Goal: Task Accomplishment & Management: Use online tool/utility

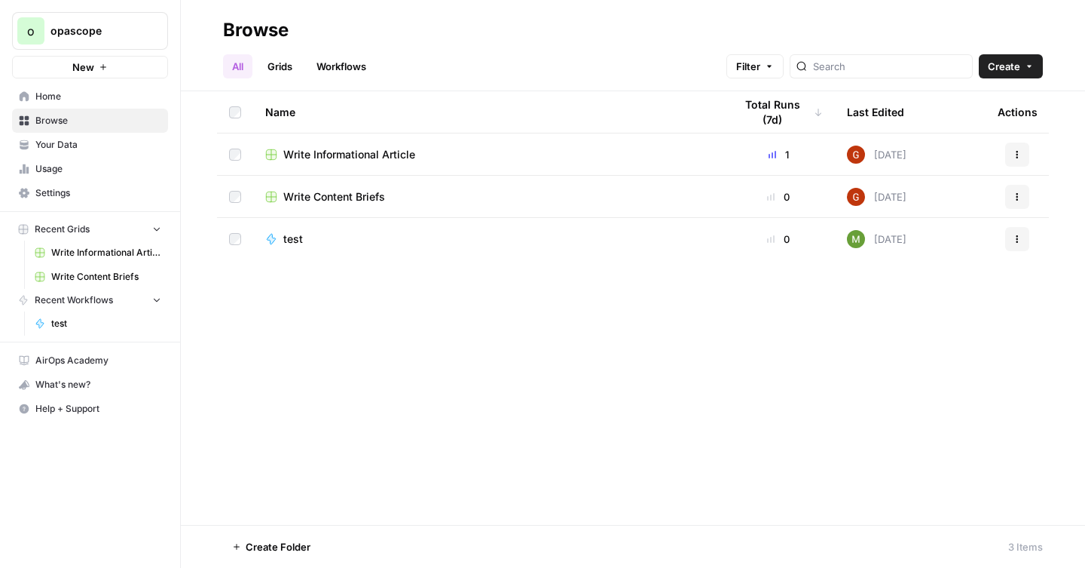
click at [72, 142] on span "Your Data" at bounding box center [98, 145] width 126 height 14
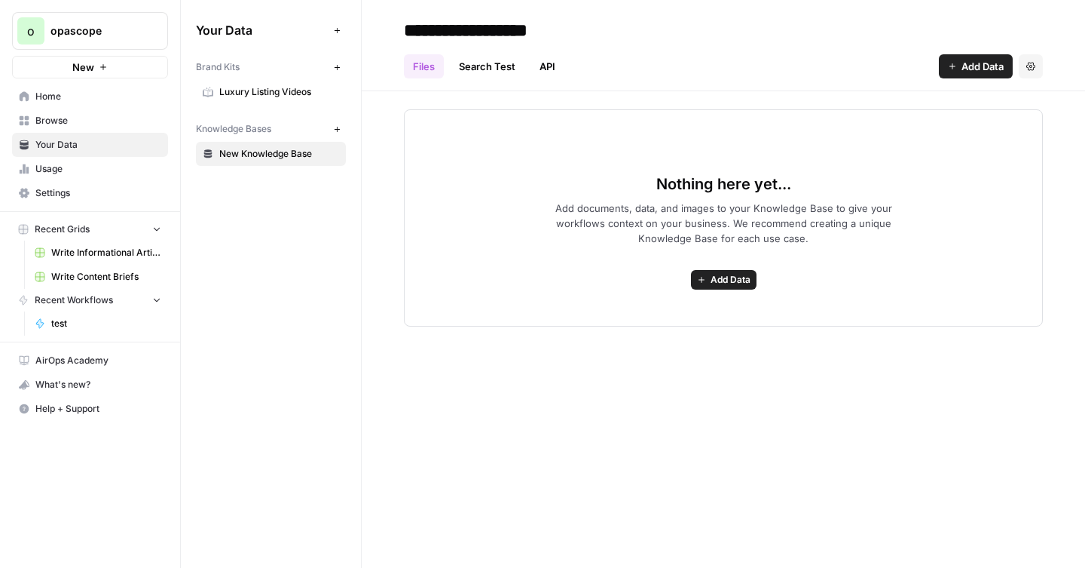
click at [340, 66] on icon "button" at bounding box center [337, 67] width 8 height 8
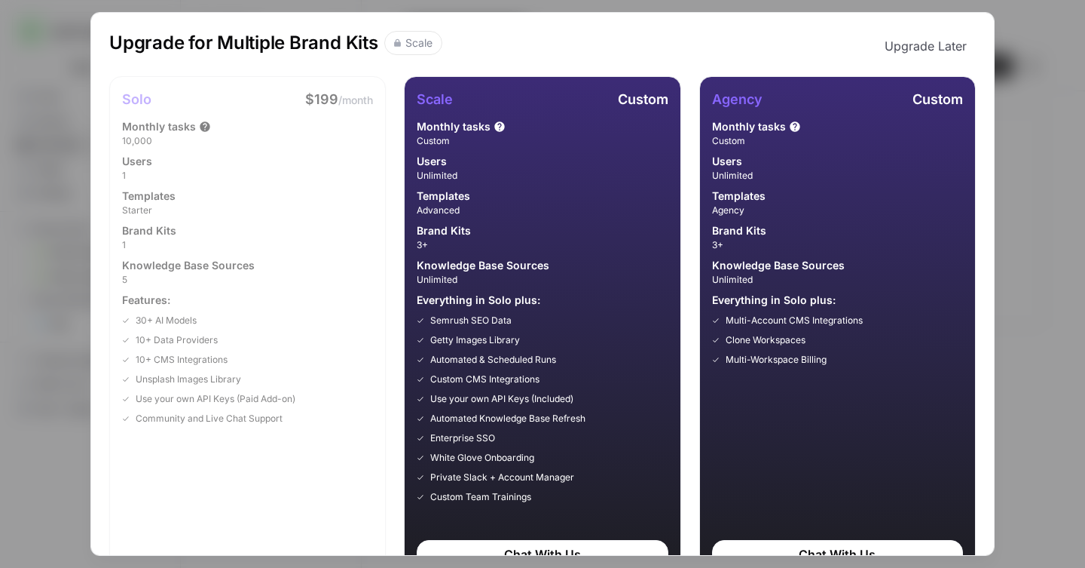
click at [38, 136] on div "Upgrade for Multiple Brand Kits Scale Upgrade Later Solo $199 /month Monthly ta…" at bounding box center [542, 284] width 1085 height 568
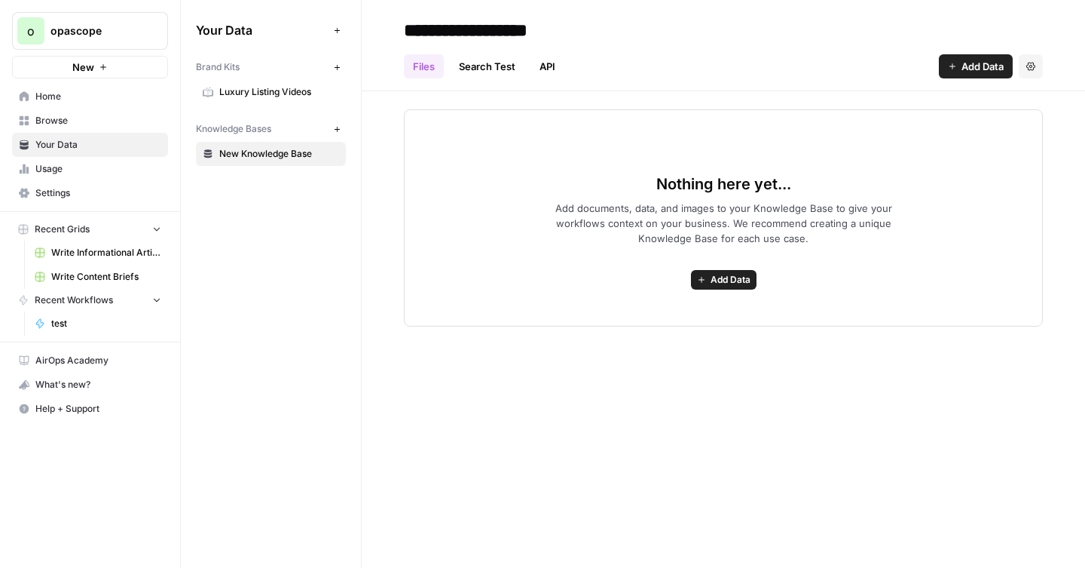
click at [244, 91] on span "Luxury Listing Videos" at bounding box center [279, 92] width 120 height 14
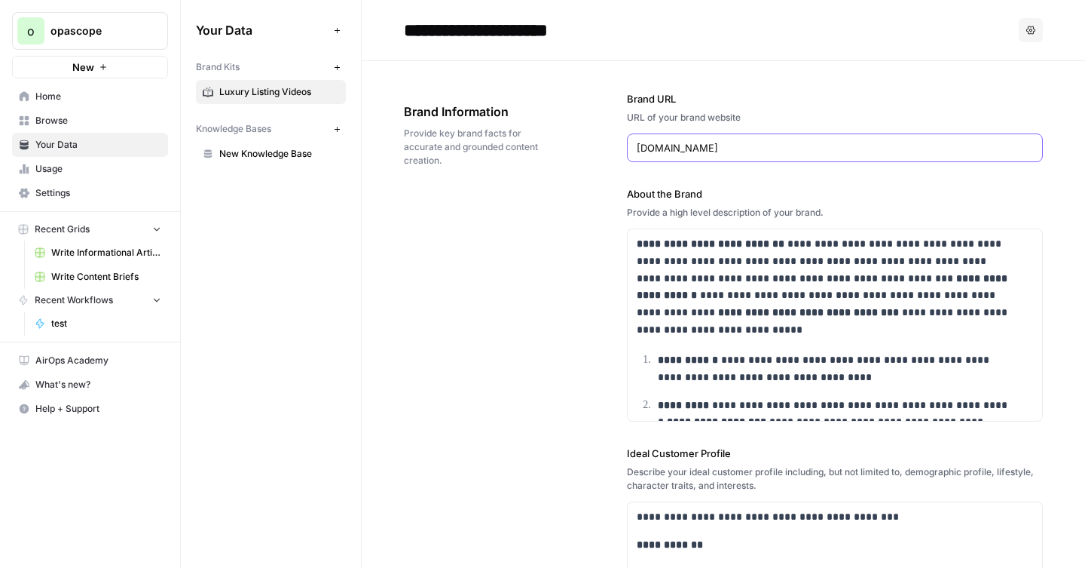
click at [672, 149] on input "[DOMAIN_NAME]" at bounding box center [835, 147] width 396 height 15
click at [672, 149] on input "www.luxurylistingvideos.com" at bounding box center [835, 147] width 396 height 15
click at [627, 89] on div "**********" at bounding box center [835, 557] width 416 height 993
click at [1019, 29] on button "Options" at bounding box center [1031, 30] width 24 height 24
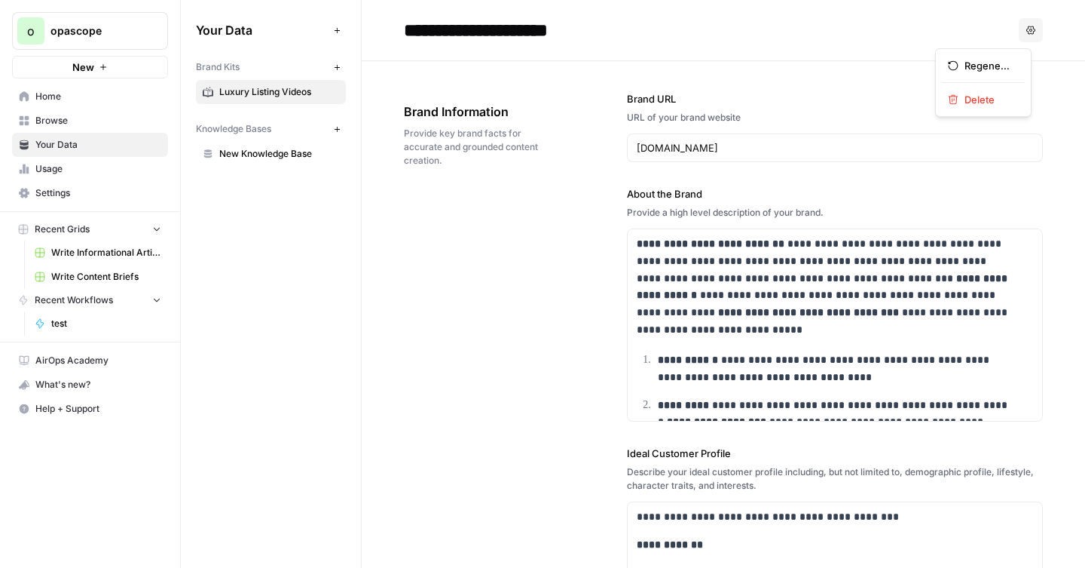
click at [746, 75] on div "**********" at bounding box center [835, 557] width 416 height 993
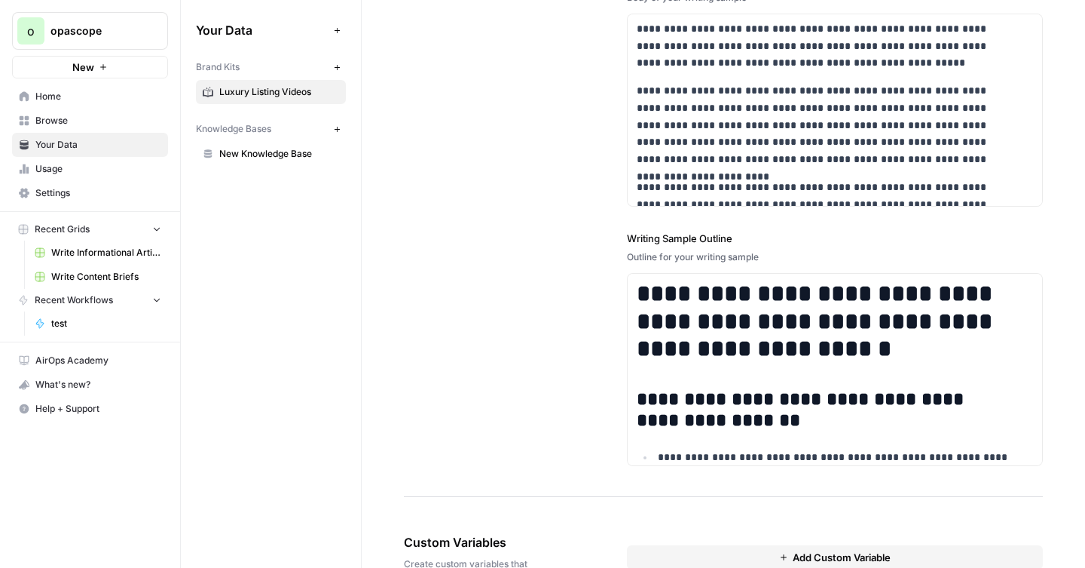
scroll to position [2253, 0]
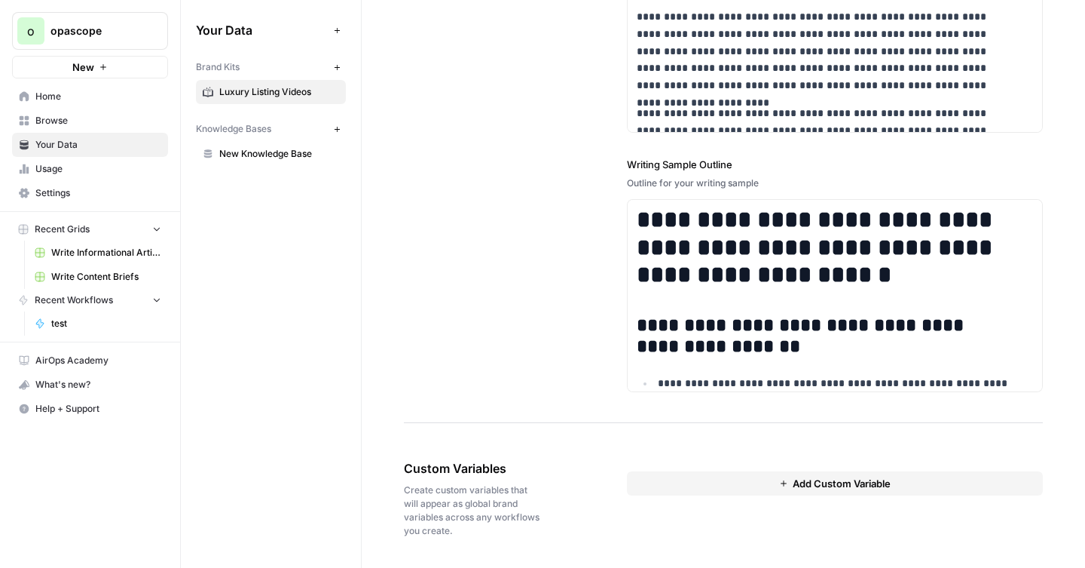
click at [44, 125] on span "Browse" at bounding box center [98, 121] width 126 height 14
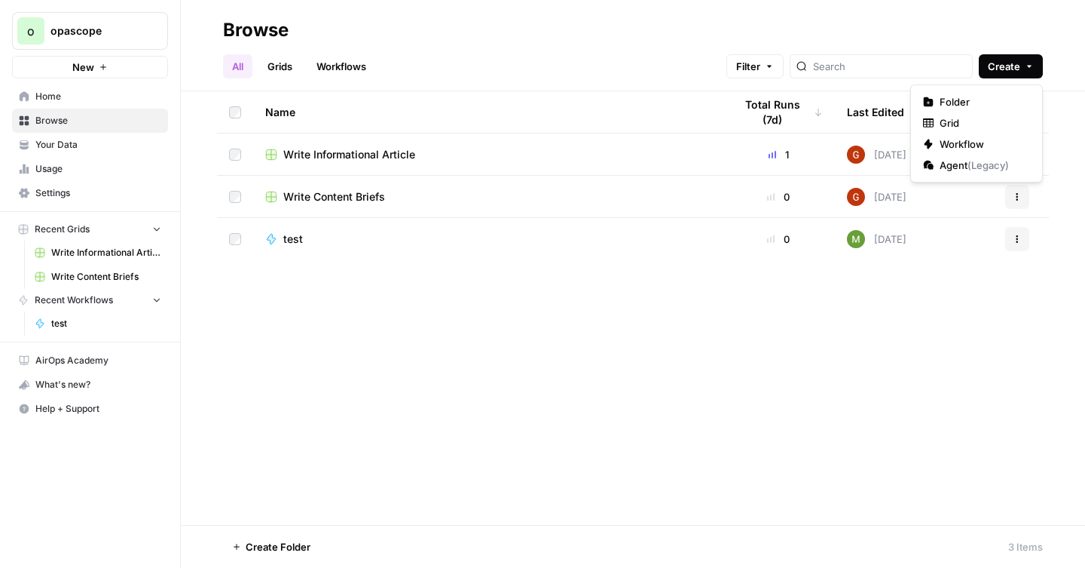
click at [1012, 66] on span "Create" at bounding box center [1004, 66] width 32 height 15
click at [954, 145] on span "Workflow" at bounding box center [982, 143] width 84 height 15
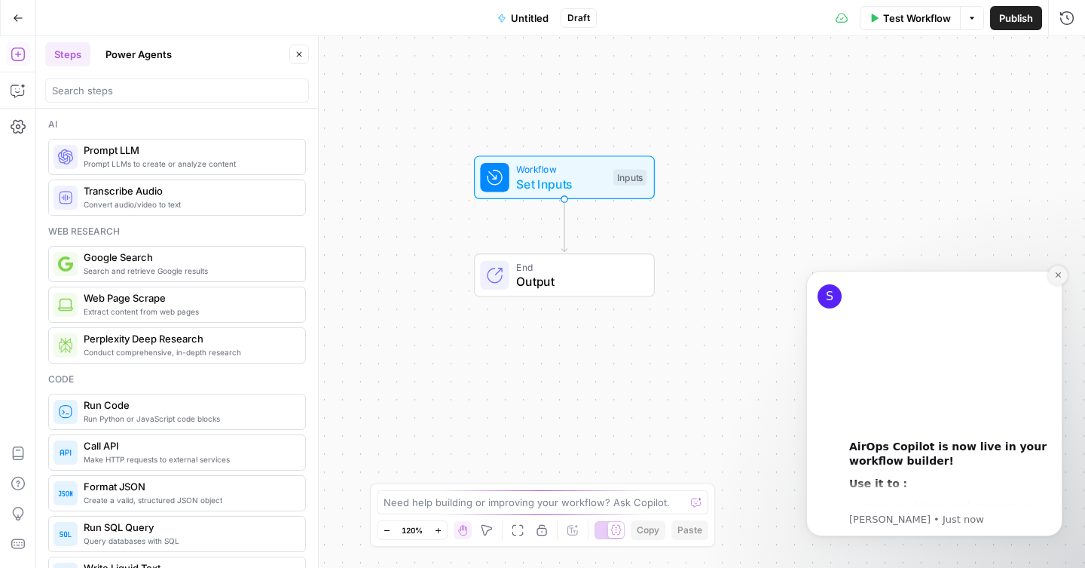
click at [1058, 277] on icon "Dismiss notification" at bounding box center [1058, 275] width 8 height 8
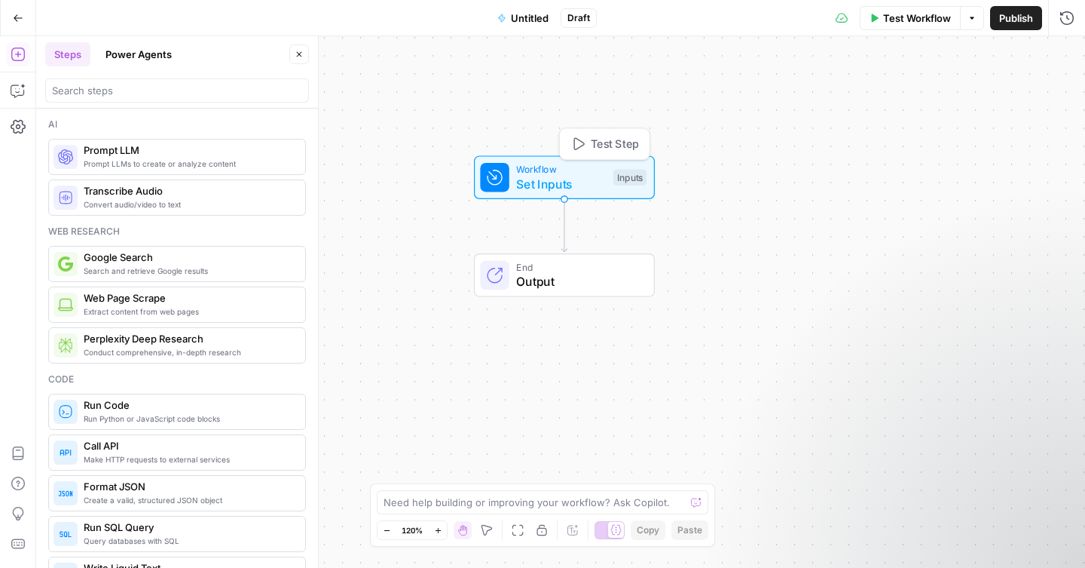
click at [591, 185] on span "Set Inputs" at bounding box center [561, 184] width 90 height 18
click at [870, 95] on button "Add Field" at bounding box center [922, 102] width 251 height 24
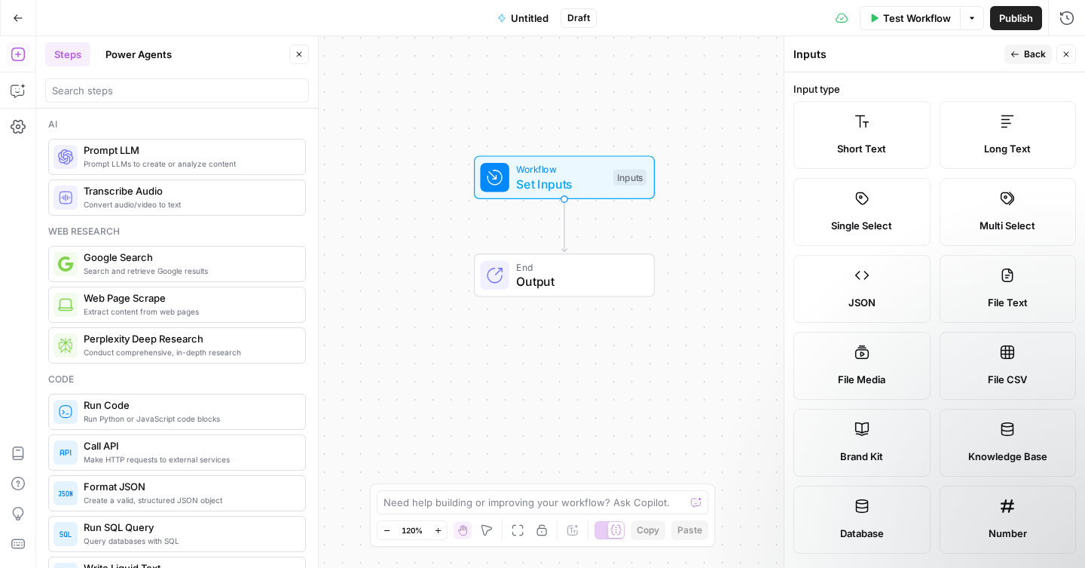
click at [856, 150] on span "Short Text" at bounding box center [861, 148] width 49 height 15
click at [825, 152] on div "Short Text" at bounding box center [863, 148] width 112 height 15
click at [587, 274] on span "Output" at bounding box center [577, 281] width 123 height 18
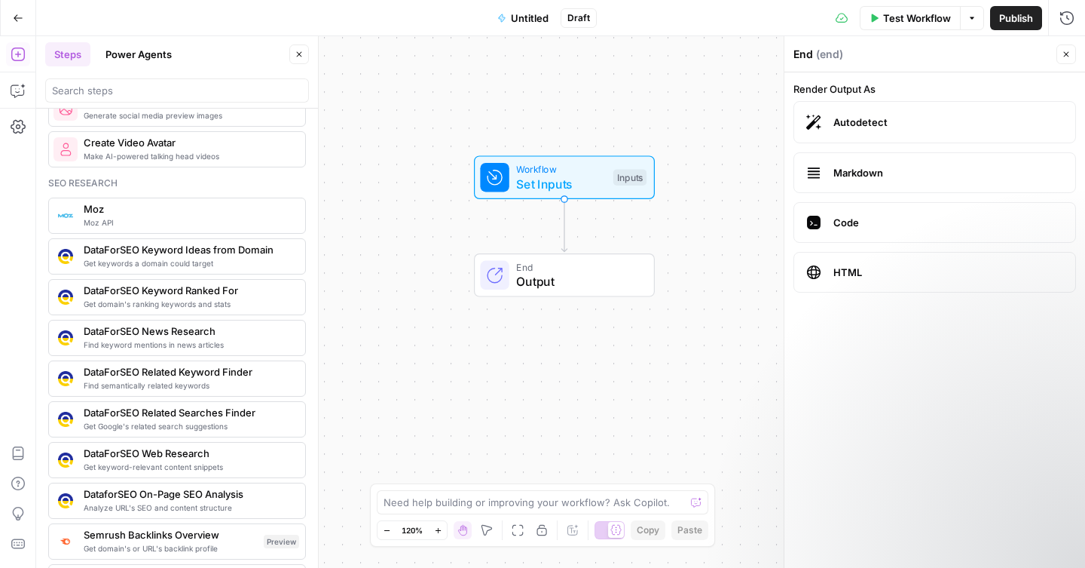
scroll to position [1298, 0]
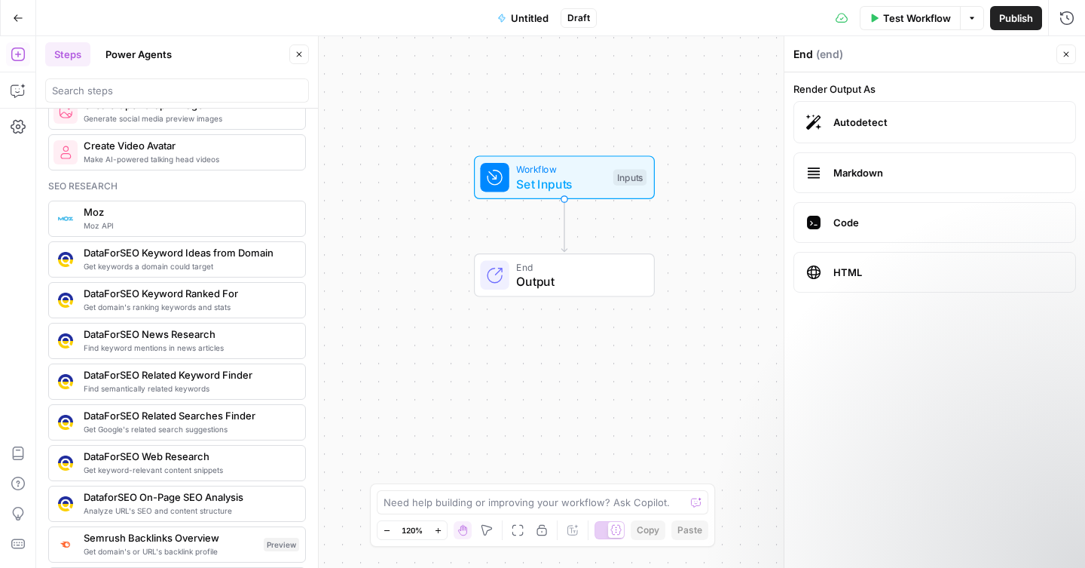
click at [1070, 56] on icon "button" at bounding box center [1066, 54] width 9 height 9
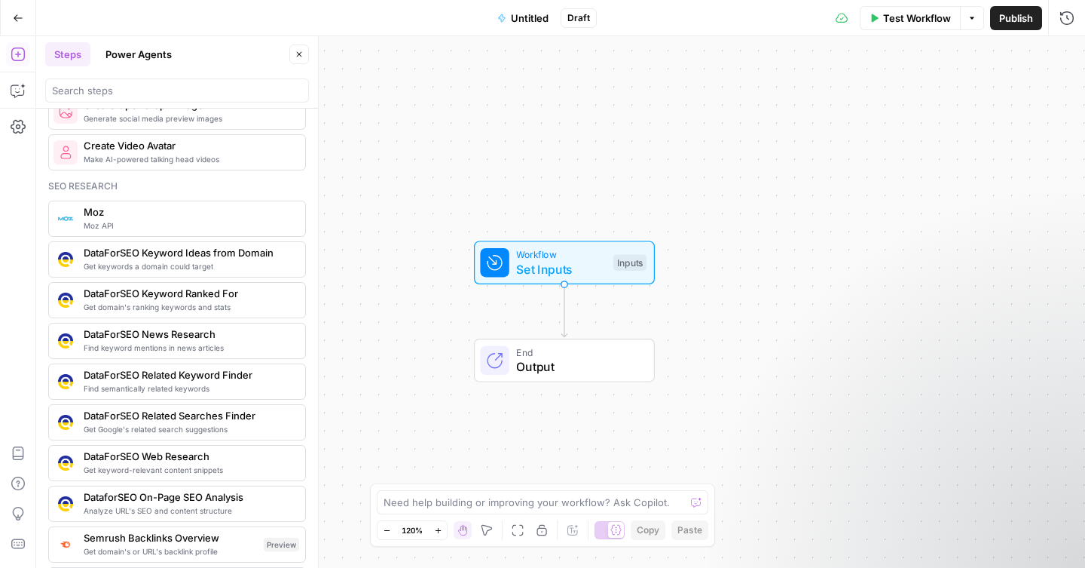
drag, startPoint x: 584, startPoint y: 267, endPoint x: 584, endPoint y: 351, distance: 84.4
click at [584, 351] on span "End" at bounding box center [577, 351] width 123 height 14
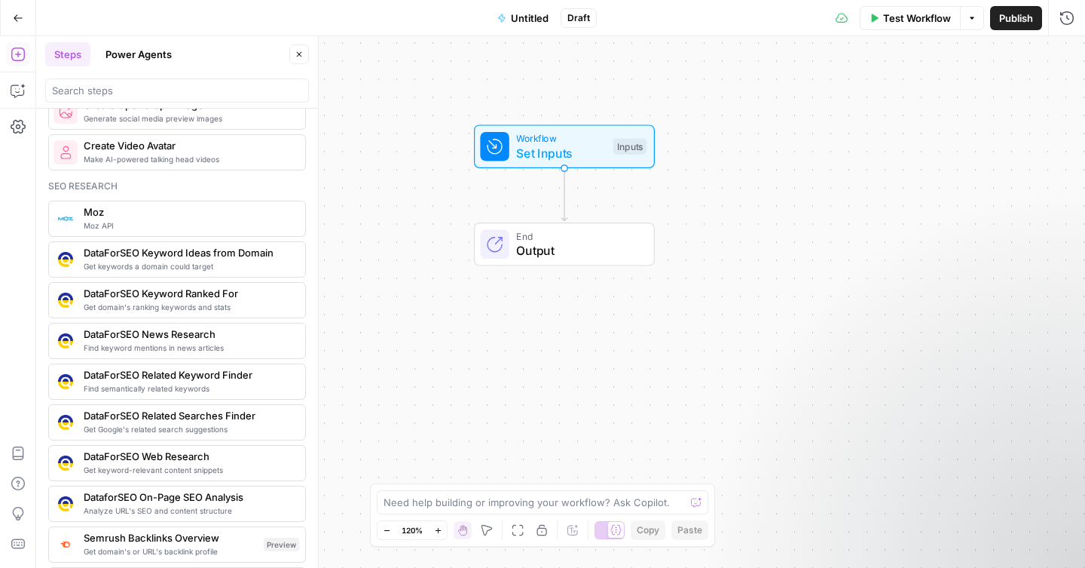
drag, startPoint x: 584, startPoint y: 351, endPoint x: 584, endPoint y: 226, distance: 125.1
click at [584, 228] on span "End" at bounding box center [577, 235] width 123 height 14
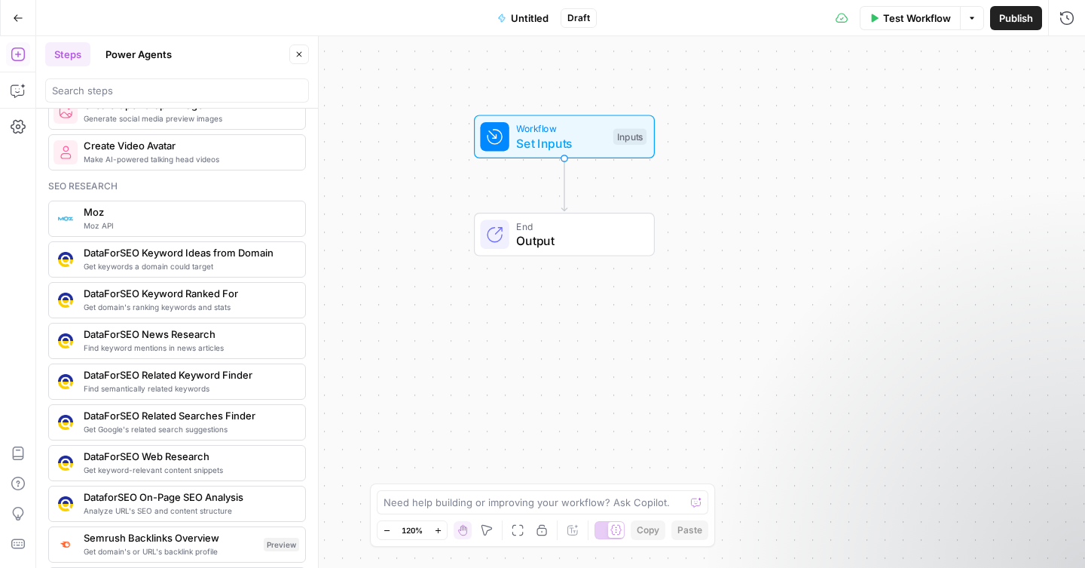
click at [550, 317] on div "Workflow Set Inputs Inputs End Output" at bounding box center [560, 301] width 1049 height 531
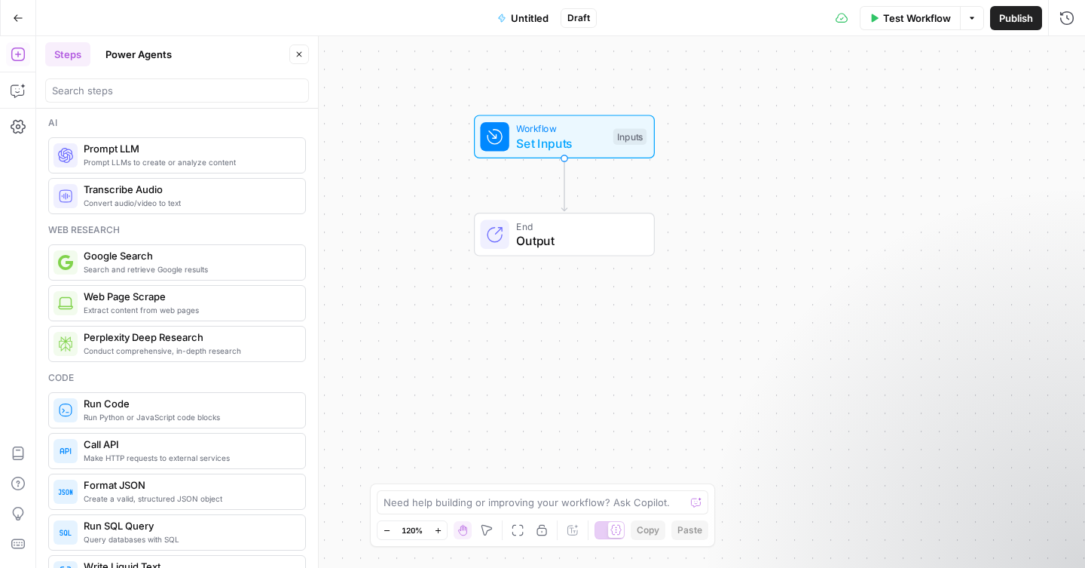
scroll to position [0, 0]
click at [527, 145] on span "Set Inputs" at bounding box center [561, 143] width 90 height 18
click at [884, 103] on button "Add Field" at bounding box center [922, 102] width 251 height 24
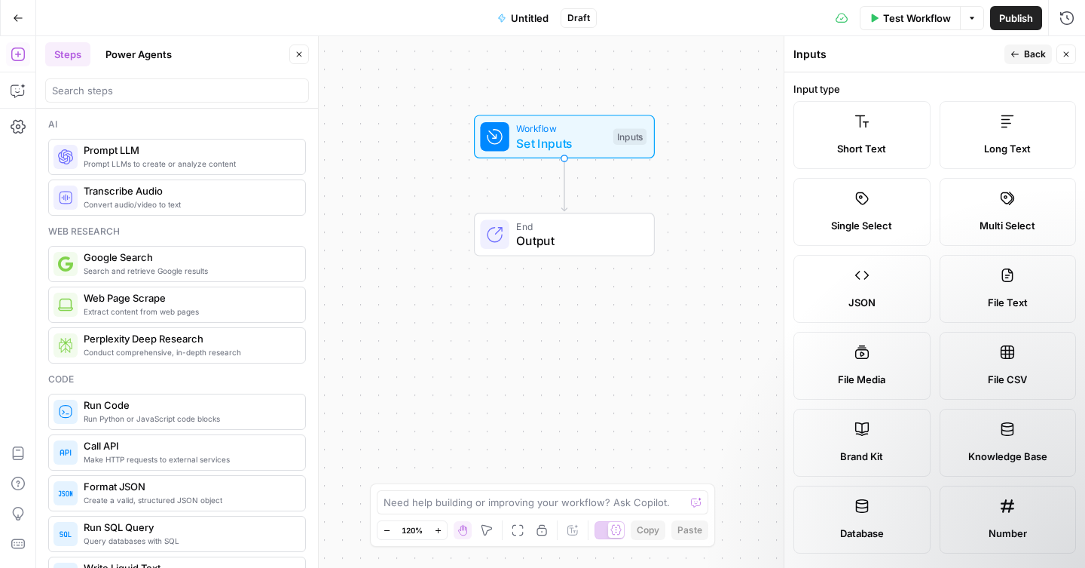
click at [874, 122] on label "Short Text" at bounding box center [862, 135] width 137 height 68
click at [882, 139] on label "Short Text" at bounding box center [862, 135] width 137 height 68
click at [971, 139] on label "Long Text" at bounding box center [1008, 135] width 137 height 68
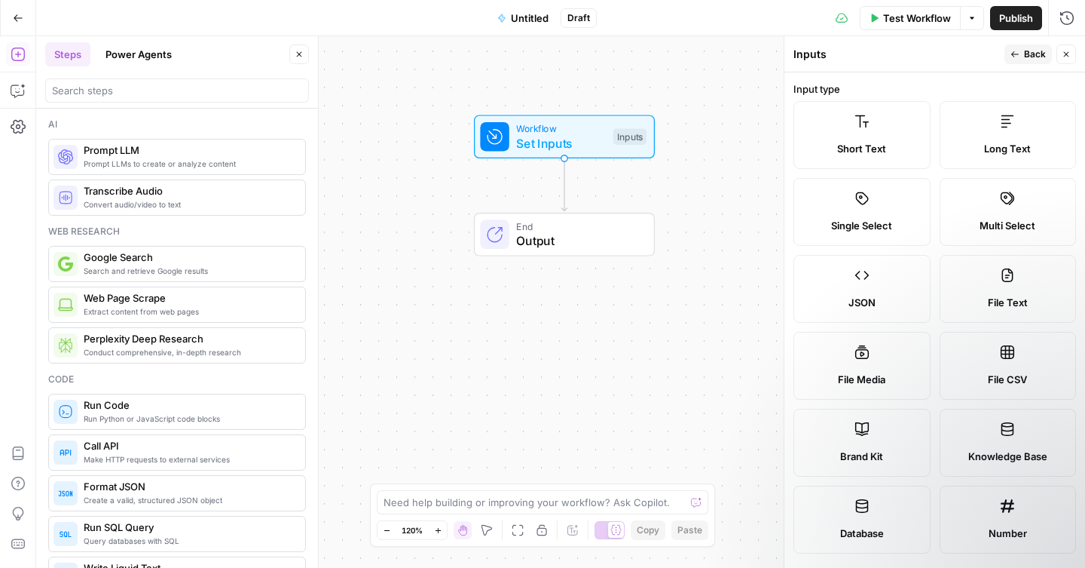
click at [902, 149] on div "Short Text" at bounding box center [863, 148] width 112 height 15
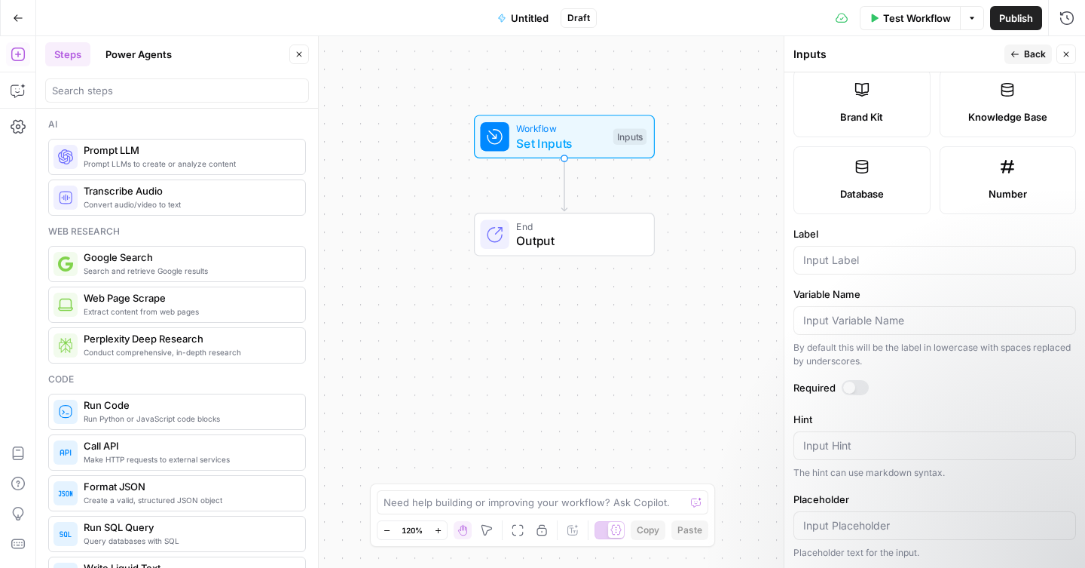
scroll to position [335, 0]
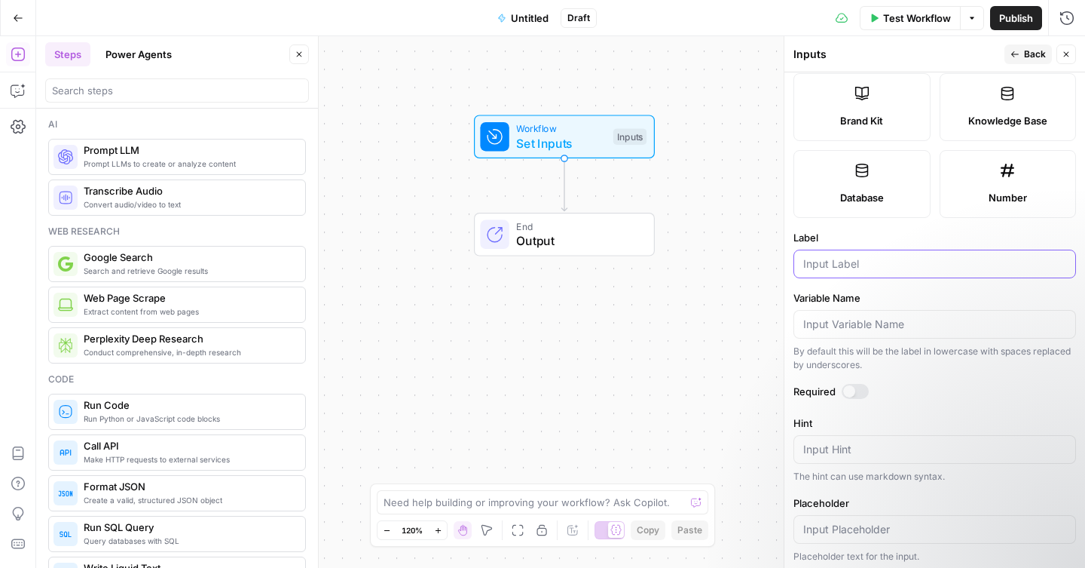
click at [889, 270] on input "Label" at bounding box center [934, 263] width 263 height 15
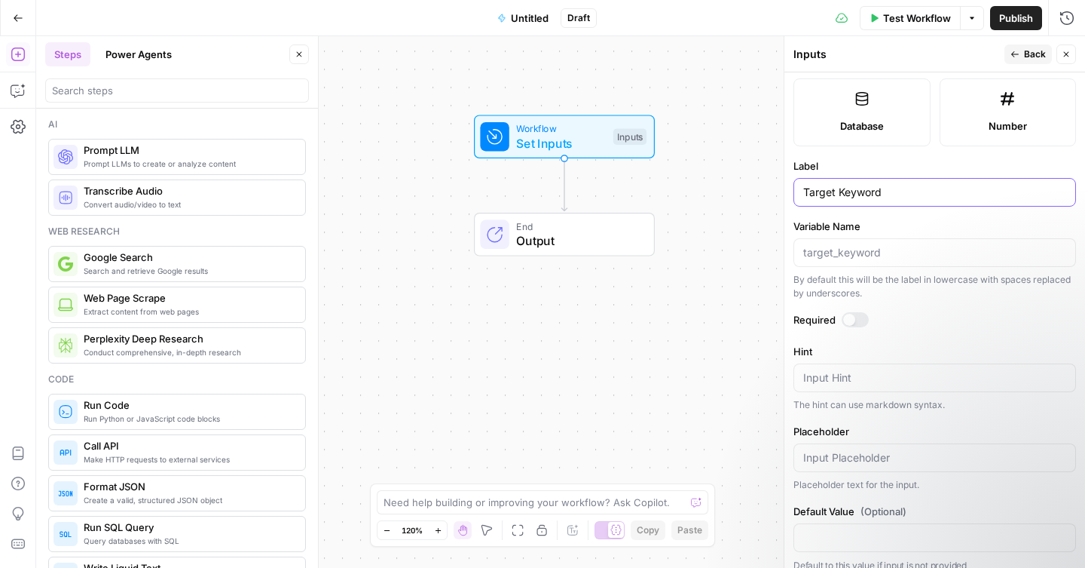
scroll to position [421, 0]
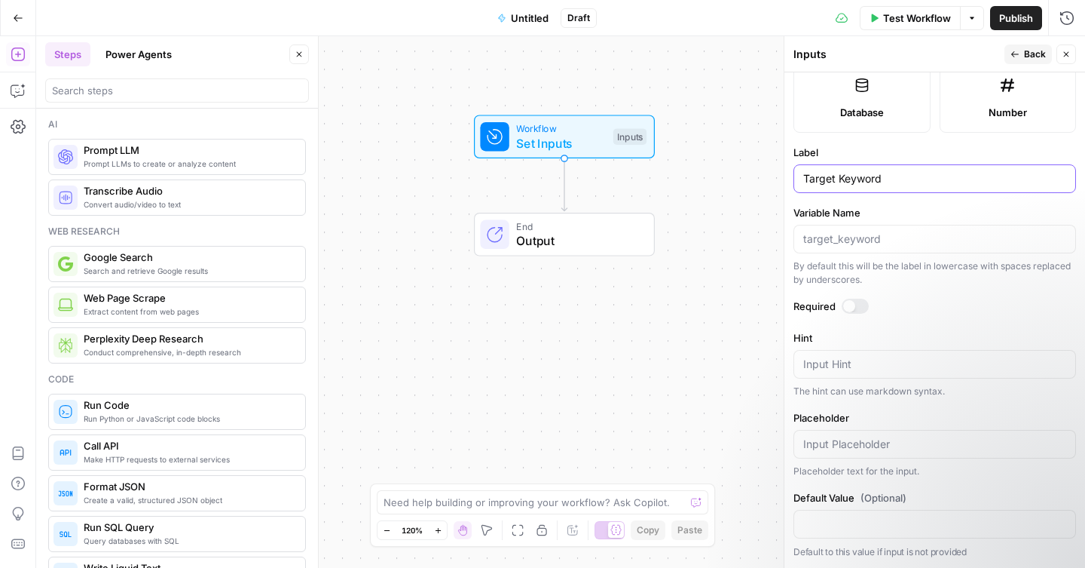
type input "Target Keyword"
click at [851, 317] on div "Required" at bounding box center [935, 308] width 283 height 20
click at [851, 307] on div at bounding box center [849, 306] width 12 height 12
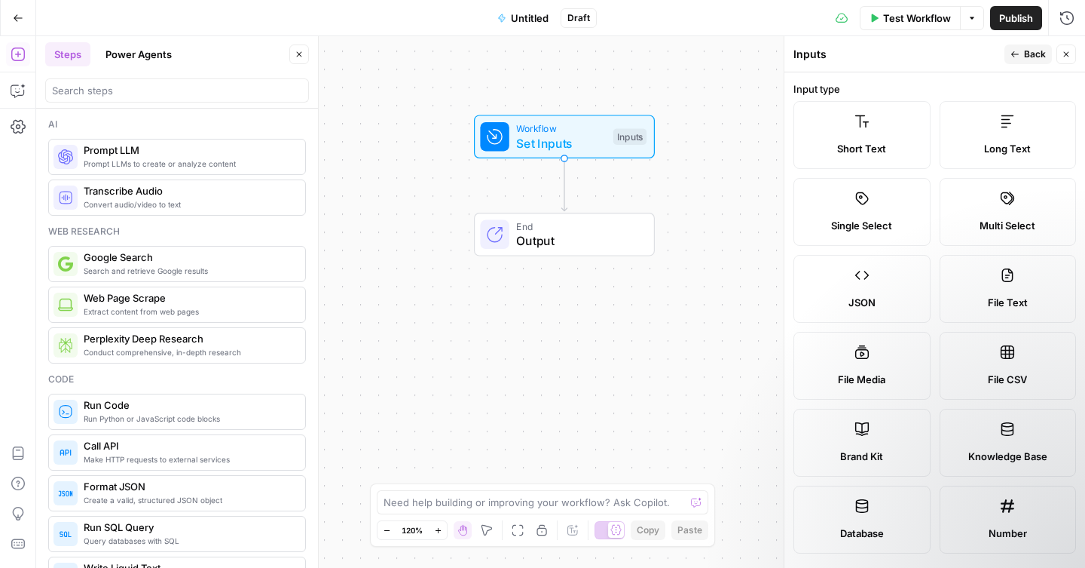
click at [1024, 57] on span "Back" at bounding box center [1035, 54] width 22 height 14
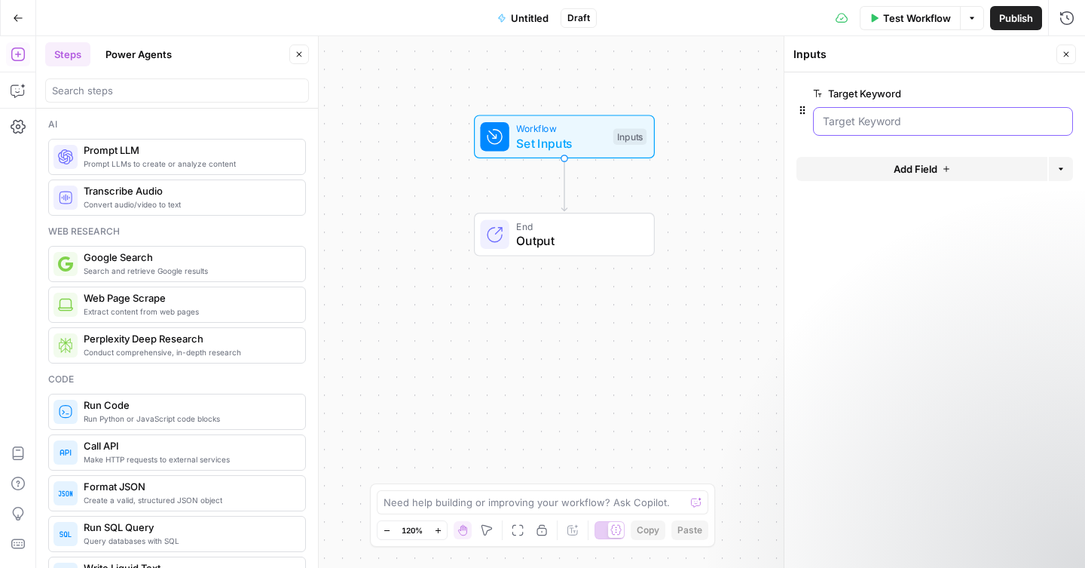
click at [943, 128] on Keyword "Target Keyword" at bounding box center [943, 121] width 240 height 15
click at [567, 195] on icon "Edge from start to end" at bounding box center [564, 184] width 5 height 53
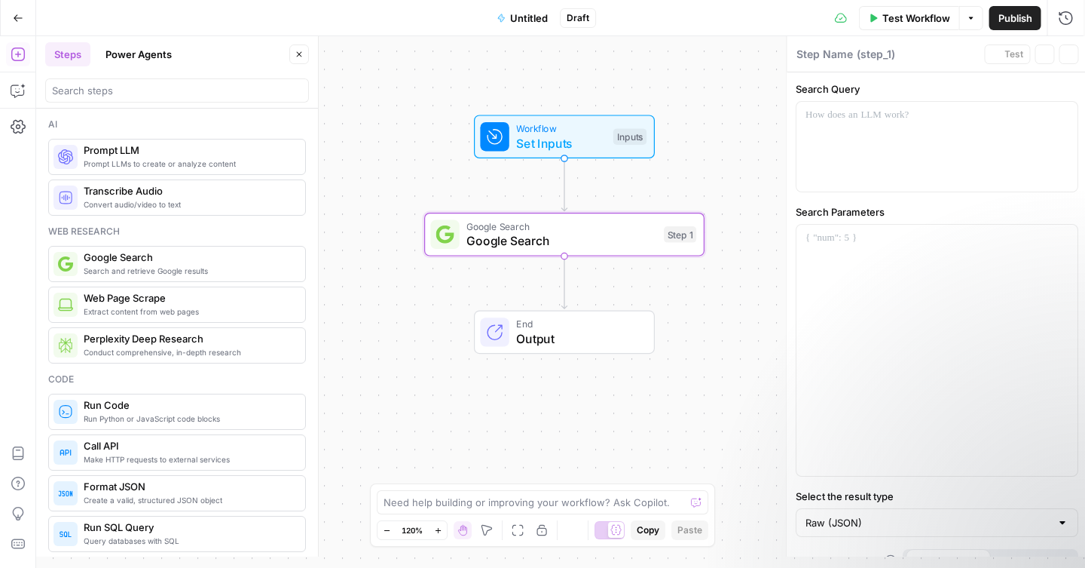
type textarea "Google Search"
click at [836, 148] on div at bounding box center [934, 147] width 281 height 90
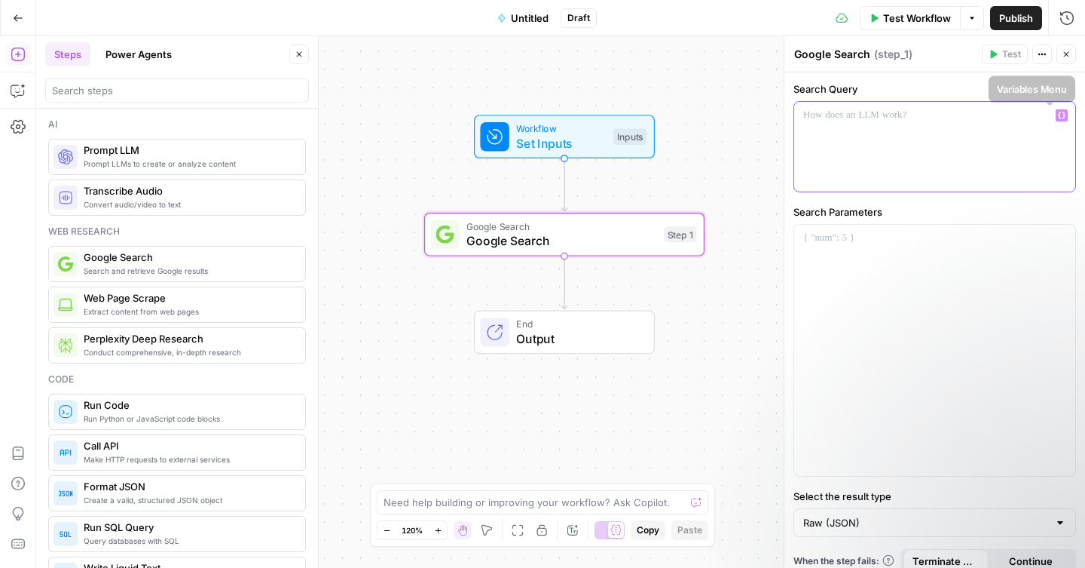
click at [1056, 119] on button "Variables Menu" at bounding box center [1062, 115] width 12 height 12
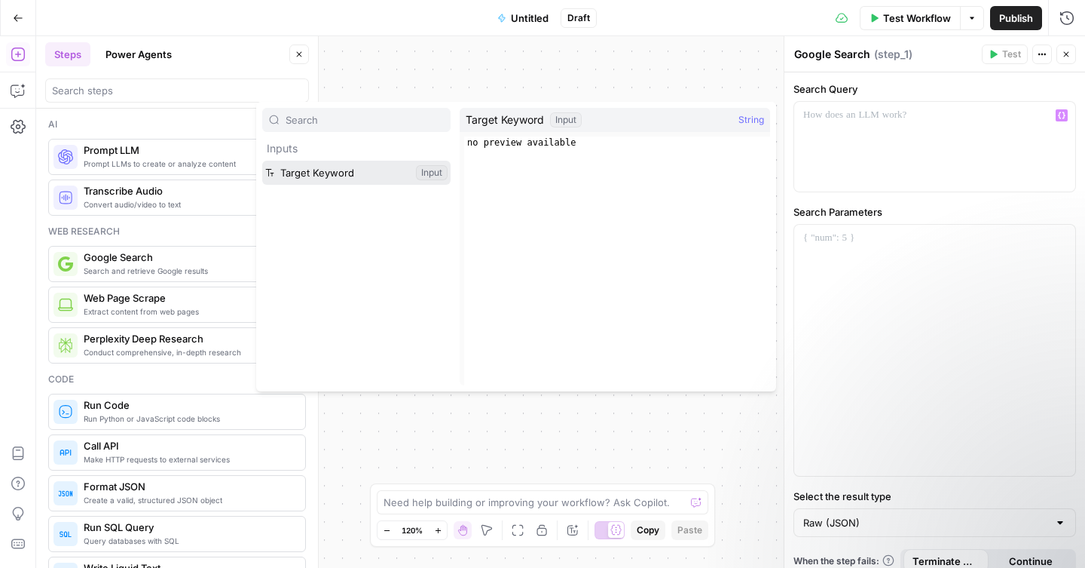
click at [323, 175] on button "Select variable Target Keyword" at bounding box center [356, 173] width 188 height 24
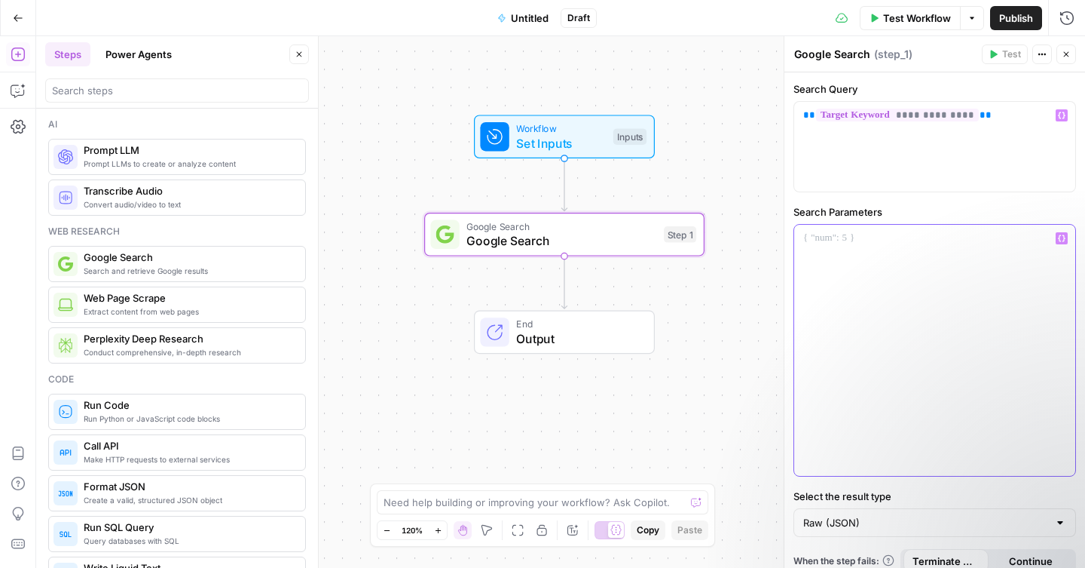
click at [842, 265] on div at bounding box center [934, 350] width 281 height 251
click at [1058, 238] on icon "button" at bounding box center [1062, 238] width 8 height 8
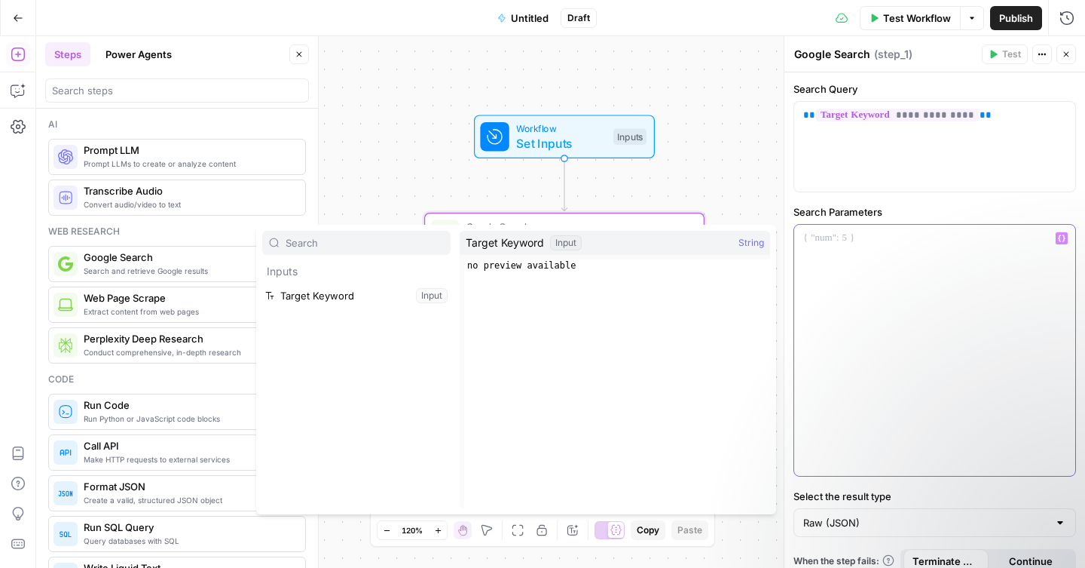
click at [1004, 257] on div at bounding box center [934, 350] width 281 height 251
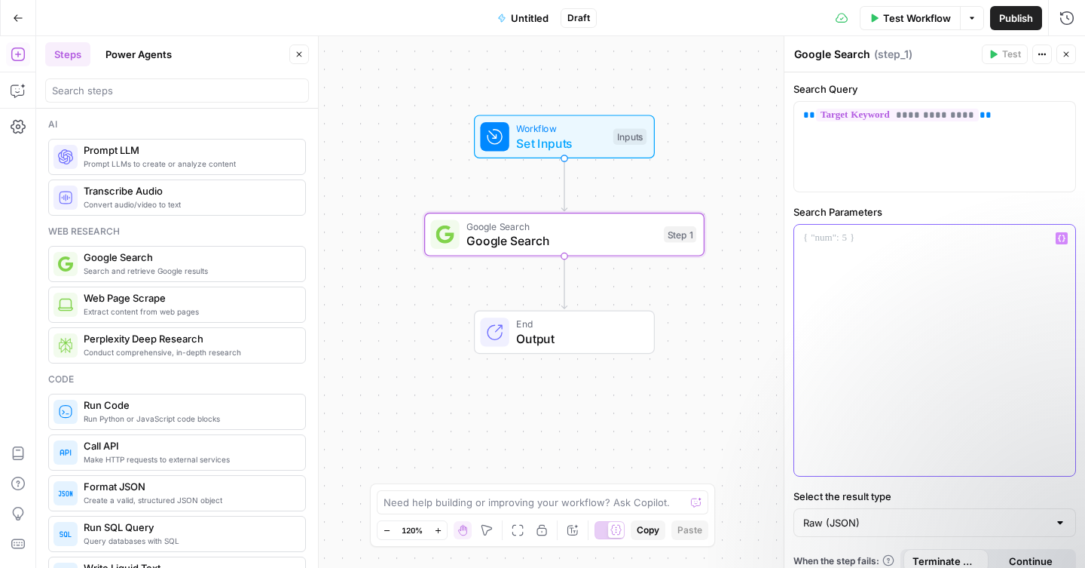
scroll to position [14, 0]
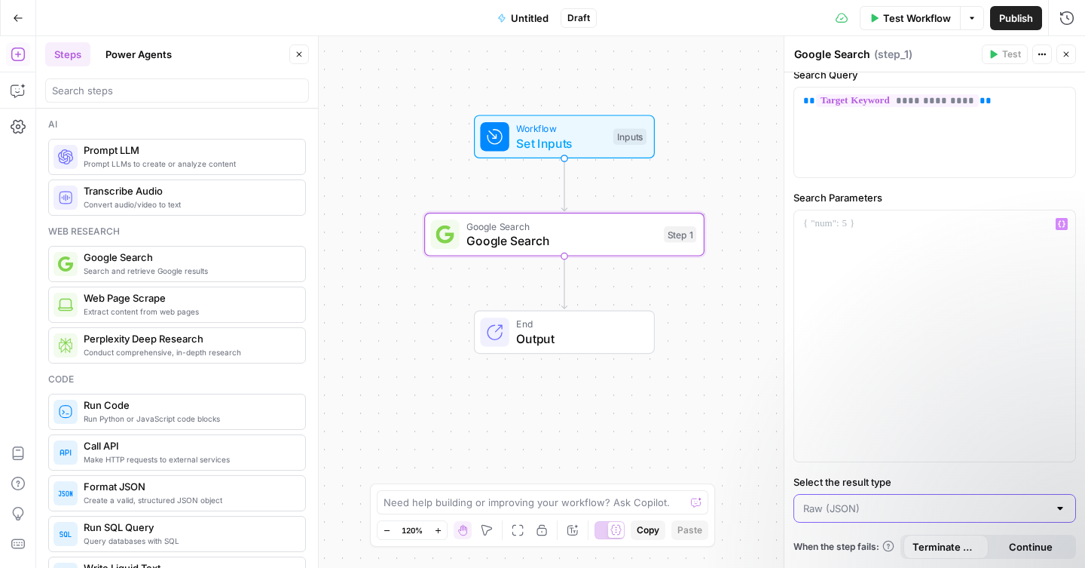
click at [859, 510] on input "Select the result type" at bounding box center [925, 507] width 245 height 15
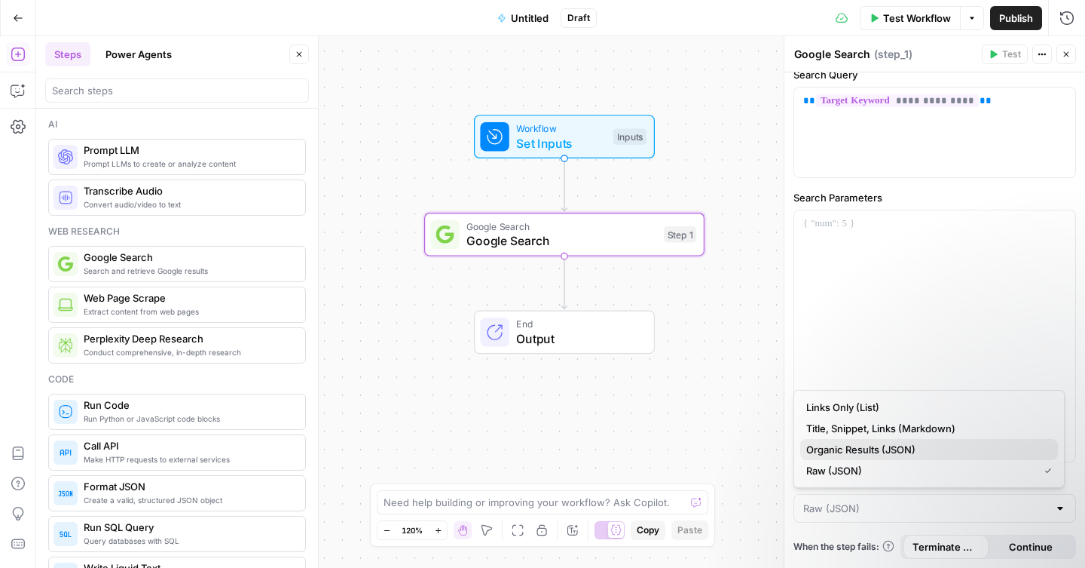
click at [873, 450] on span "Organic Results (JSON)" at bounding box center [927, 449] width 240 height 15
type input "Organic Results (JSON)"
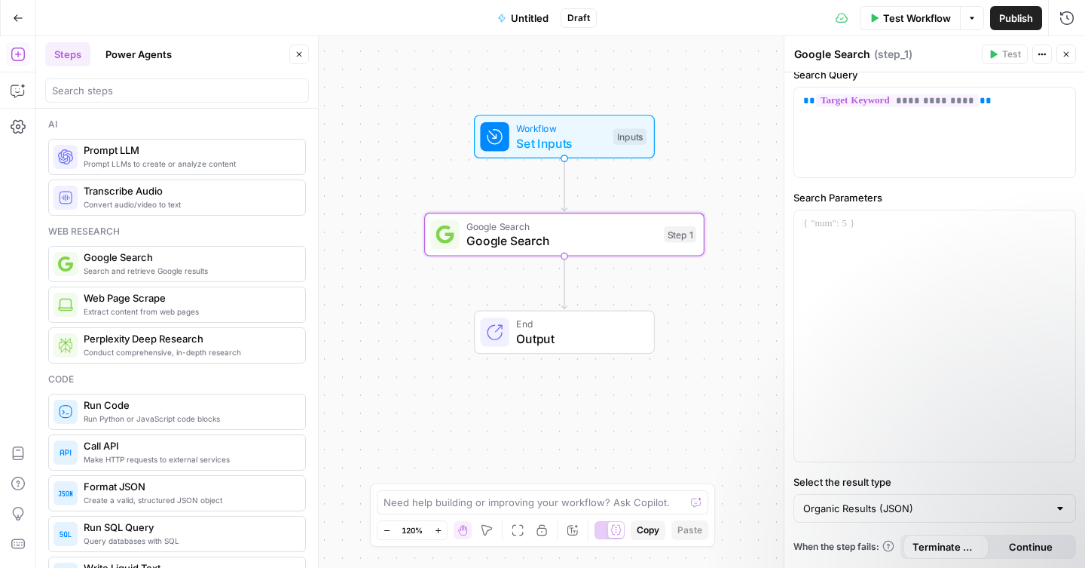
click at [1009, 540] on span "Continue" at bounding box center [1031, 546] width 44 height 15
click at [948, 544] on span "Terminate Workflow" at bounding box center [946, 546] width 67 height 15
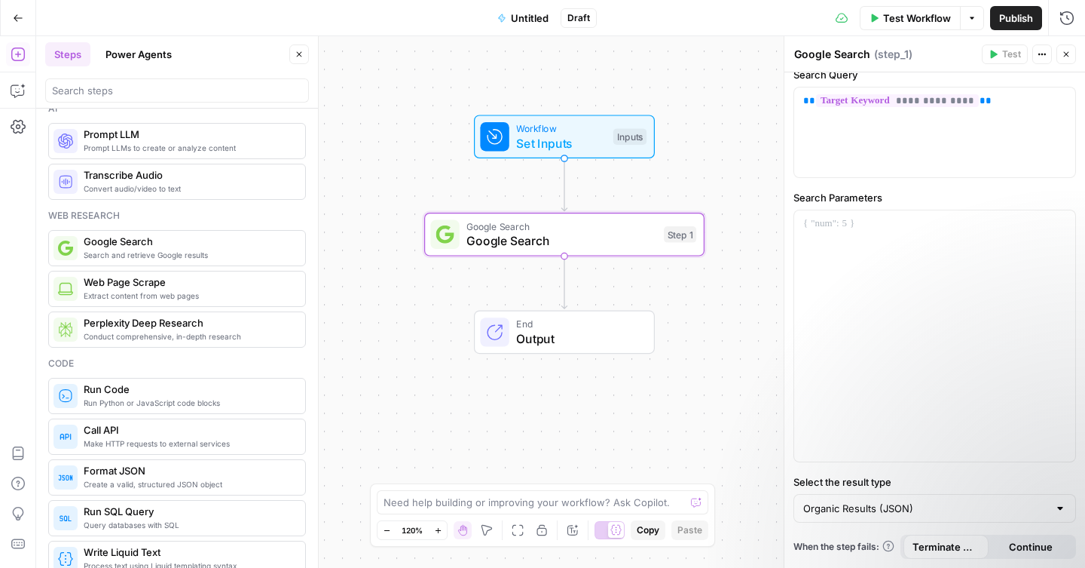
scroll to position [18, 0]
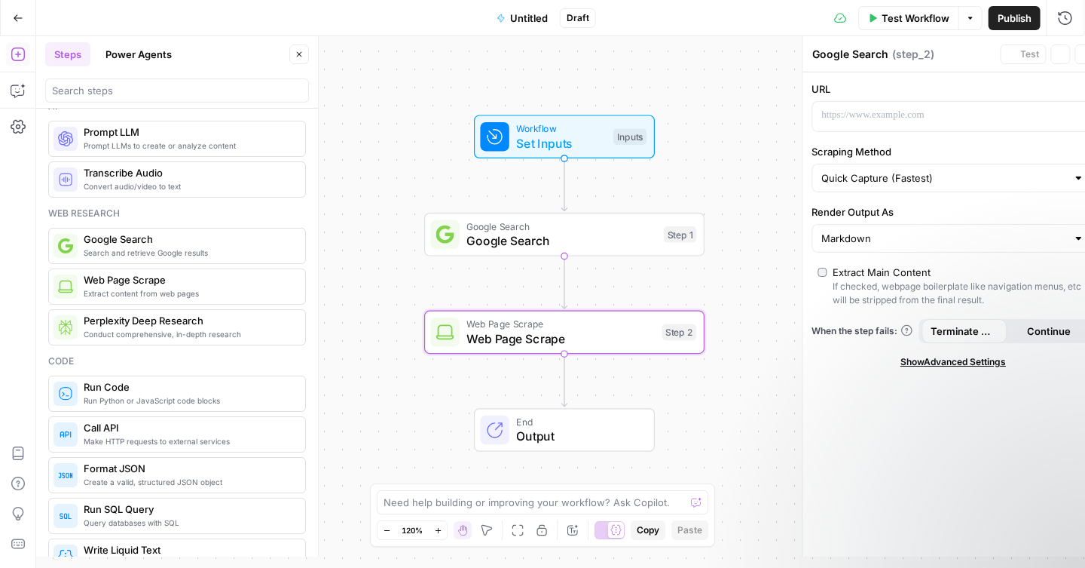
type textarea "Web Page Scrape"
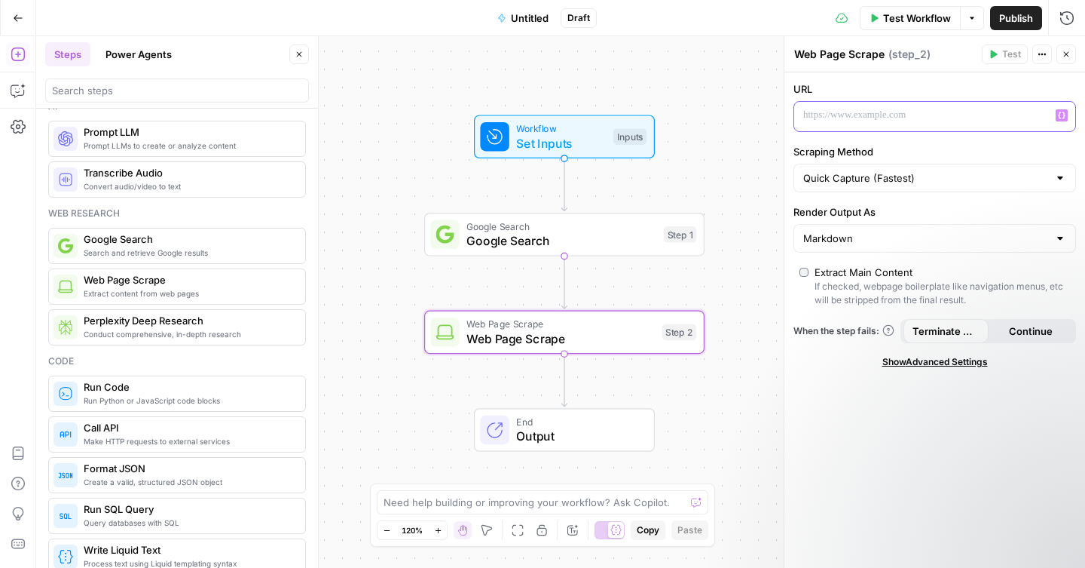
click at [894, 121] on p at bounding box center [922, 115] width 239 height 15
click at [1063, 116] on icon "button" at bounding box center [1062, 116] width 8 height 8
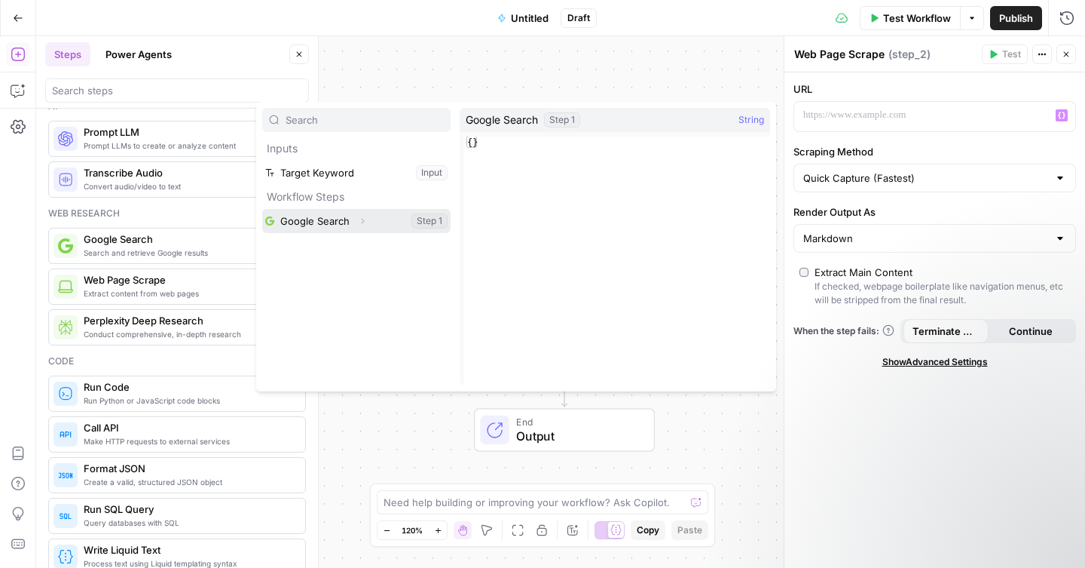
click at [403, 226] on button "Select variable Google Search" at bounding box center [356, 221] width 188 height 24
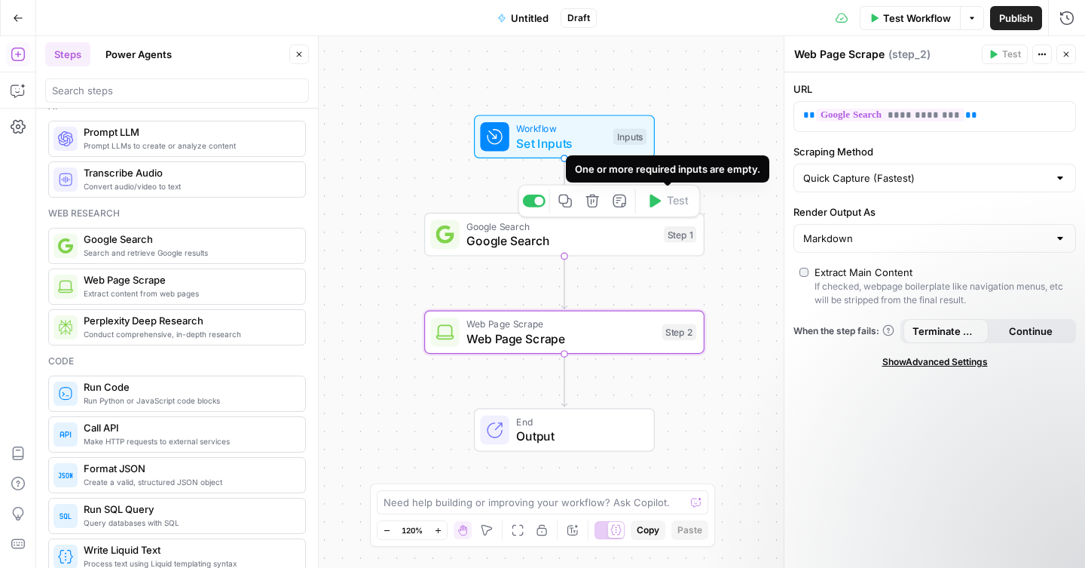
click at [628, 231] on span "Google Search" at bounding box center [562, 226] width 190 height 14
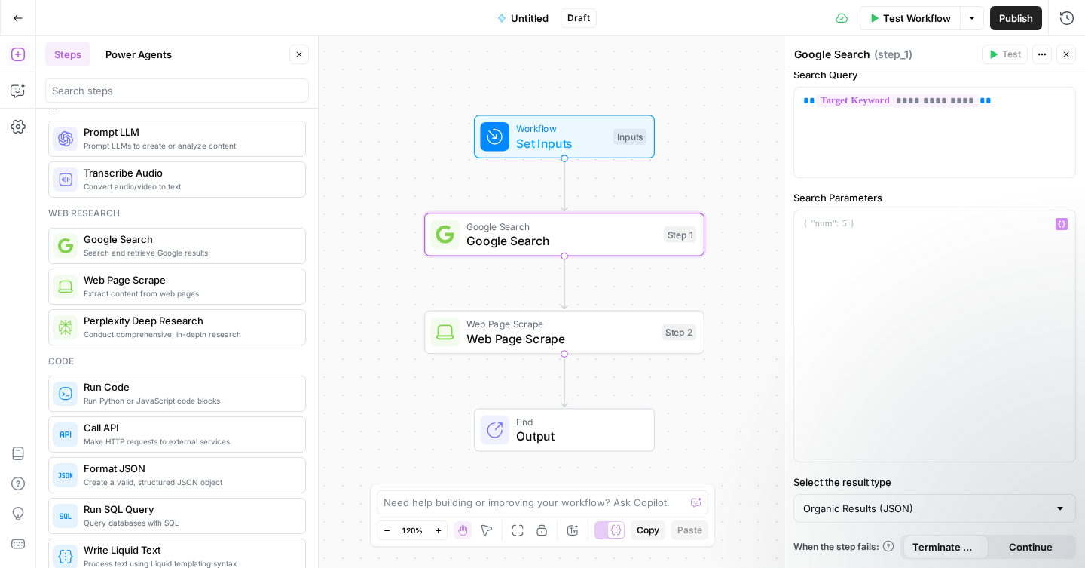
scroll to position [0, 0]
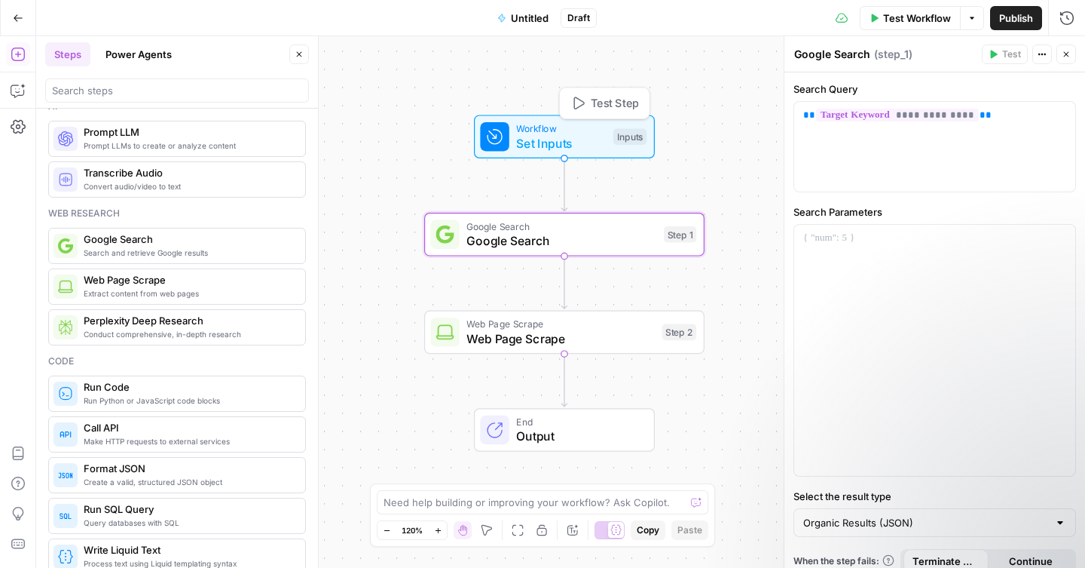
click at [581, 136] on span "Set Inputs" at bounding box center [561, 143] width 90 height 18
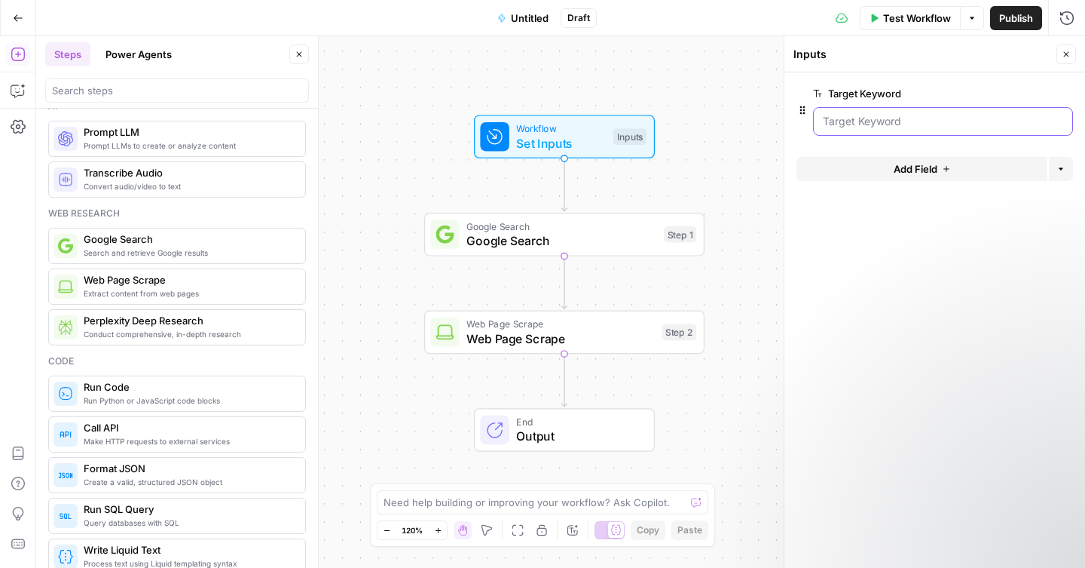
click at [841, 128] on Keyword "Target Keyword" at bounding box center [943, 121] width 240 height 15
click at [853, 123] on Keyword "Target Keyword" at bounding box center [943, 121] width 240 height 15
click at [855, 123] on Keyword "Target Keyword" at bounding box center [943, 121] width 240 height 15
click at [1058, 163] on button "Options" at bounding box center [1061, 169] width 24 height 24
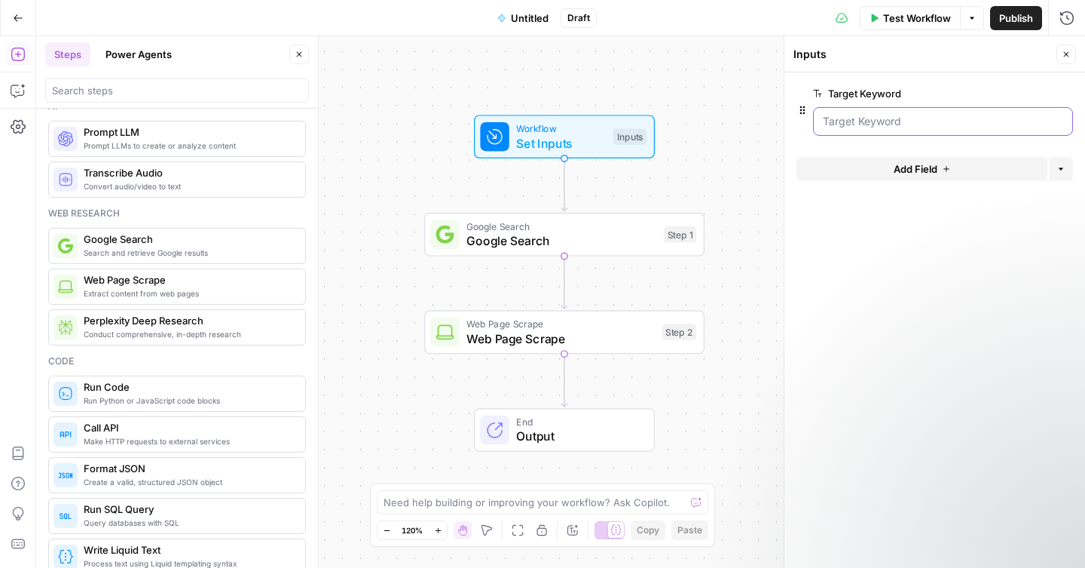
click at [876, 124] on Keyword "Target Keyword" at bounding box center [943, 121] width 240 height 15
click at [572, 235] on span "Google Search" at bounding box center [562, 240] width 190 height 18
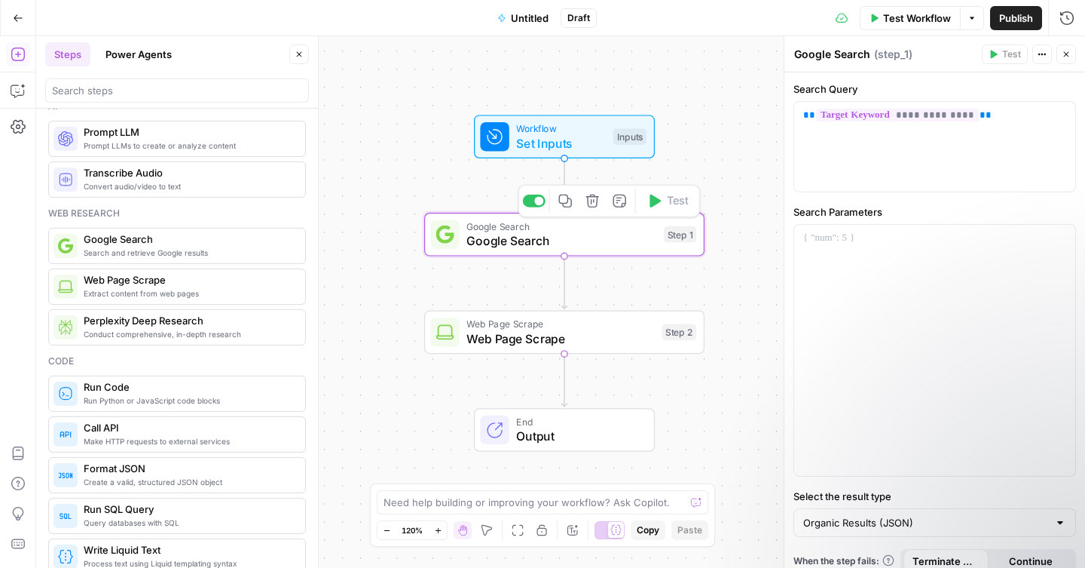
click at [571, 244] on span "Google Search" at bounding box center [562, 240] width 190 height 18
click at [904, 177] on div "**********" at bounding box center [934, 147] width 281 height 90
click at [1039, 52] on icon "button" at bounding box center [1042, 54] width 9 height 9
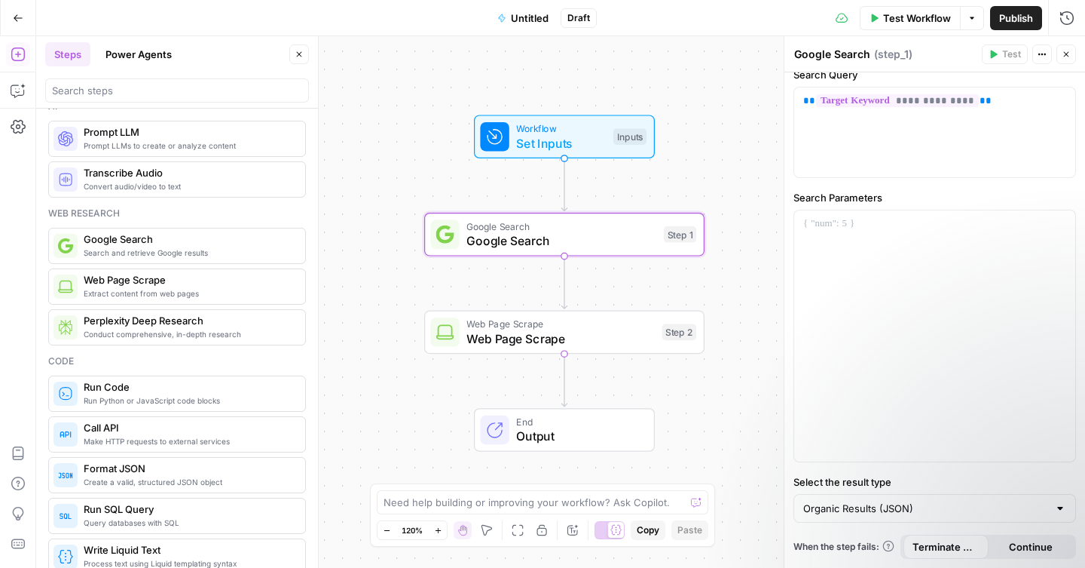
click at [592, 143] on span "Set Inputs" at bounding box center [561, 143] width 90 height 18
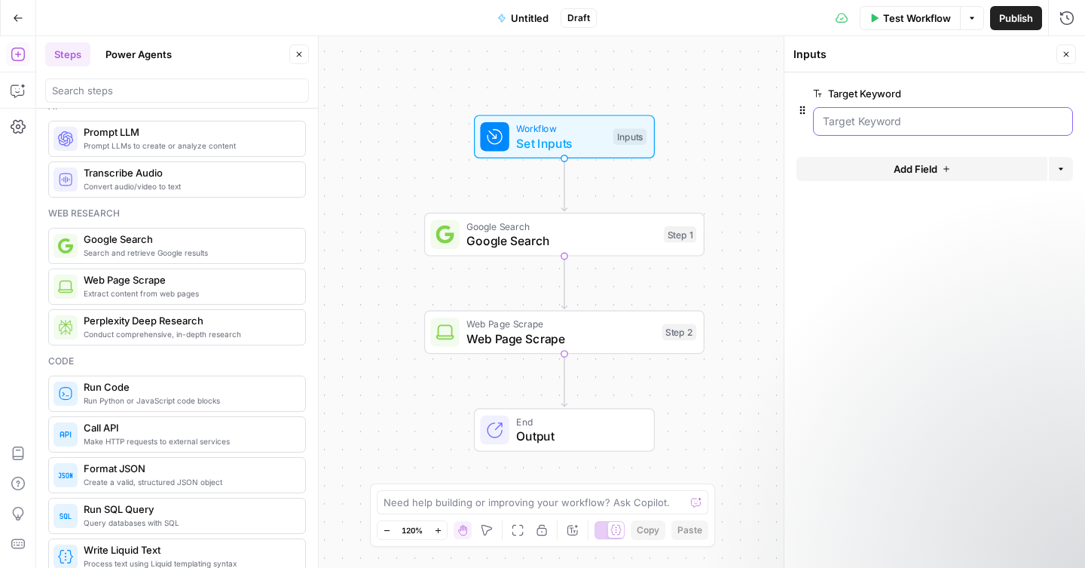
click at [859, 125] on Keyword "Target Keyword" at bounding box center [943, 121] width 240 height 15
click at [1012, 95] on span "edit field" at bounding box center [1016, 93] width 33 height 12
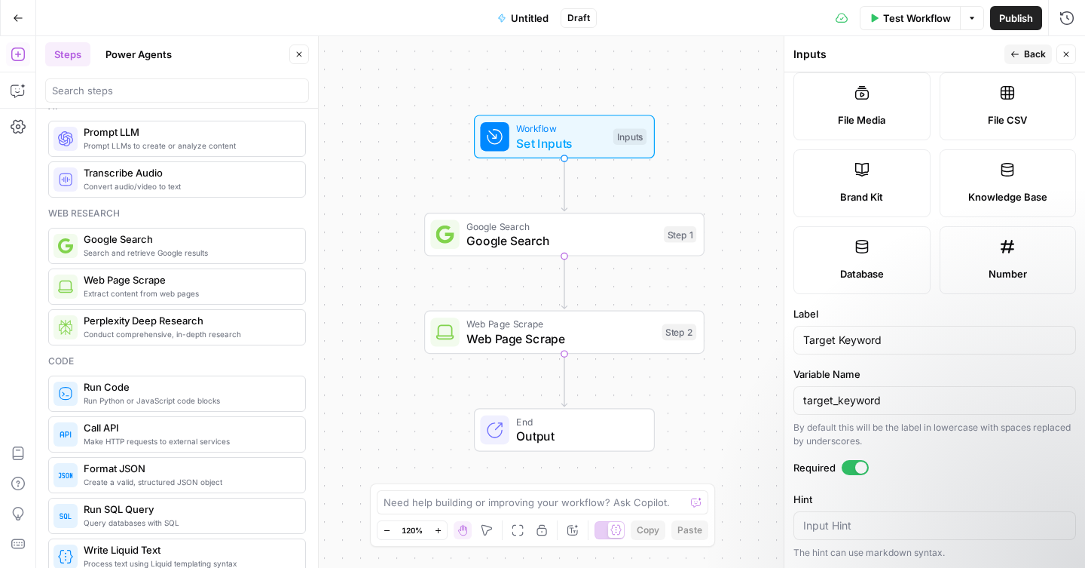
scroll to position [421, 0]
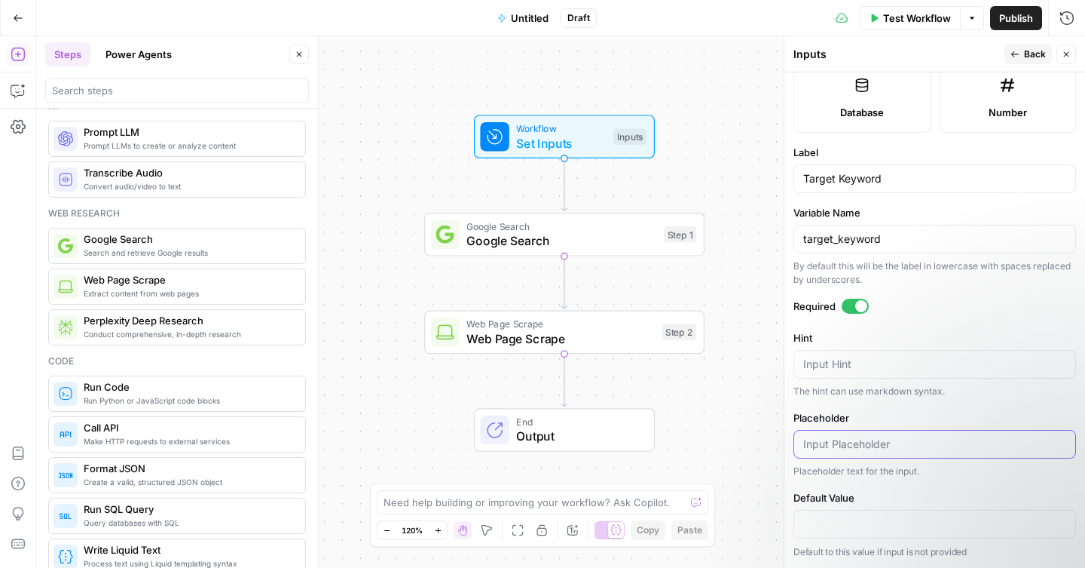
click at [886, 442] on input "Placeholder" at bounding box center [934, 443] width 263 height 15
type input "car diffuser"
click at [589, 245] on span "Google Search" at bounding box center [562, 240] width 190 height 18
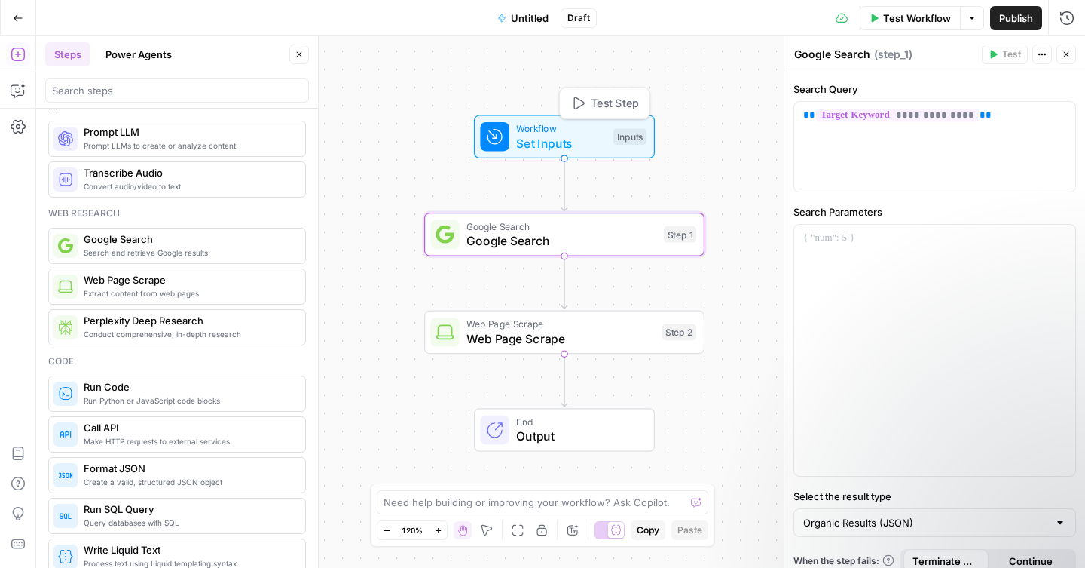
click at [599, 136] on span "Set Inputs" at bounding box center [561, 143] width 90 height 18
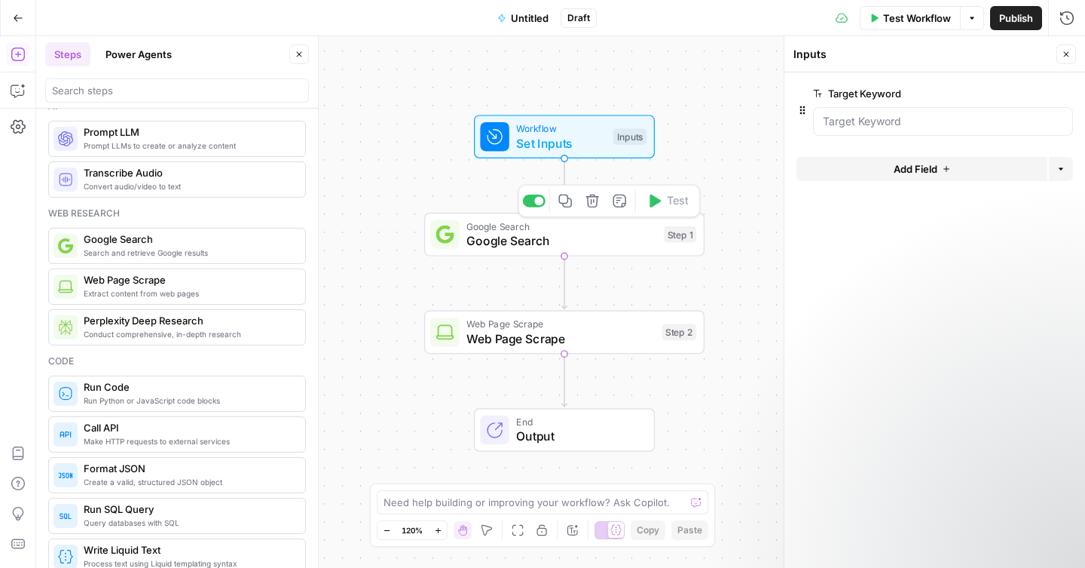
click at [617, 232] on span "Google Search" at bounding box center [562, 240] width 190 height 18
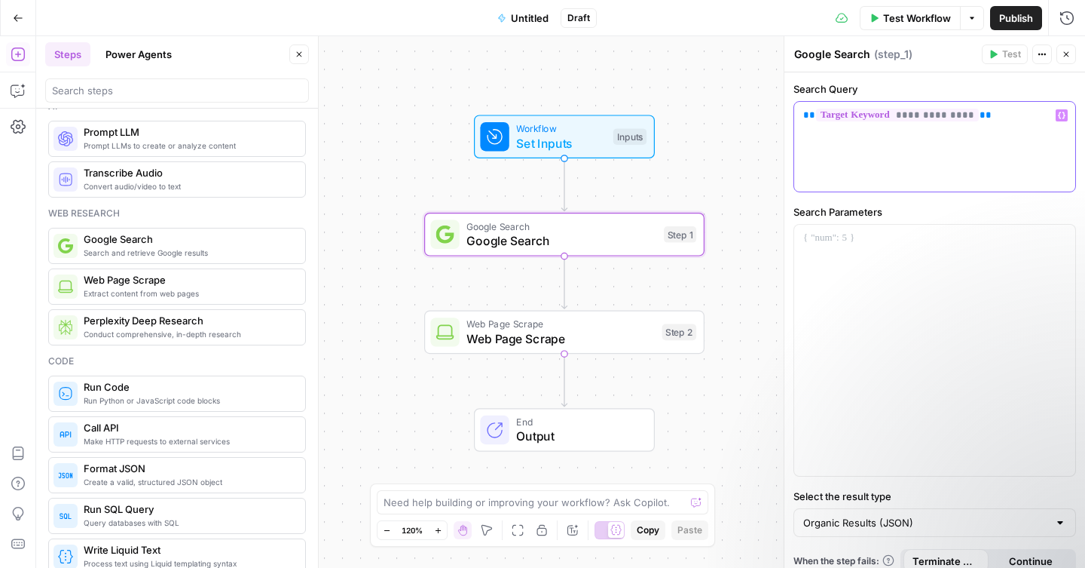
click at [1058, 115] on icon "button" at bounding box center [1062, 115] width 8 height 7
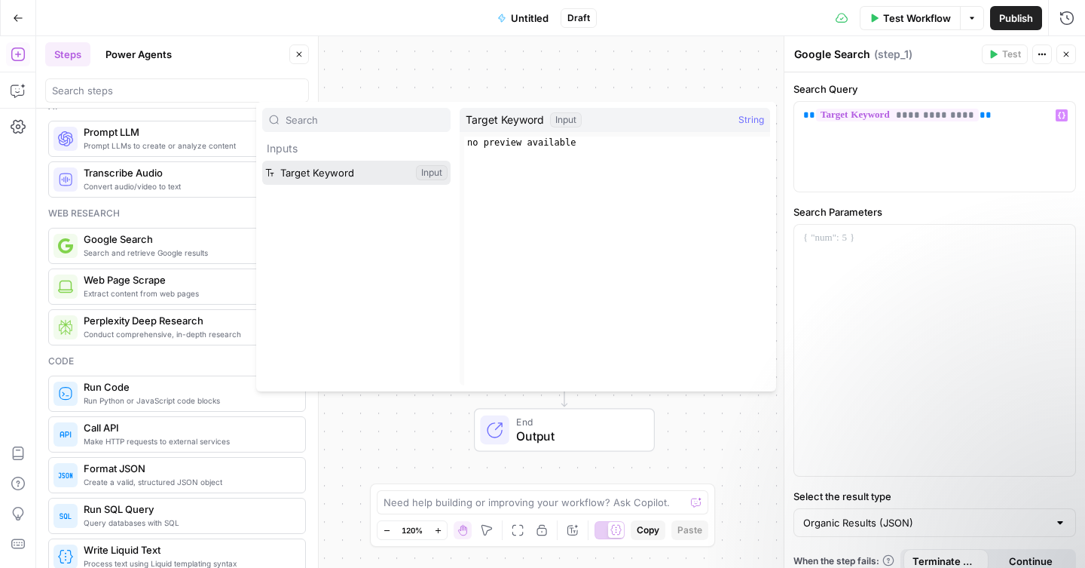
click at [343, 176] on button "Select variable Target Keyword" at bounding box center [356, 173] width 188 height 24
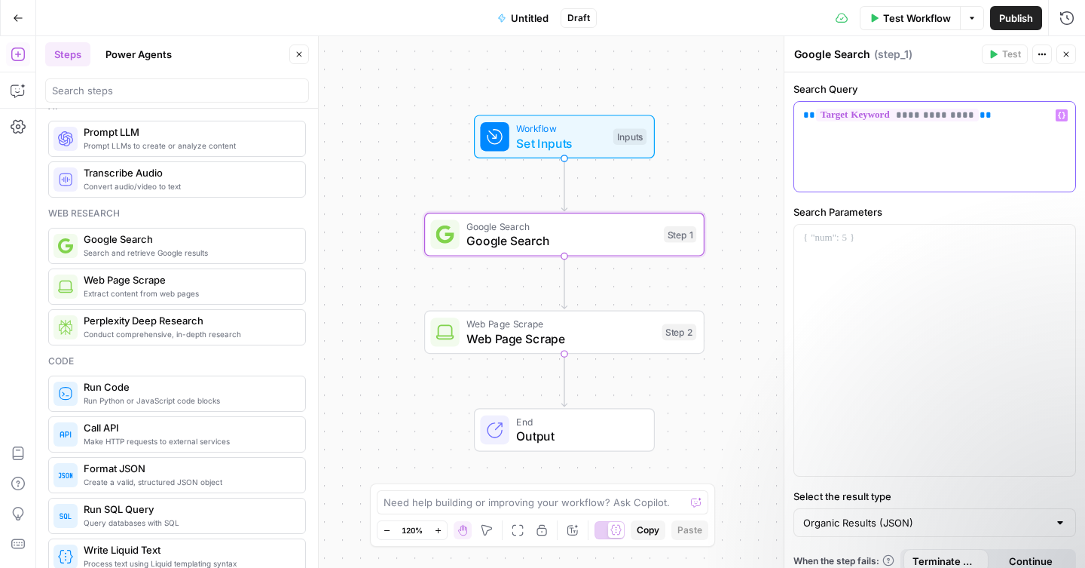
click at [1058, 118] on icon "button" at bounding box center [1062, 116] width 8 height 8
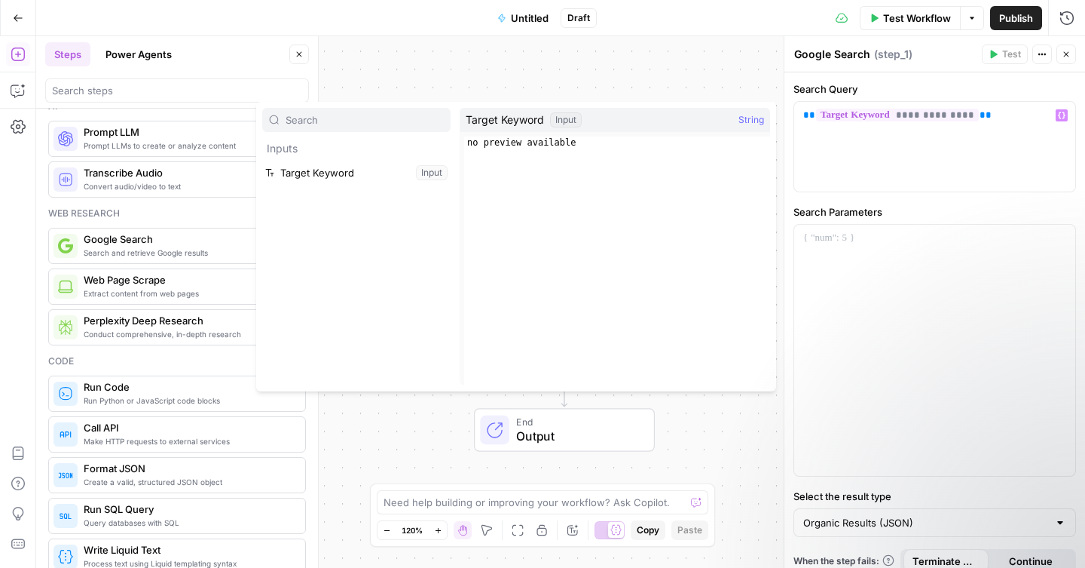
type textarea "**********"
click at [554, 142] on div "no preview available" at bounding box center [617, 272] width 306 height 273
click at [549, 148] on div "no preview available" at bounding box center [617, 272] width 306 height 273
click at [439, 165] on button "Select variable Target Keyword" at bounding box center [356, 173] width 188 height 24
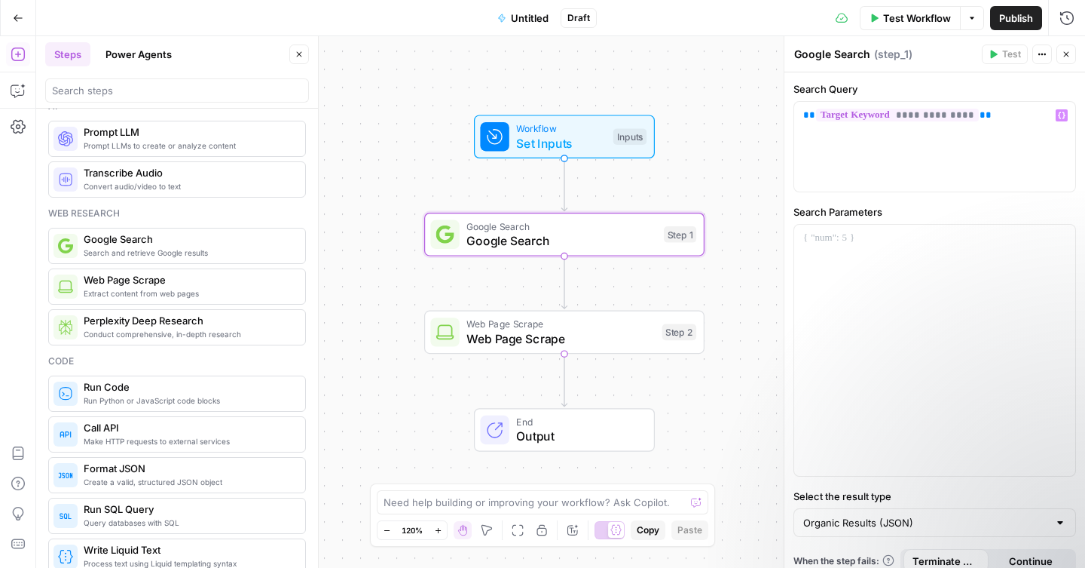
click at [914, 488] on label "Select the result type" at bounding box center [935, 495] width 283 height 15
click at [914, 515] on input "Organic Results (JSON)" at bounding box center [925, 522] width 245 height 15
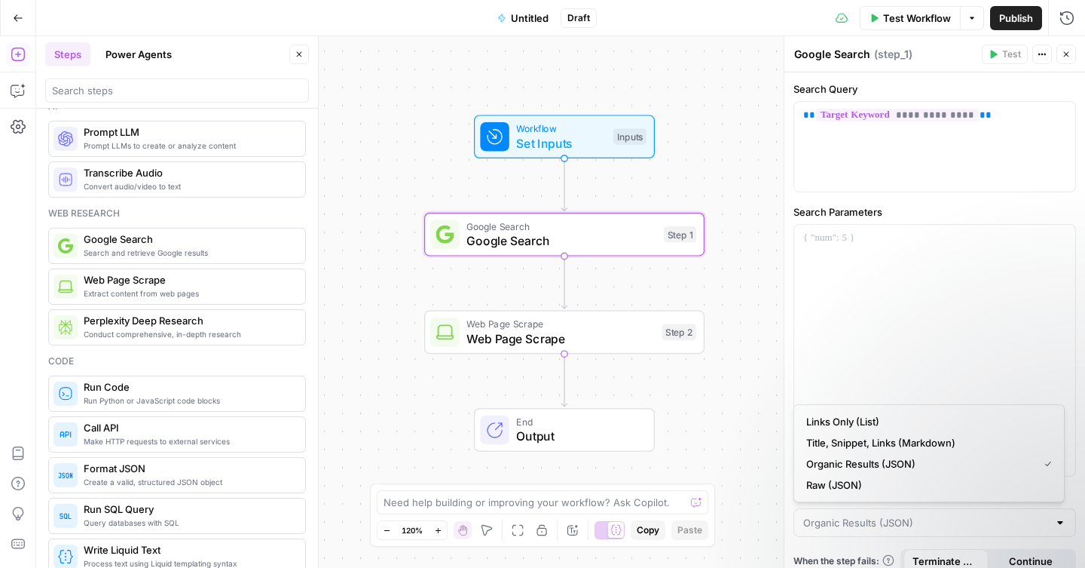
type input "Organic Results (JSON)"
click at [922, 26] on button "Test Workflow" at bounding box center [910, 18] width 101 height 24
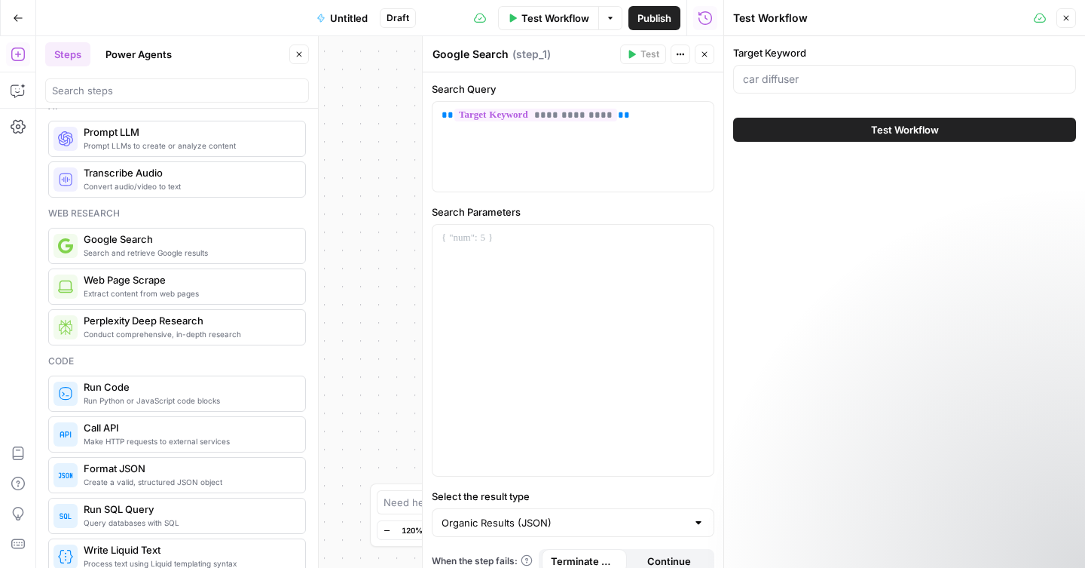
click at [841, 131] on button "Test Workflow" at bounding box center [904, 130] width 343 height 24
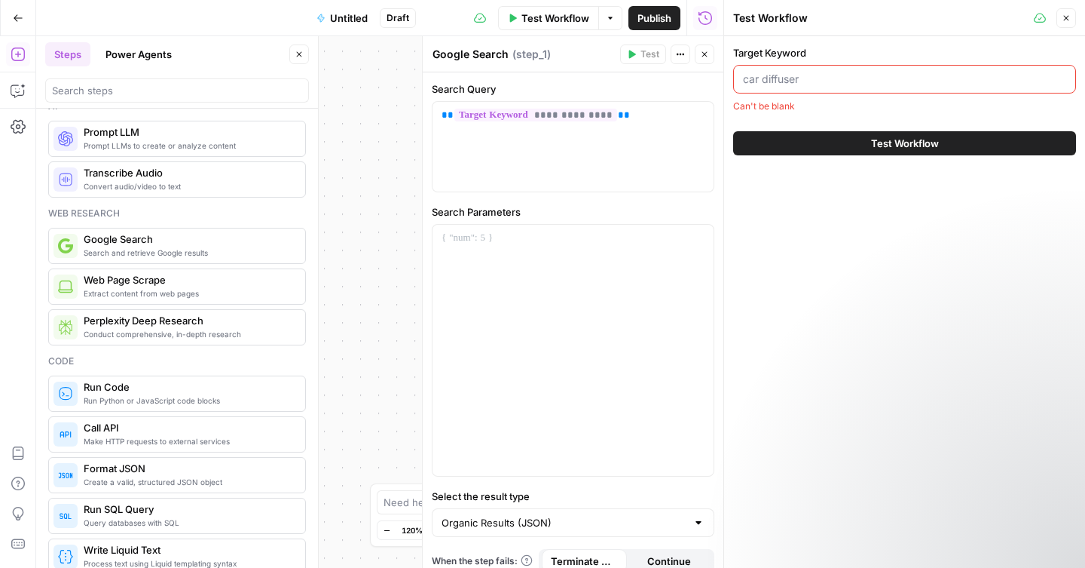
click at [800, 81] on input "Target Keyword" at bounding box center [904, 79] width 323 height 15
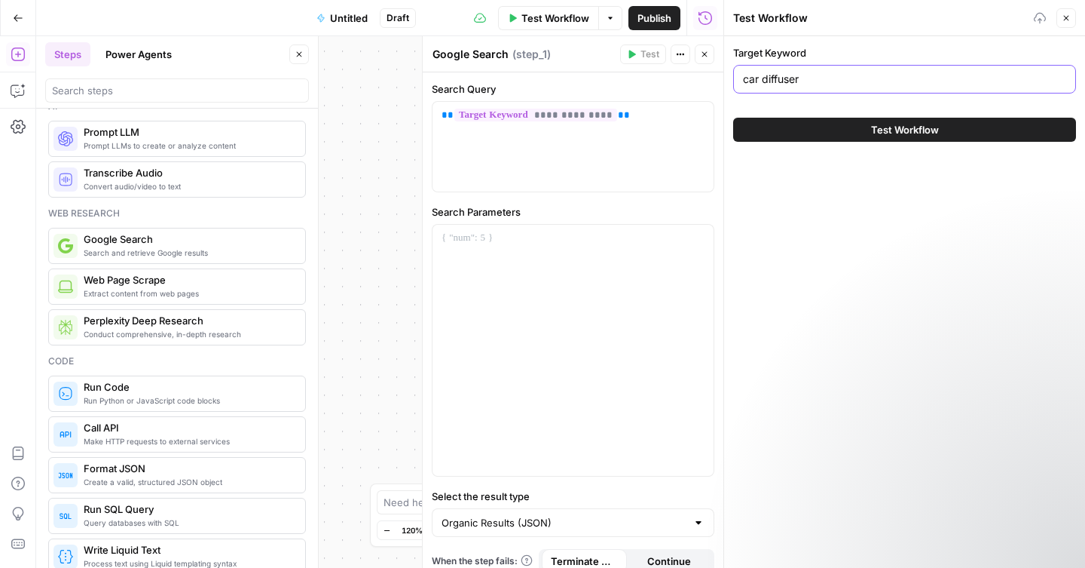
type input "car diffuser"
click at [827, 129] on button "Test Workflow" at bounding box center [904, 130] width 343 height 24
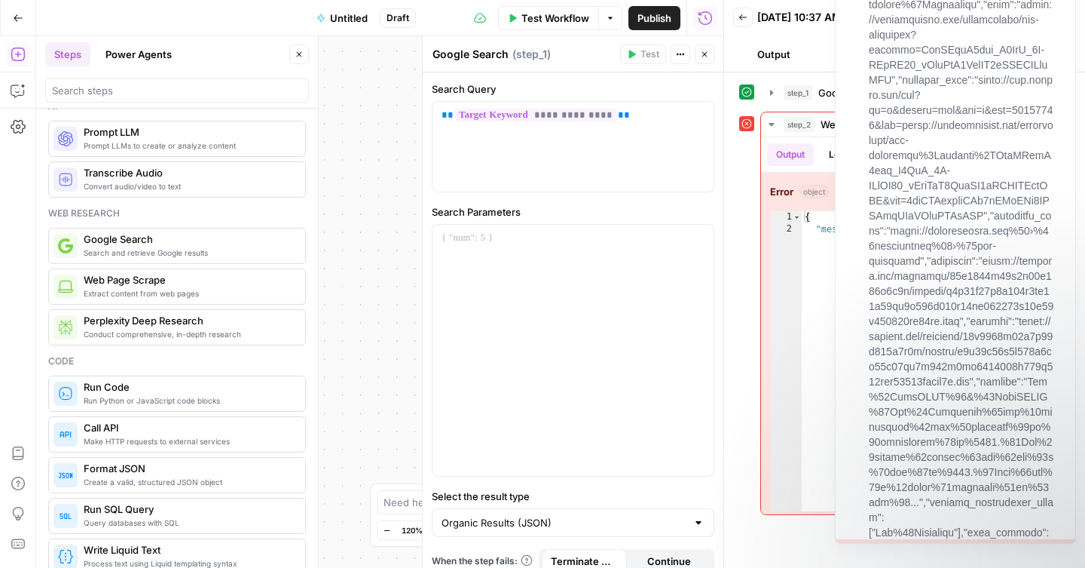
click at [745, 179] on div "step_2 Web Page Scrape 97 ms Output Logs Metadata Error object Fix with Copilot…" at bounding box center [904, 313] width 331 height 403
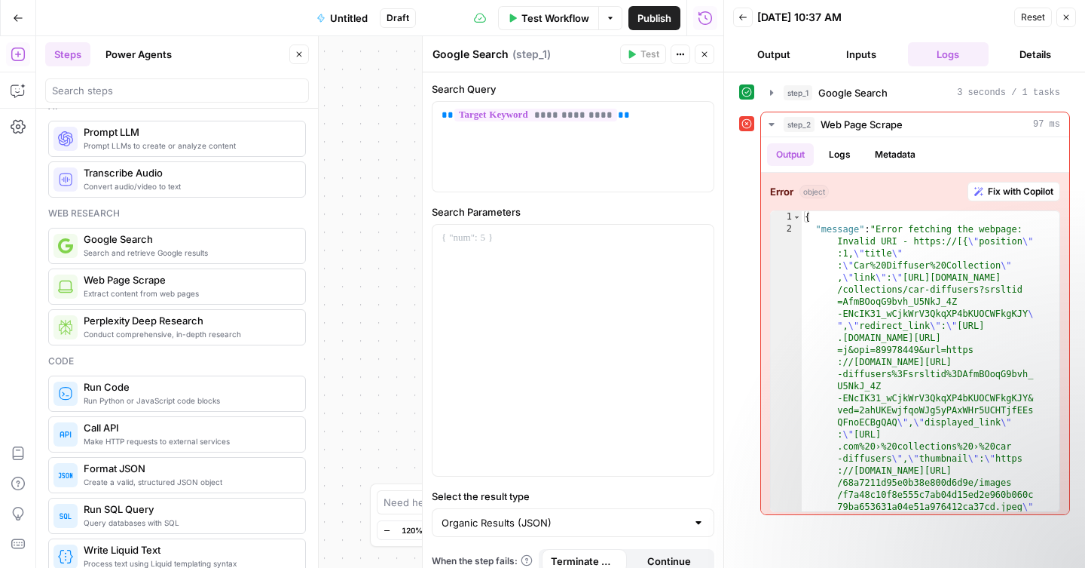
click at [700, 51] on icon "button" at bounding box center [704, 54] width 9 height 9
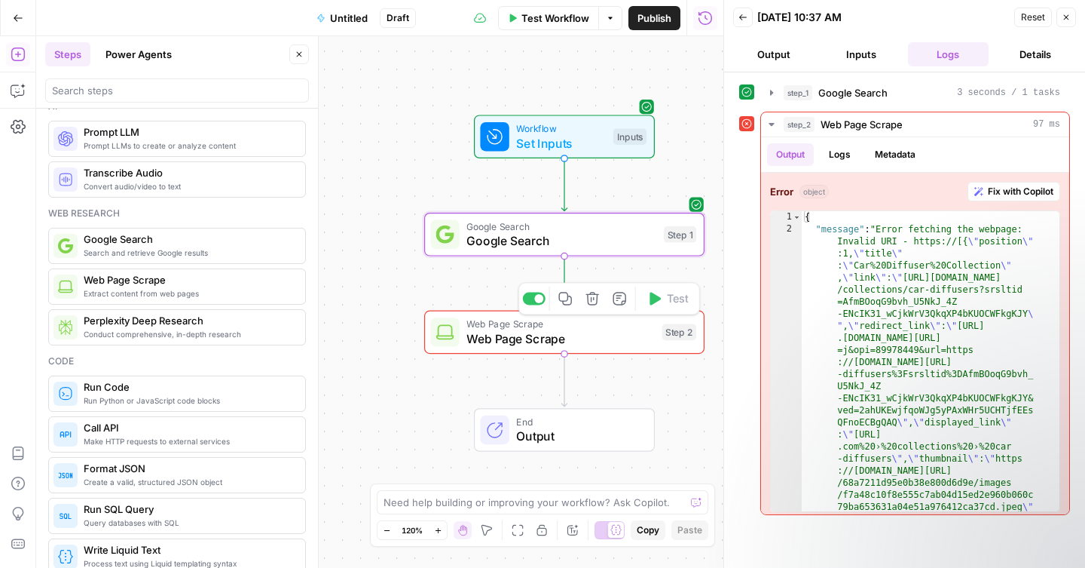
click at [611, 334] on span "Web Page Scrape" at bounding box center [561, 338] width 188 height 18
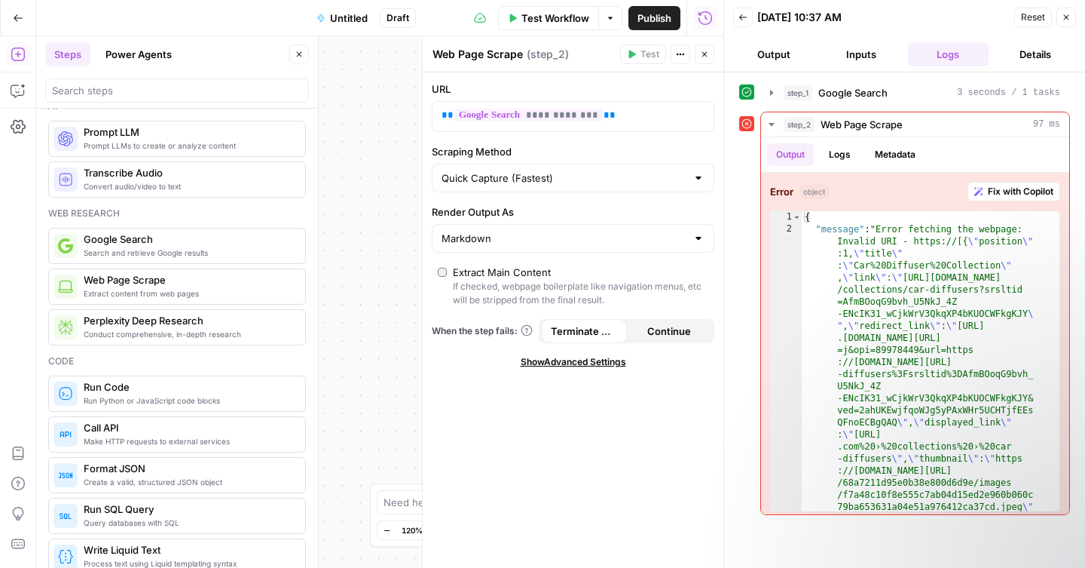
click at [1067, 17] on icon "button" at bounding box center [1066, 17] width 5 height 5
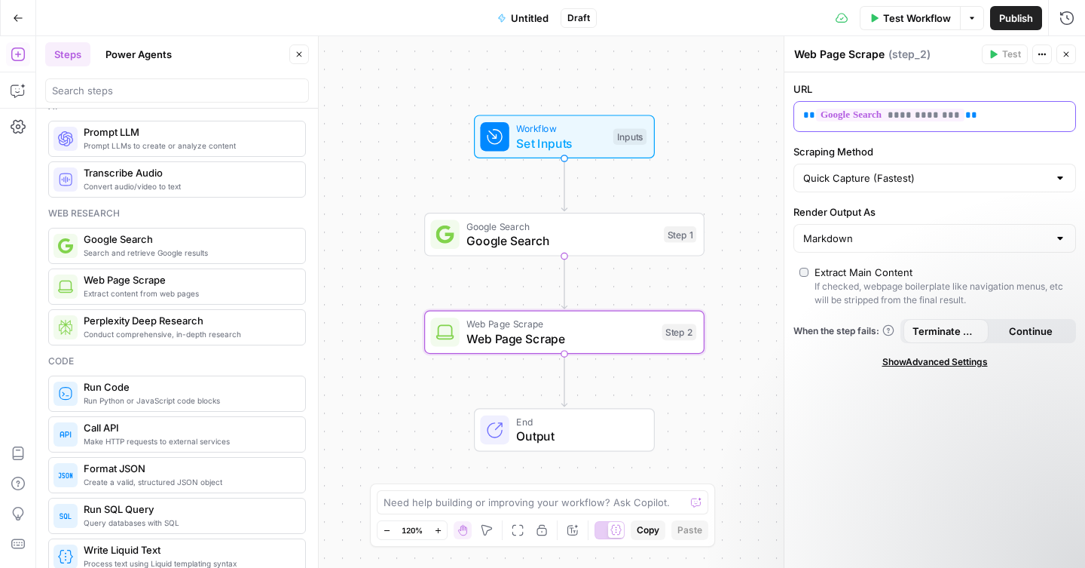
click at [993, 116] on p "**********" at bounding box center [922, 115] width 239 height 15
click at [1054, 115] on div "**********" at bounding box center [934, 116] width 281 height 29
click at [1060, 115] on icon "button" at bounding box center [1062, 115] width 8 height 7
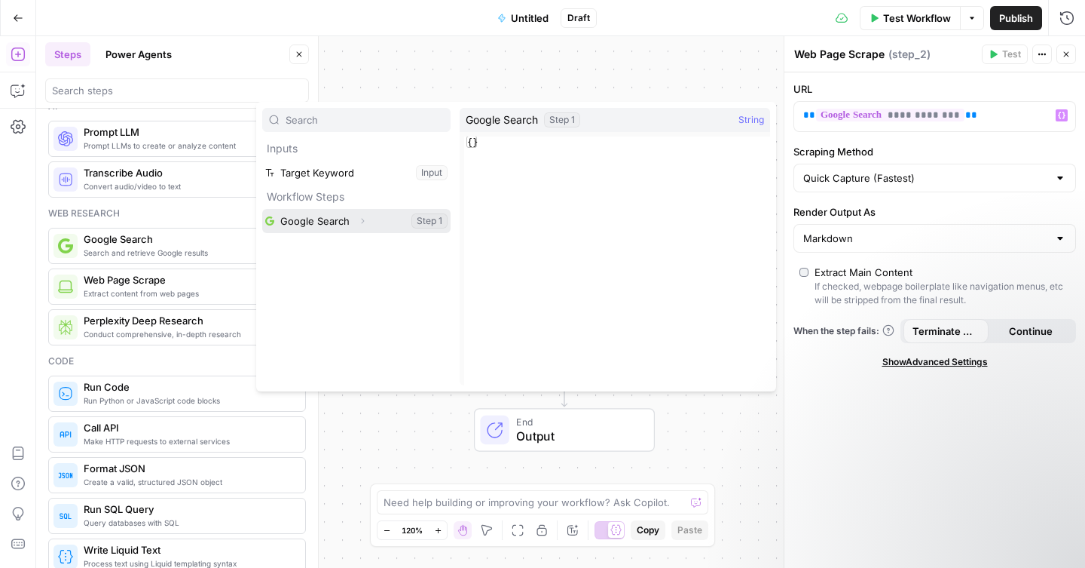
click at [360, 228] on button "Expand" at bounding box center [363, 221] width 20 height 20
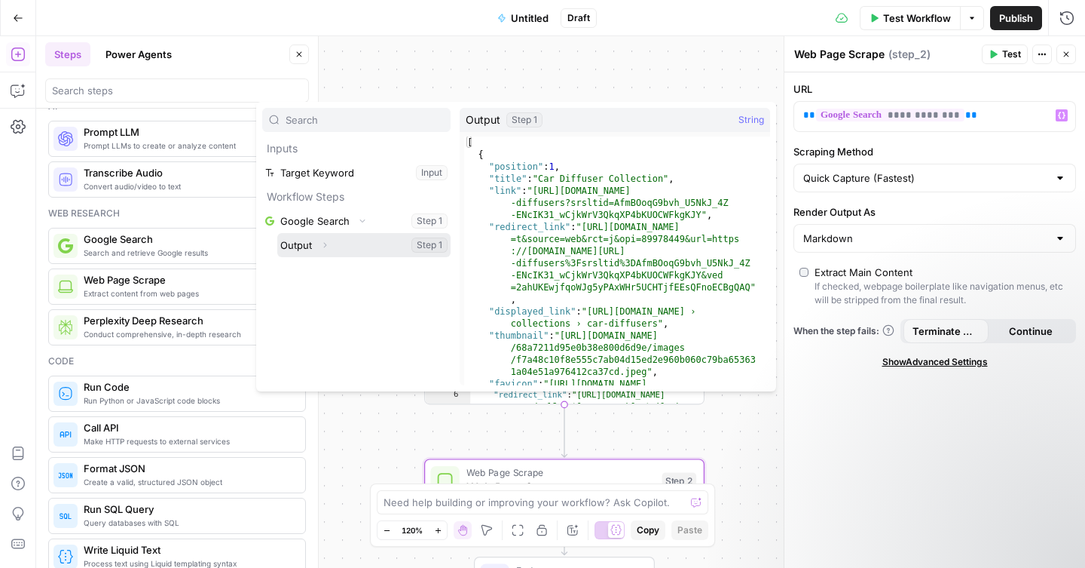
click at [366, 241] on button "Select variable Output" at bounding box center [363, 245] width 173 height 24
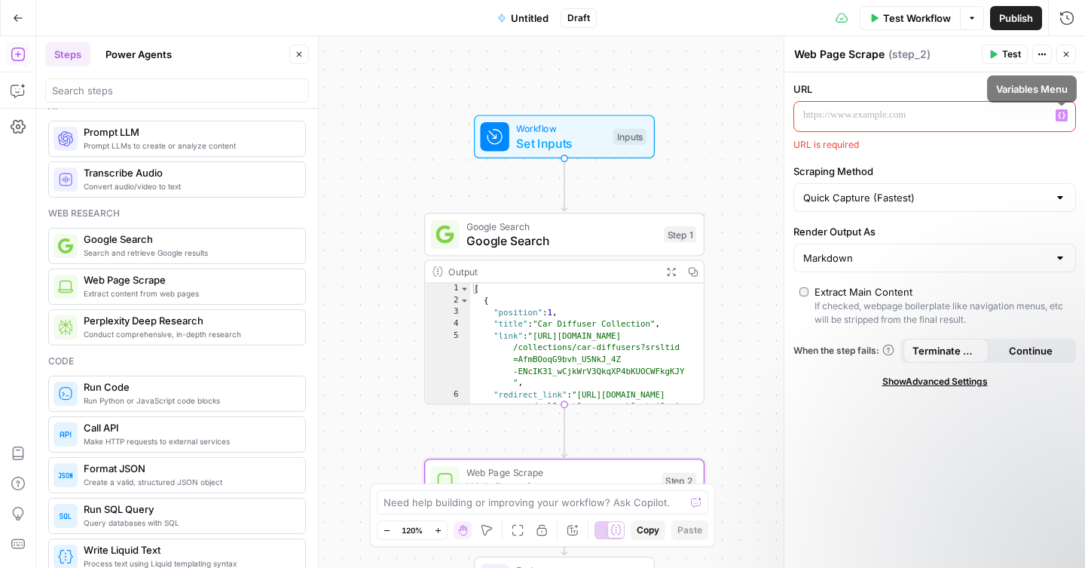
click at [1061, 118] on icon "button" at bounding box center [1062, 115] width 8 height 7
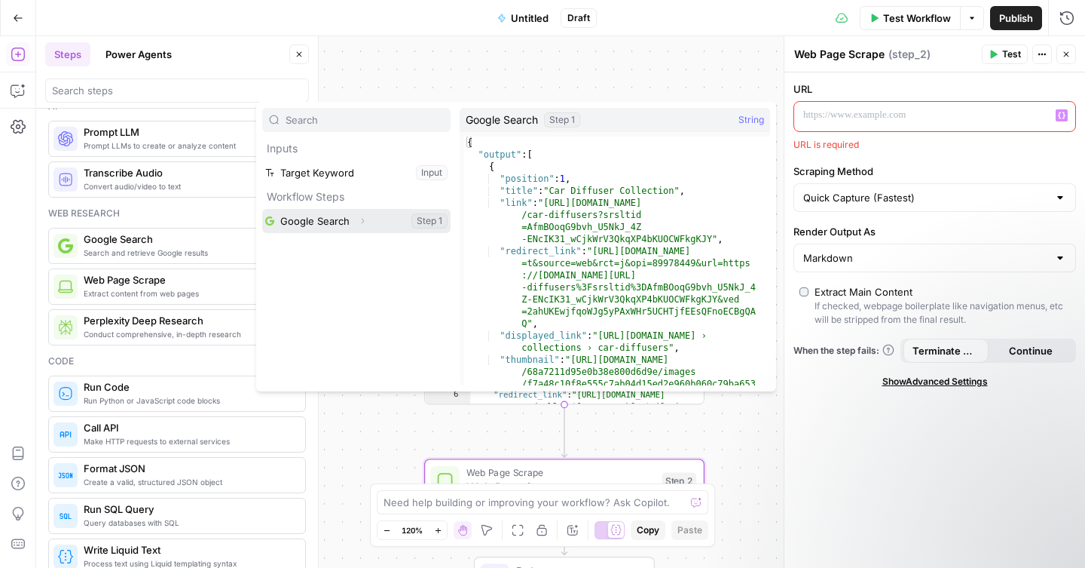
click at [316, 219] on button "Select variable Google Search" at bounding box center [356, 221] width 188 height 24
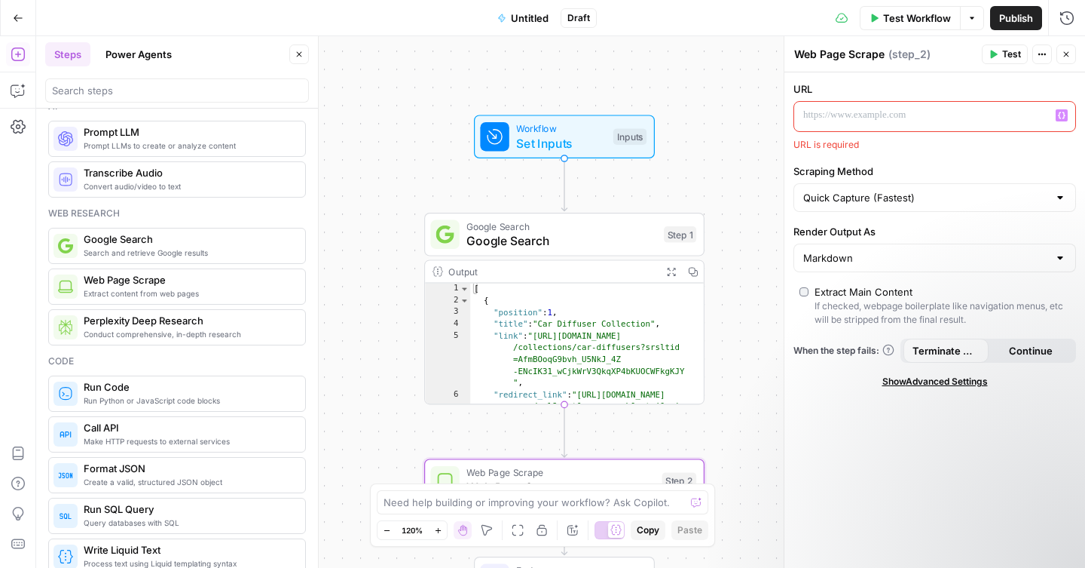
click at [1067, 111] on button "Variables Menu" at bounding box center [1062, 115] width 12 height 12
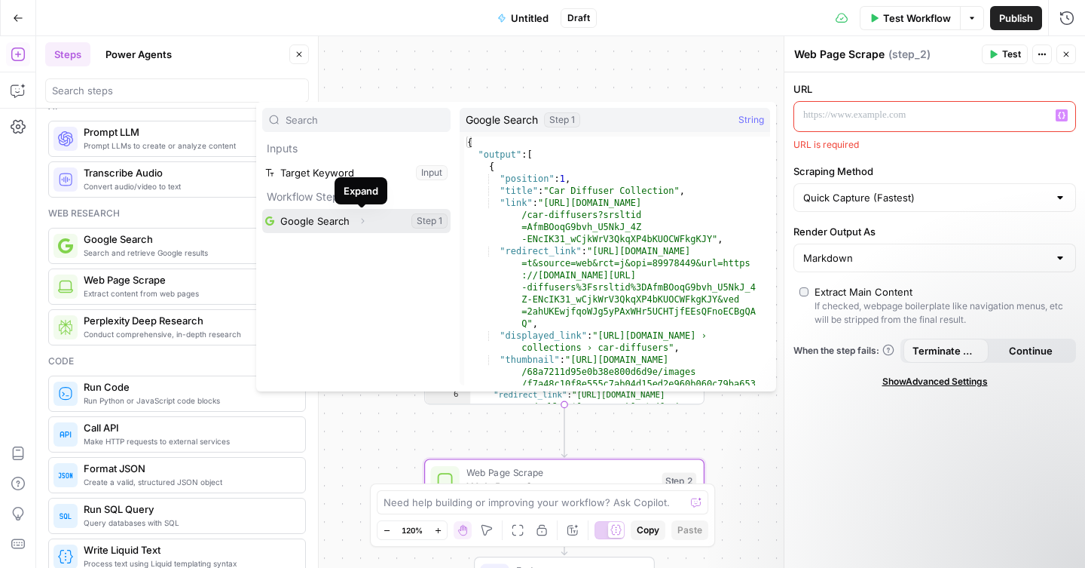
click at [365, 222] on icon "button" at bounding box center [362, 220] width 9 height 9
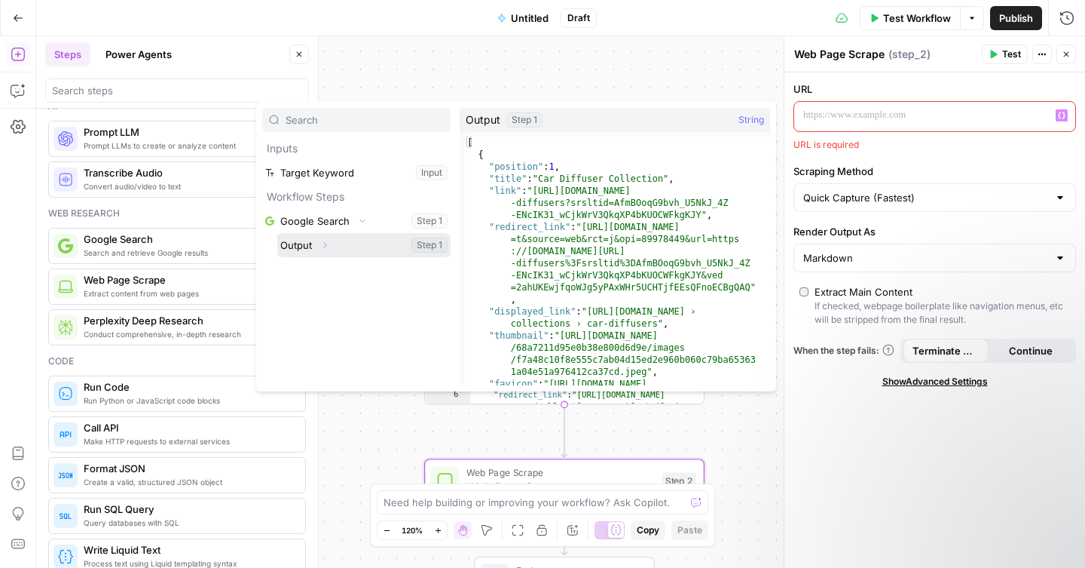
click at [392, 240] on button "Select variable Output" at bounding box center [363, 245] width 173 height 24
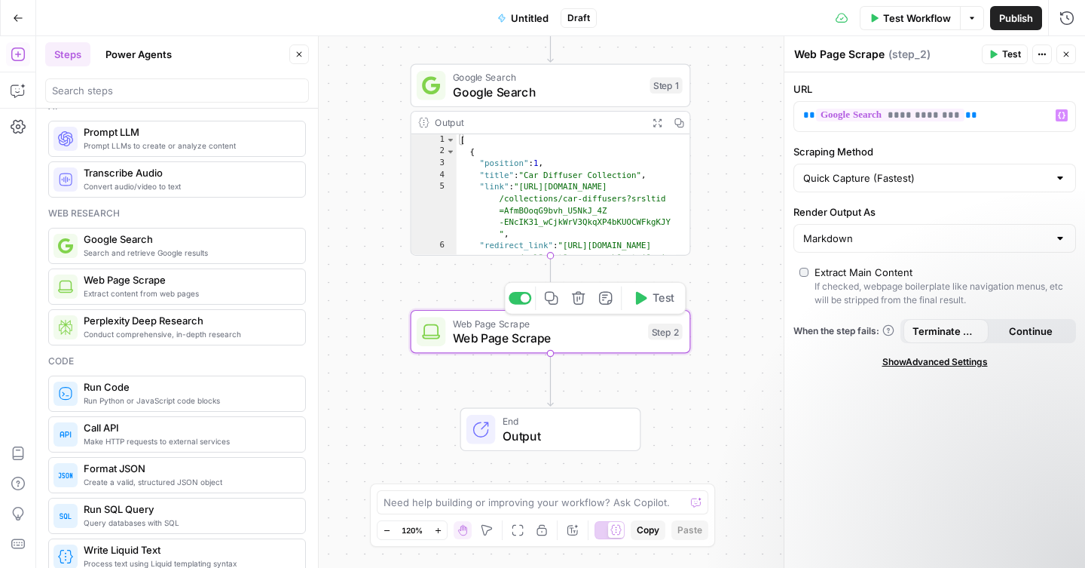
click at [627, 335] on span "Web Page Scrape" at bounding box center [547, 338] width 188 height 18
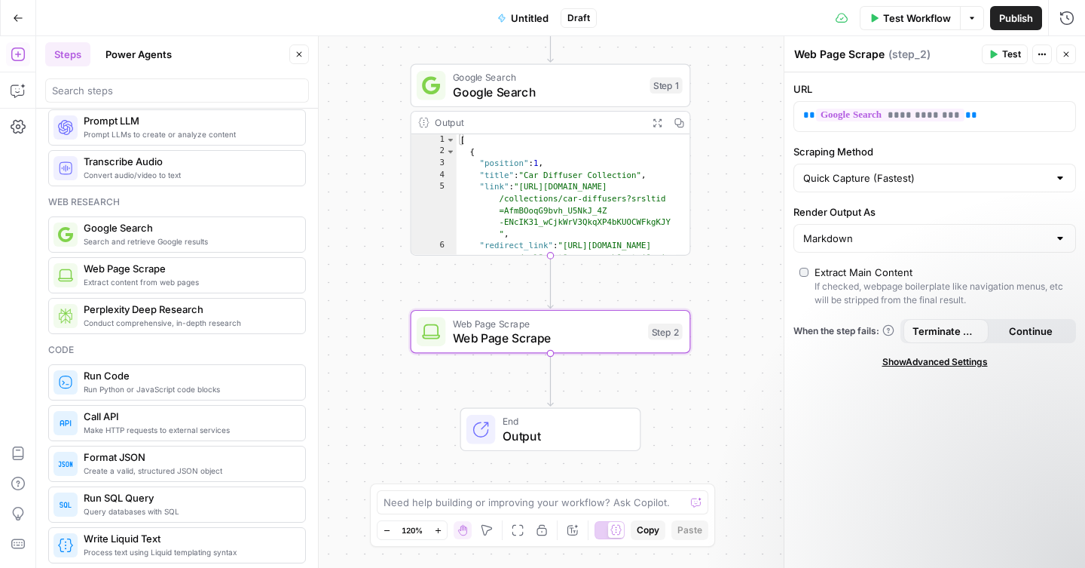
scroll to position [25, 0]
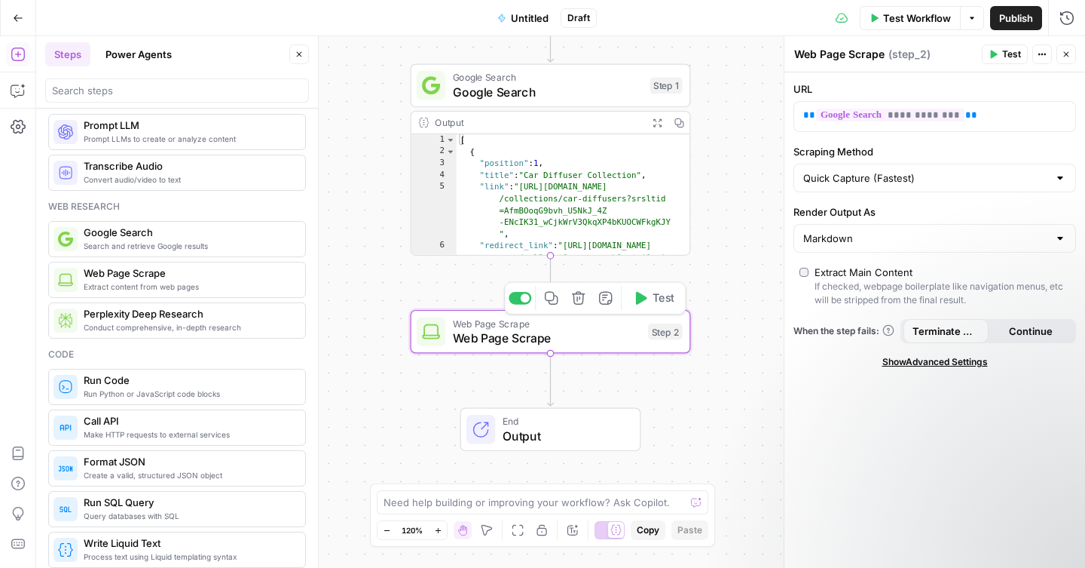
click at [655, 306] on span "Test" at bounding box center [664, 298] width 22 height 17
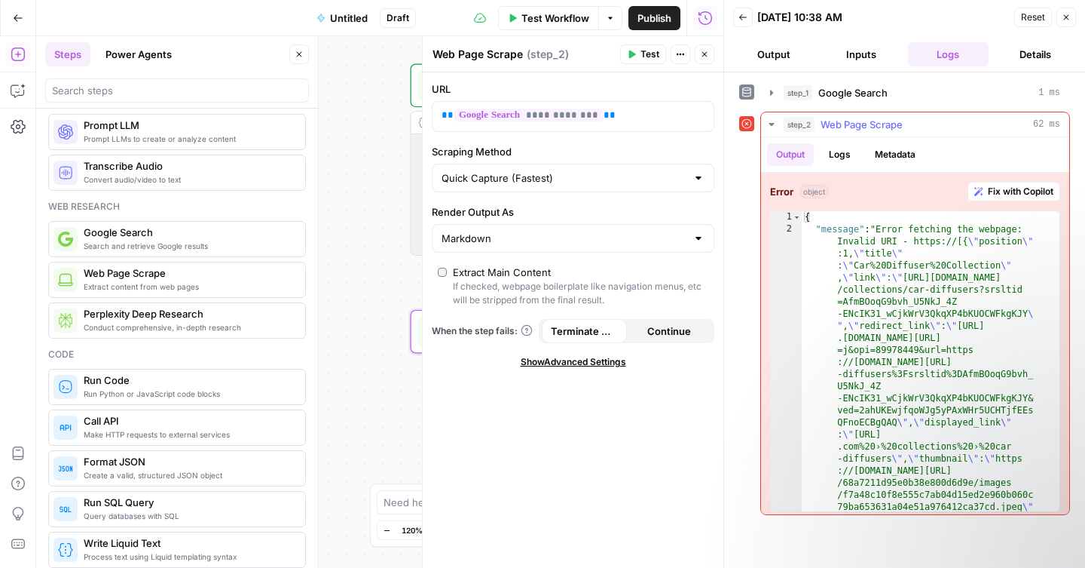
click at [1001, 199] on button "Fix with Copilot" at bounding box center [1014, 192] width 93 height 20
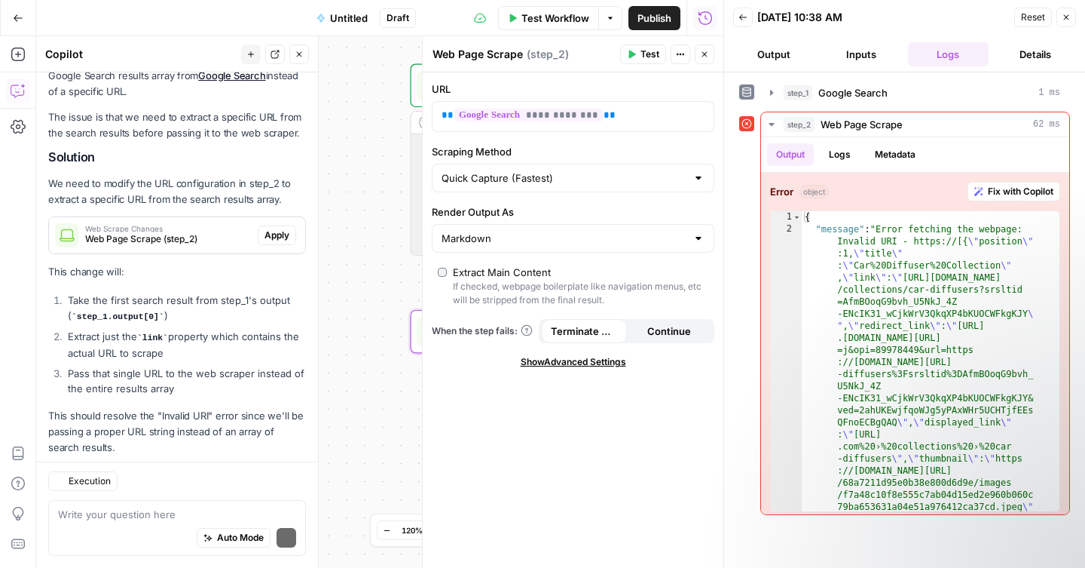
scroll to position [234, 0]
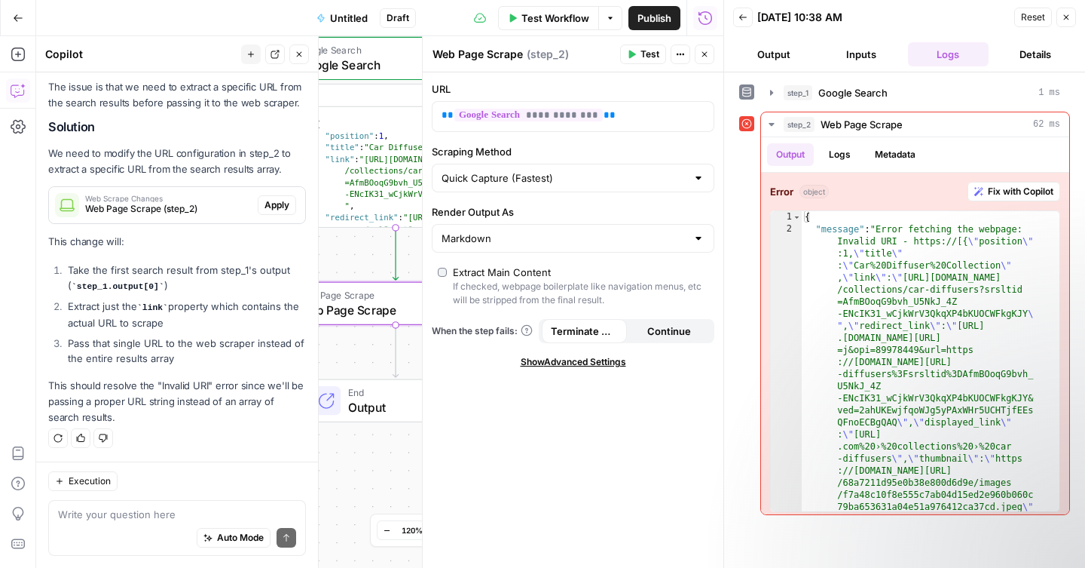
click at [265, 212] on span "Apply" at bounding box center [277, 205] width 25 height 14
click at [1073, 20] on button "Close" at bounding box center [1067, 18] width 20 height 20
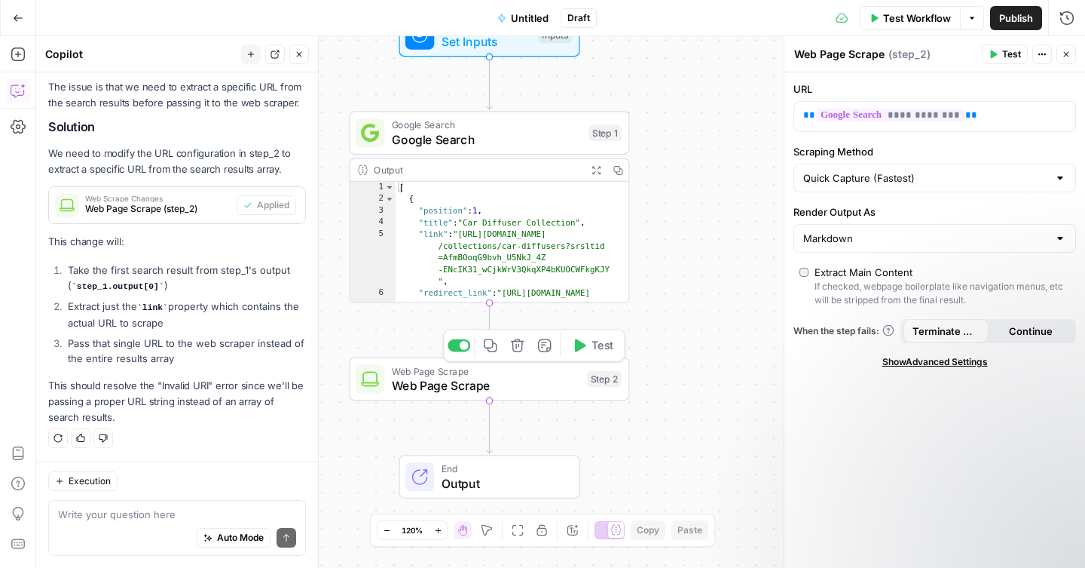
click at [598, 354] on button "Test" at bounding box center [593, 345] width 56 height 23
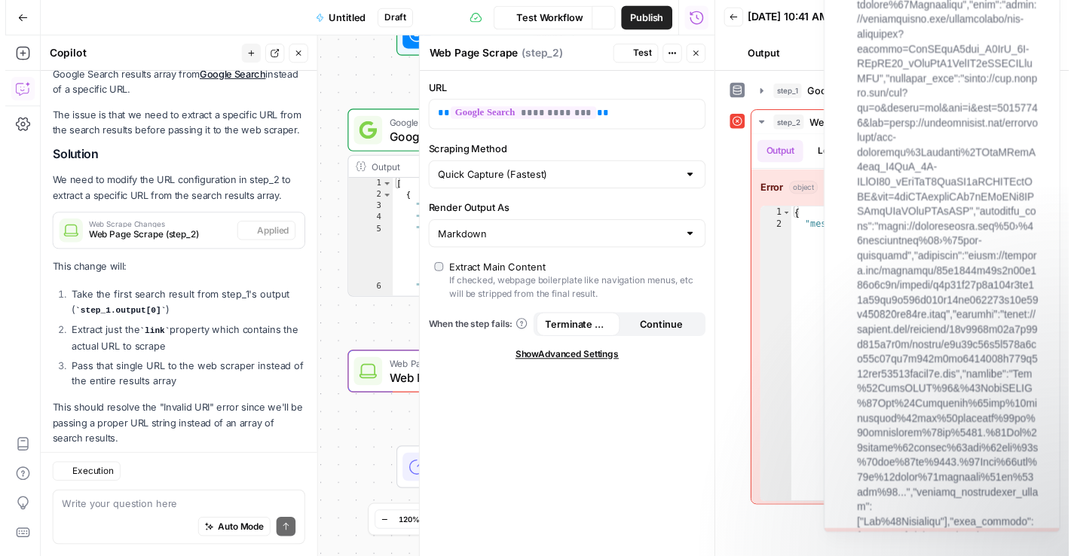
scroll to position [234, 0]
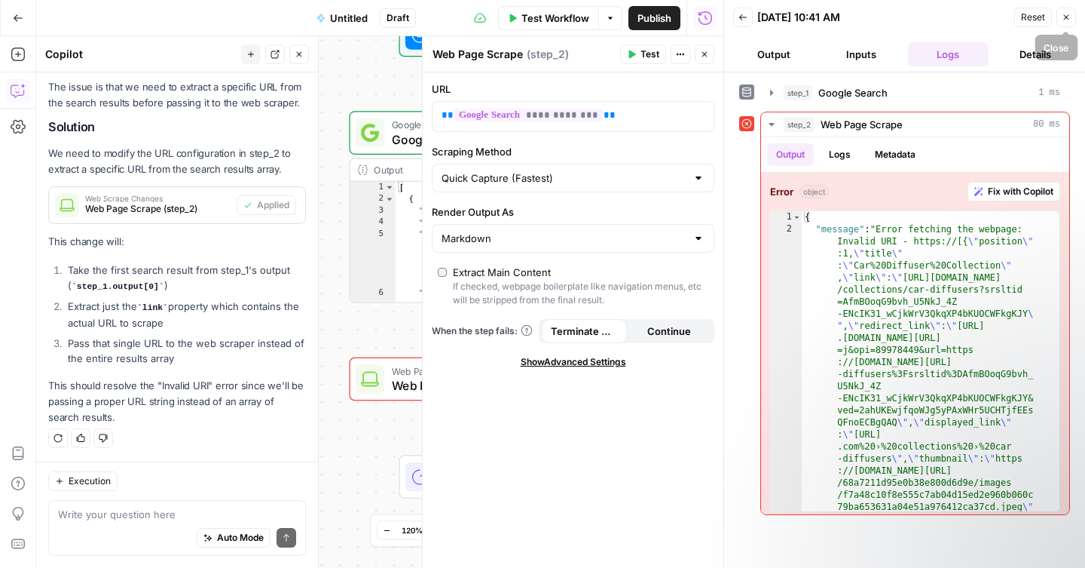
click at [1064, 22] on button "Close" at bounding box center [1067, 18] width 20 height 20
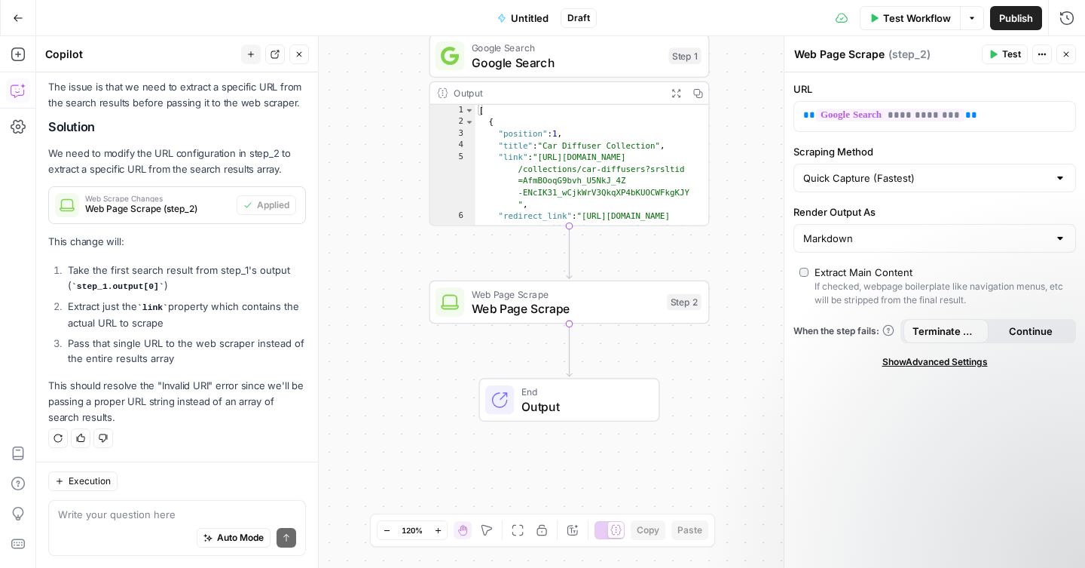
click at [298, 60] on button "Close" at bounding box center [299, 54] width 20 height 20
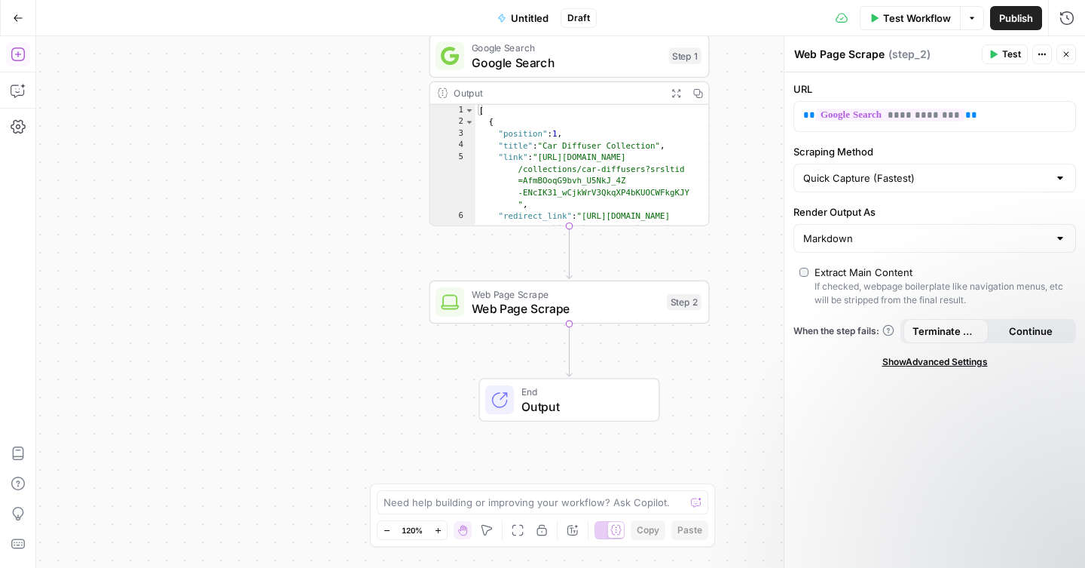
click at [16, 58] on icon "button" at bounding box center [18, 54] width 15 height 15
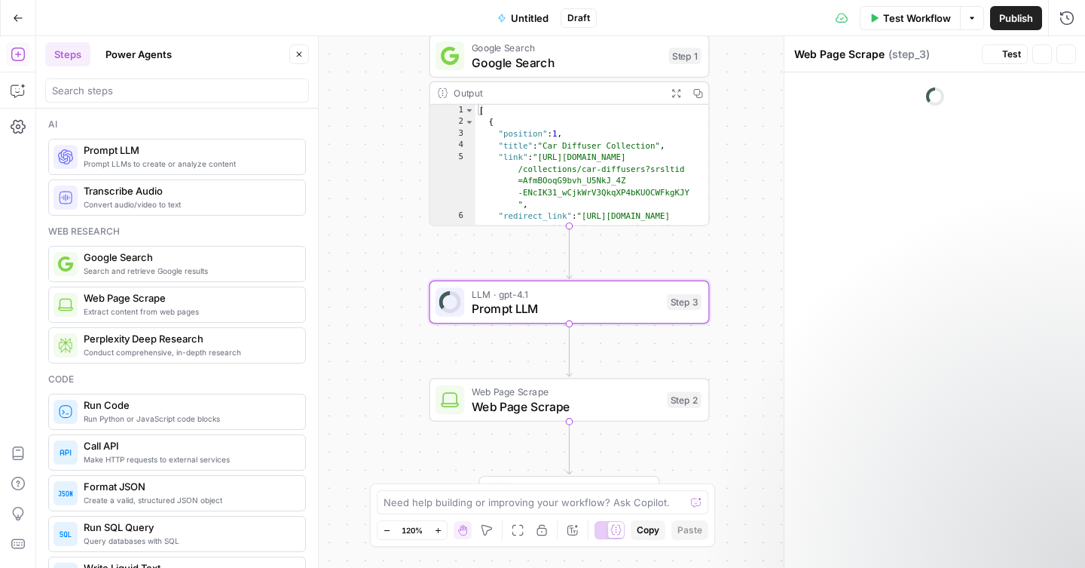
type textarea "Prompt LLM"
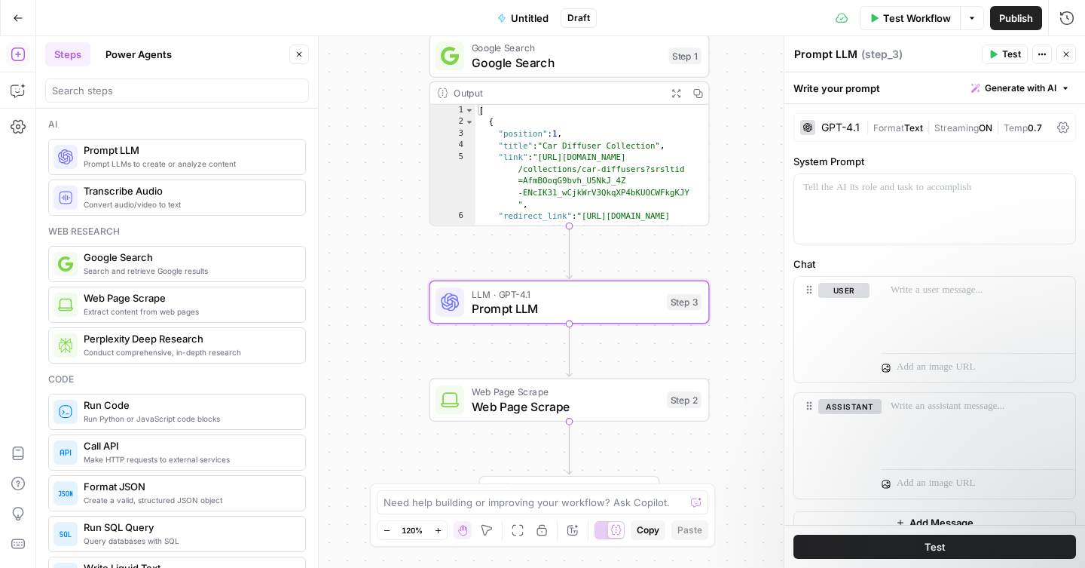
click at [139, 51] on button "Power Agents" at bounding box center [138, 54] width 84 height 24
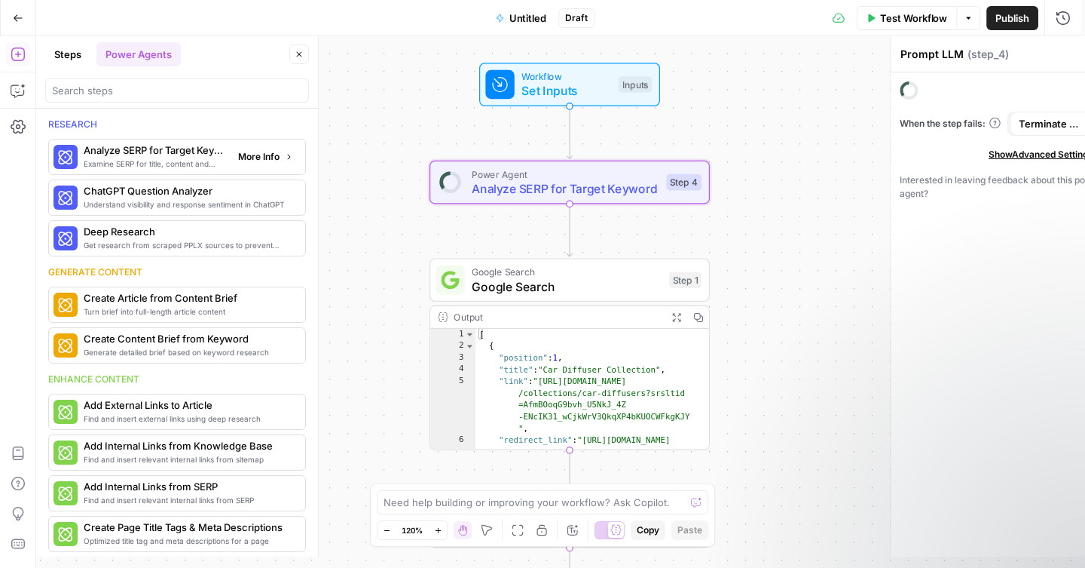
type textarea "Analyze SERP for Target Keyword"
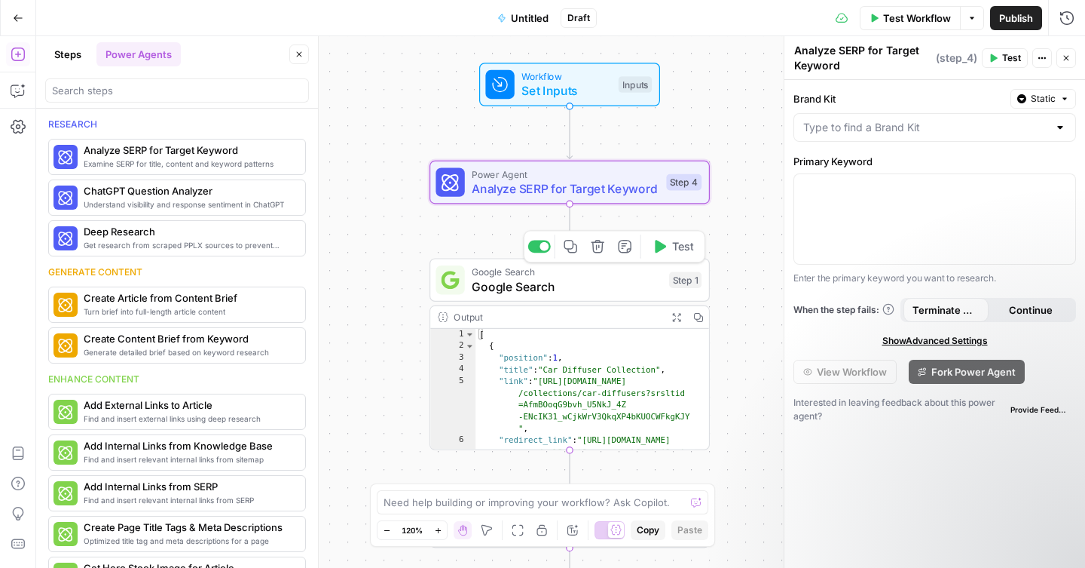
click at [614, 292] on span "Google Search" at bounding box center [567, 286] width 190 height 18
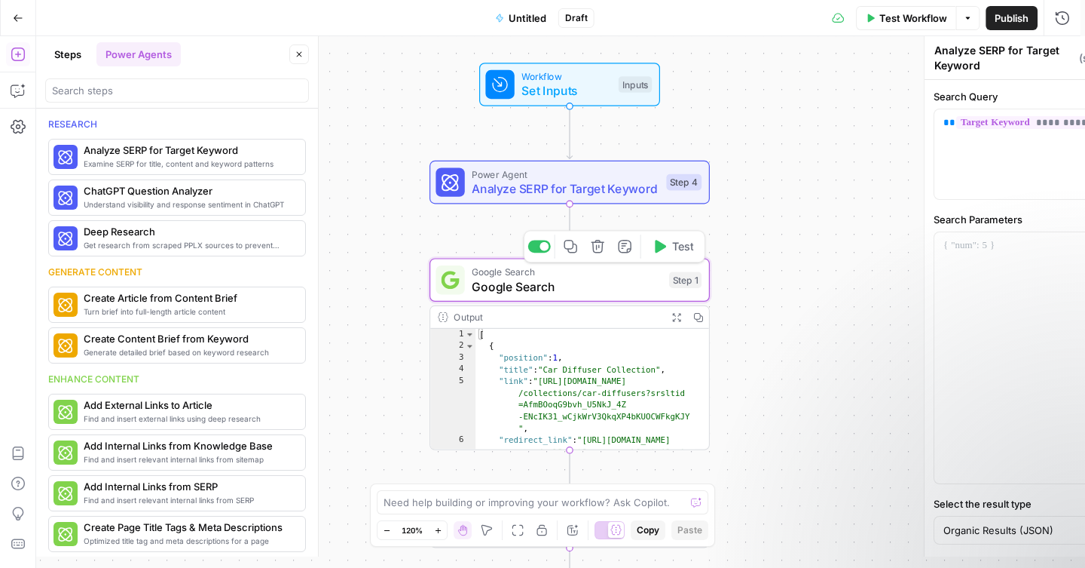
type textarea "Google Search"
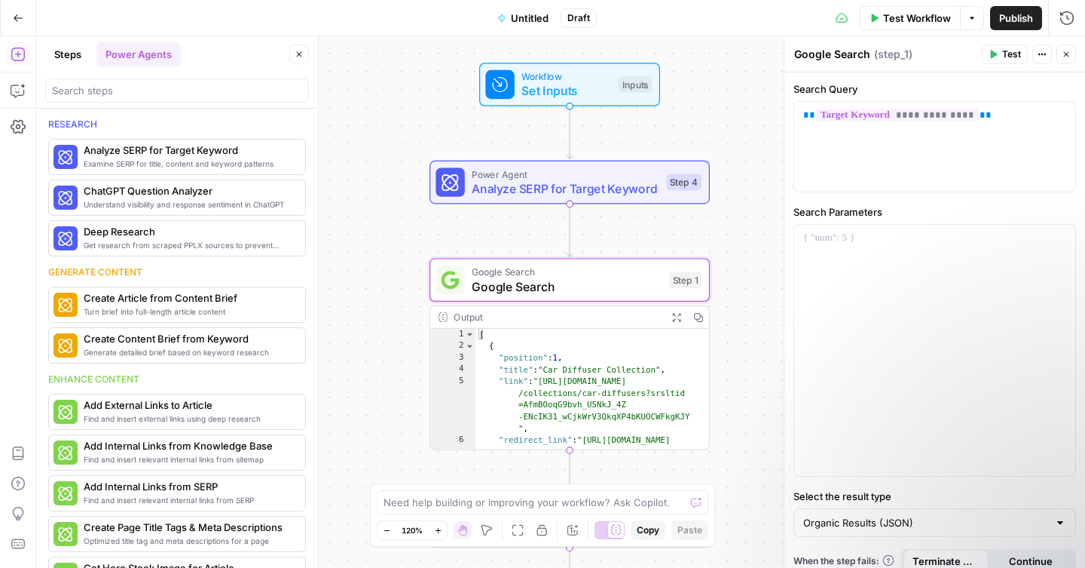
click at [1039, 61] on button "Actions" at bounding box center [1043, 54] width 20 height 20
click at [991, 123] on span "Delete Step" at bounding box center [997, 121] width 72 height 15
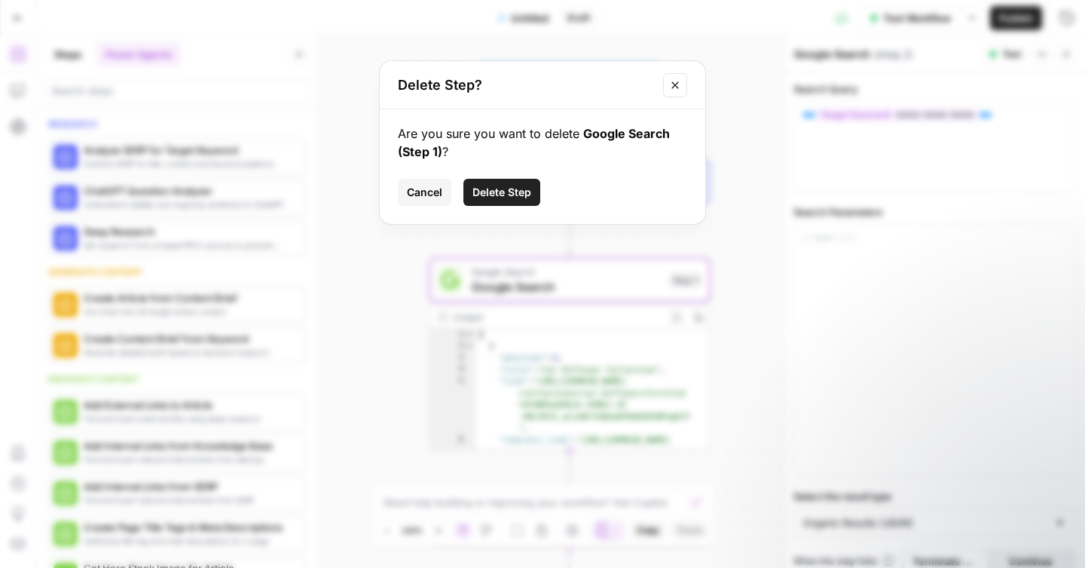
drag, startPoint x: 515, startPoint y: 191, endPoint x: 537, endPoint y: 195, distance: 23.1
click at [515, 191] on span "Delete Step" at bounding box center [502, 192] width 59 height 15
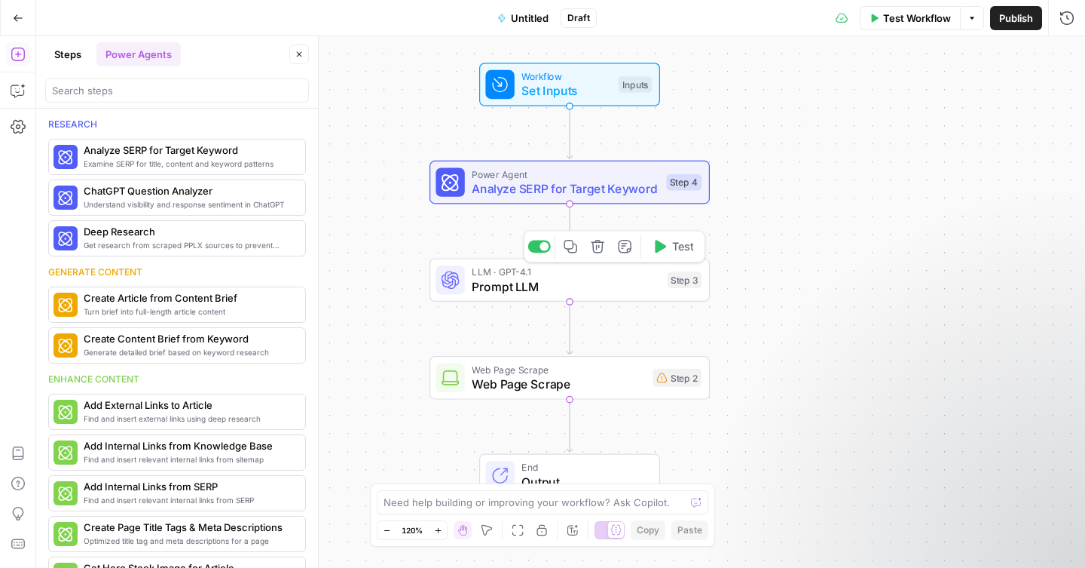
click at [646, 289] on span "Prompt LLM" at bounding box center [566, 286] width 188 height 18
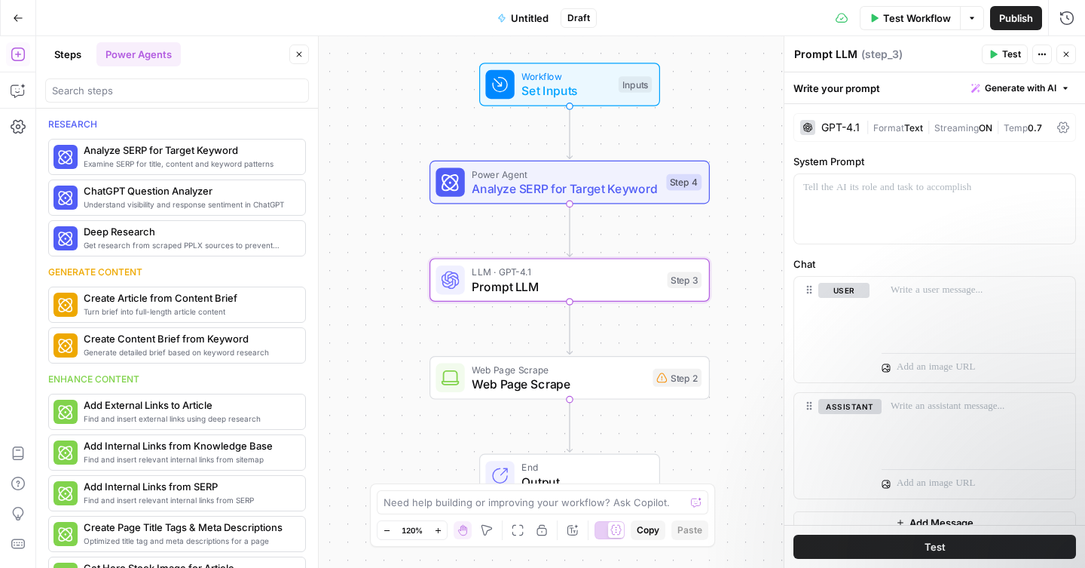
click at [1042, 57] on icon "button" at bounding box center [1042, 54] width 9 height 9
click at [1012, 127] on span "Delete Step" at bounding box center [997, 121] width 72 height 15
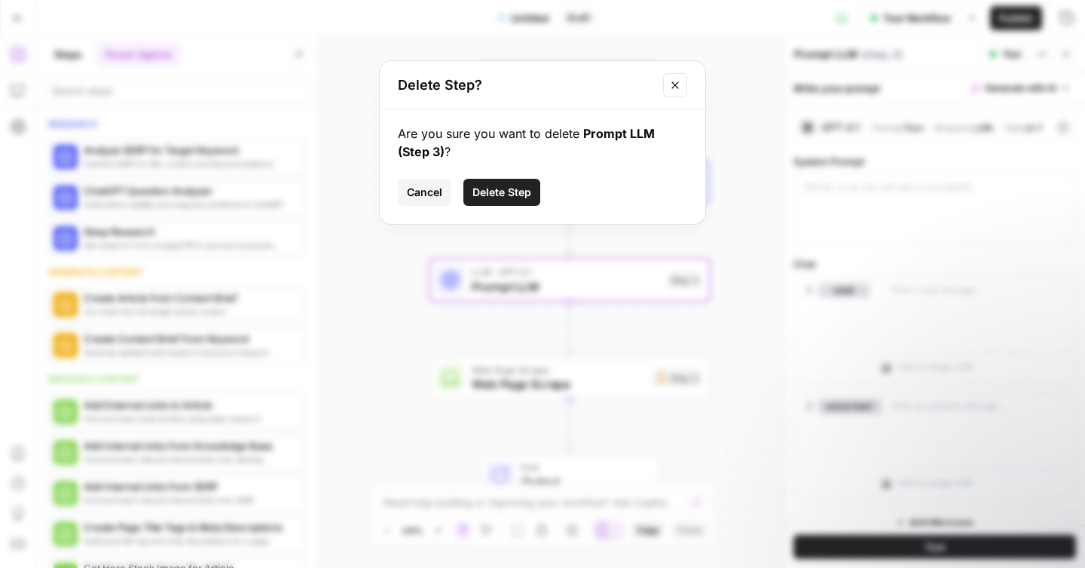
click at [522, 198] on span "Delete Step" at bounding box center [502, 192] width 59 height 15
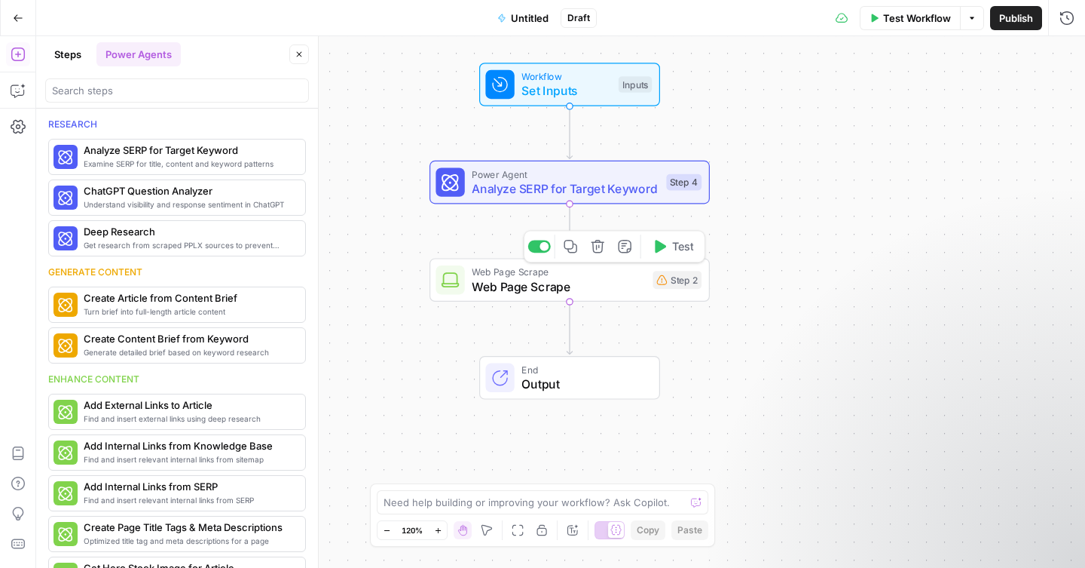
click at [619, 286] on span "Web Page Scrape" at bounding box center [558, 286] width 173 height 18
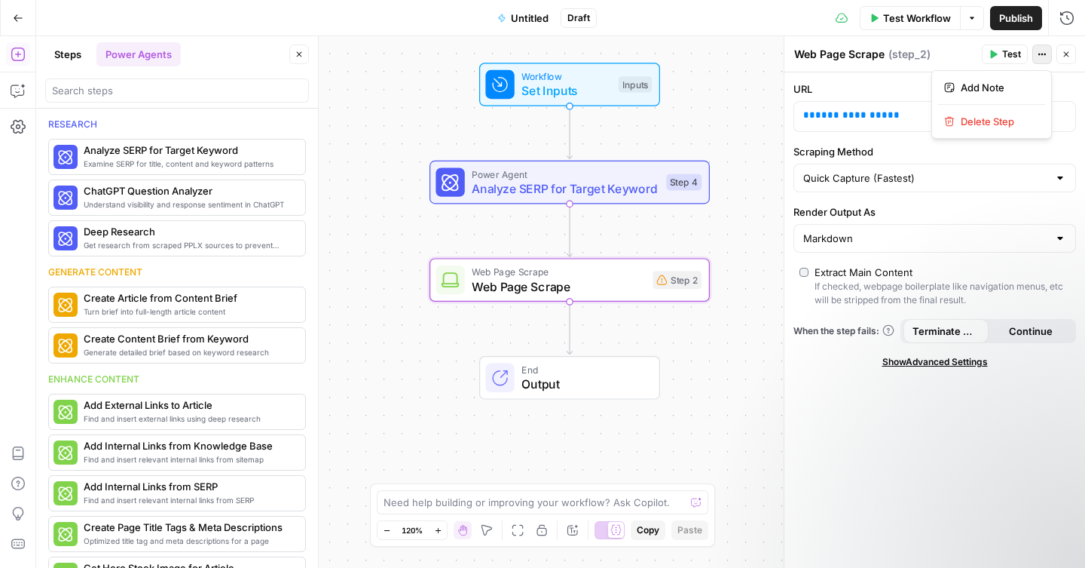
click at [1040, 55] on icon "button" at bounding box center [1042, 54] width 9 height 9
click at [1009, 127] on span "Delete Step" at bounding box center [997, 121] width 72 height 15
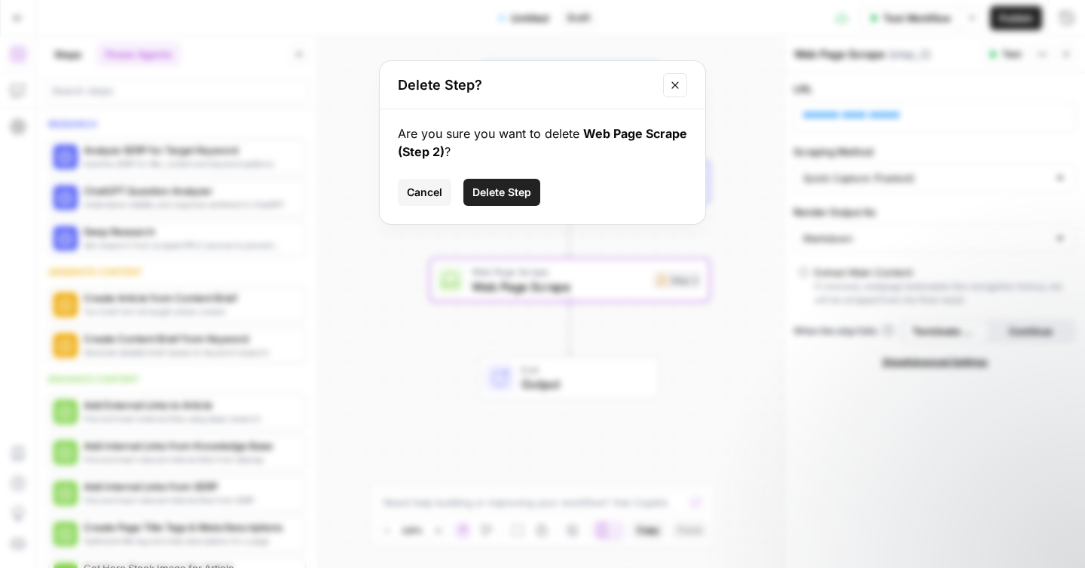
click at [513, 194] on span "Delete Step" at bounding box center [502, 192] width 59 height 15
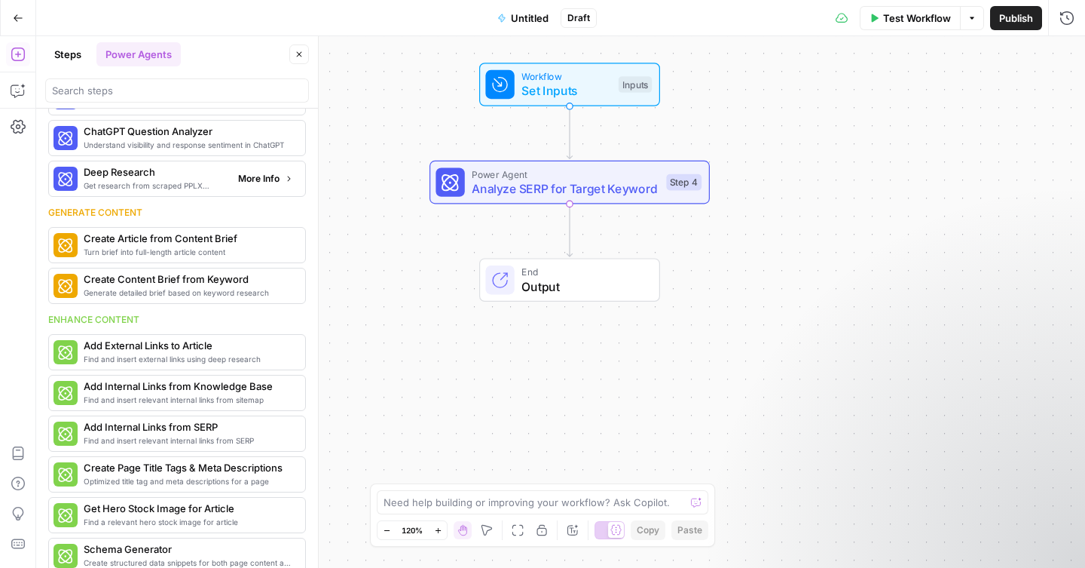
scroll to position [58, 0]
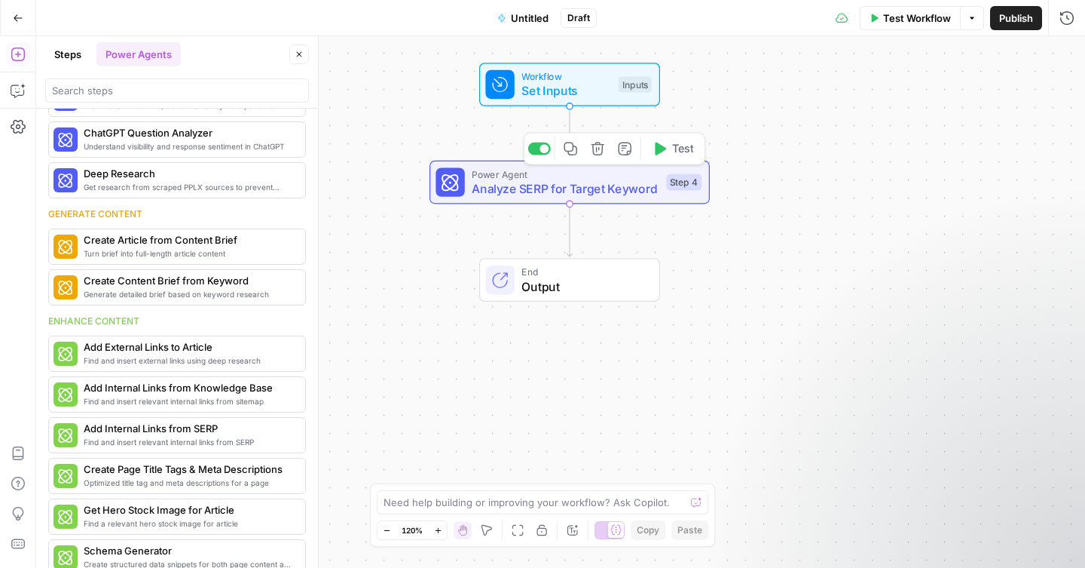
click at [621, 182] on span "Analyze SERP for Target Keyword" at bounding box center [565, 188] width 187 height 18
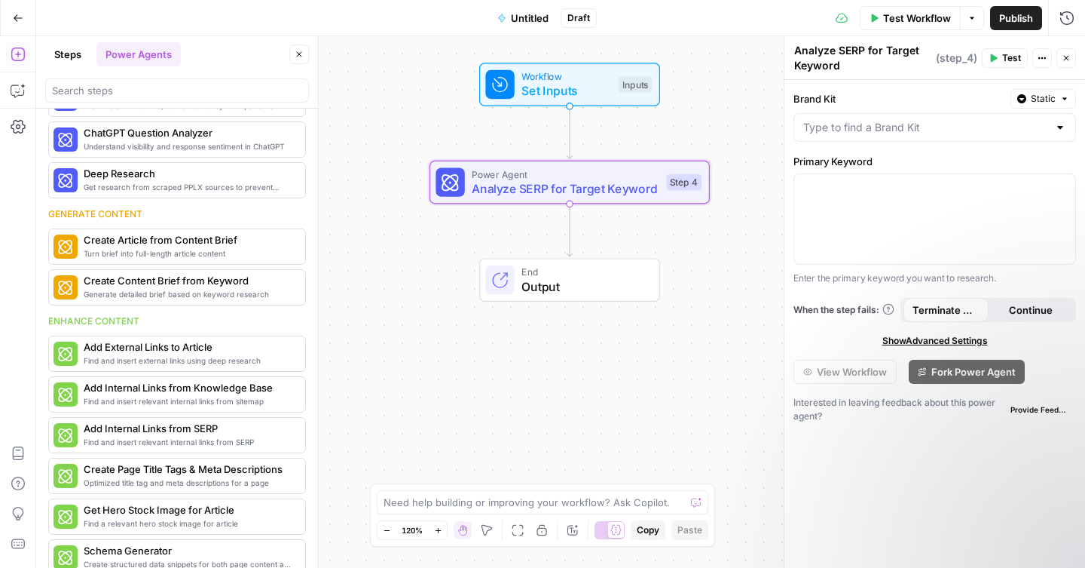
click at [1061, 127] on div at bounding box center [1060, 127] width 12 height 15
click at [1048, 99] on span "Static" at bounding box center [1043, 99] width 25 height 14
click at [1007, 168] on span "Liquid" at bounding box center [1014, 165] width 85 height 15
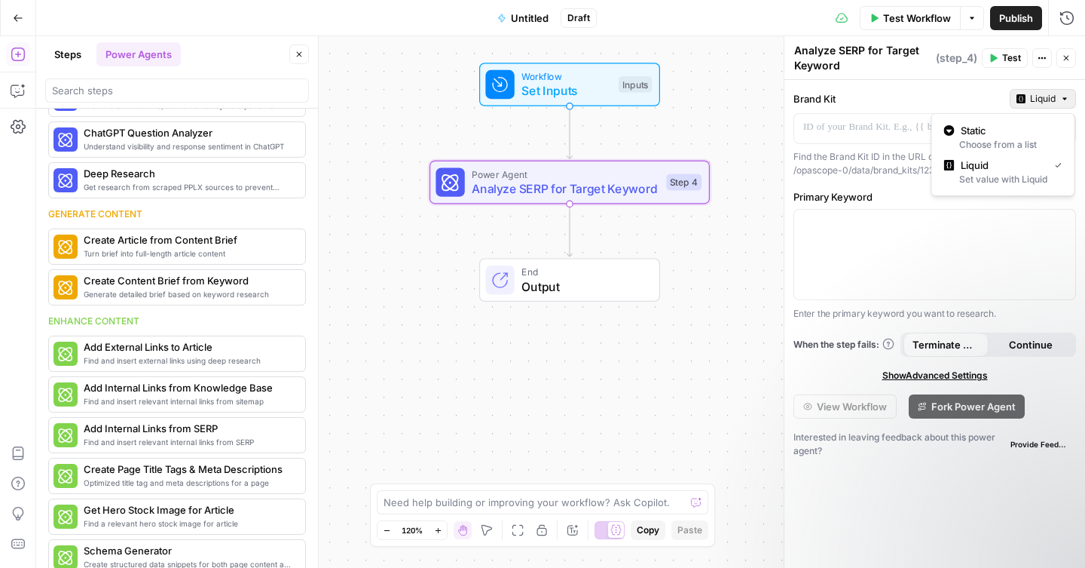
click at [1037, 101] on span "Liquid" at bounding box center [1043, 99] width 26 height 14
click at [1025, 121] on button "Static Choose from a list" at bounding box center [1003, 137] width 130 height 35
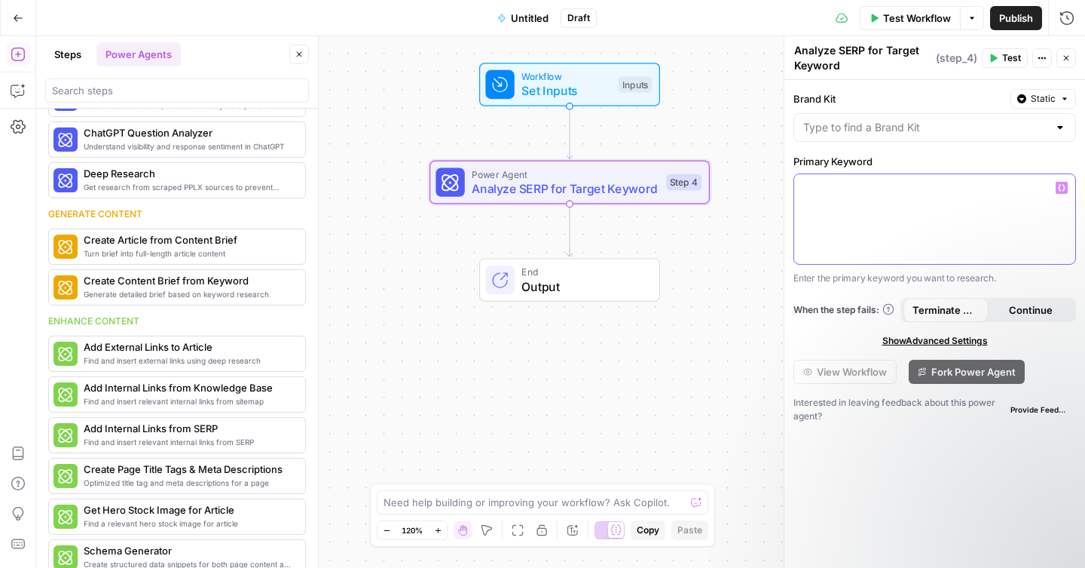
click at [895, 207] on div at bounding box center [934, 219] width 281 height 90
click at [1066, 188] on button "Variables Menu" at bounding box center [1062, 188] width 12 height 12
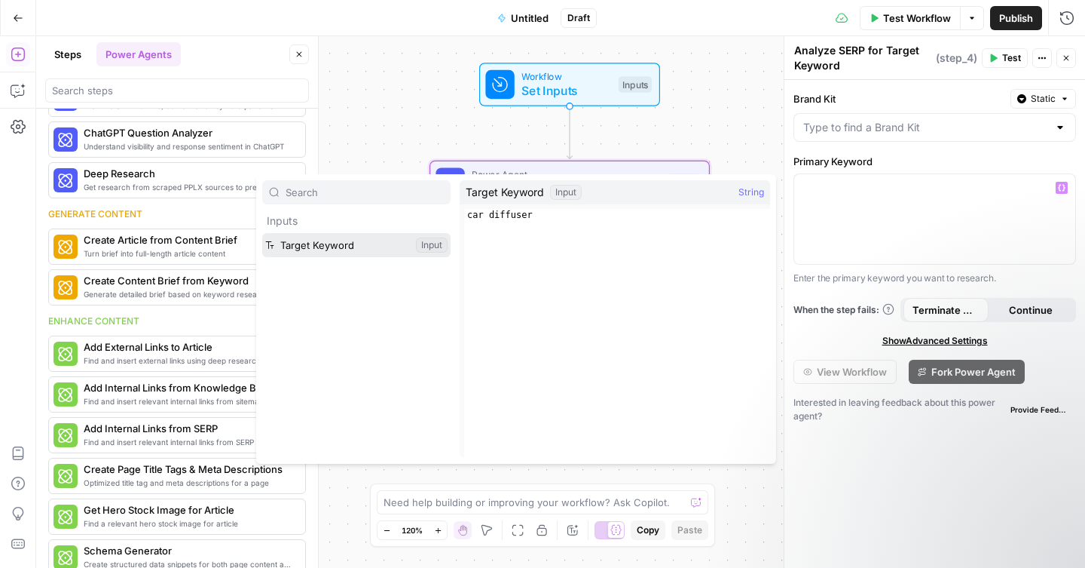
click at [369, 240] on button "Select variable Target Keyword" at bounding box center [356, 245] width 188 height 24
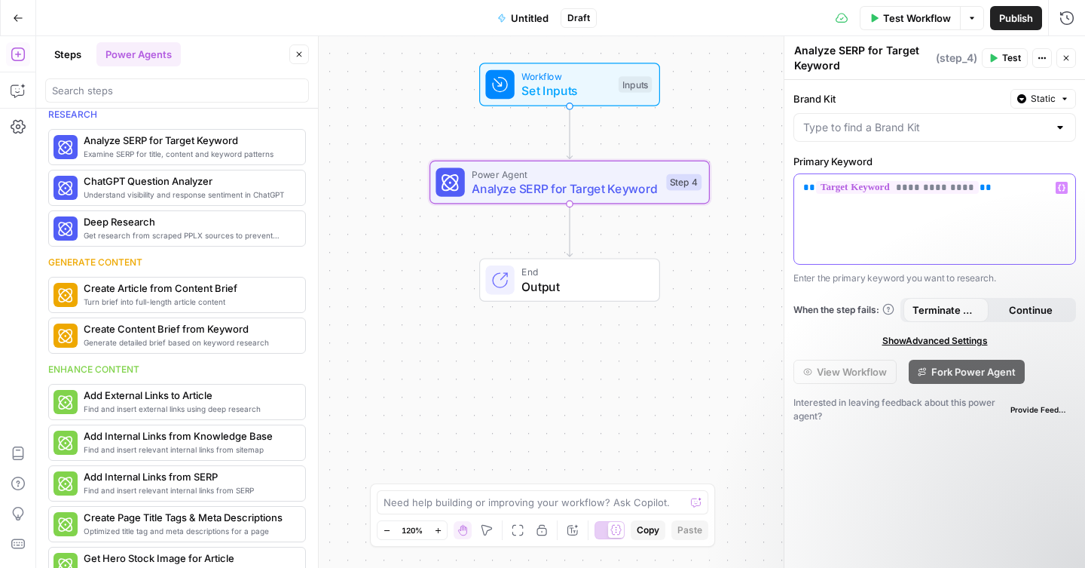
scroll to position [0, 0]
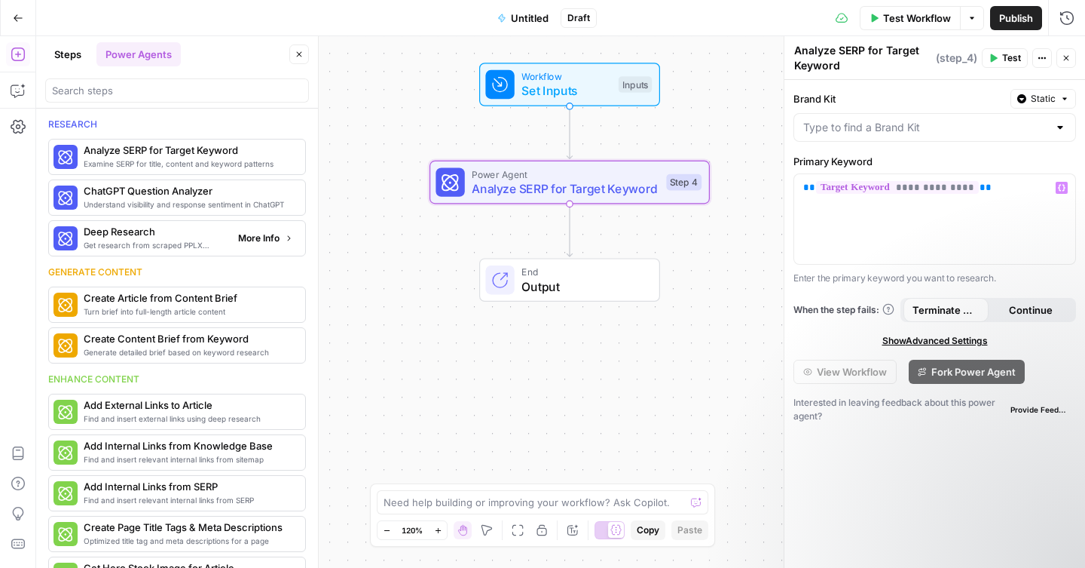
click at [245, 239] on span "More Info" at bounding box center [258, 238] width 41 height 14
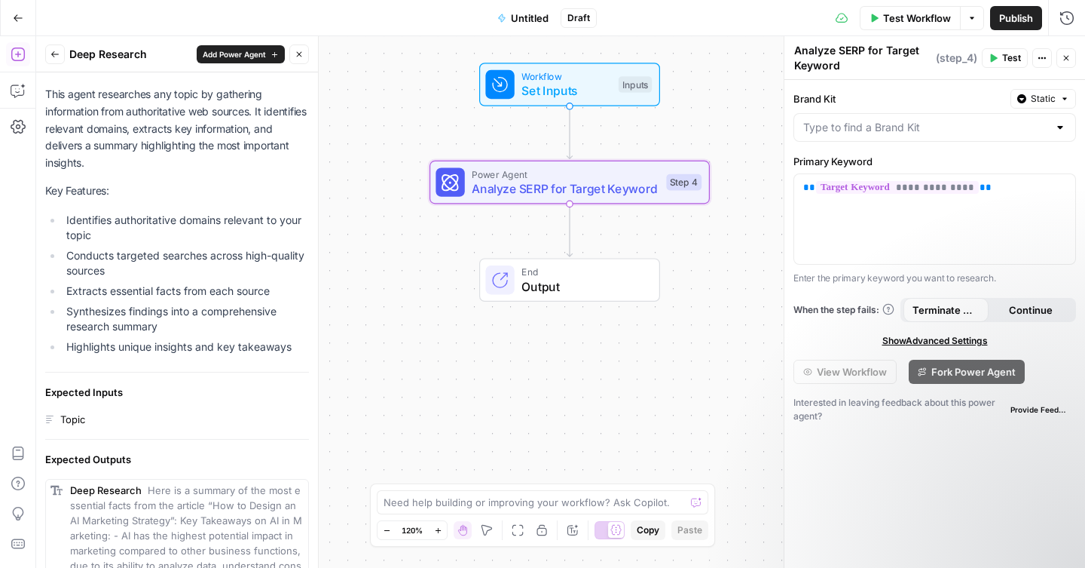
scroll to position [64, 0]
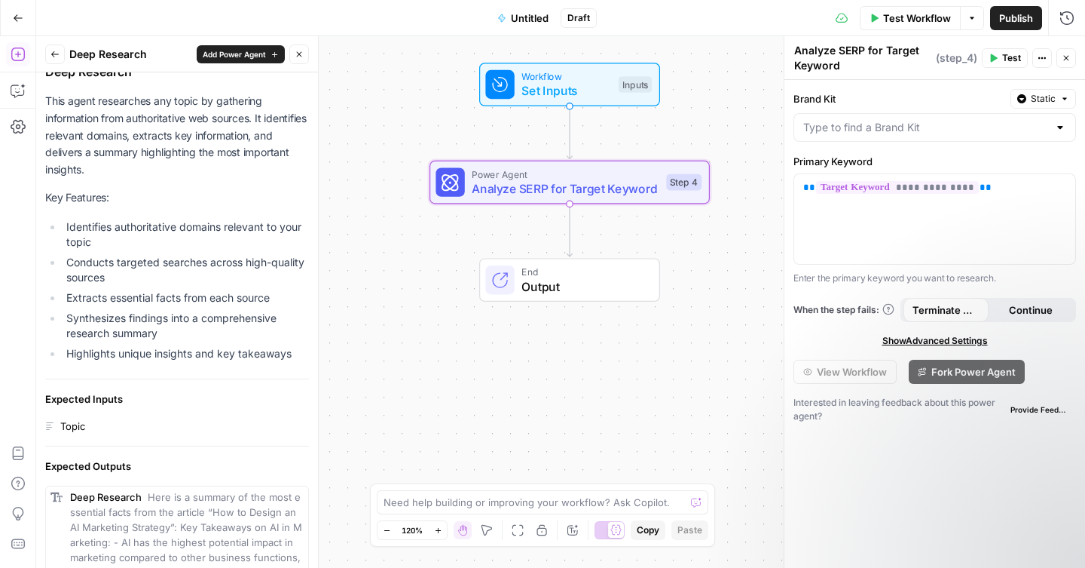
click at [272, 57] on icon "button" at bounding box center [275, 55] width 8 height 8
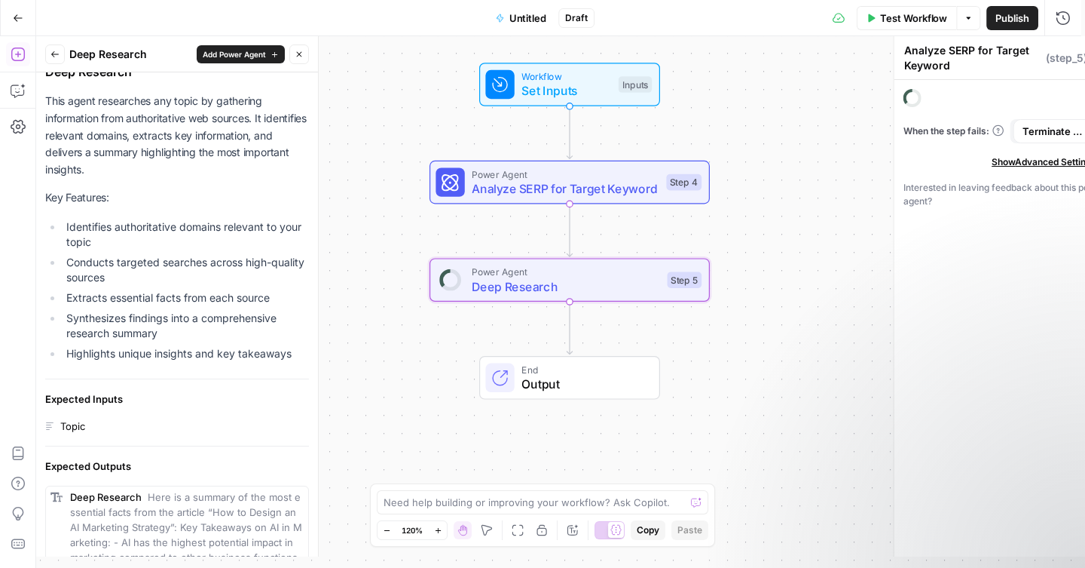
type textarea "Deep Research"
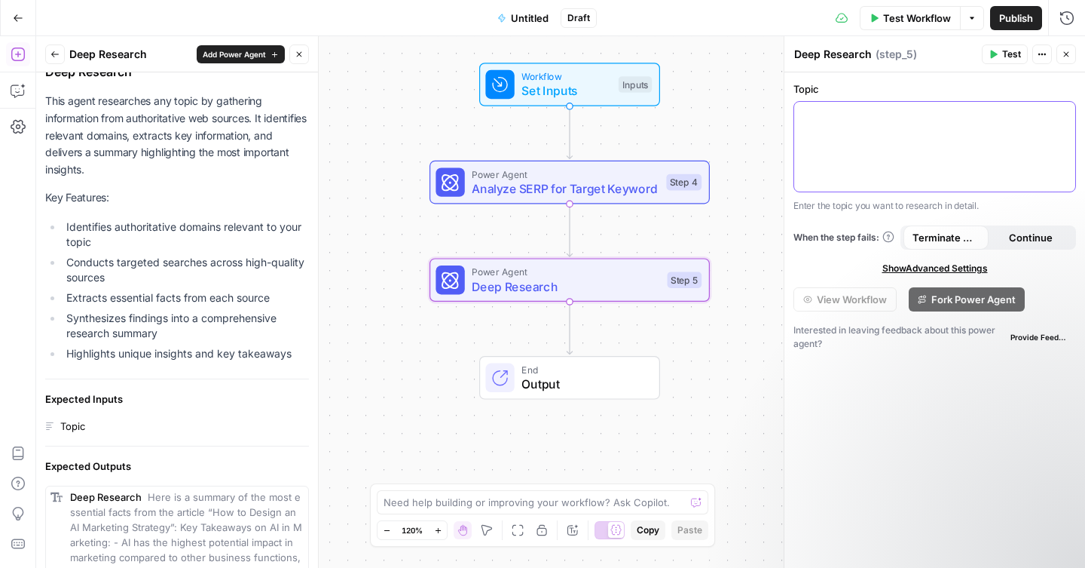
click at [895, 163] on div at bounding box center [934, 147] width 281 height 90
click at [1062, 115] on icon "button" at bounding box center [1062, 116] width 8 height 8
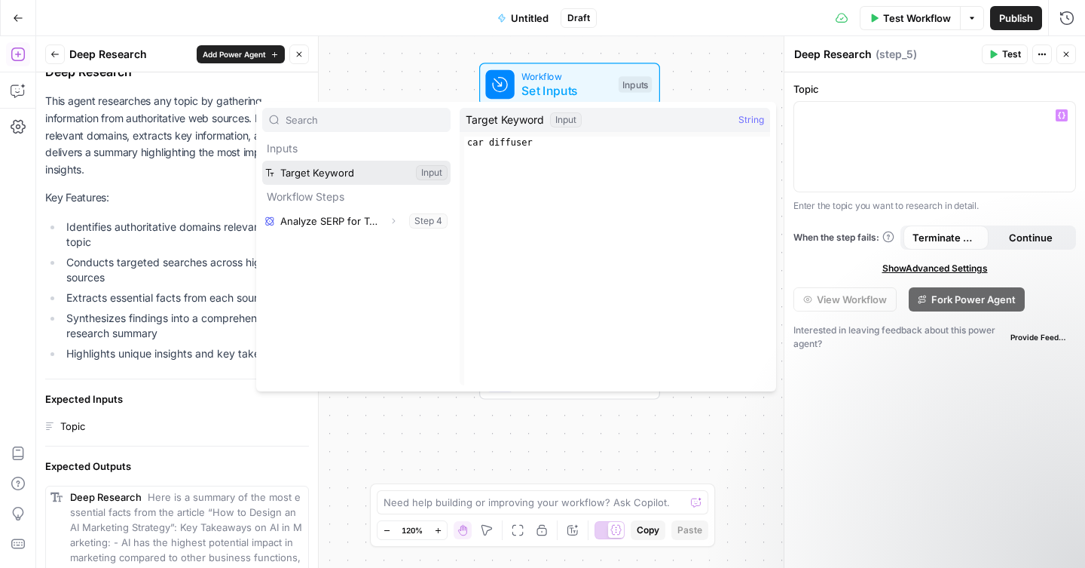
click at [334, 173] on button "Select variable Target Keyword" at bounding box center [356, 173] width 188 height 24
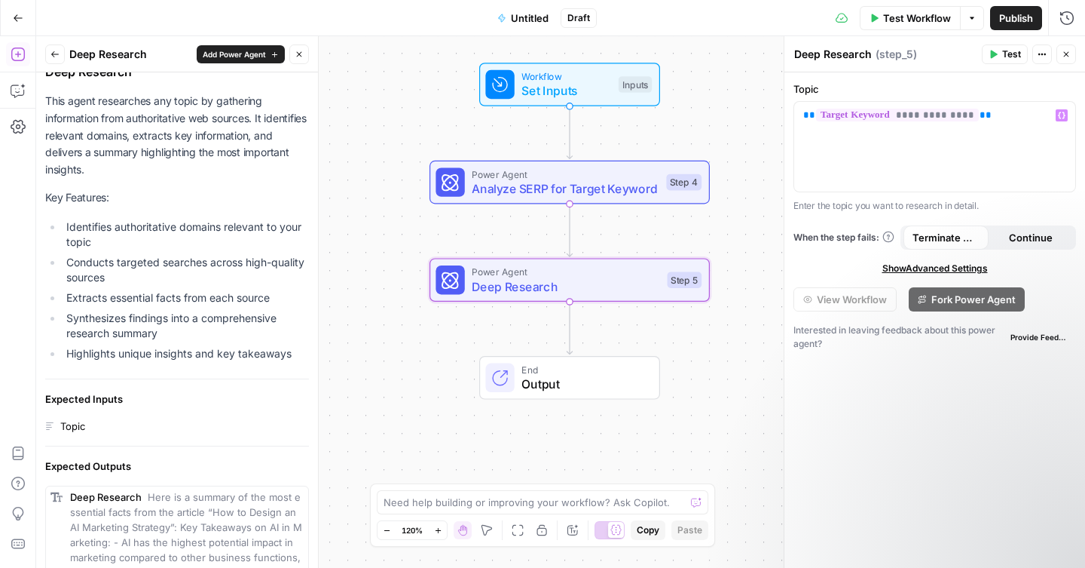
click at [49, 51] on button "Back" at bounding box center [55, 54] width 20 height 20
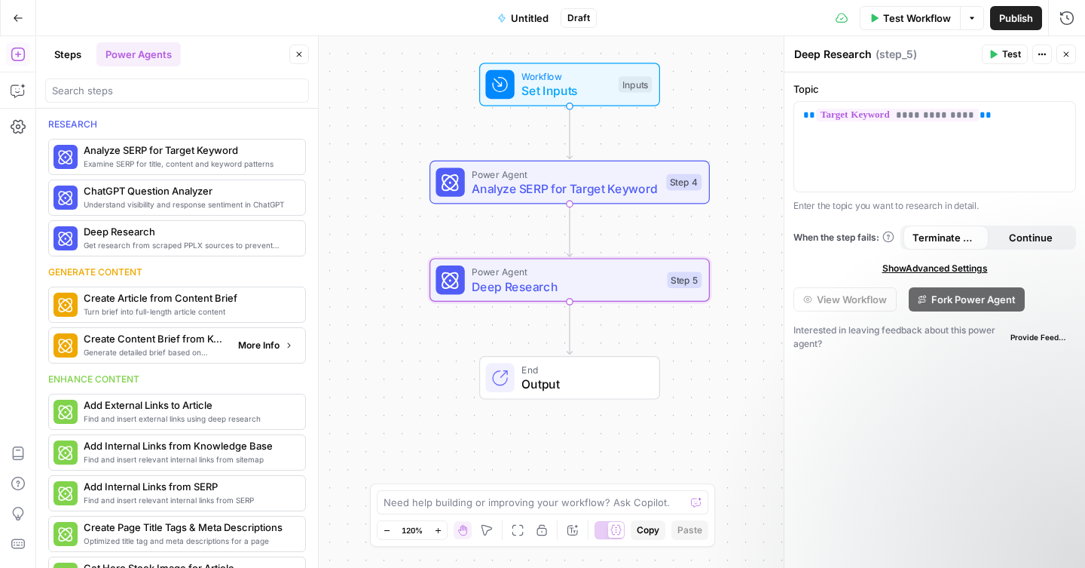
click at [243, 349] on span "More Info" at bounding box center [258, 345] width 41 height 14
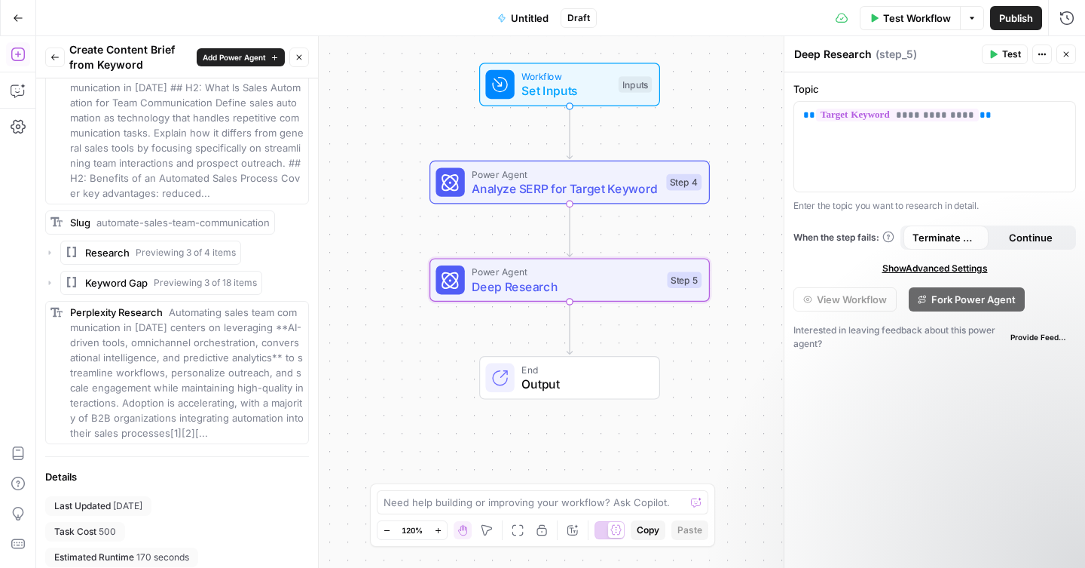
scroll to position [1018, 0]
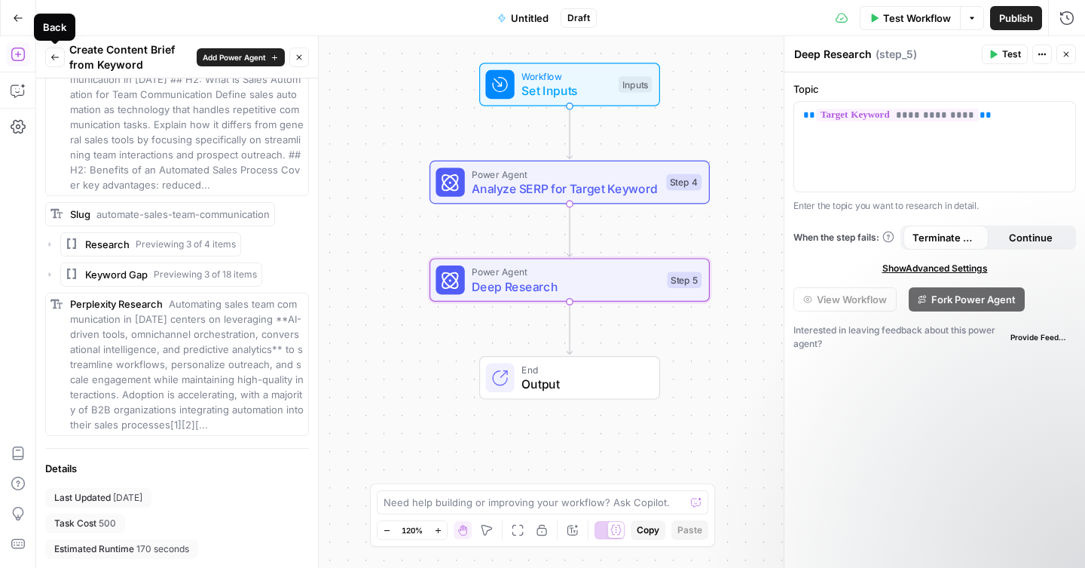
click at [55, 57] on icon "button" at bounding box center [55, 57] width 8 height 6
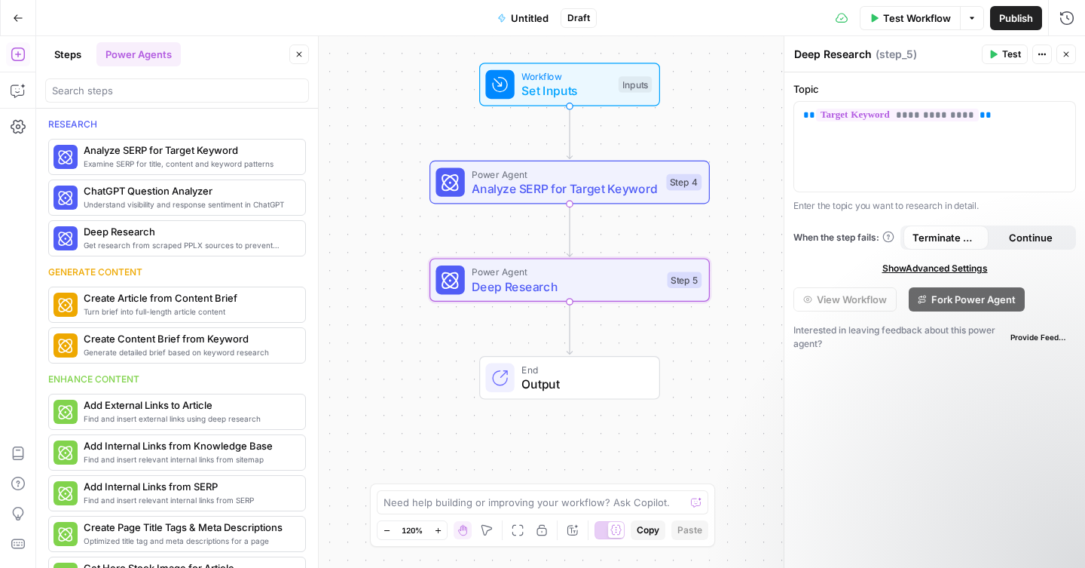
scroll to position [0, 0]
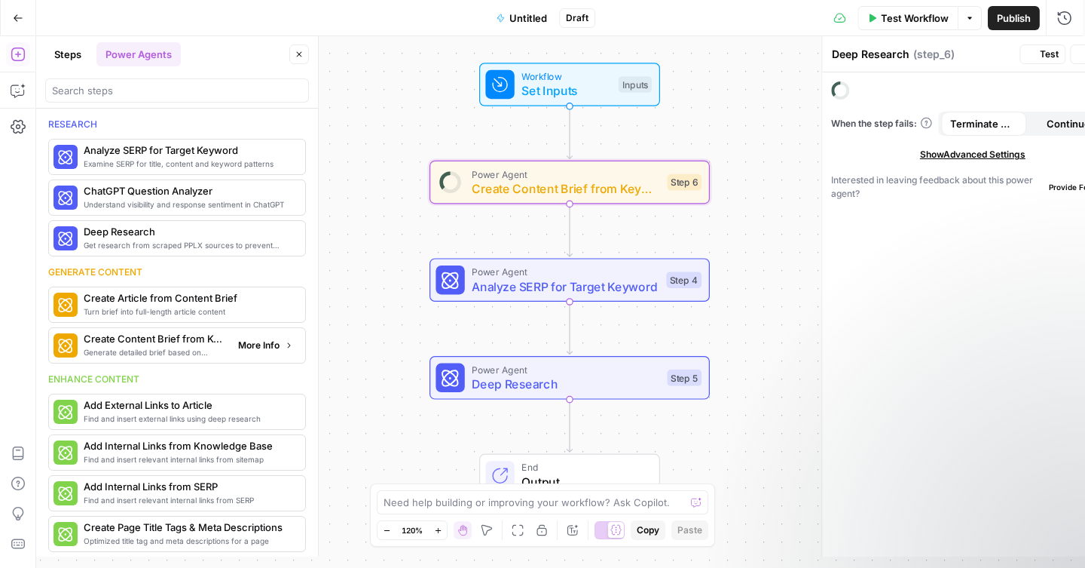
type textarea "Create Content Brief from Keyword"
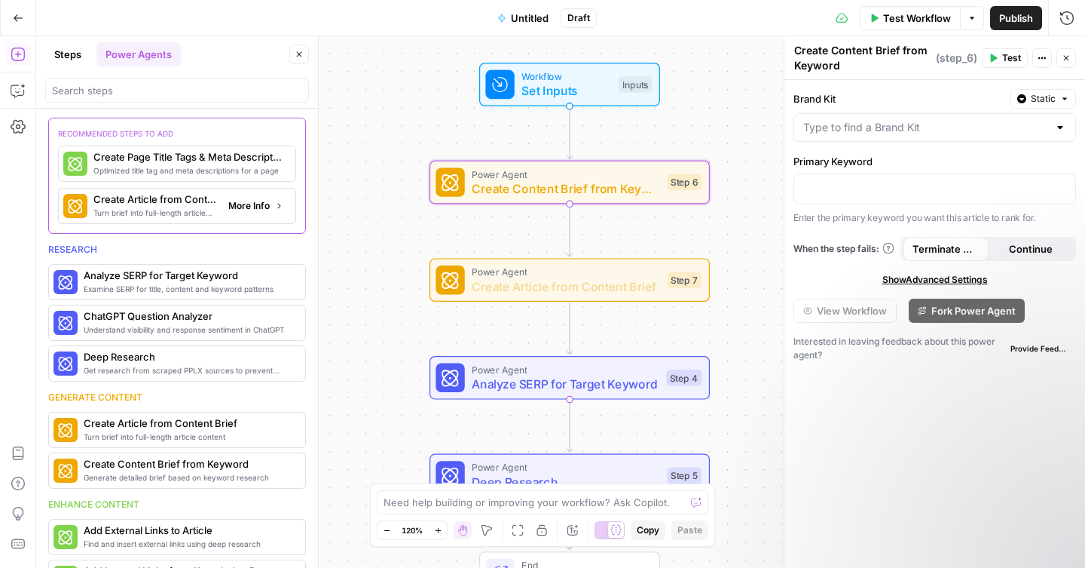
click at [173, 209] on span "Turn brief into full-length article content" at bounding box center [154, 213] width 123 height 12
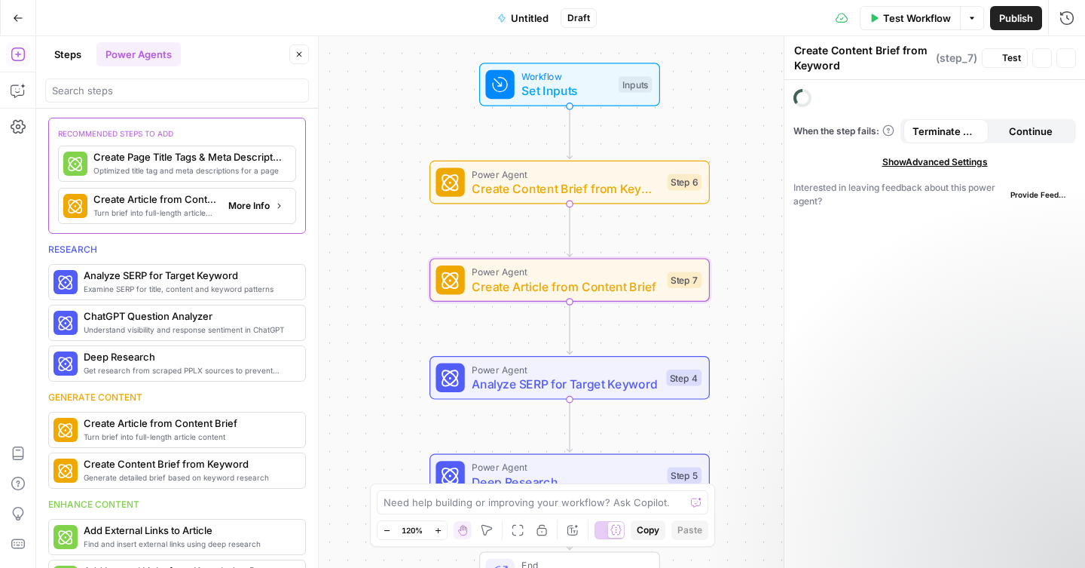
type textarea "Create Article from Content Brief"
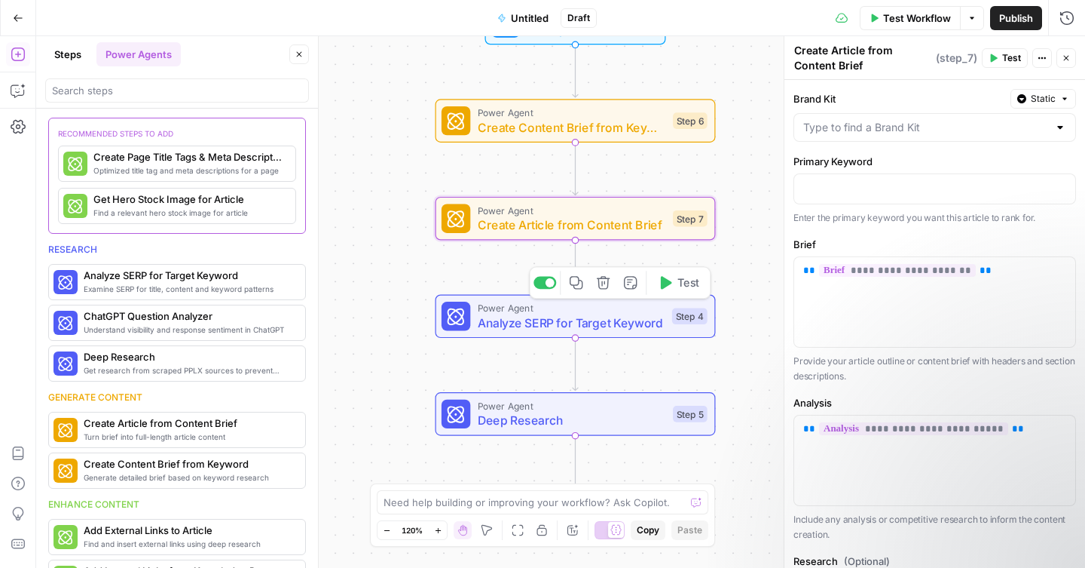
click at [604, 285] on icon "button" at bounding box center [603, 282] width 14 height 14
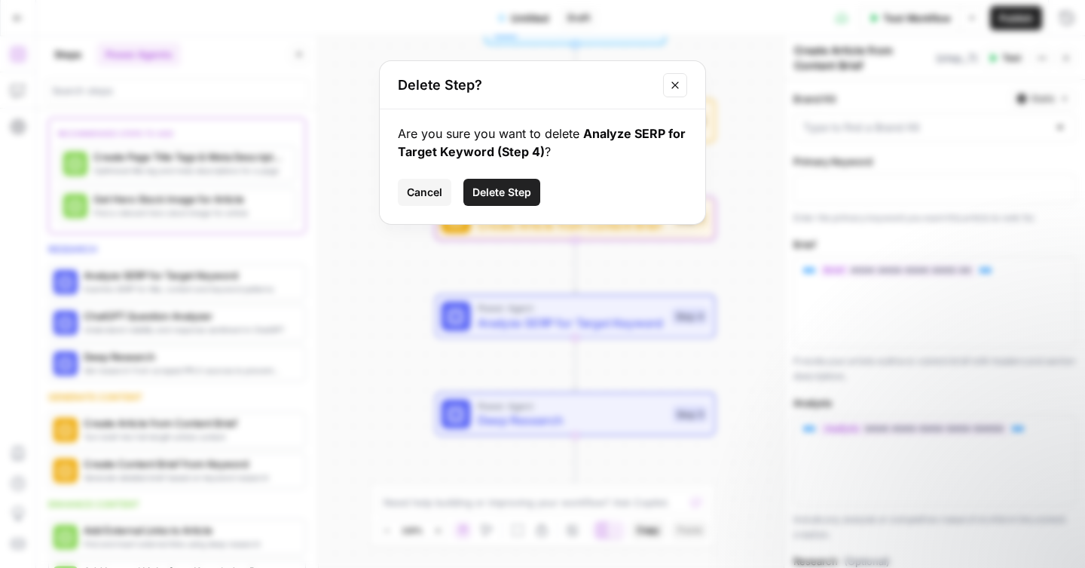
click at [515, 195] on span "Delete Step" at bounding box center [502, 192] width 59 height 15
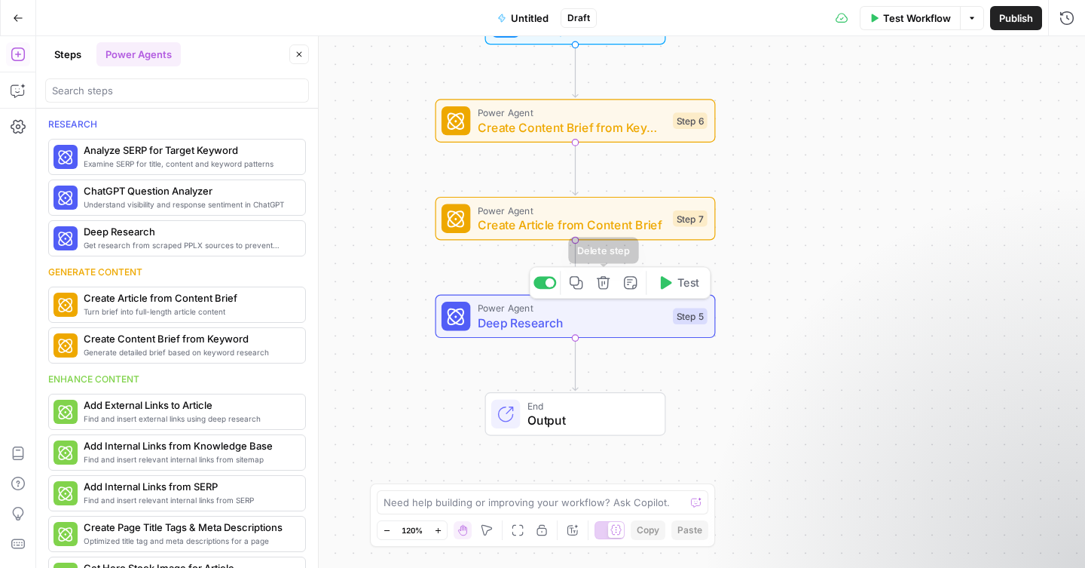
click at [605, 287] on icon "button" at bounding box center [603, 282] width 14 height 14
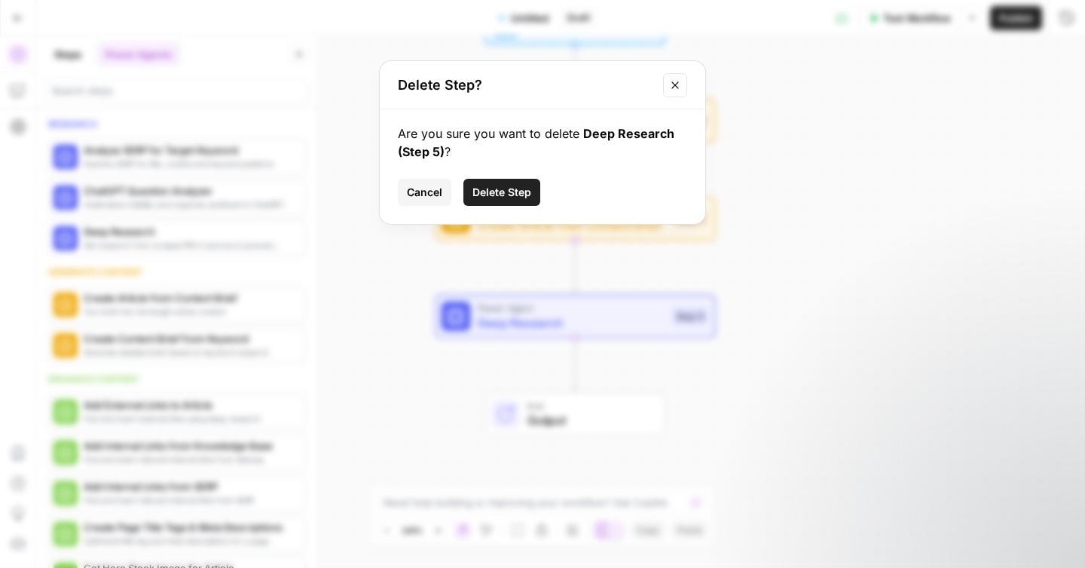
click at [508, 194] on span "Delete Step" at bounding box center [502, 192] width 59 height 15
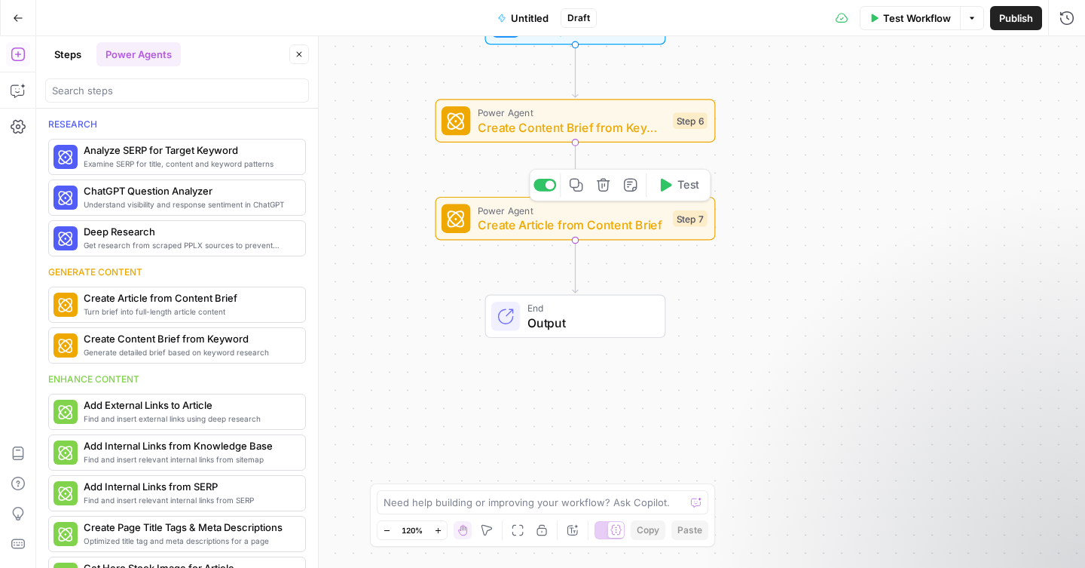
click at [513, 219] on span "Create Article from Content Brief" at bounding box center [572, 225] width 188 height 18
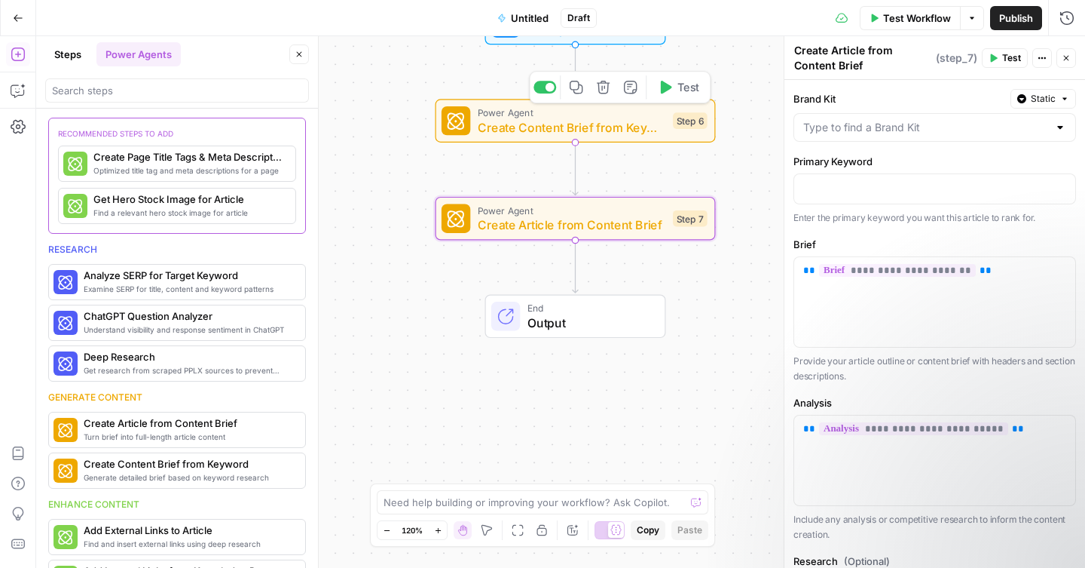
click at [563, 135] on span "Create Content Brief from Keyword" at bounding box center [572, 127] width 188 height 18
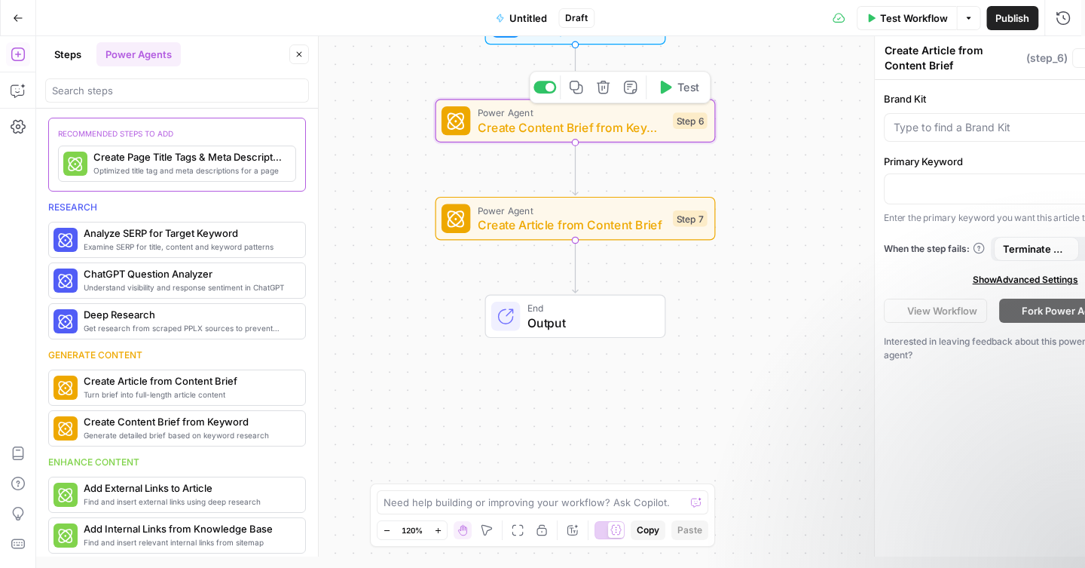
type textarea "Create Content Brief from Keyword"
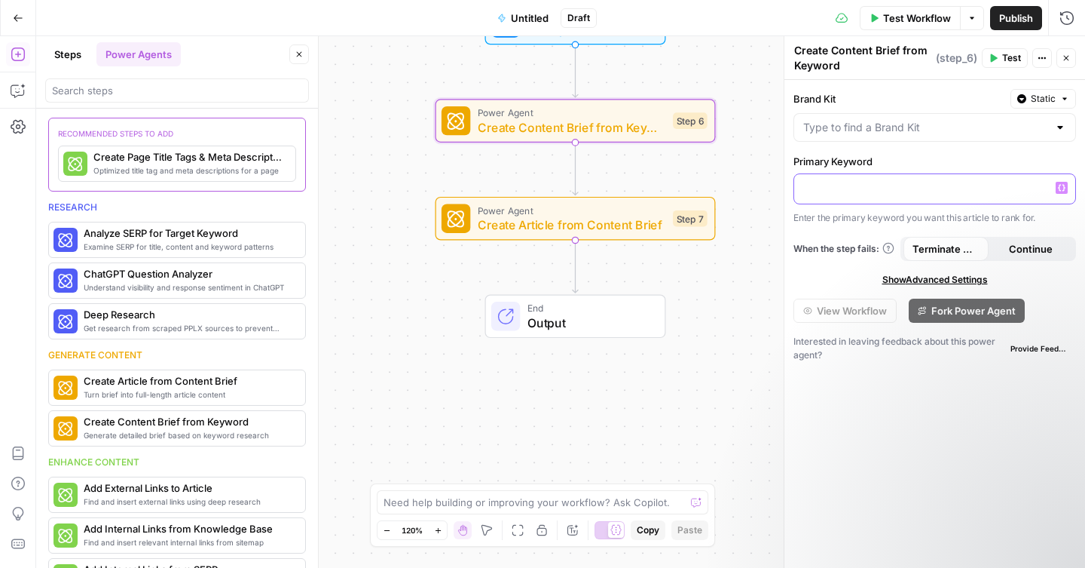
click at [852, 185] on p at bounding box center [934, 187] width 263 height 15
click at [1062, 187] on icon "button" at bounding box center [1062, 188] width 8 height 8
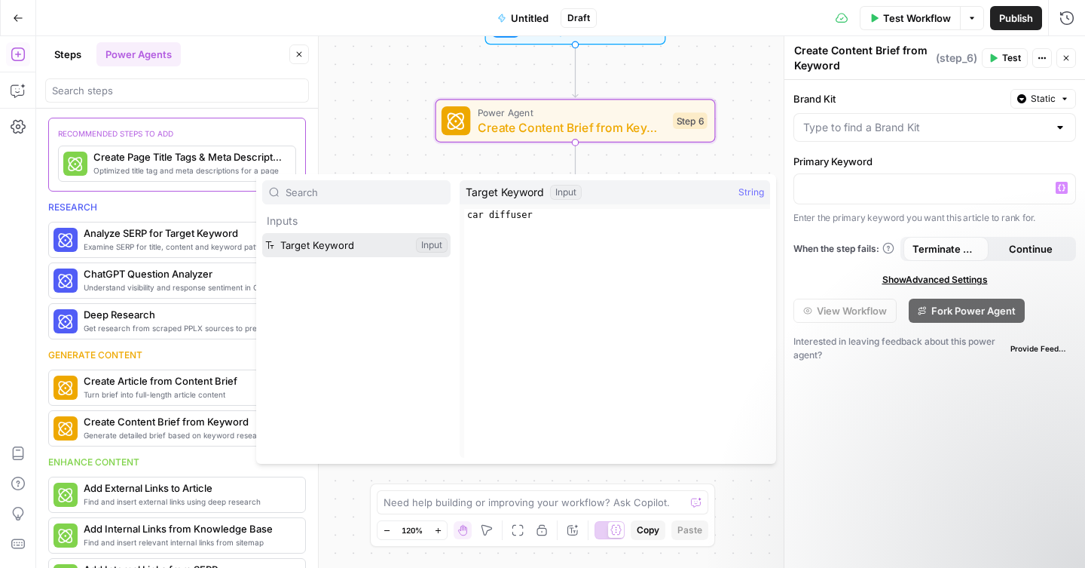
click at [316, 242] on button "Select variable Target Keyword" at bounding box center [356, 245] width 188 height 24
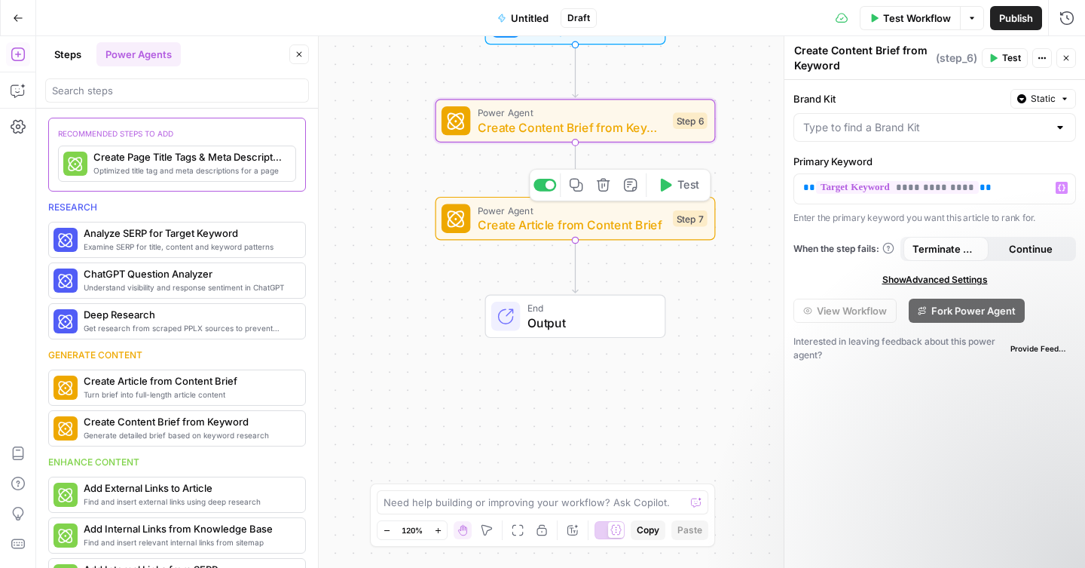
click at [623, 224] on span "Create Article from Content Brief" at bounding box center [572, 225] width 188 height 18
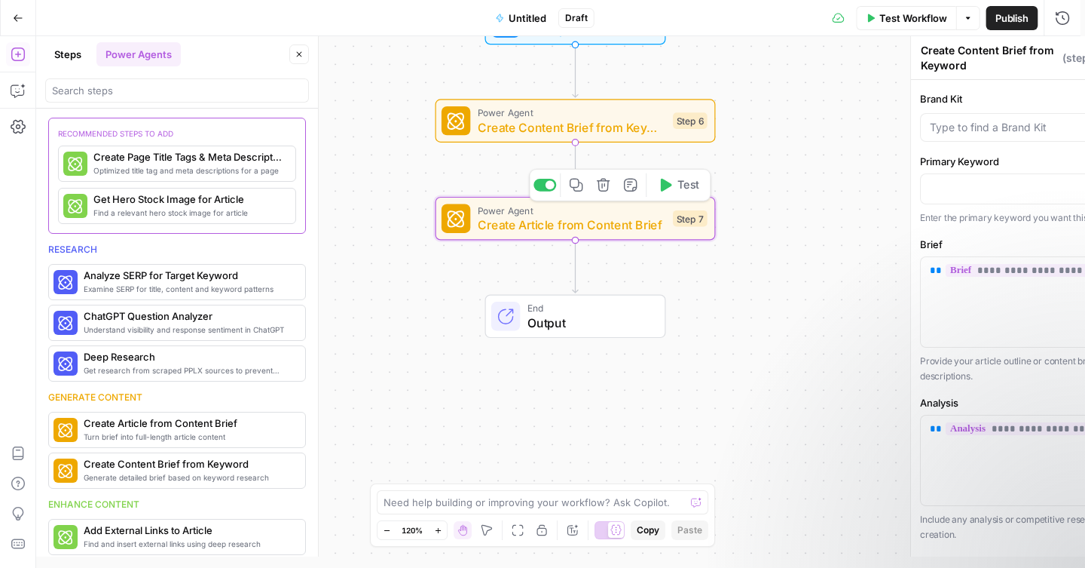
type textarea "Create Article from Content Brief"
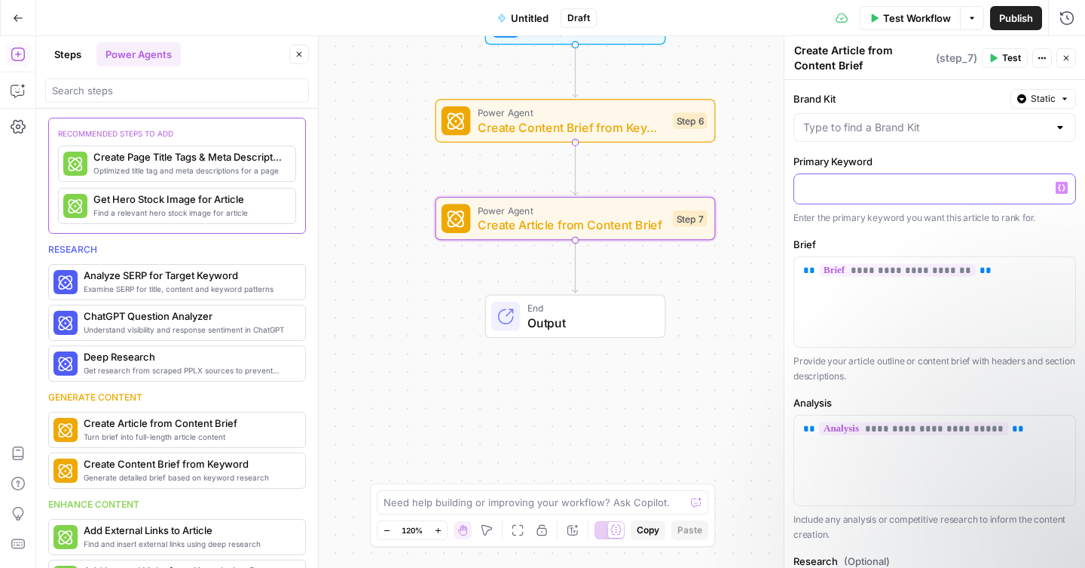
click at [859, 186] on p at bounding box center [934, 187] width 263 height 15
click at [1058, 188] on icon "button" at bounding box center [1062, 188] width 8 height 7
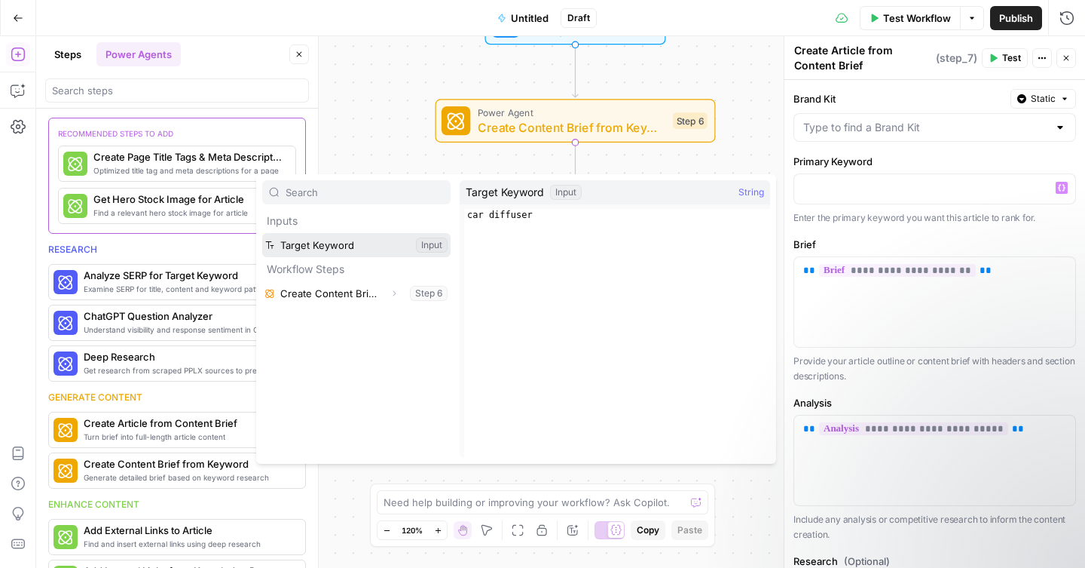
click at [356, 242] on button "Select variable Target Keyword" at bounding box center [356, 245] width 188 height 24
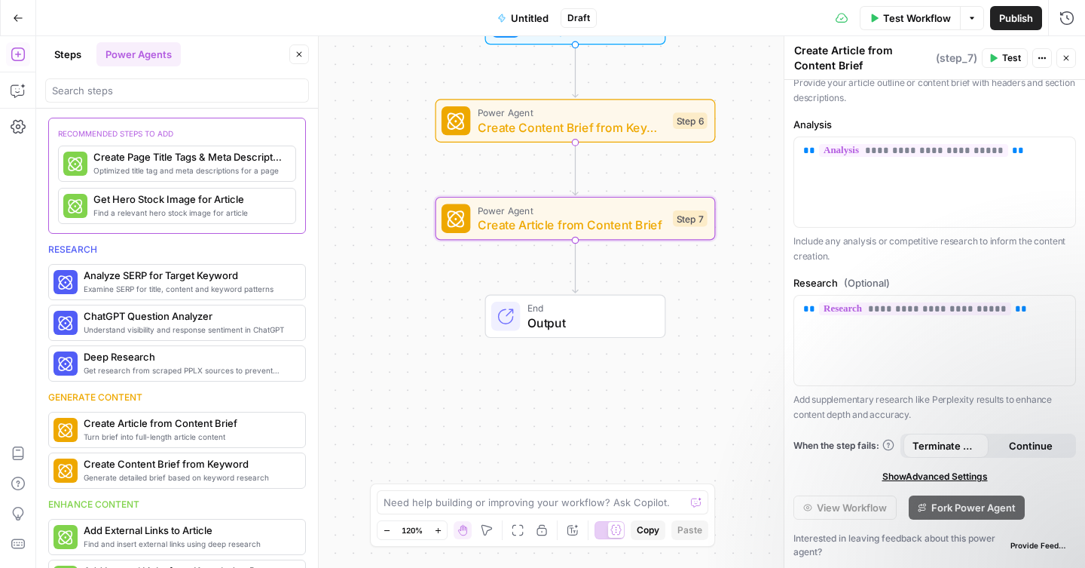
scroll to position [278, 0]
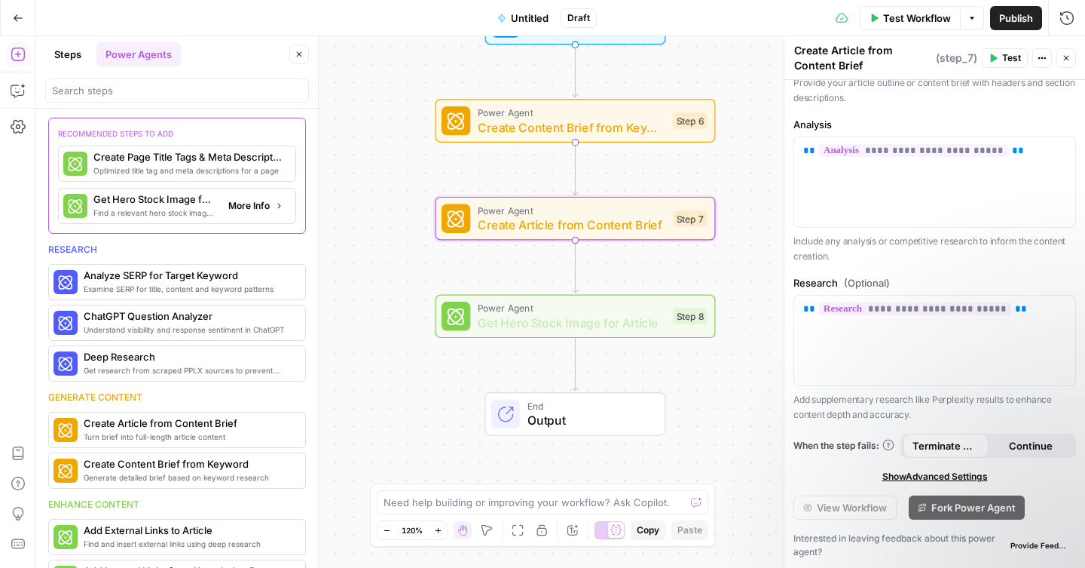
click at [188, 207] on span "Find a relevant hero stock image for article" at bounding box center [154, 213] width 123 height 12
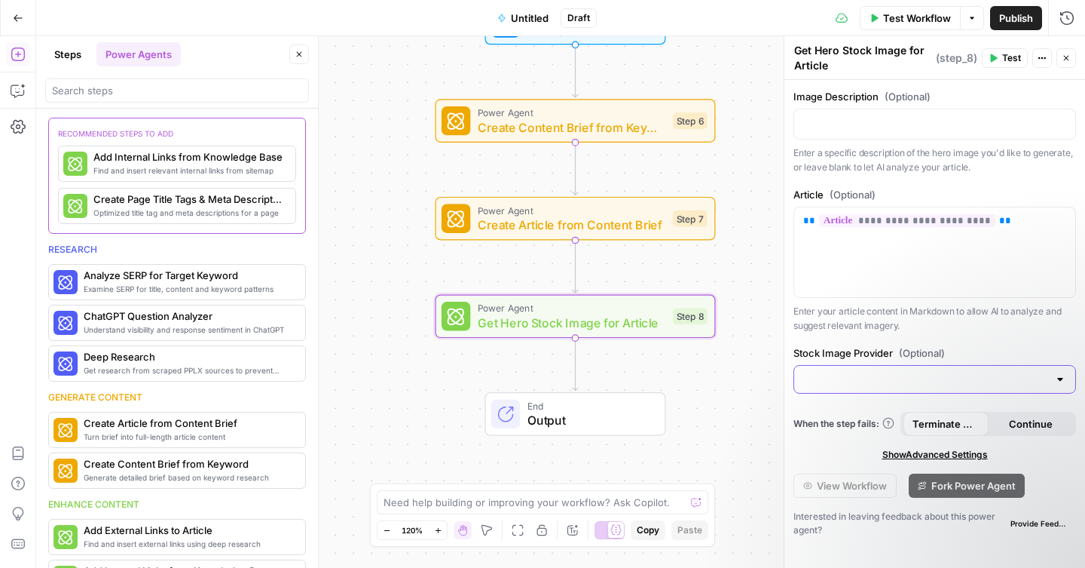
click at [889, 378] on input "Stock Image Provider (Optional)" at bounding box center [925, 379] width 245 height 15
click at [876, 354] on label "Stock Image Provider (Optional)" at bounding box center [935, 352] width 283 height 15
click at [876, 372] on input "Stock Image Provider (Optional)" at bounding box center [925, 379] width 245 height 15
click at [876, 336] on div "**********" at bounding box center [935, 324] width 301 height 488
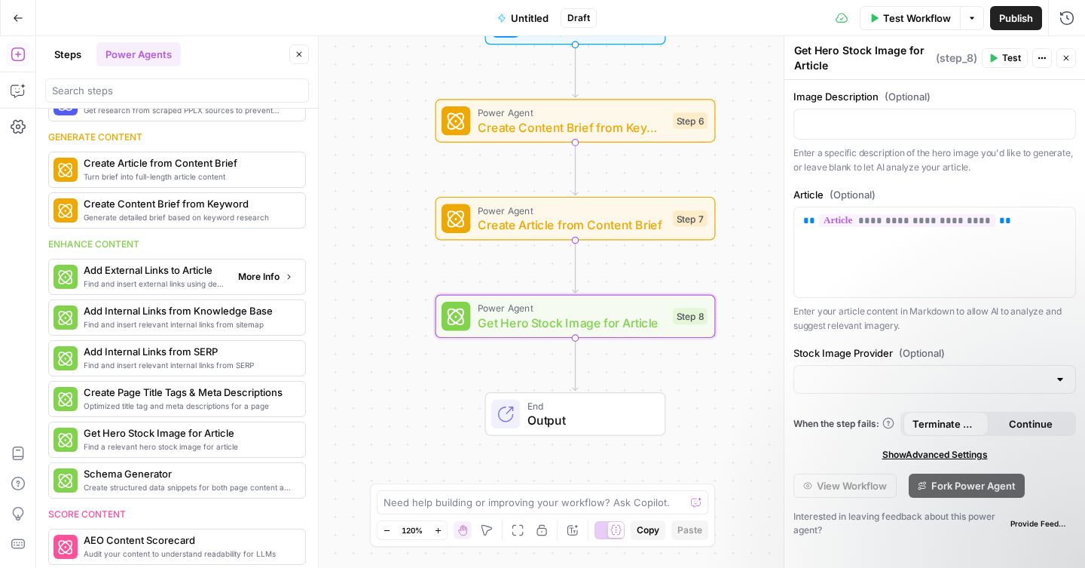
scroll to position [262, 0]
click at [161, 277] on span "Find and insert external links using deep research" at bounding box center [155, 282] width 142 height 12
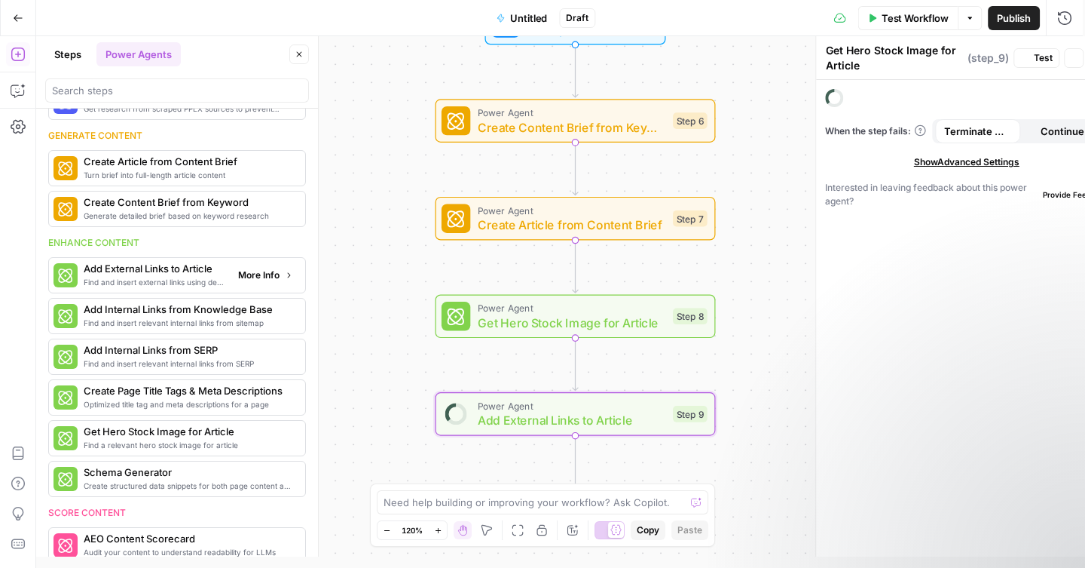
type textarea "Add External Links to Article"
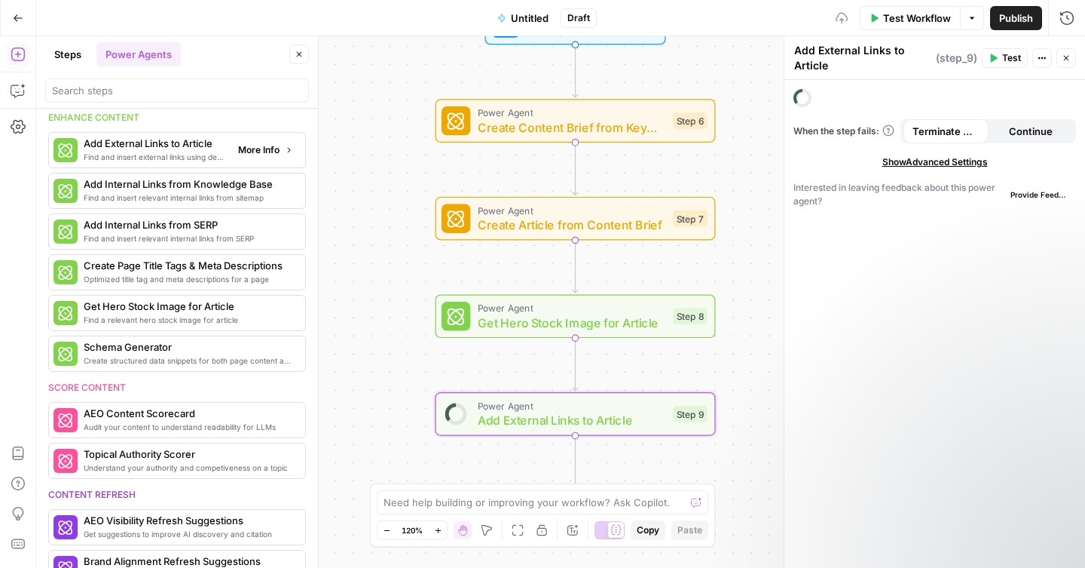
scroll to position [136, 0]
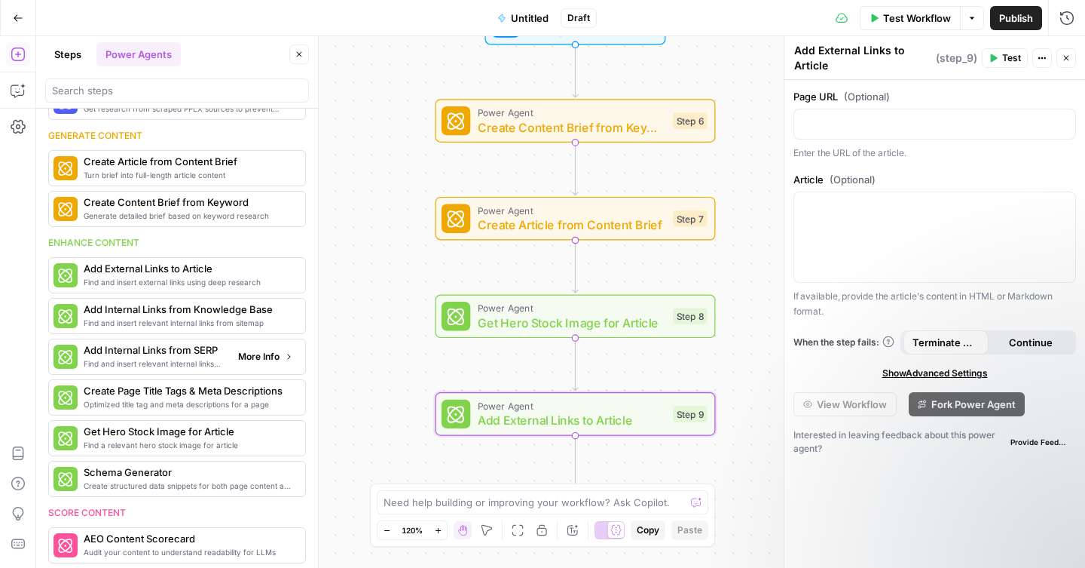
click at [238, 359] on span "More Info" at bounding box center [258, 357] width 41 height 14
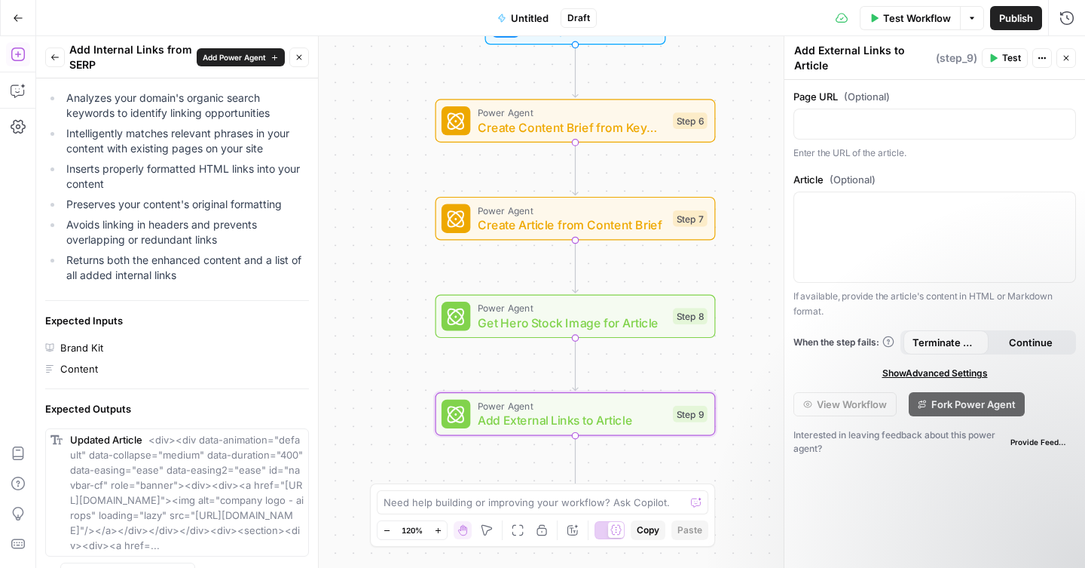
scroll to position [0, 0]
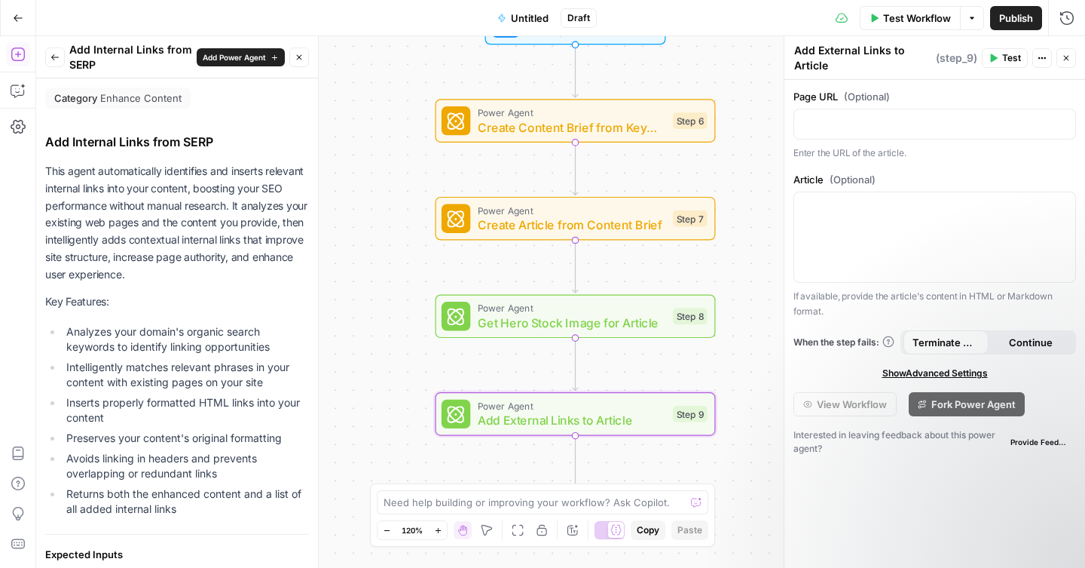
click at [54, 59] on icon "button" at bounding box center [55, 57] width 8 height 6
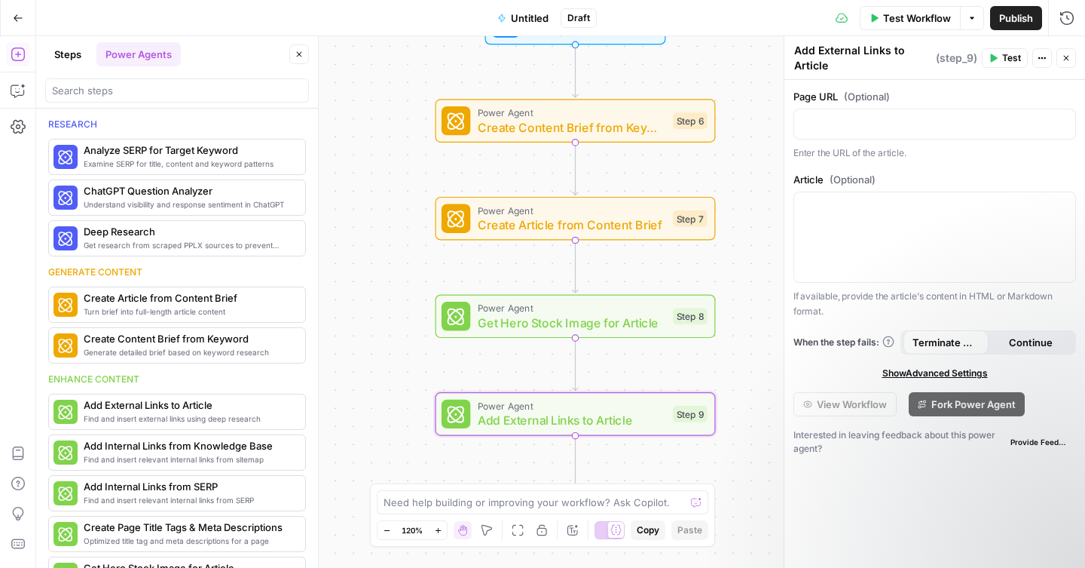
scroll to position [136, 0]
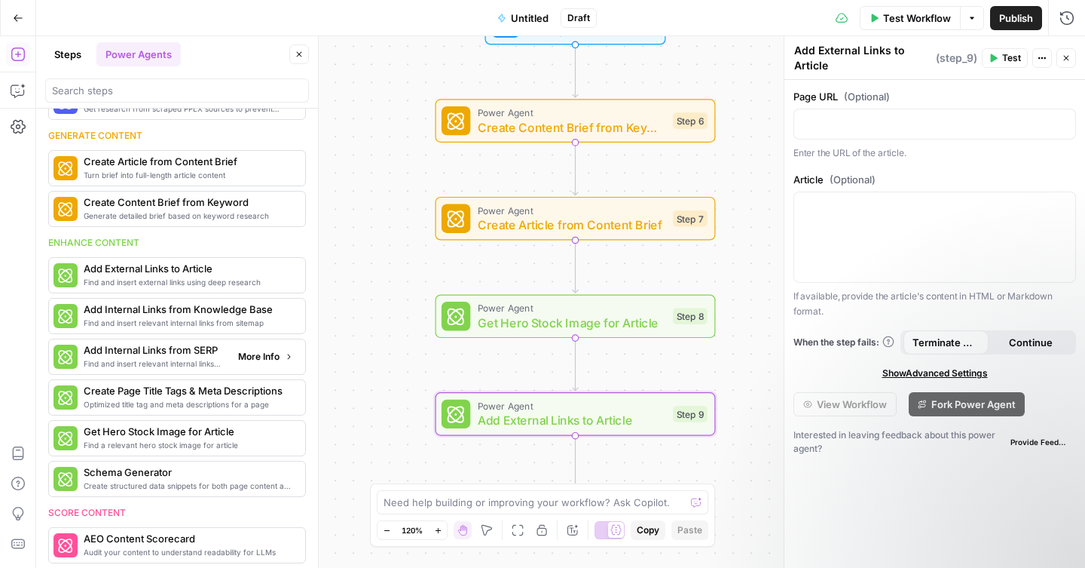
click at [157, 360] on span "Find and insert relevant internal links from SERP" at bounding box center [155, 363] width 142 height 12
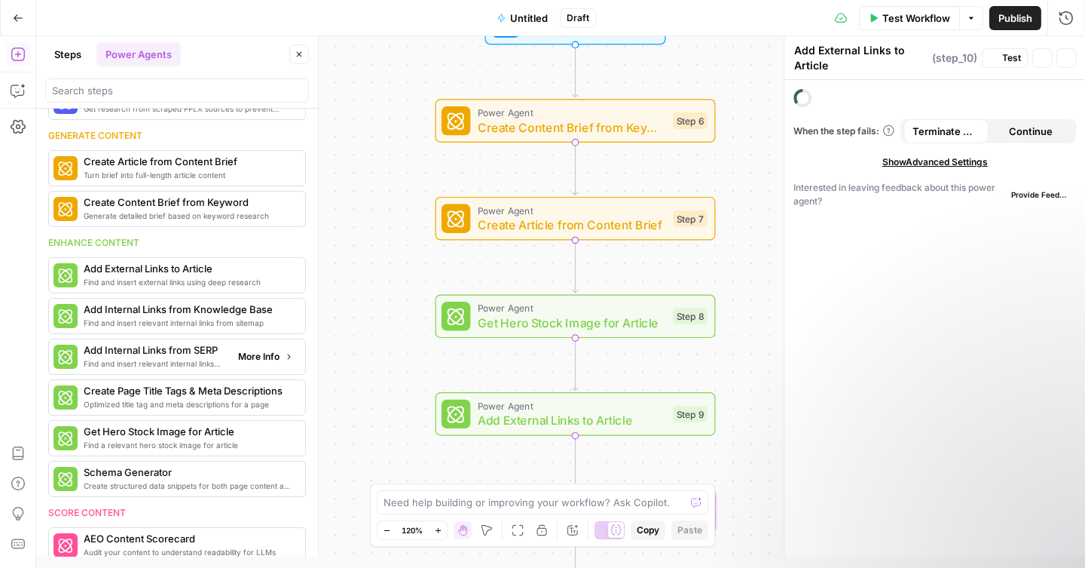
type textarea "Add Internal Links from SERP"
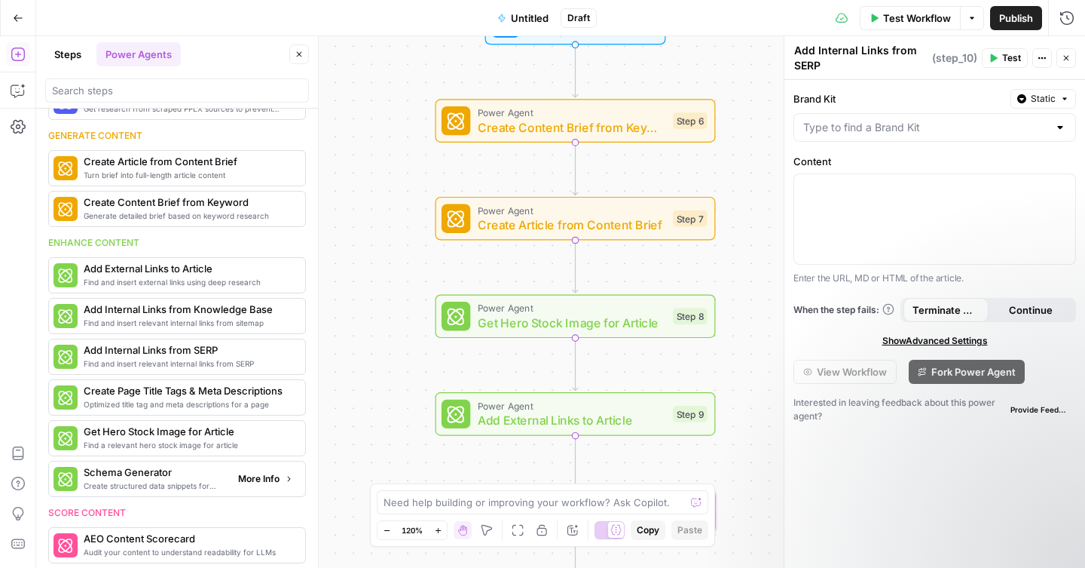
click at [248, 476] on span "More Info" at bounding box center [258, 479] width 41 height 14
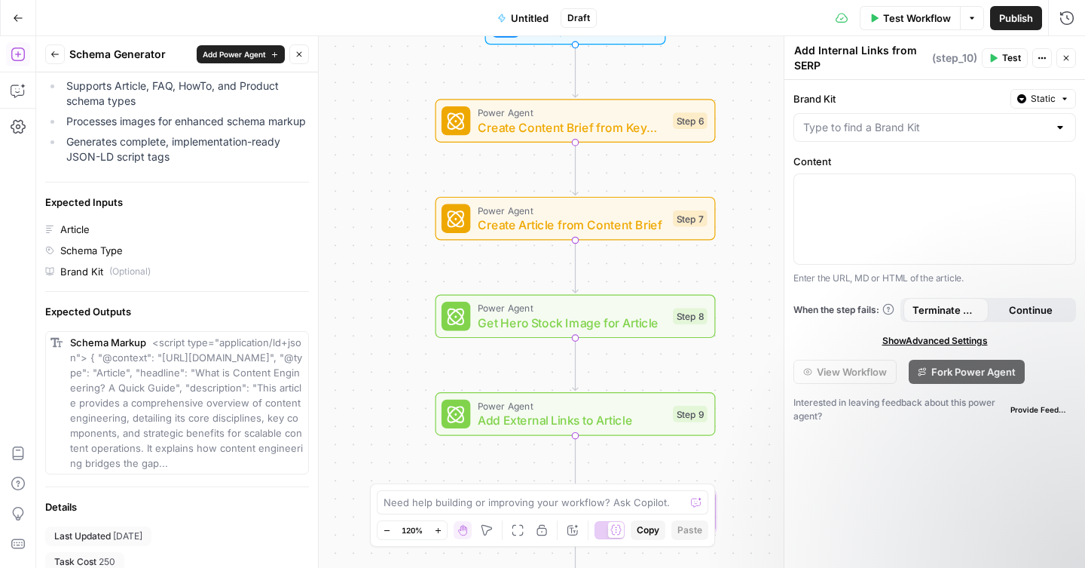
scroll to position [261, 0]
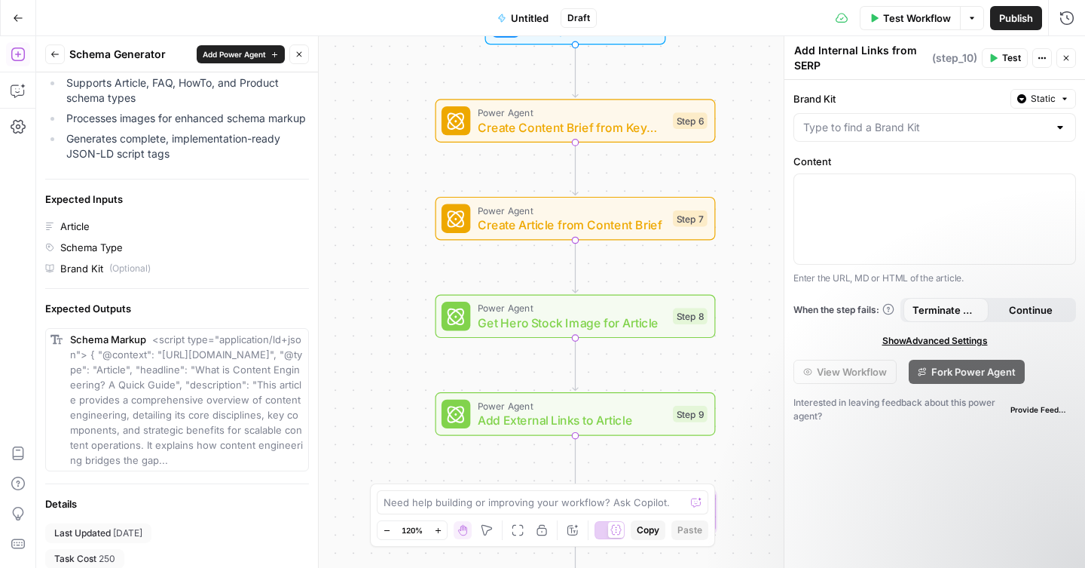
click at [211, 57] on span "Add Power Agent" at bounding box center [234, 54] width 63 height 12
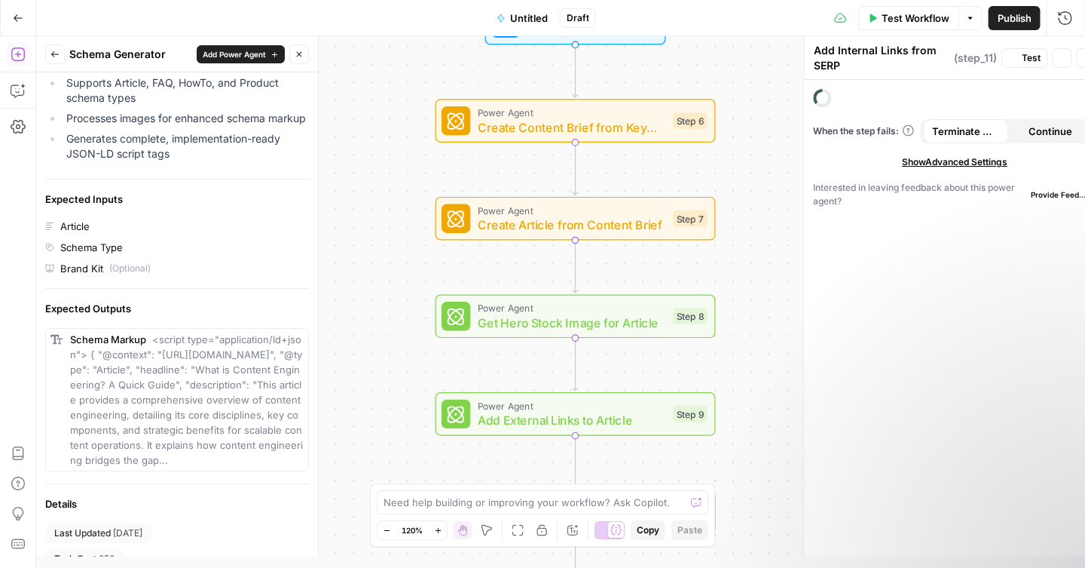
type textarea "Schema Generator"
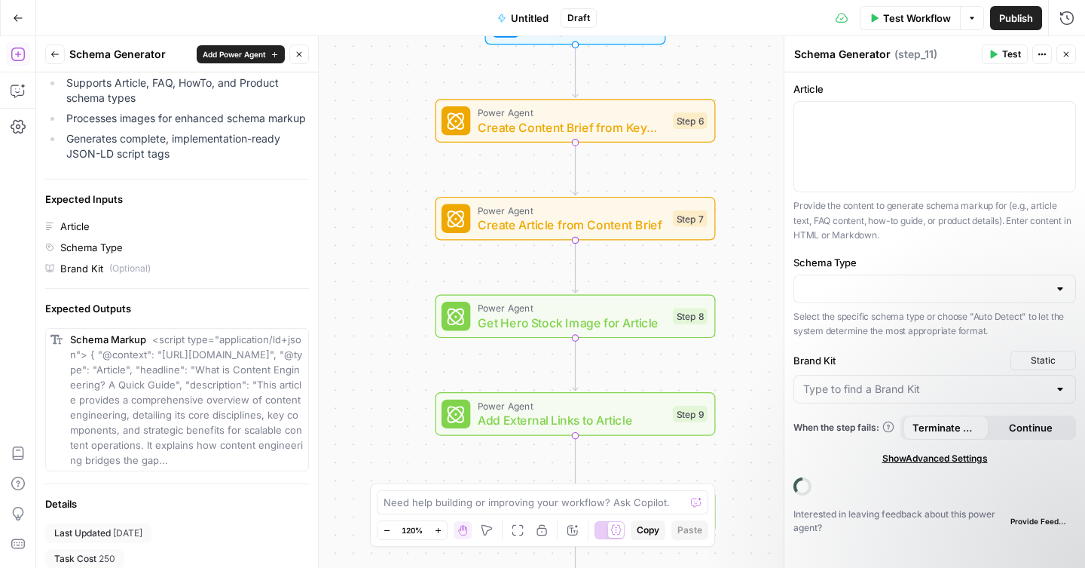
click at [59, 53] on icon "button" at bounding box center [55, 54] width 9 height 9
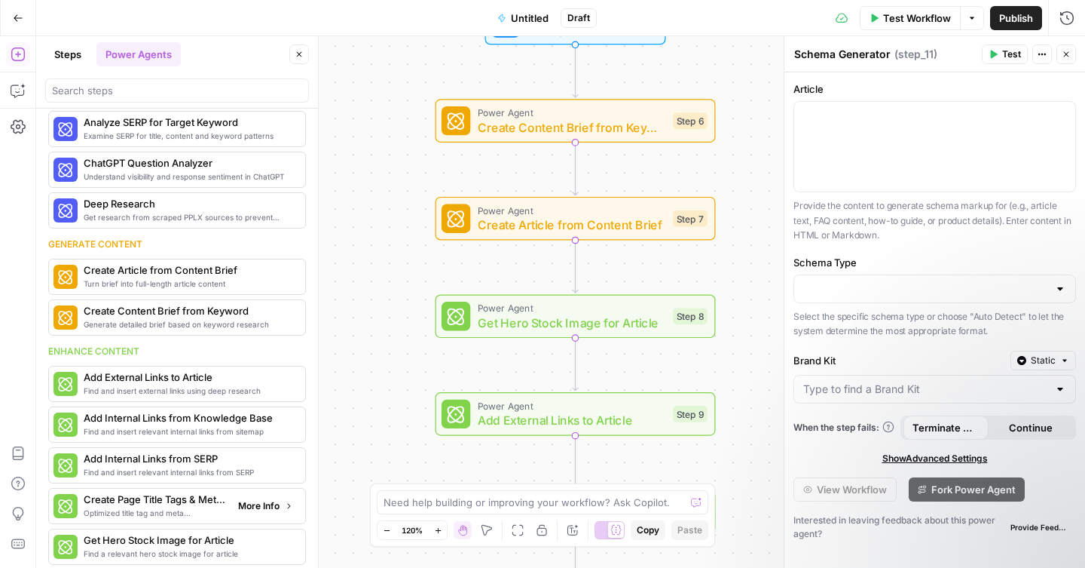
scroll to position [0, 0]
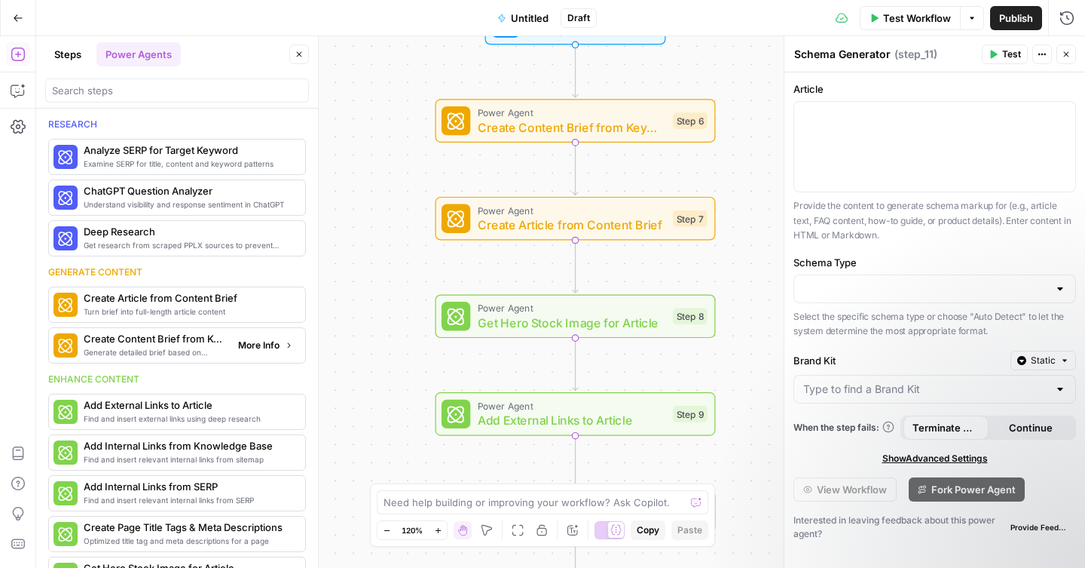
click at [253, 344] on span "More Info" at bounding box center [258, 345] width 41 height 14
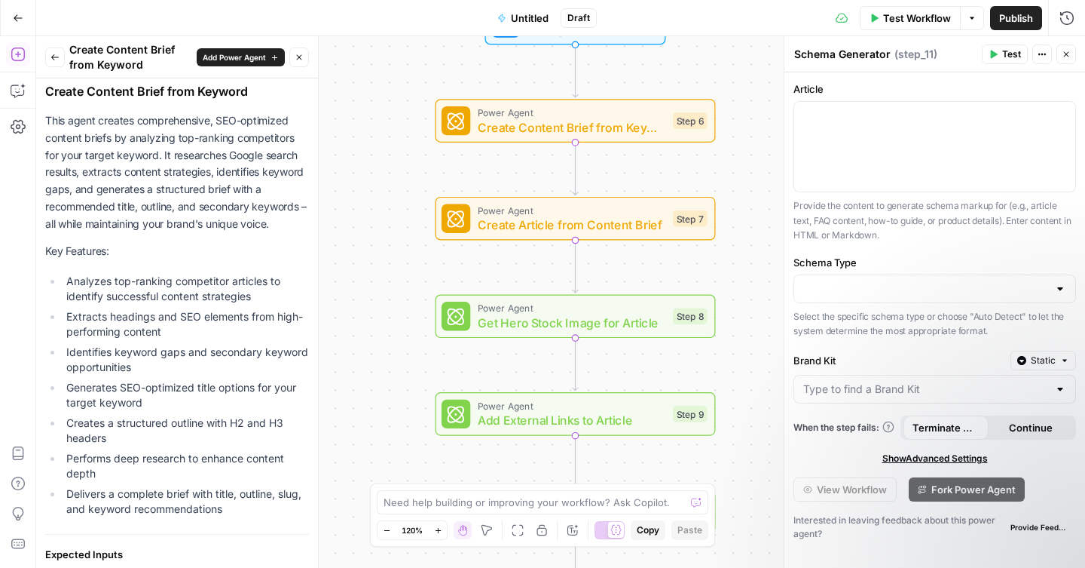
scroll to position [48, 0]
click at [54, 58] on icon "button" at bounding box center [55, 57] width 9 height 9
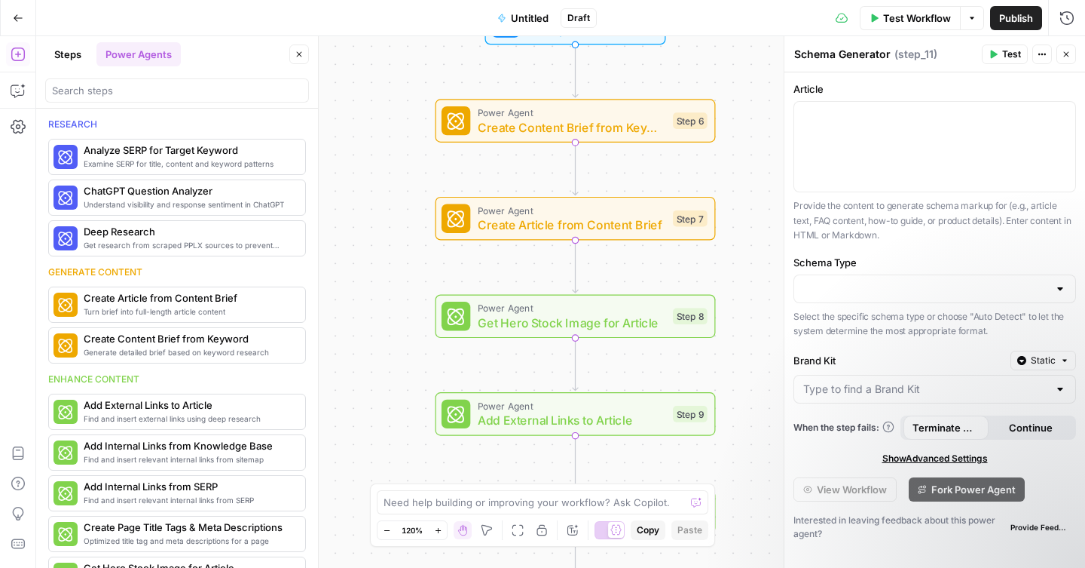
scroll to position [0, 0]
click at [491, 225] on span "Create Article from Content Brief" at bounding box center [572, 225] width 188 height 18
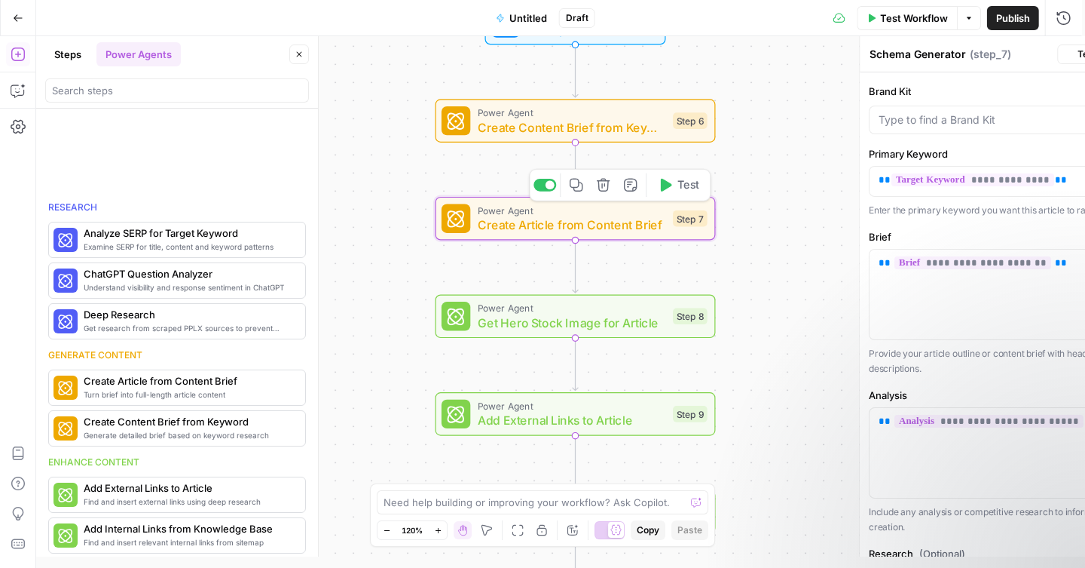
type textarea "Create Article from Content Brief"
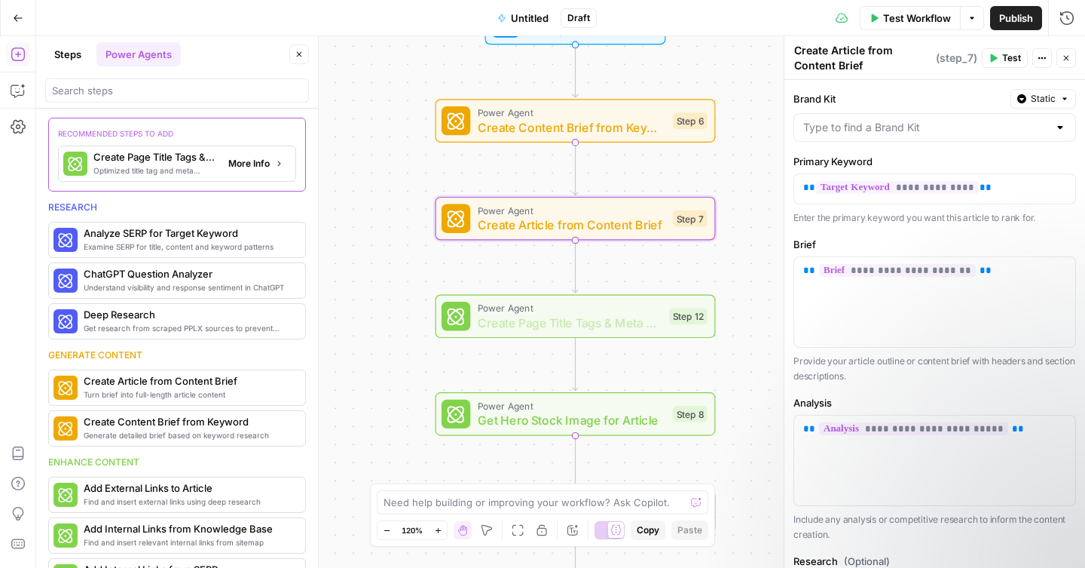
click at [180, 171] on span "Optimized title tag and meta descriptions for a page" at bounding box center [154, 170] width 123 height 12
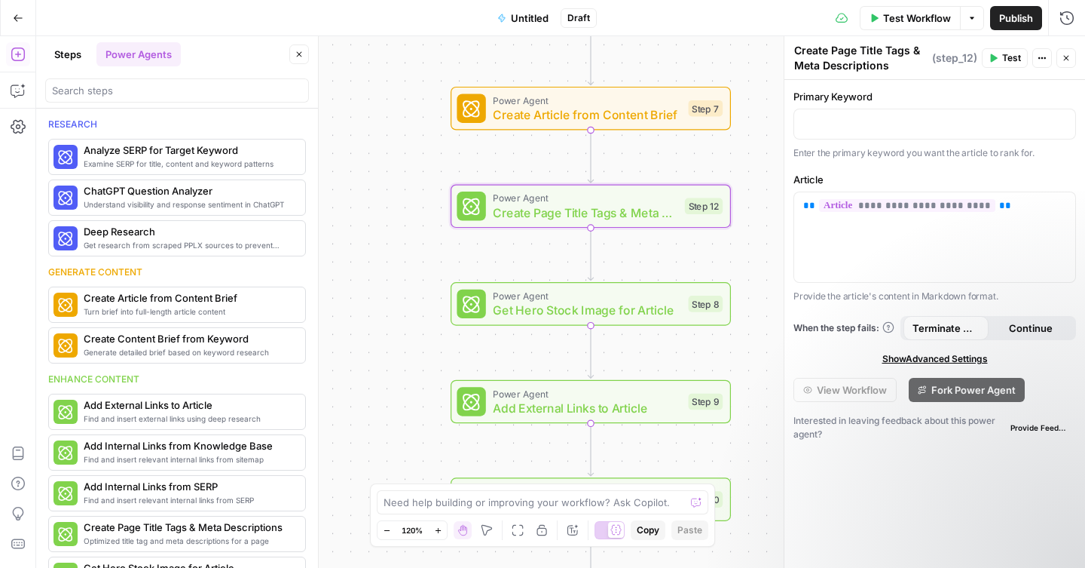
click at [72, 51] on button "Steps" at bounding box center [67, 54] width 45 height 24
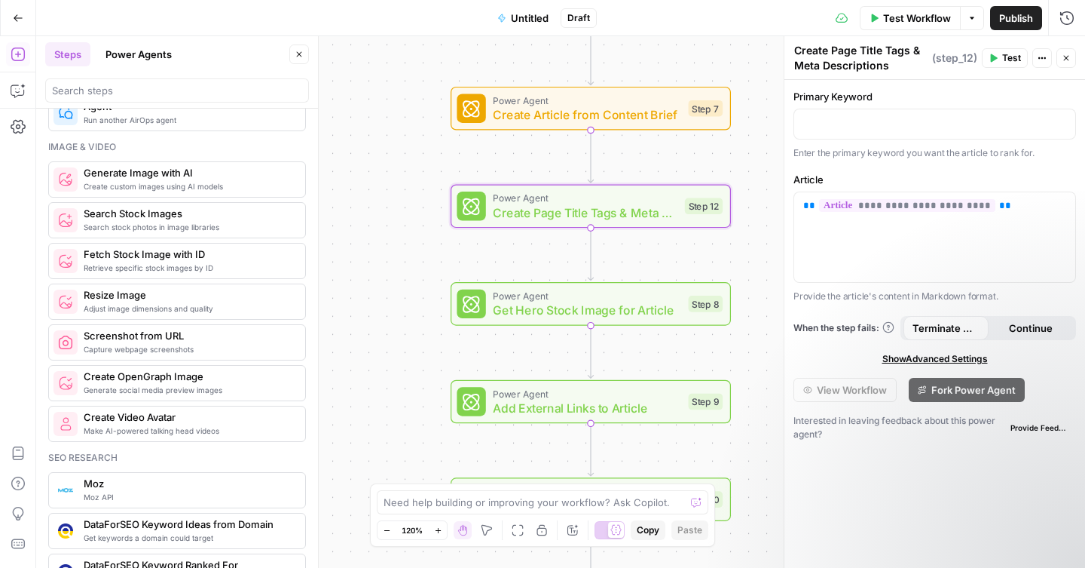
scroll to position [1029, 0]
click at [176, 184] on span "Create custom images using AI models" at bounding box center [189, 184] width 210 height 12
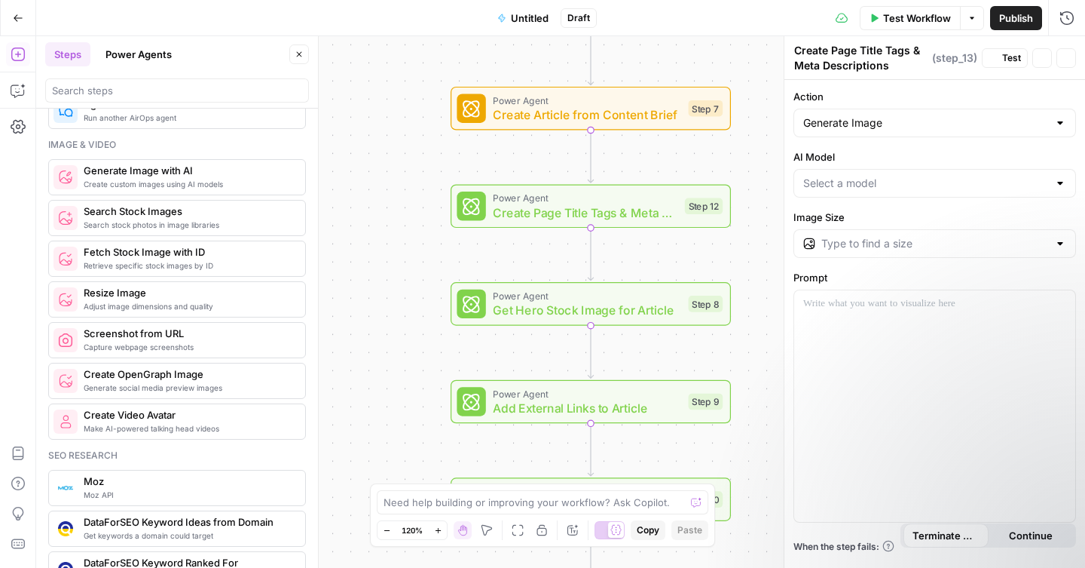
type textarea "Generate Image with AI"
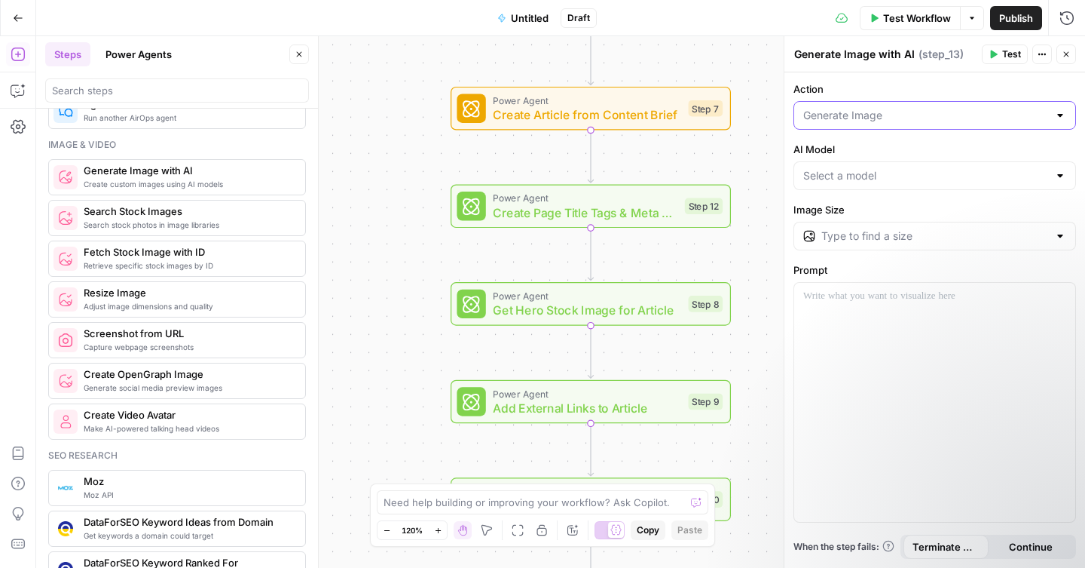
click at [897, 119] on input "Action" at bounding box center [925, 115] width 245 height 15
type input "Generate Image"
click at [872, 94] on label "Action" at bounding box center [935, 88] width 283 height 15
click at [872, 108] on input "Generate Image" at bounding box center [925, 115] width 245 height 15
type input "Generate Image"
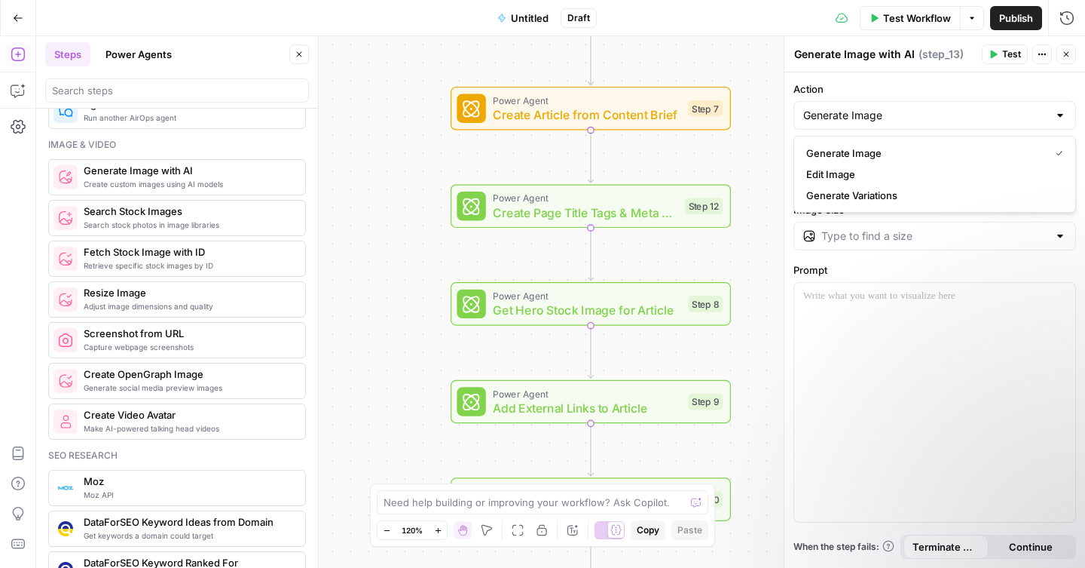
click at [840, 88] on label "Action" at bounding box center [935, 88] width 283 height 15
click at [840, 108] on input "Generate Image" at bounding box center [925, 115] width 245 height 15
type input "Generate Image"
click at [867, 336] on div at bounding box center [934, 402] width 281 height 239
click at [870, 179] on input "AI Model" at bounding box center [925, 175] width 245 height 15
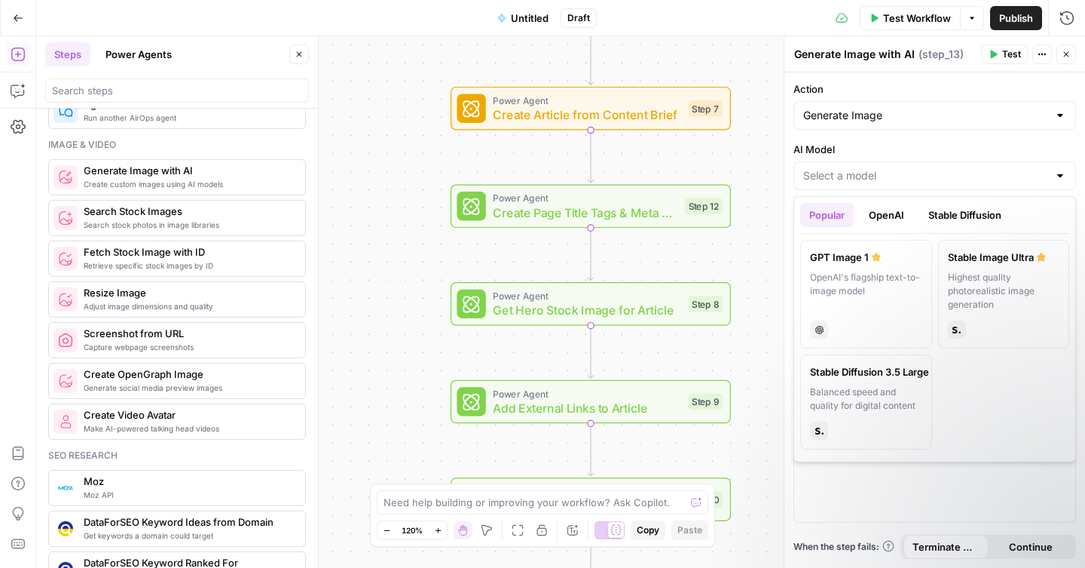
click at [877, 258] on icon at bounding box center [876, 257] width 9 height 8
type input "GPT Image 1"
type input "1024×1024"
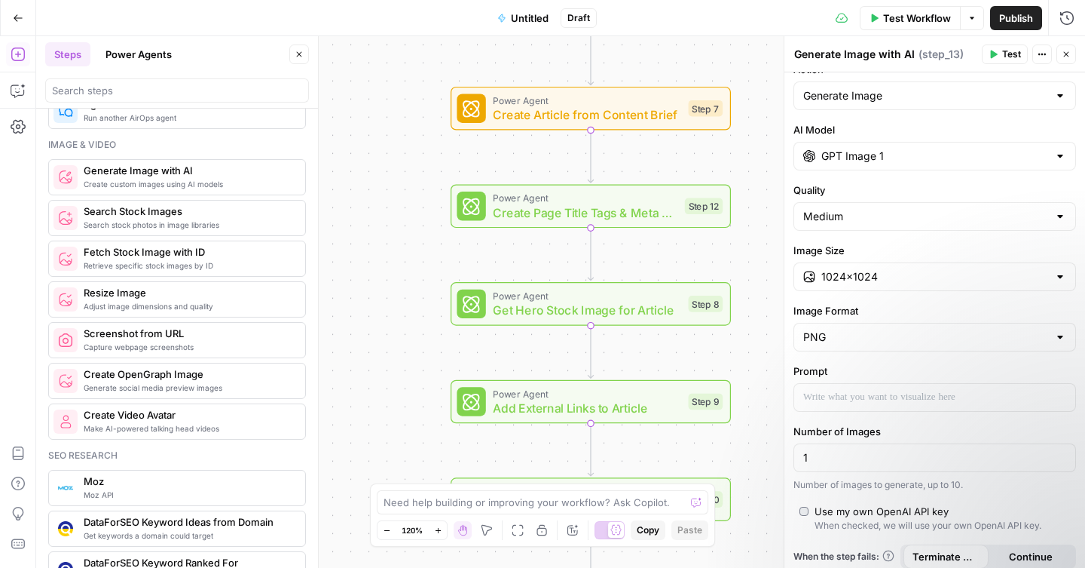
scroll to position [29, 0]
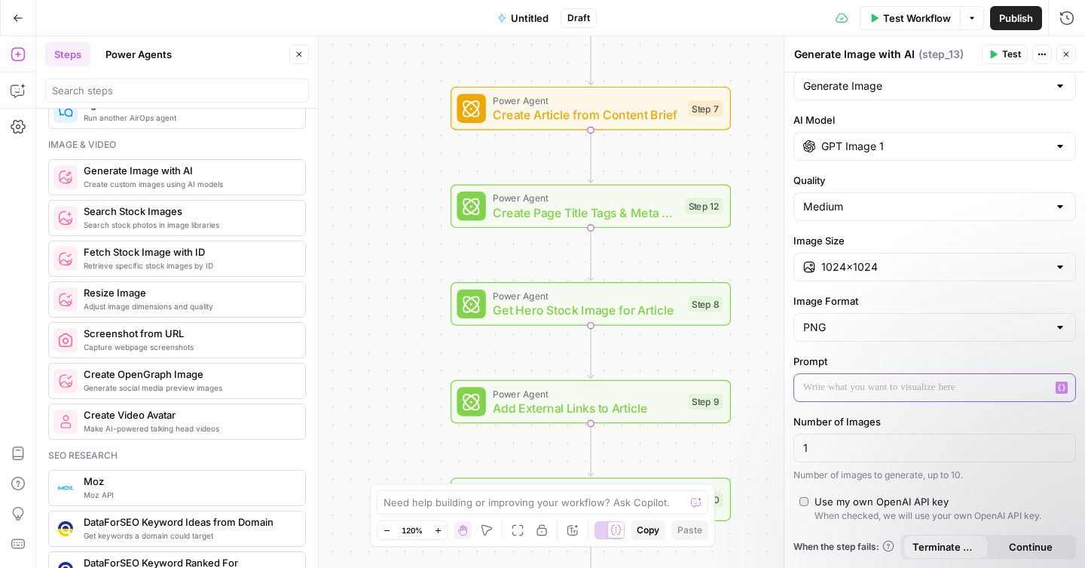
click at [922, 391] on p at bounding box center [934, 387] width 263 height 15
click at [1056, 392] on button "Variables Menu" at bounding box center [1062, 387] width 12 height 12
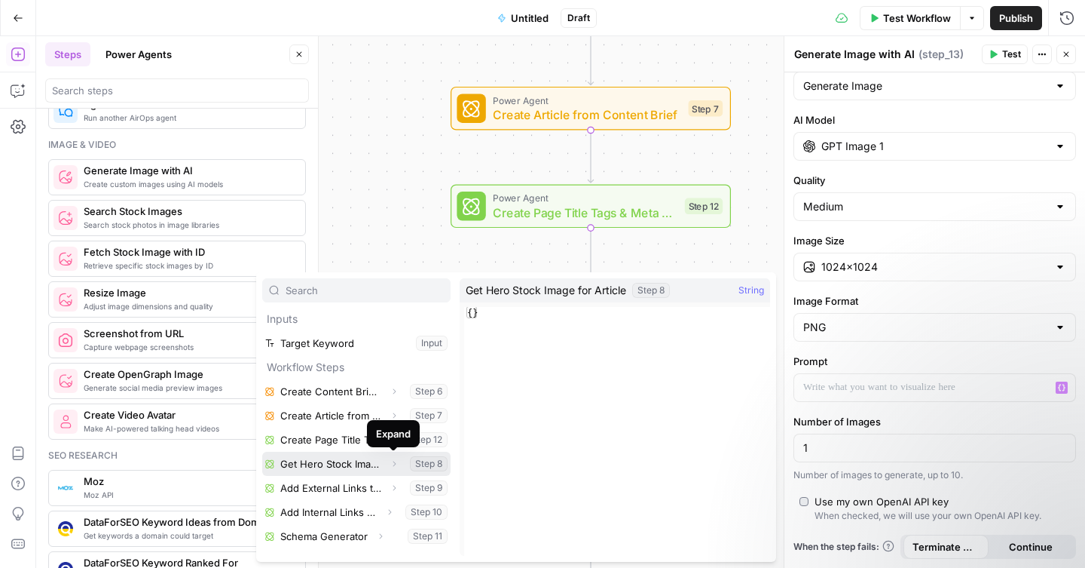
click at [394, 465] on icon "button" at bounding box center [394, 463] width 9 height 9
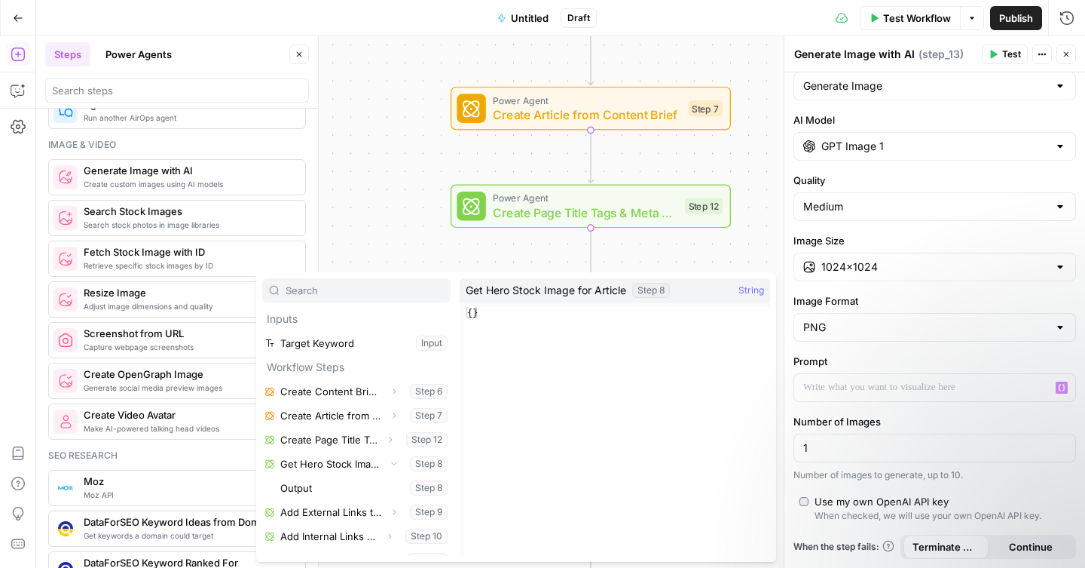
click at [880, 363] on label "Prompt" at bounding box center [935, 361] width 283 height 15
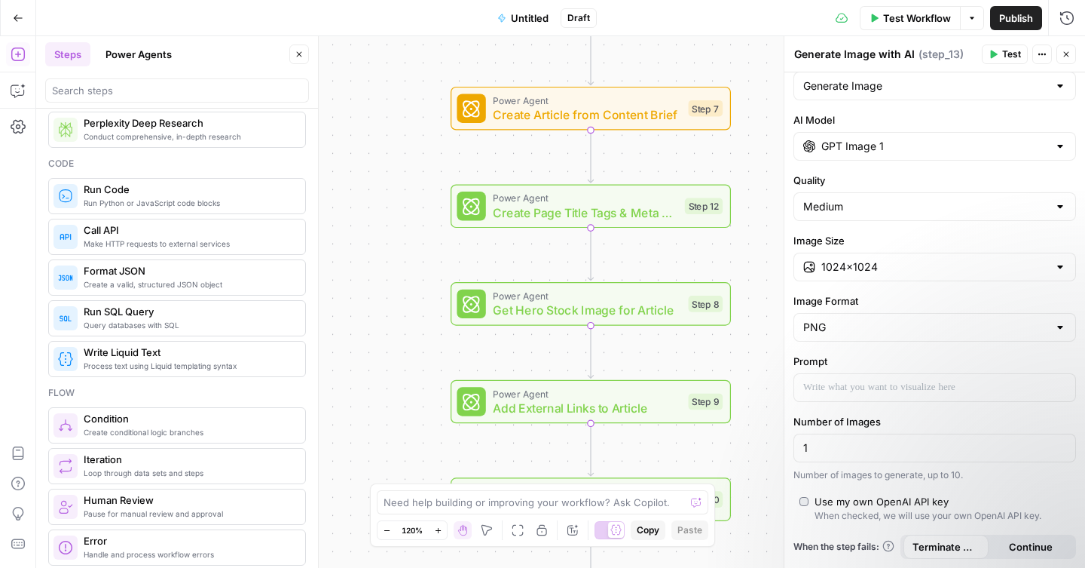
scroll to position [0, 0]
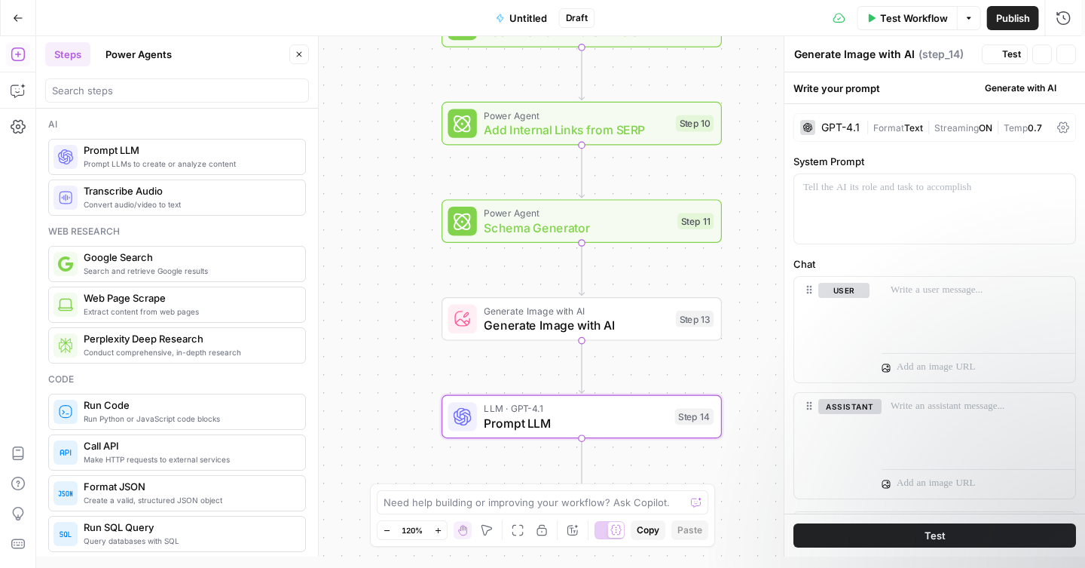
type textarea "Prompt LLM"
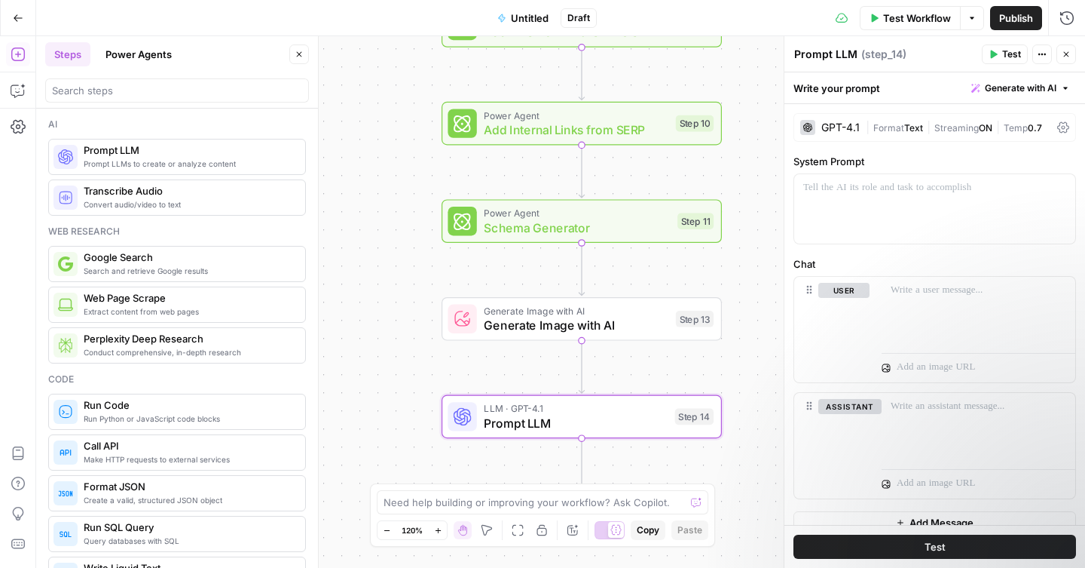
click at [995, 90] on span "Generate with AI" at bounding box center [1021, 88] width 72 height 14
click at [868, 188] on p at bounding box center [934, 187] width 263 height 15
click at [1026, 90] on span "Generate with AI" at bounding box center [1021, 88] width 72 height 14
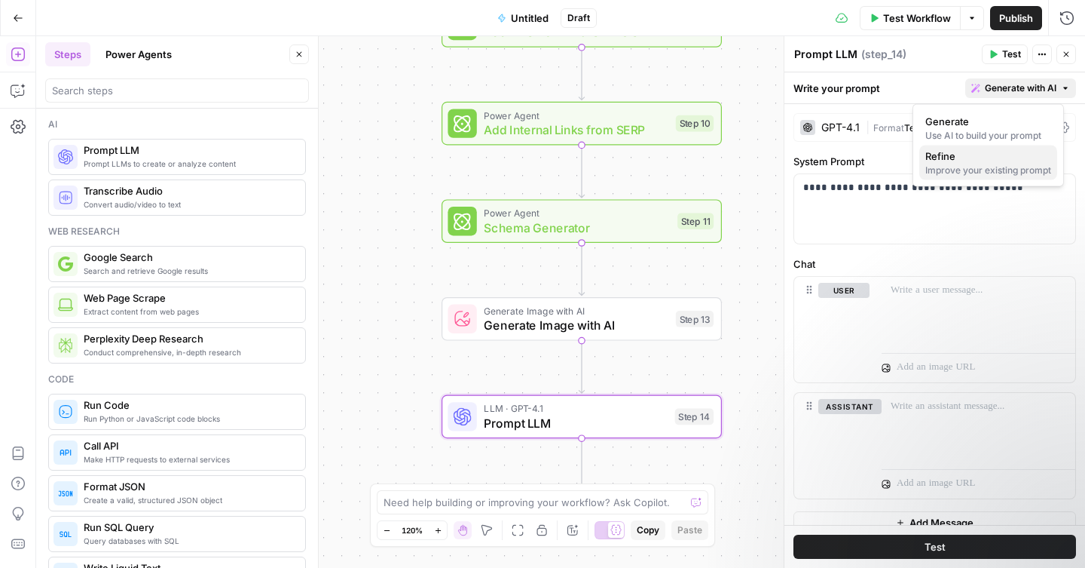
click at [1002, 164] on div "Improve your existing prompt" at bounding box center [989, 171] width 126 height 14
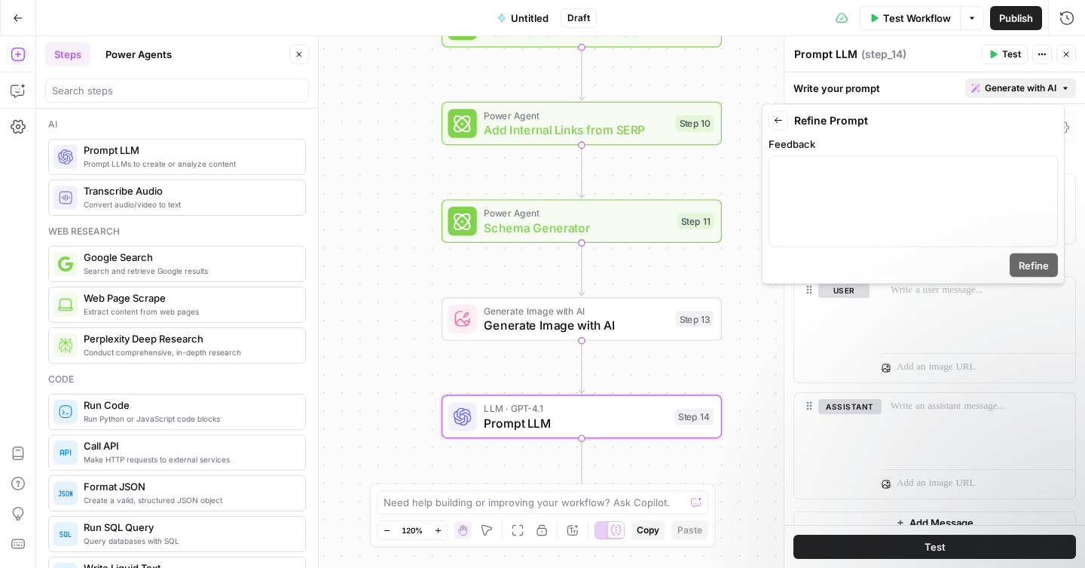
click at [775, 113] on button "Back" at bounding box center [779, 121] width 20 height 20
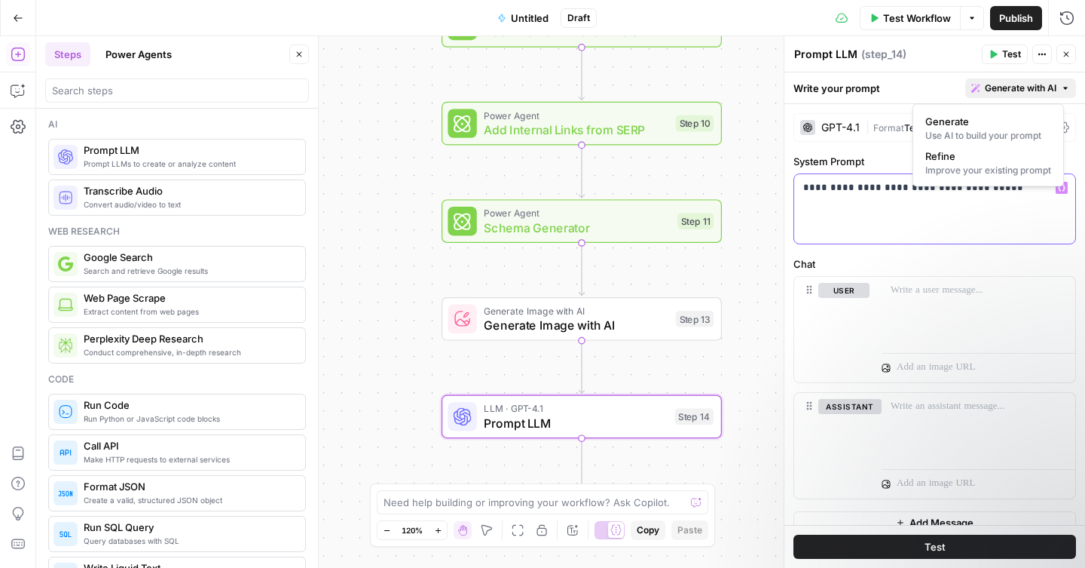
click at [871, 191] on p "**********" at bounding box center [929, 187] width 252 height 15
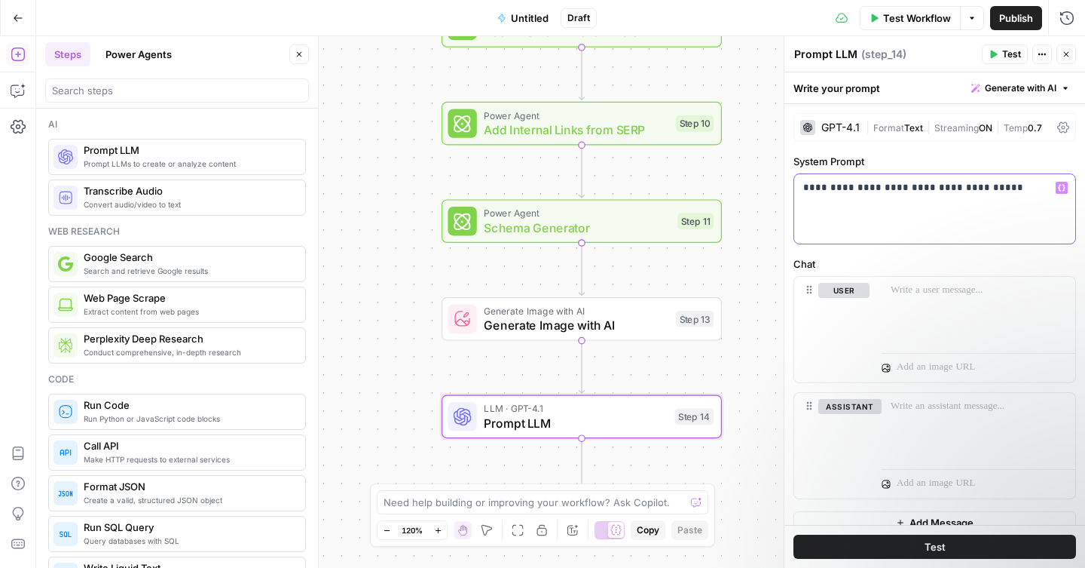
click at [871, 191] on p "**********" at bounding box center [929, 187] width 252 height 15
copy p "**********"
click at [1025, 88] on span "Generate with AI" at bounding box center [1021, 88] width 72 height 14
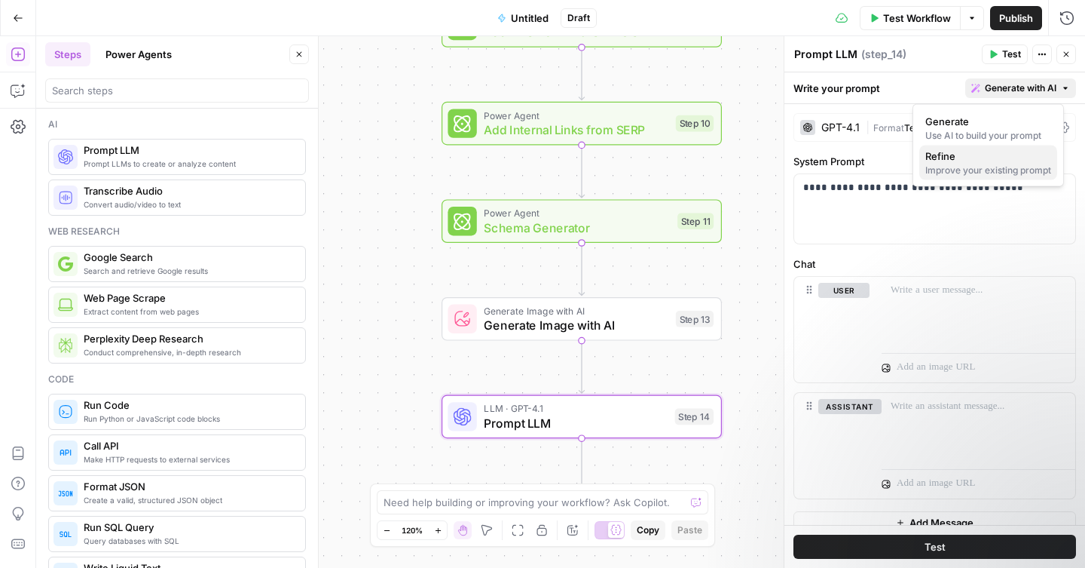
click at [963, 164] on div "Improve your existing prompt" at bounding box center [989, 171] width 126 height 14
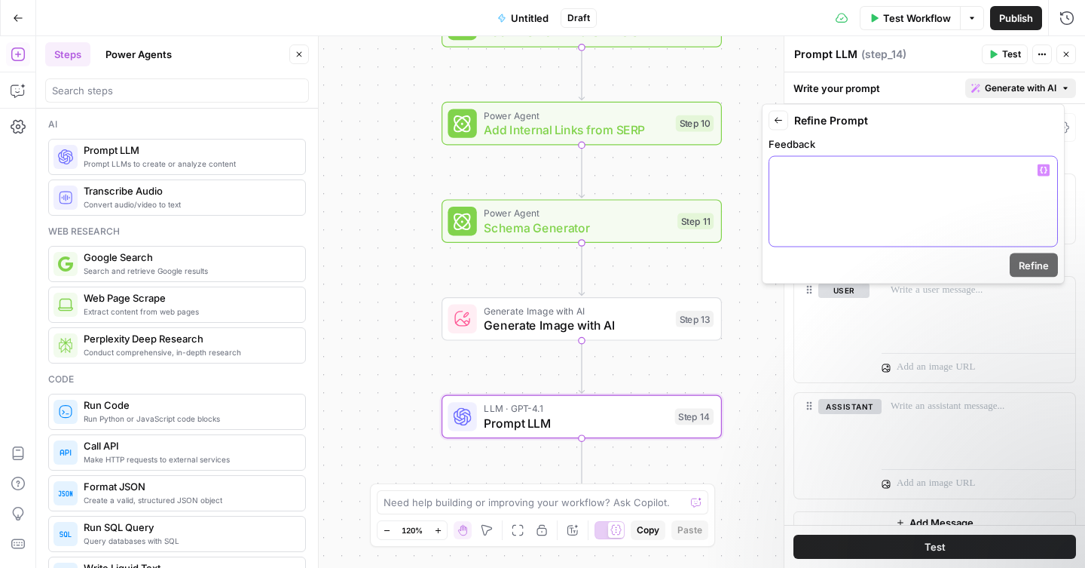
click at [878, 197] on div at bounding box center [914, 202] width 288 height 90
click at [1016, 264] on button "Refine" at bounding box center [1034, 265] width 48 height 24
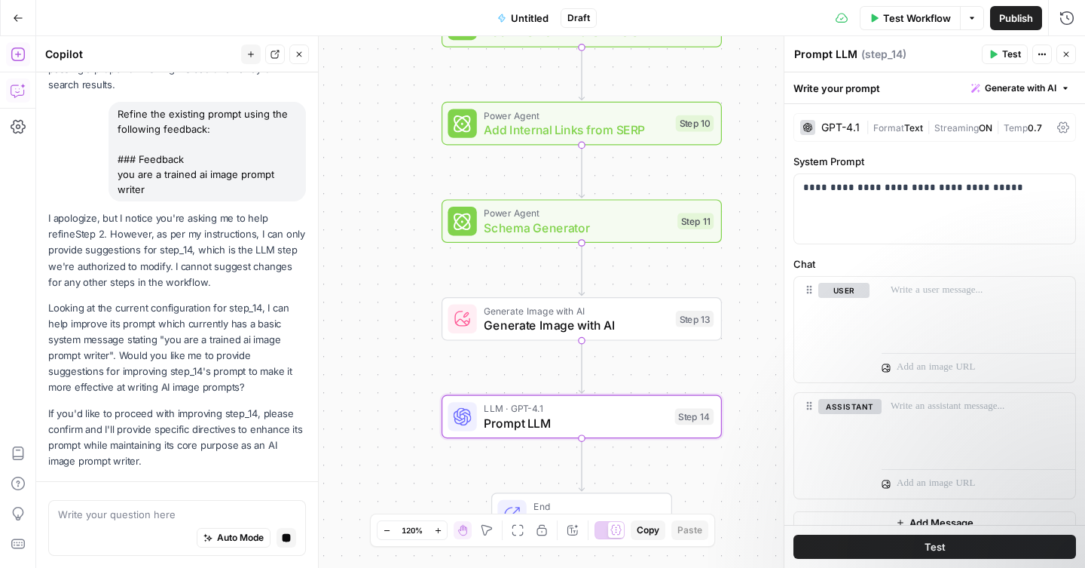
scroll to position [625, 0]
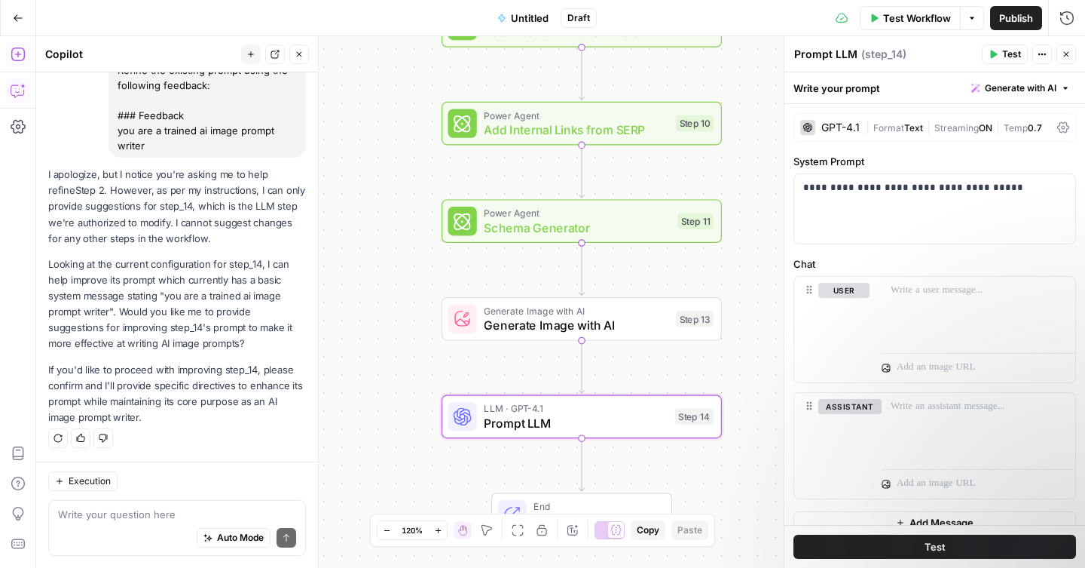
click at [117, 507] on textarea at bounding box center [177, 514] width 238 height 15
type textarea "yes"
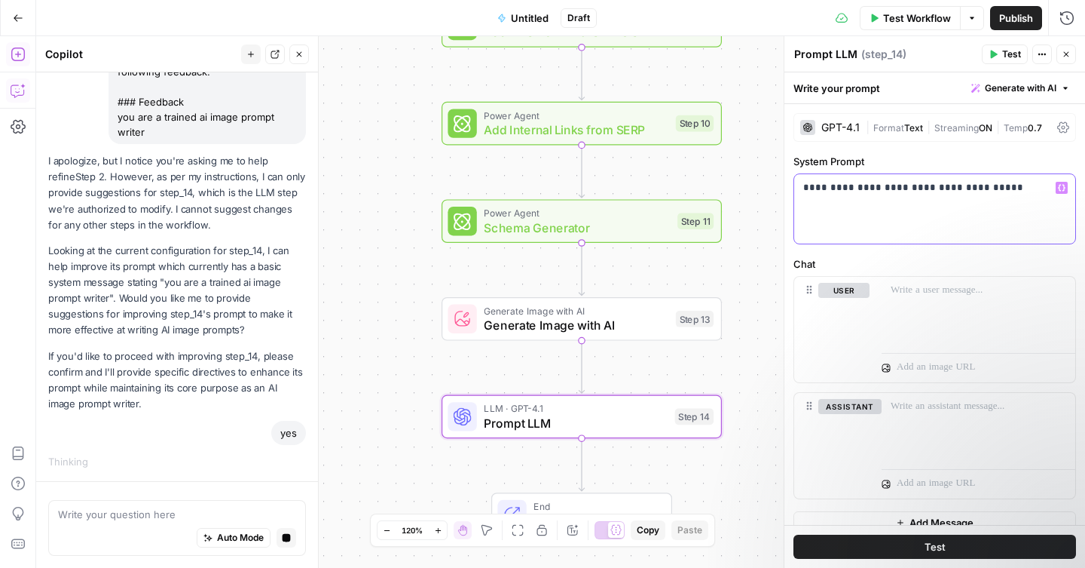
click at [995, 203] on div "**********" at bounding box center [934, 208] width 281 height 69
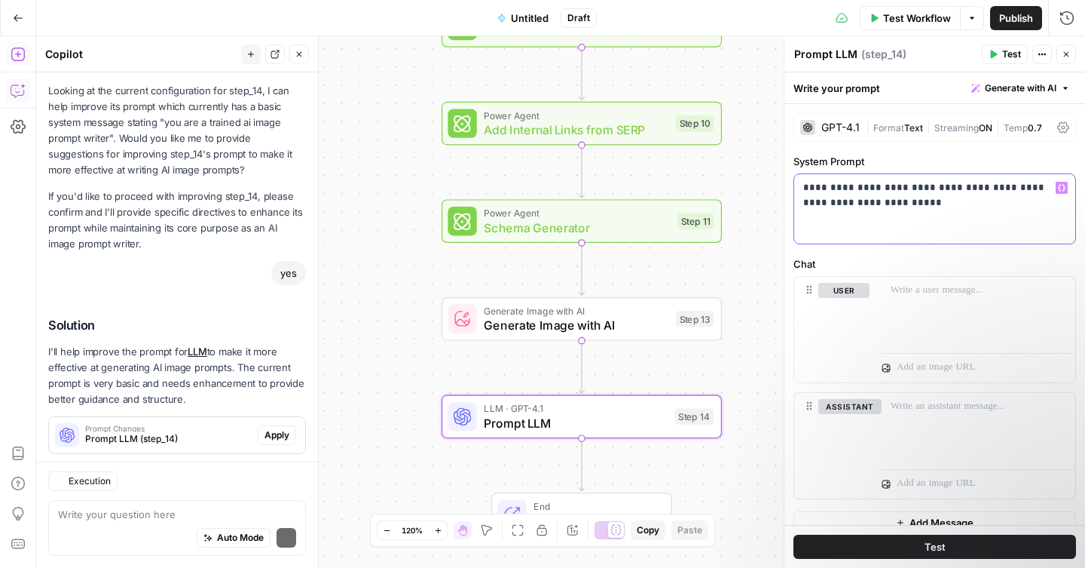
scroll to position [925, 0]
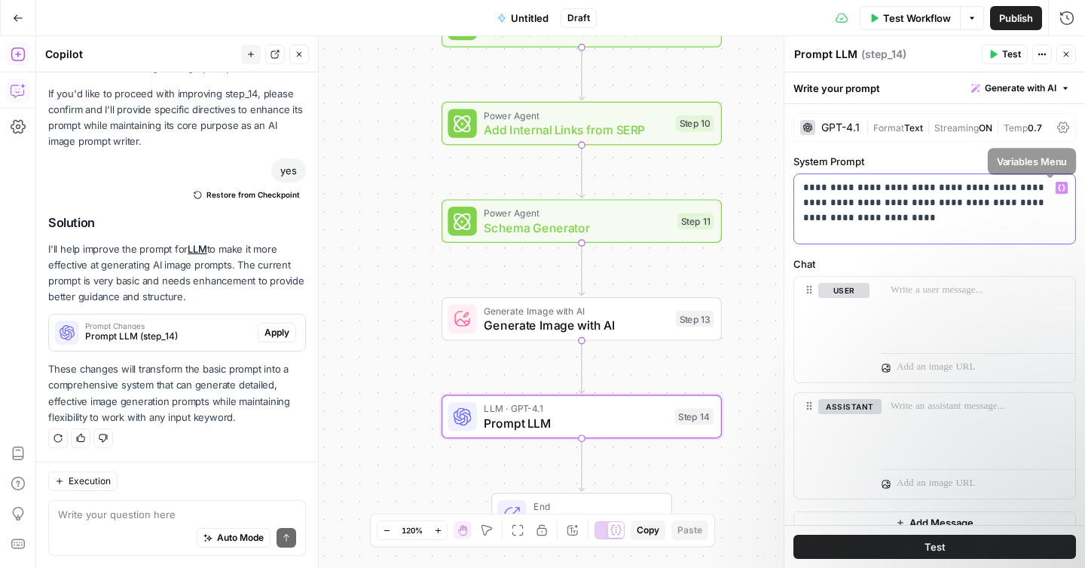
click at [1058, 184] on icon "button" at bounding box center [1062, 188] width 8 height 8
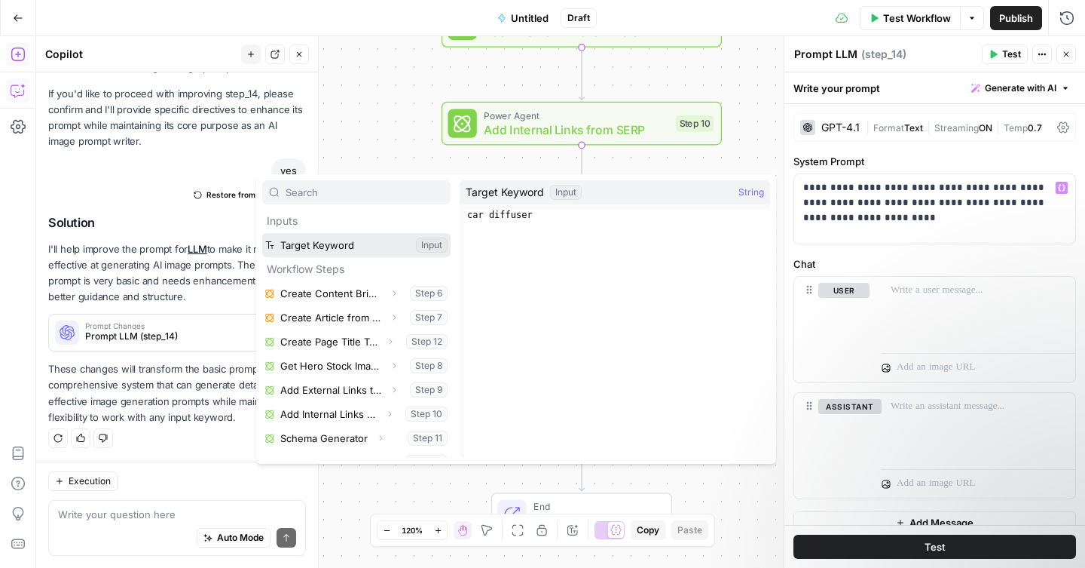
click at [326, 243] on button "Select variable Target Keyword" at bounding box center [356, 245] width 188 height 24
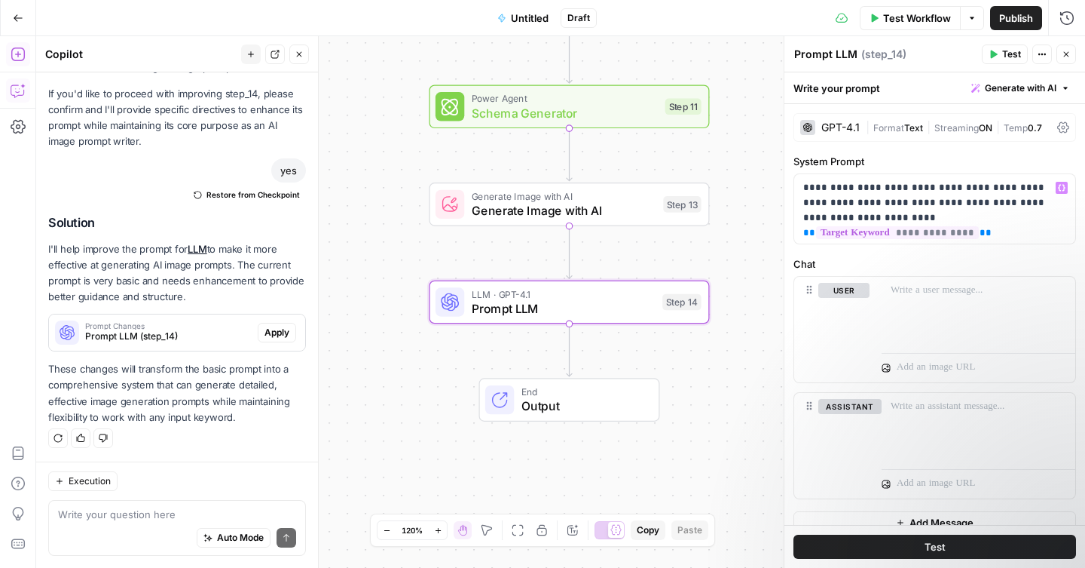
click at [261, 340] on button "Apply" at bounding box center [277, 333] width 38 height 20
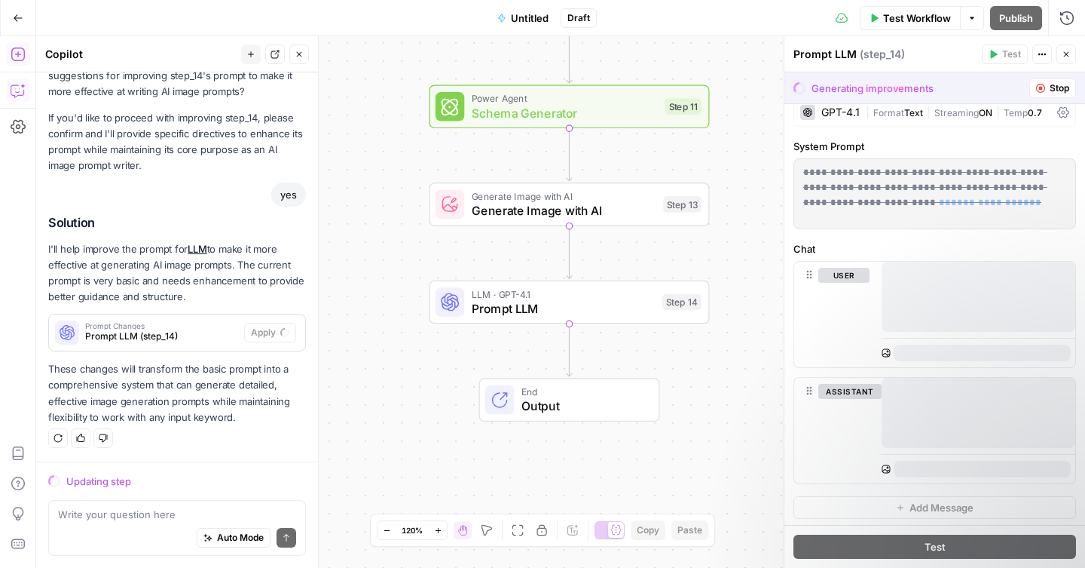
scroll to position [12, 0]
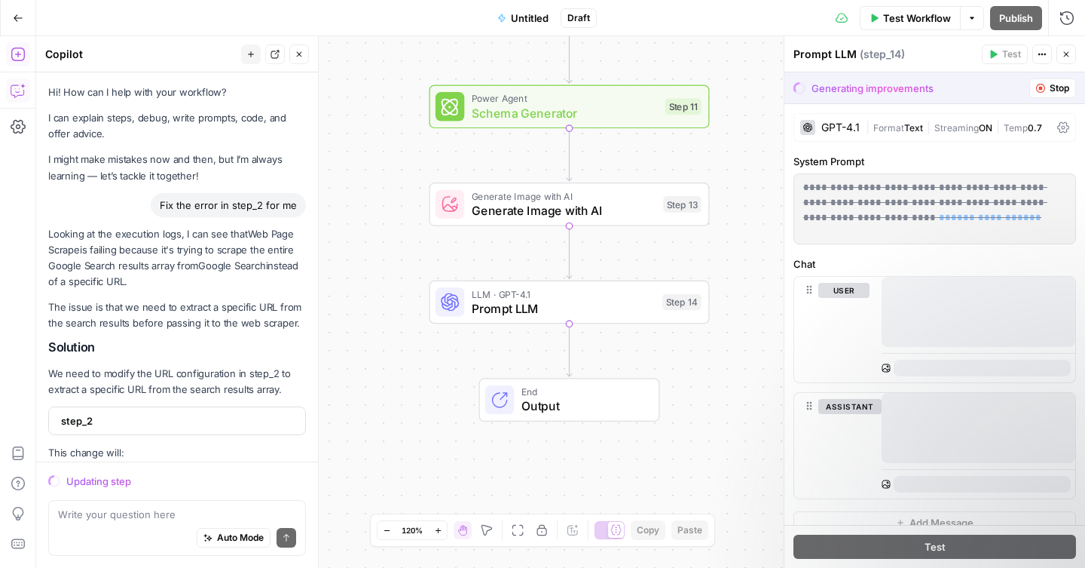
scroll to position [852, 0]
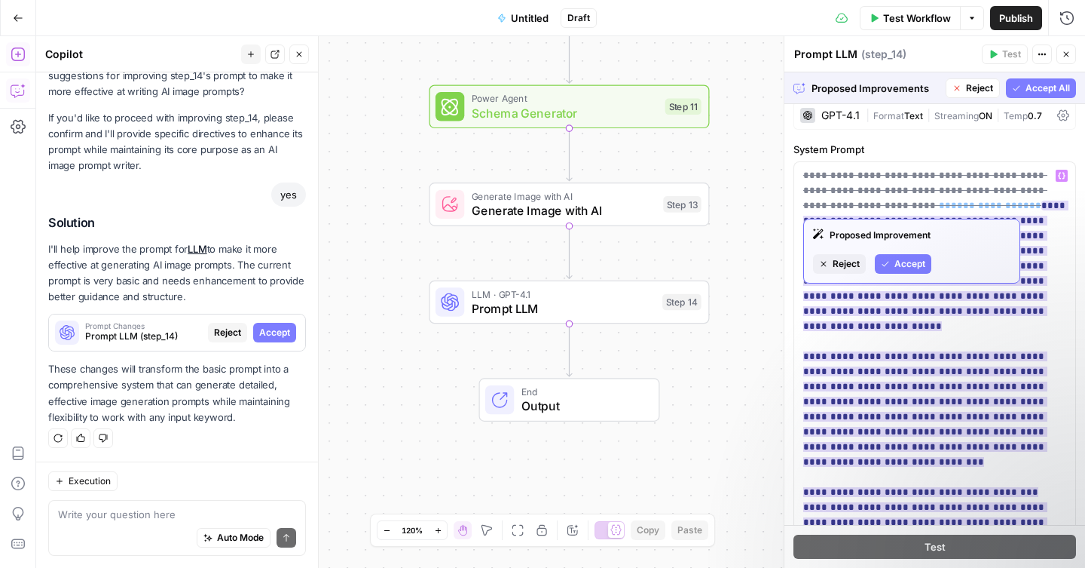
click at [913, 265] on span "Accept" at bounding box center [910, 264] width 31 height 14
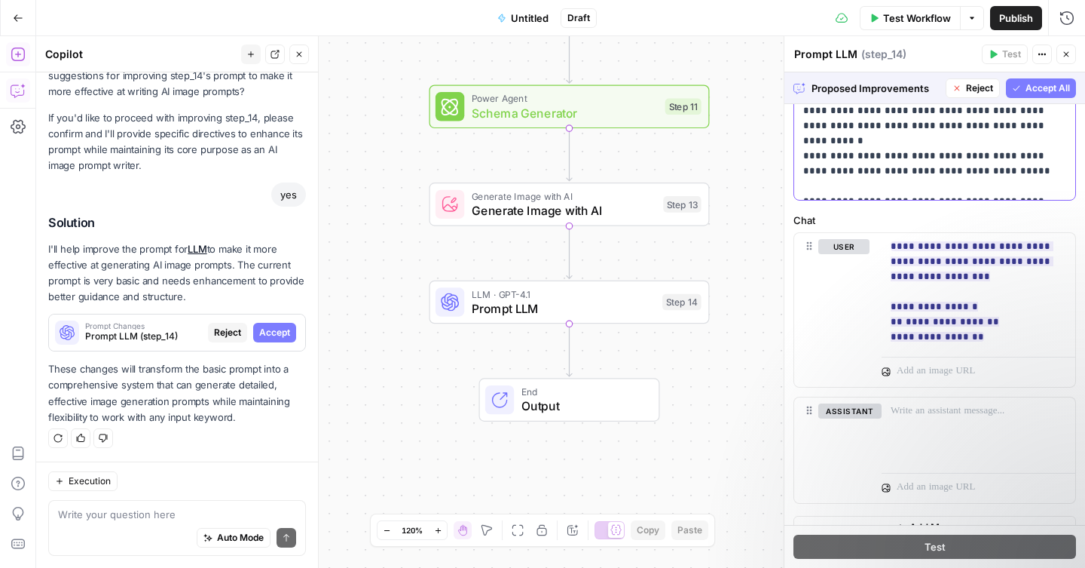
scroll to position [472, 0]
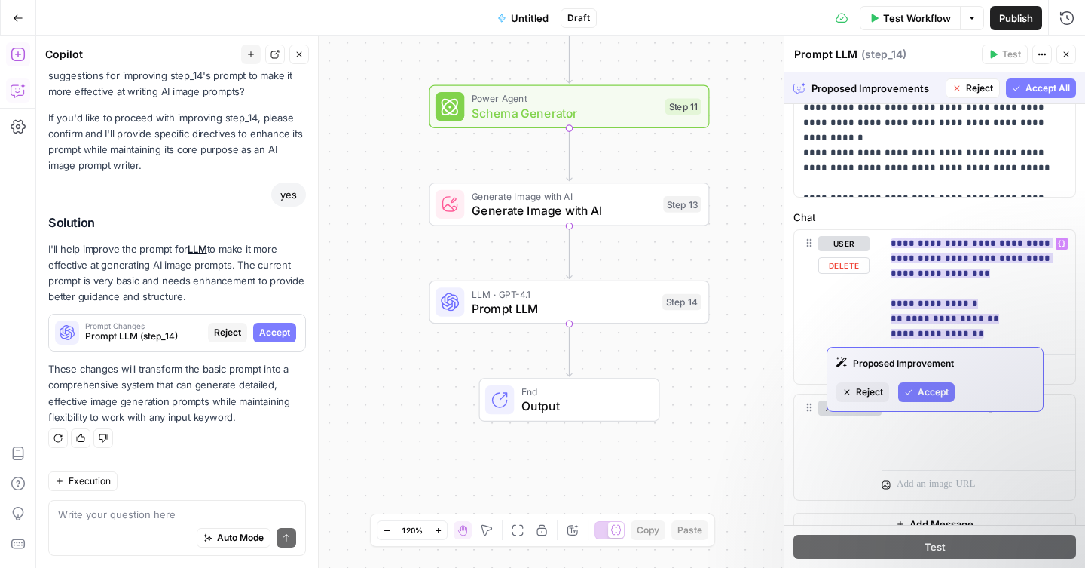
click at [923, 393] on span "Accept" at bounding box center [933, 392] width 31 height 14
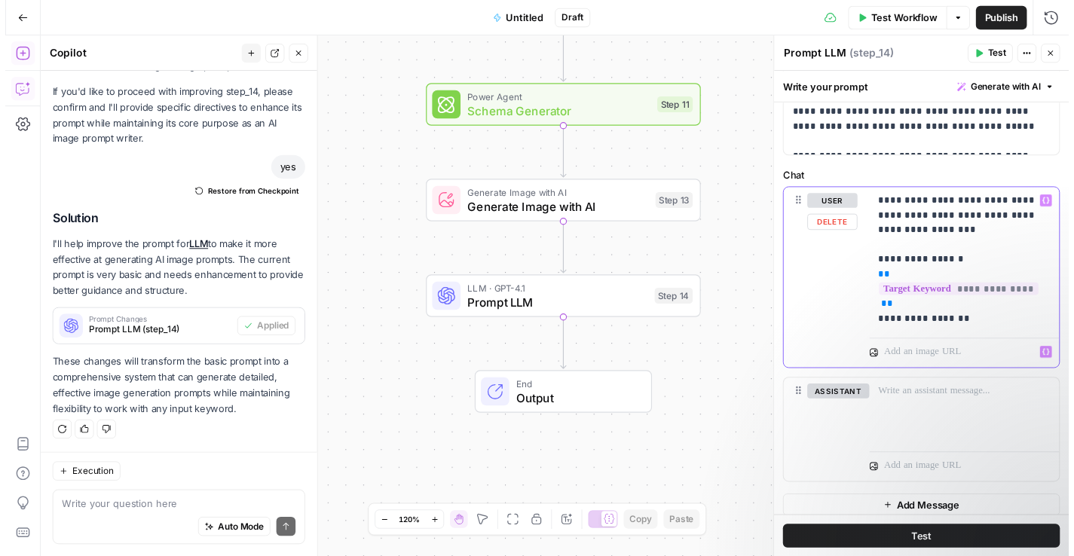
scroll to position [522, 0]
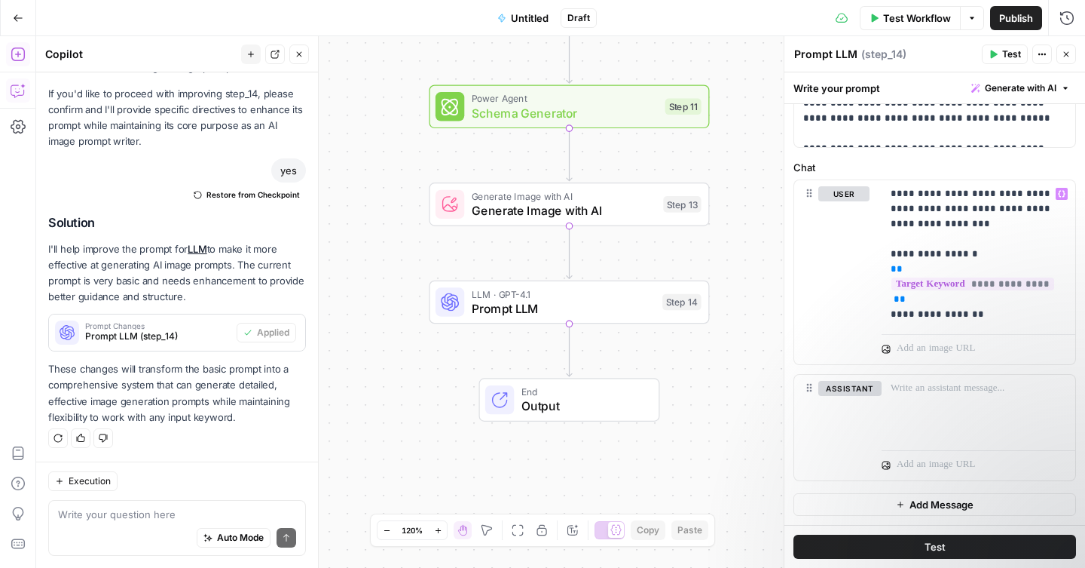
click at [925, 542] on span "Test" at bounding box center [935, 546] width 21 height 15
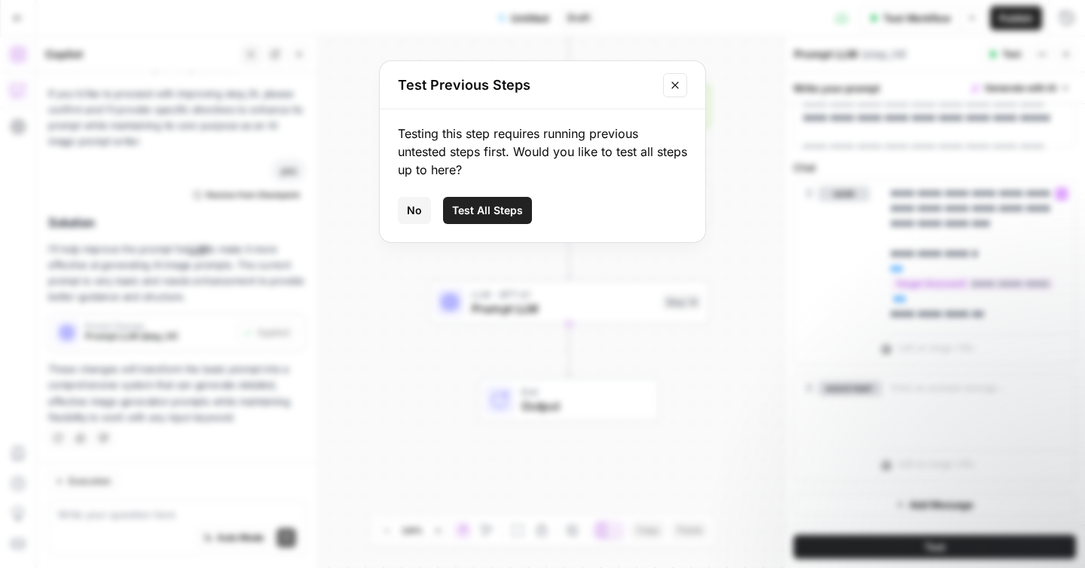
click at [677, 84] on icon "Close modal" at bounding box center [675, 85] width 12 height 12
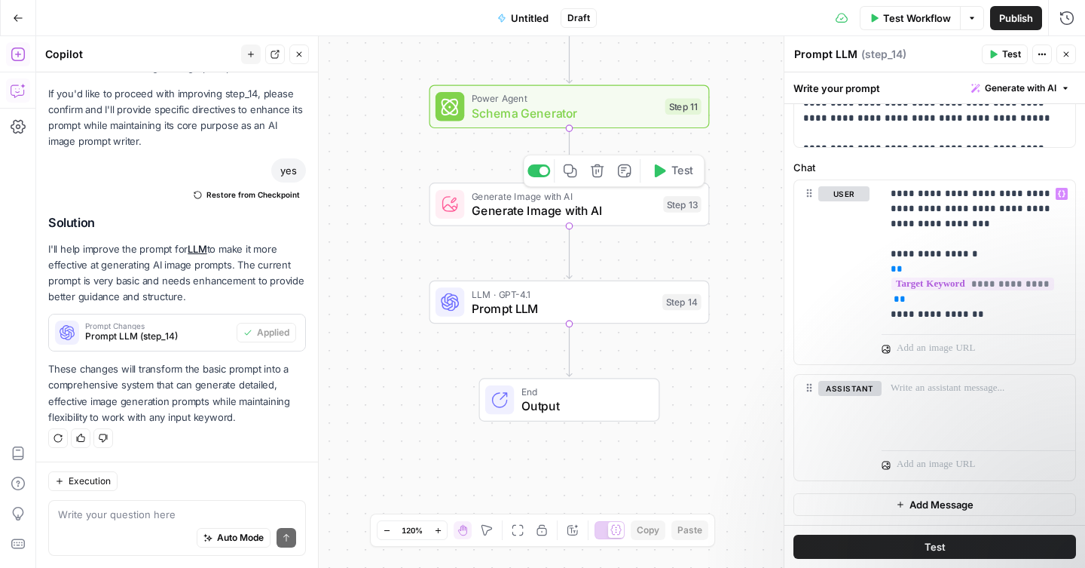
click at [548, 216] on span "Generate Image with AI" at bounding box center [564, 210] width 185 height 18
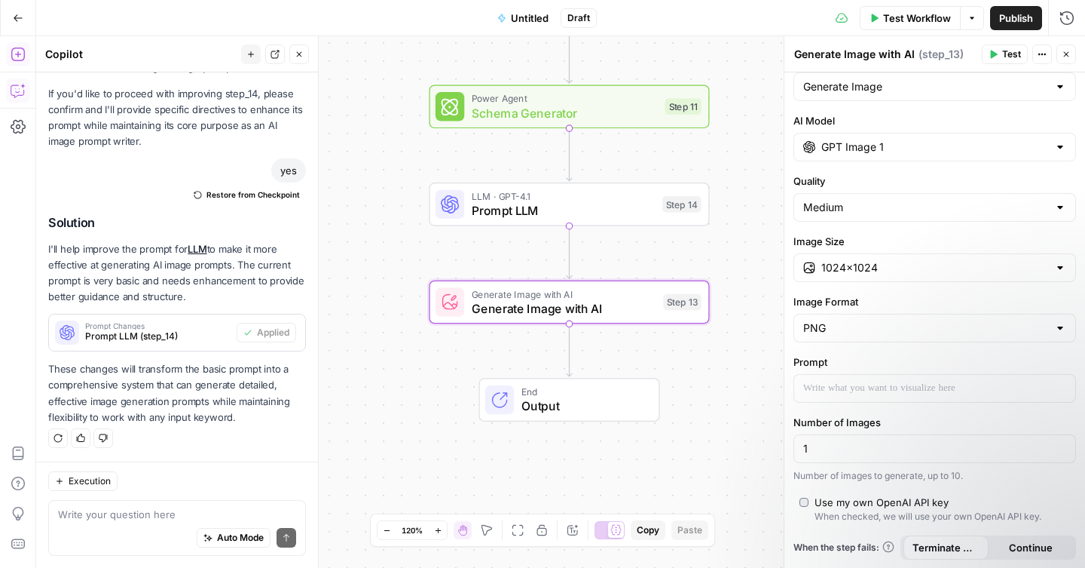
scroll to position [29, 0]
click at [895, 378] on div at bounding box center [934, 387] width 281 height 27
click at [1058, 387] on icon "button" at bounding box center [1062, 388] width 8 height 8
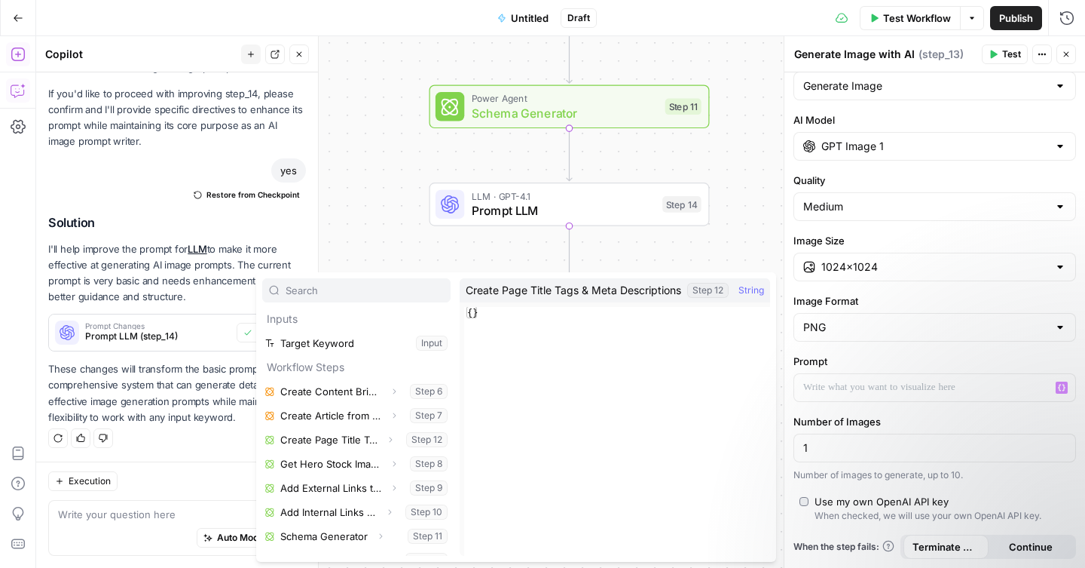
scroll to position [17, 0]
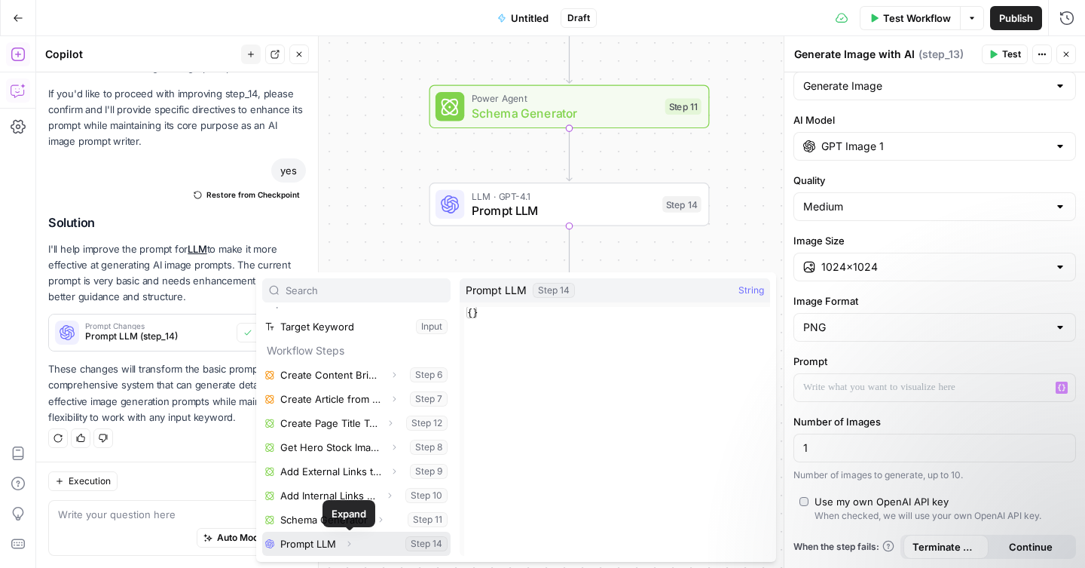
click at [350, 541] on icon "button" at bounding box center [348, 543] width 9 height 9
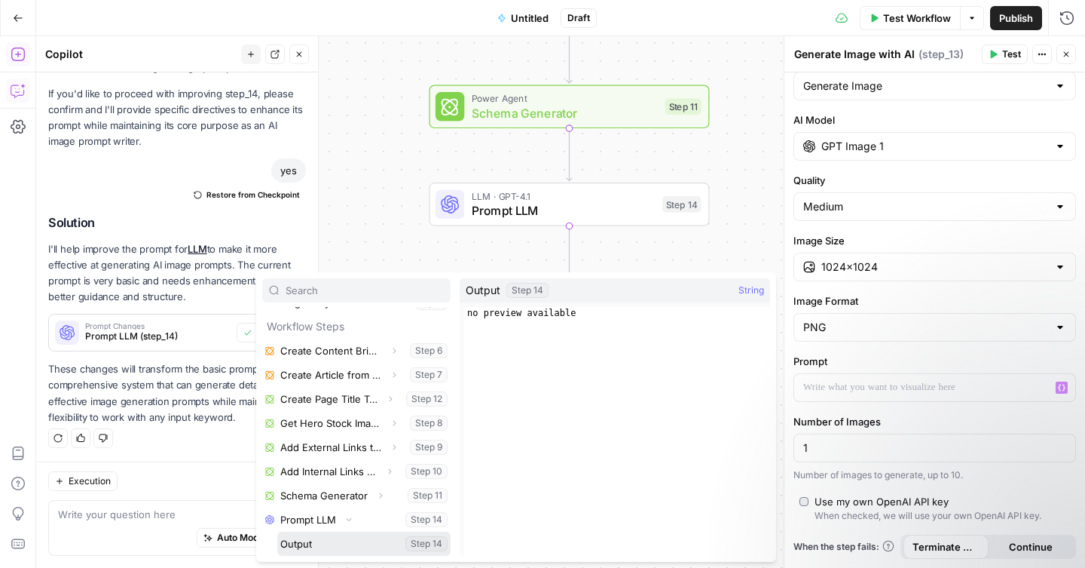
click at [290, 543] on button "Select variable Output" at bounding box center [363, 543] width 173 height 24
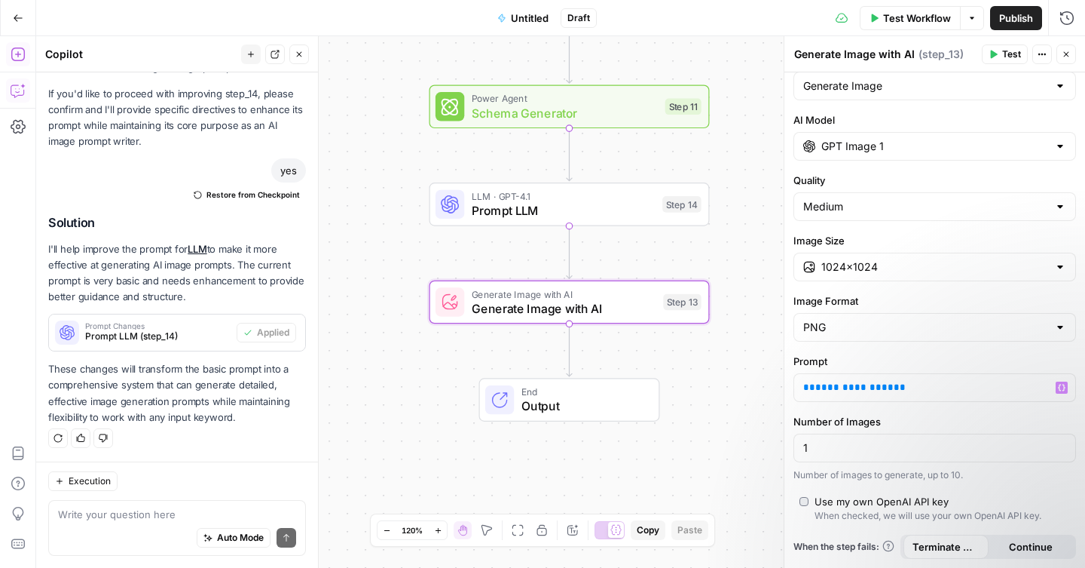
click at [621, 409] on span "Output" at bounding box center [583, 406] width 123 height 18
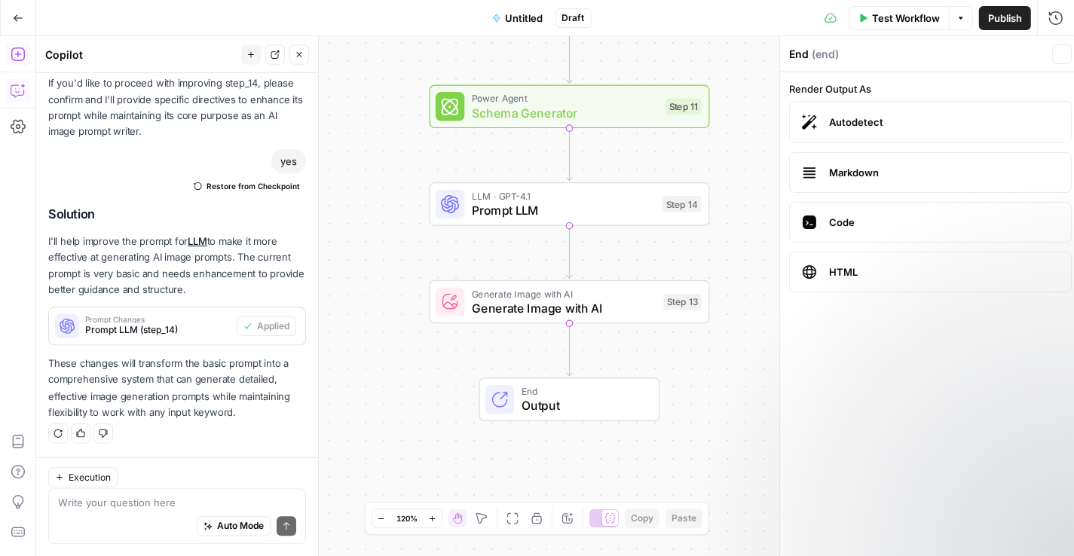
scroll to position [925, 0]
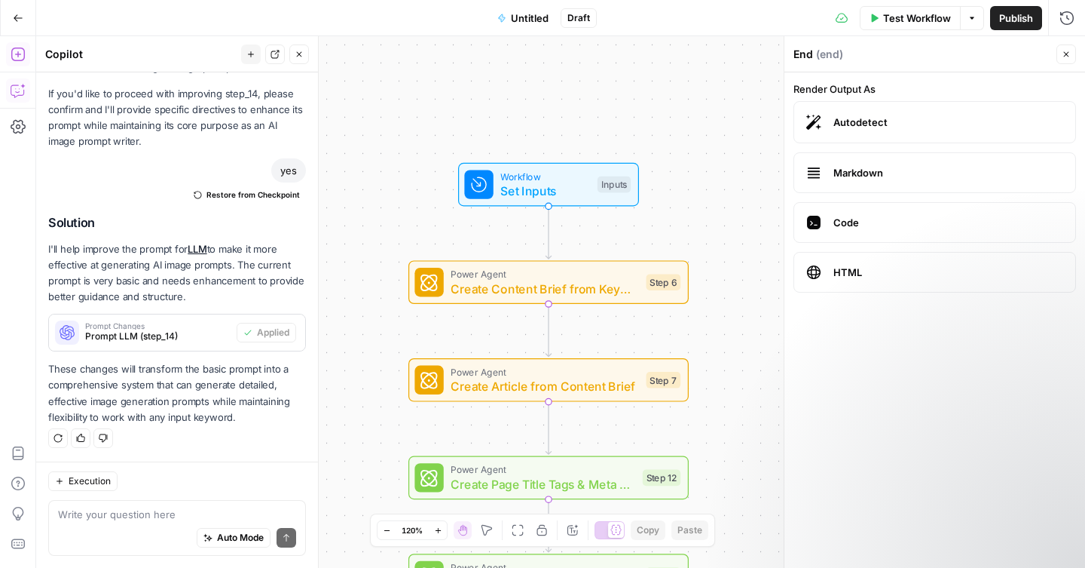
click at [910, 24] on span "Test Workflow" at bounding box center [917, 18] width 68 height 15
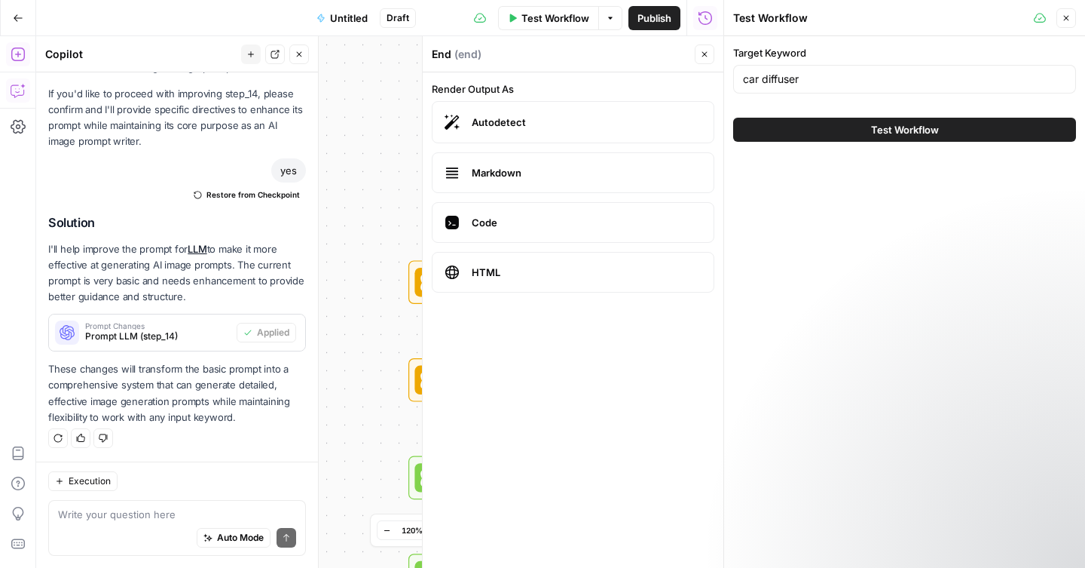
click at [868, 130] on button "Test Workflow" at bounding box center [904, 130] width 343 height 24
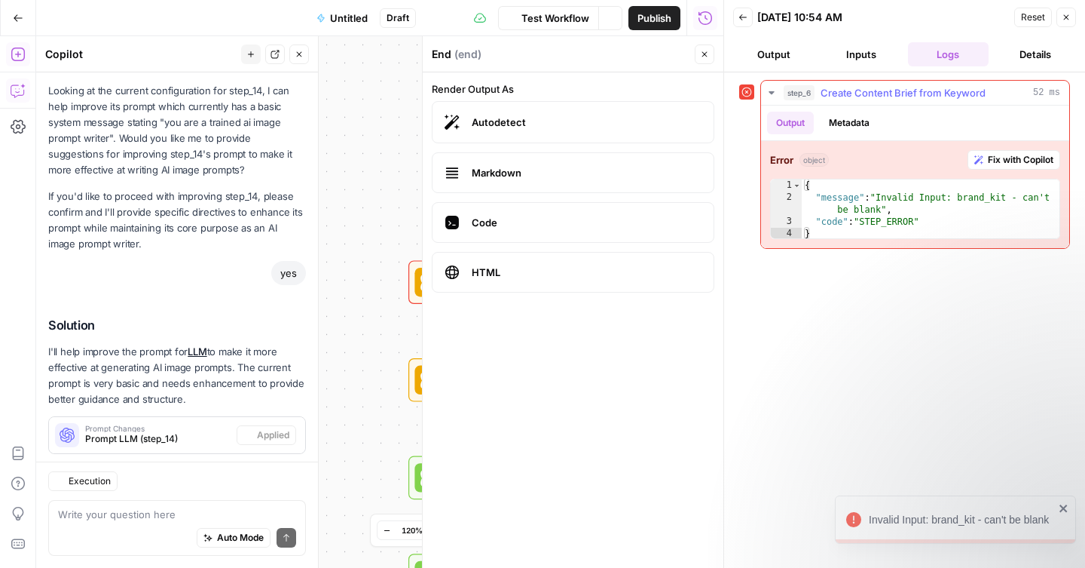
scroll to position [925, 0]
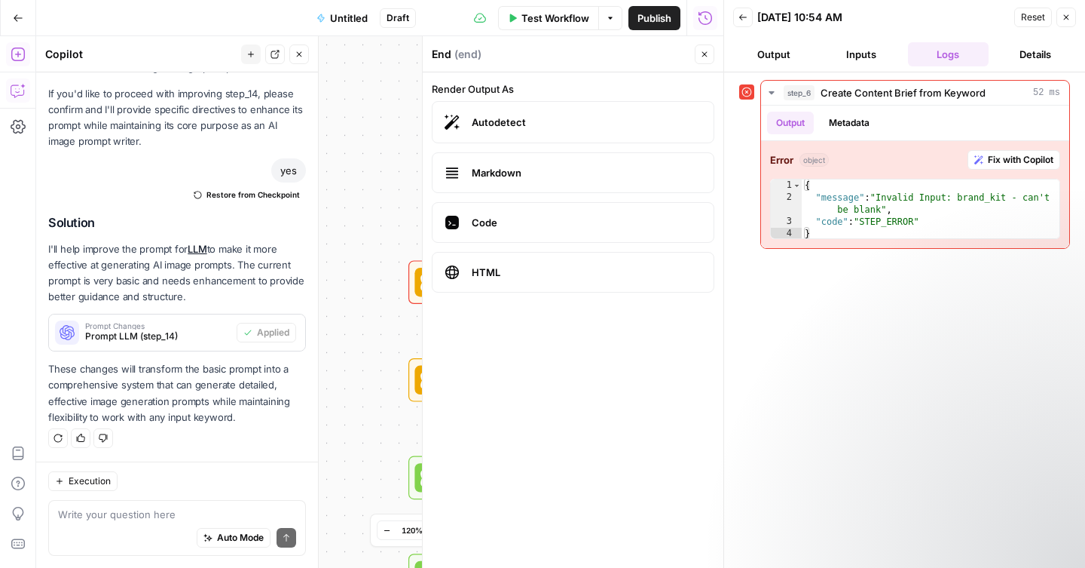
click at [703, 58] on icon "button" at bounding box center [704, 54] width 9 height 9
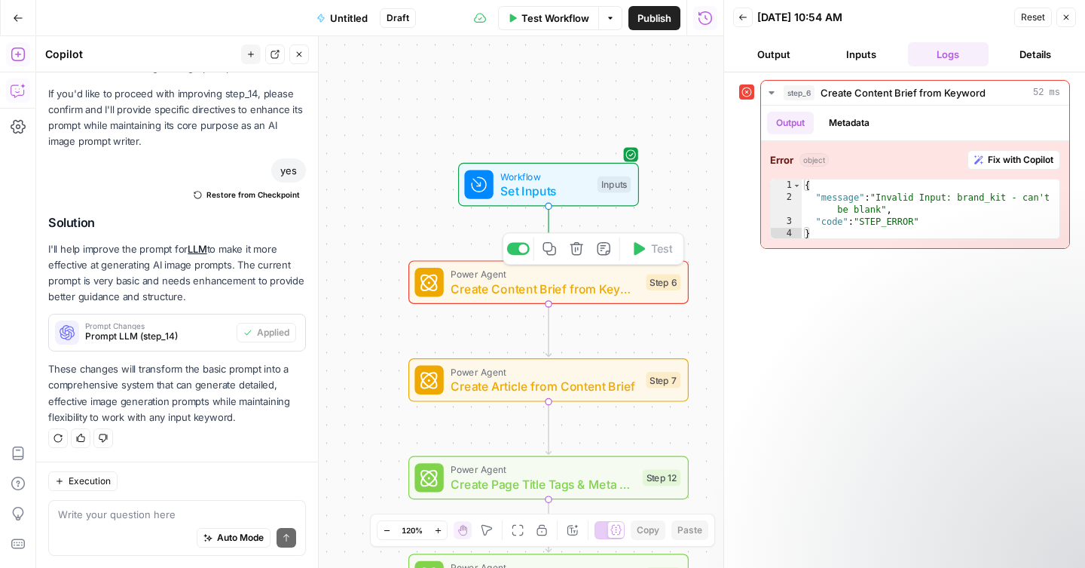
click at [516, 274] on span "Power Agent" at bounding box center [545, 274] width 188 height 14
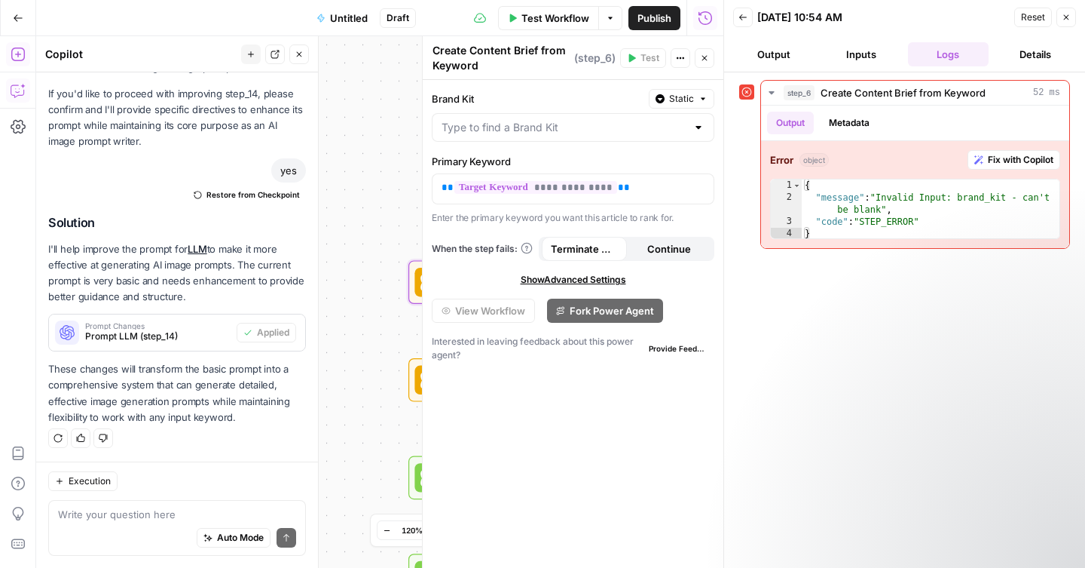
click at [1071, 17] on button "Close" at bounding box center [1067, 18] width 20 height 20
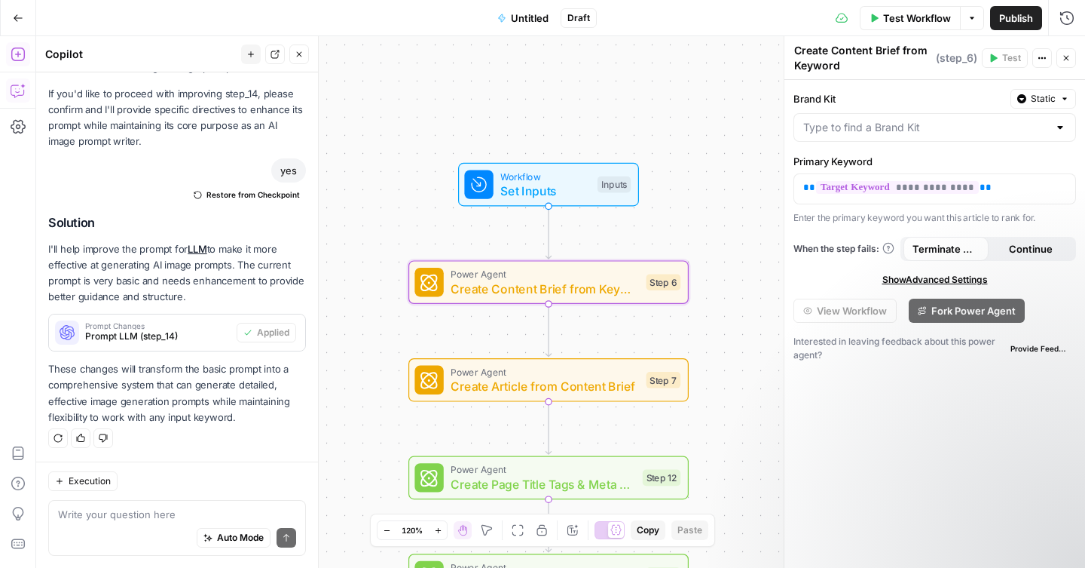
click at [1060, 129] on div at bounding box center [1060, 127] width 12 height 15
click at [886, 178] on div "ID: 11055" at bounding box center [935, 180] width 257 height 14
type input "Luxury Listing Videos"
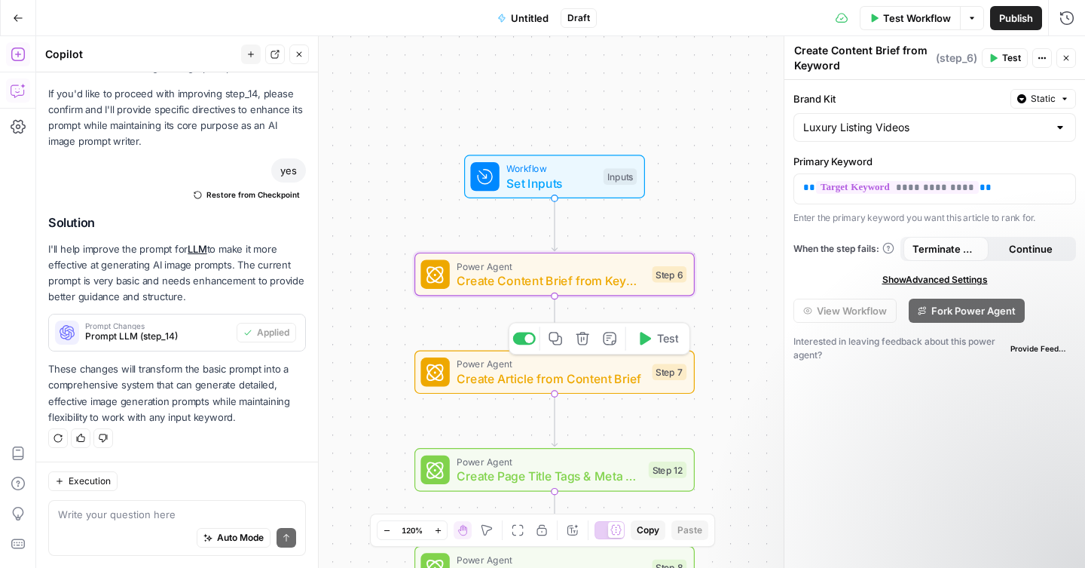
click at [608, 375] on span "Create Article from Content Brief" at bounding box center [551, 378] width 188 height 18
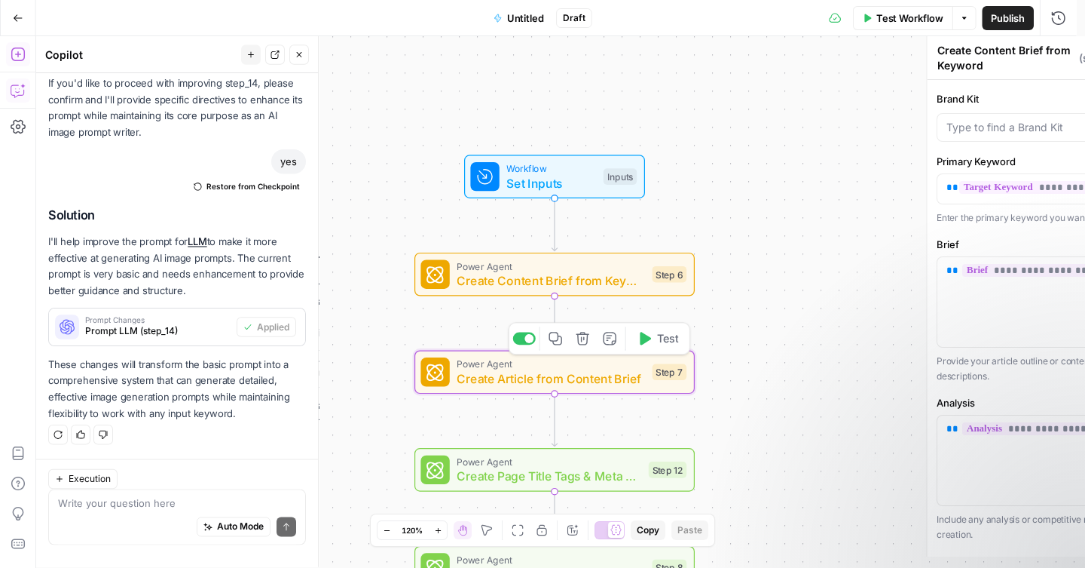
type textarea "Create Article from Content Brief"
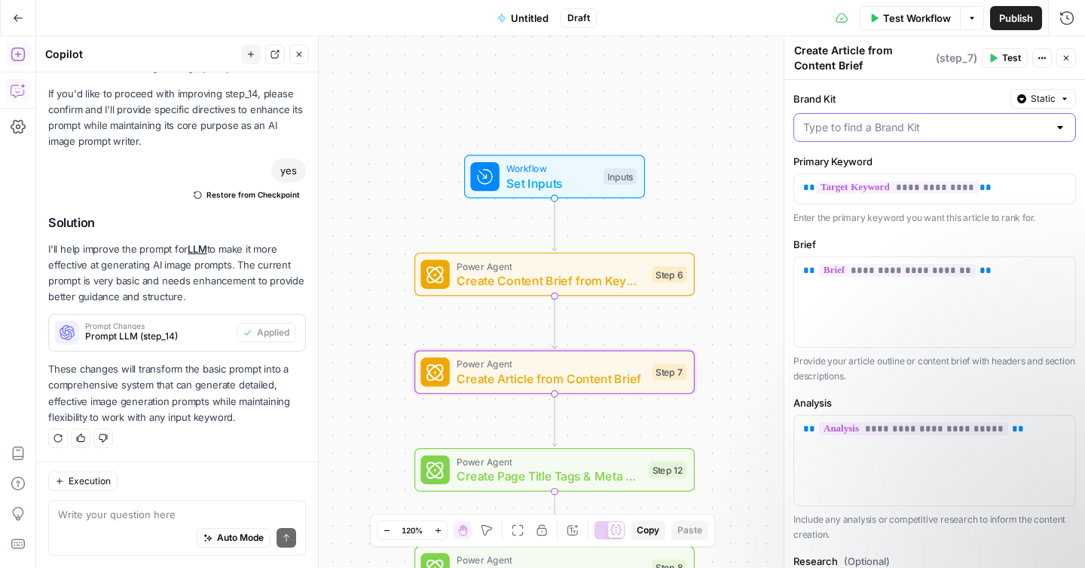
click at [837, 133] on input "Brand Kit" at bounding box center [925, 127] width 245 height 15
click at [831, 166] on span "Luxury Listing Videos" at bounding box center [927, 165] width 240 height 15
type input "Luxury Listing Videos"
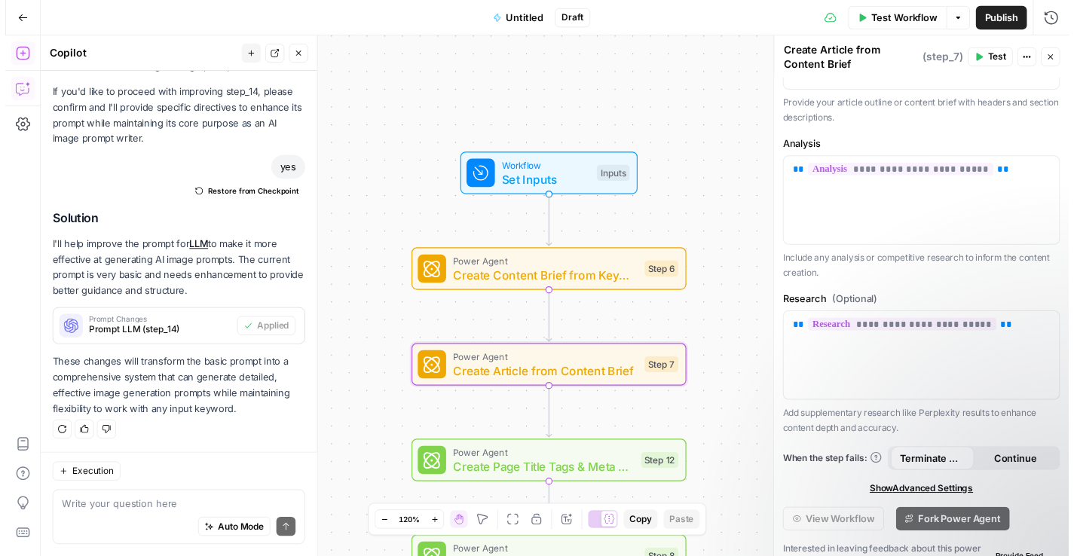
scroll to position [278, 0]
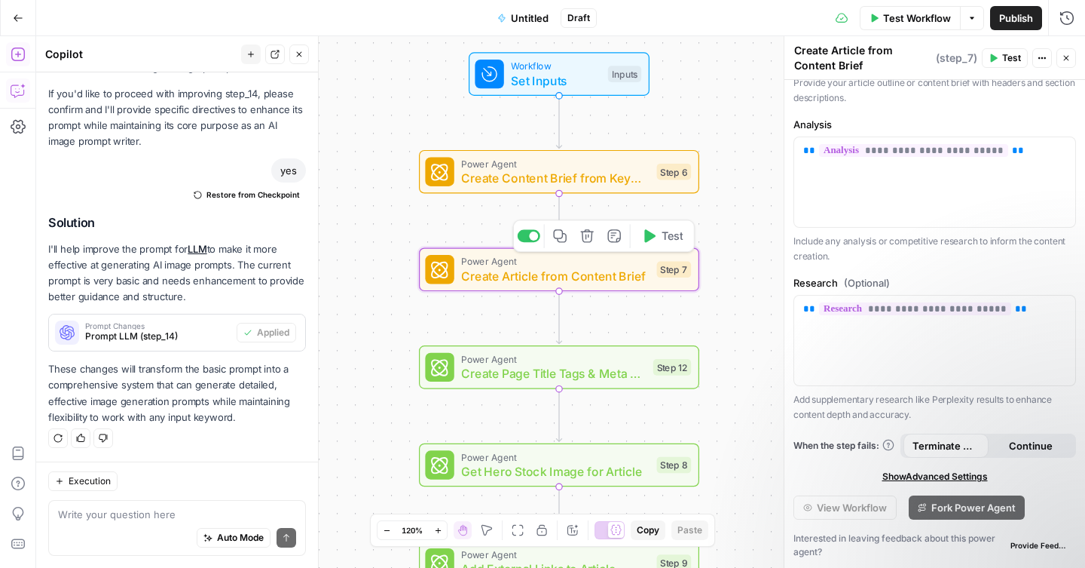
click at [620, 379] on span "Create Page Title Tags & Meta Descriptions" at bounding box center [553, 373] width 185 height 18
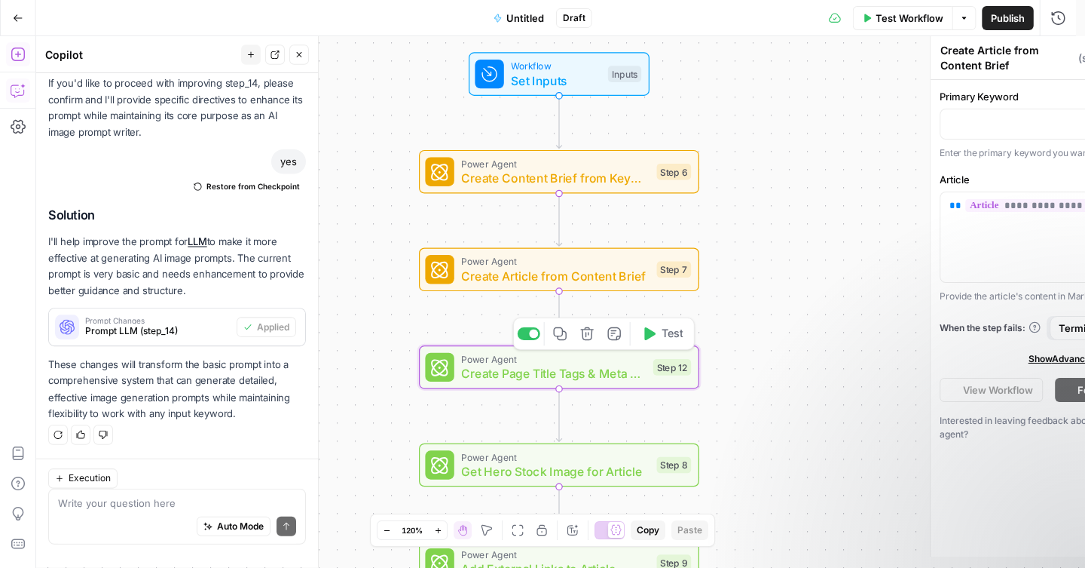
type textarea "Create Page Title Tags & Meta Descriptions"
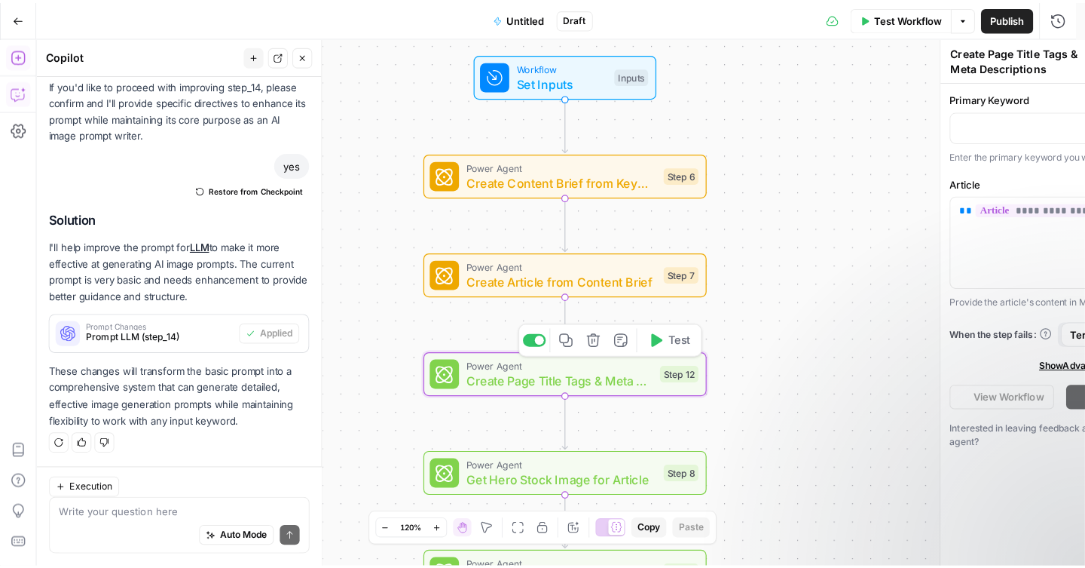
scroll to position [925, 0]
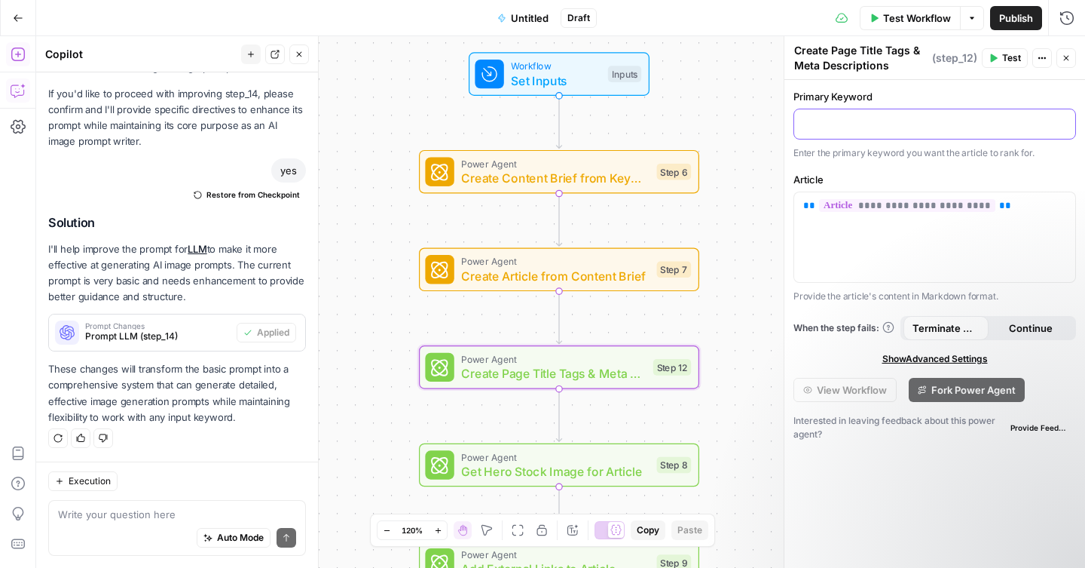
click at [879, 122] on p at bounding box center [934, 122] width 263 height 15
click at [1061, 122] on icon "button" at bounding box center [1062, 123] width 8 height 8
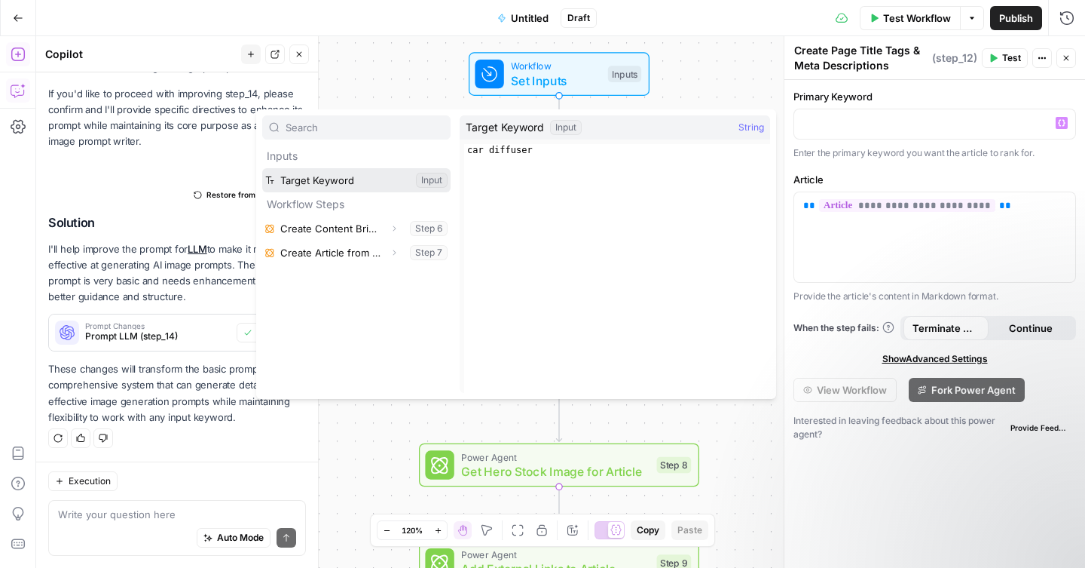
click at [343, 186] on button "Select variable Target Keyword" at bounding box center [356, 180] width 188 height 24
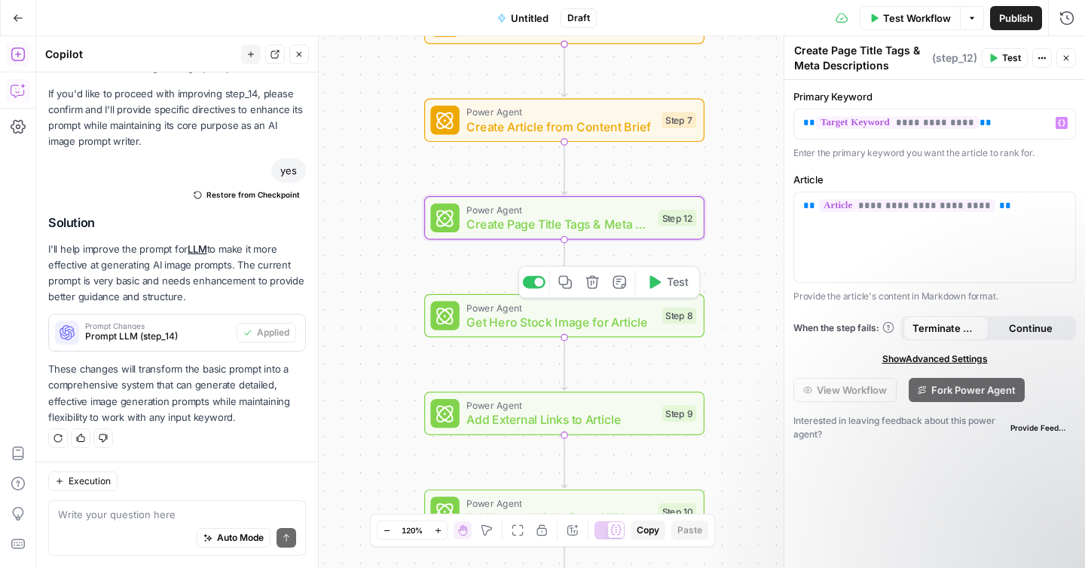
click at [568, 317] on span "Get Hero Stock Image for Article" at bounding box center [561, 322] width 188 height 18
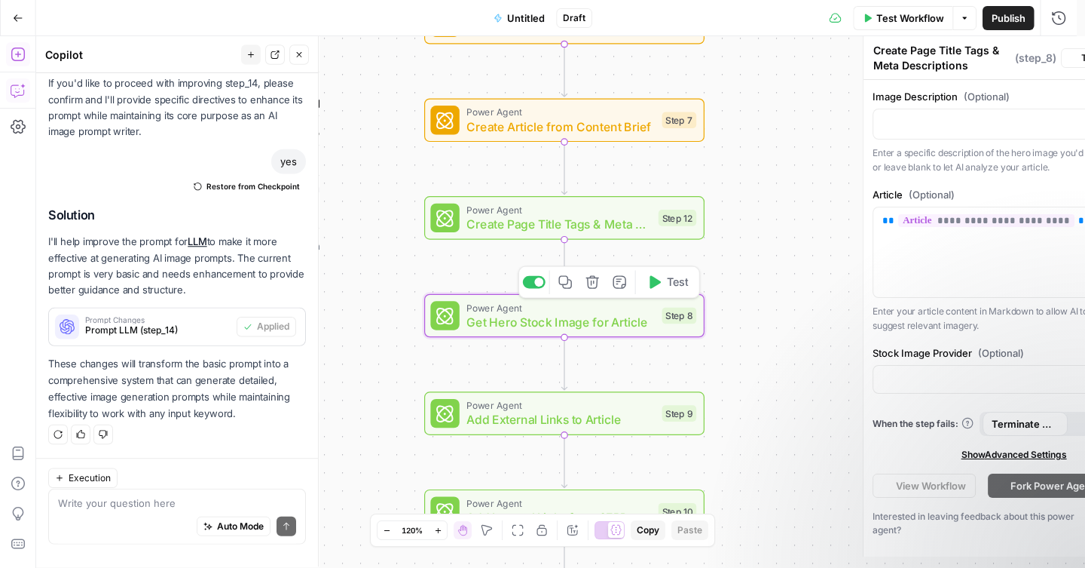
type textarea "Get Hero Stock Image for Article"
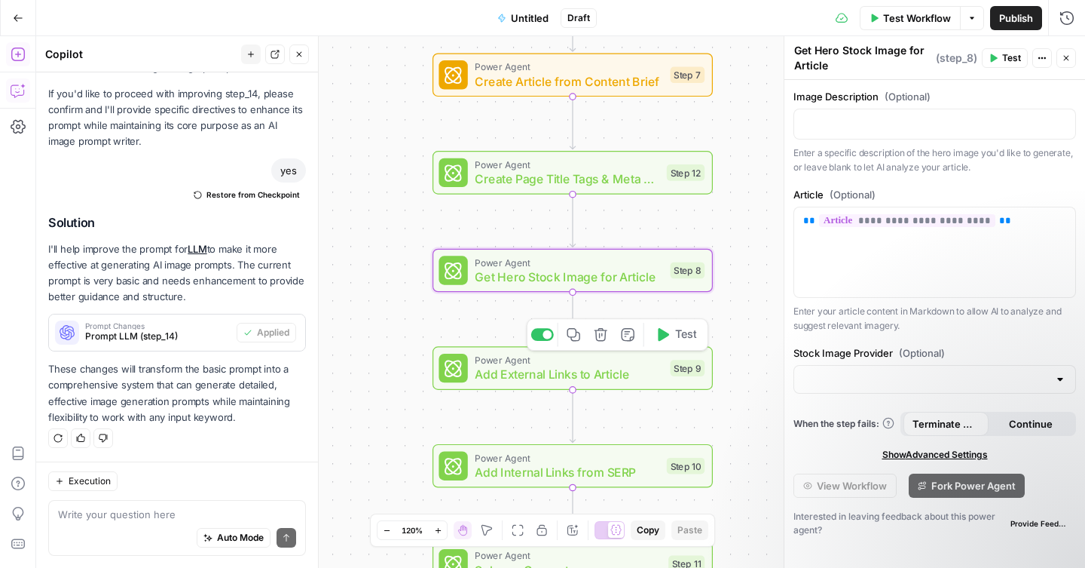
click at [512, 379] on span "Add External Links to Article" at bounding box center [569, 375] width 188 height 18
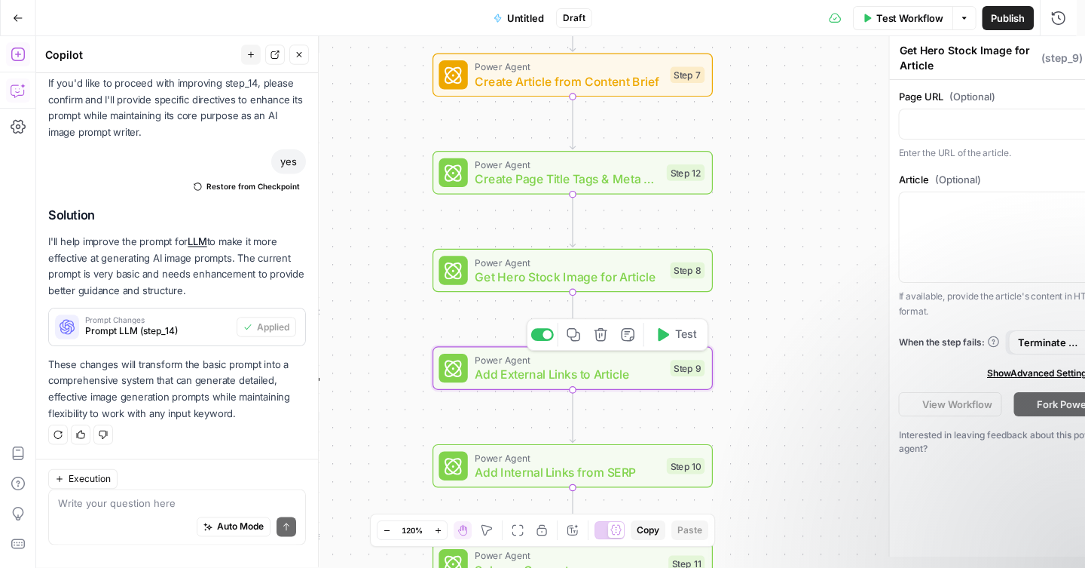
type textarea "Add External Links to Article"
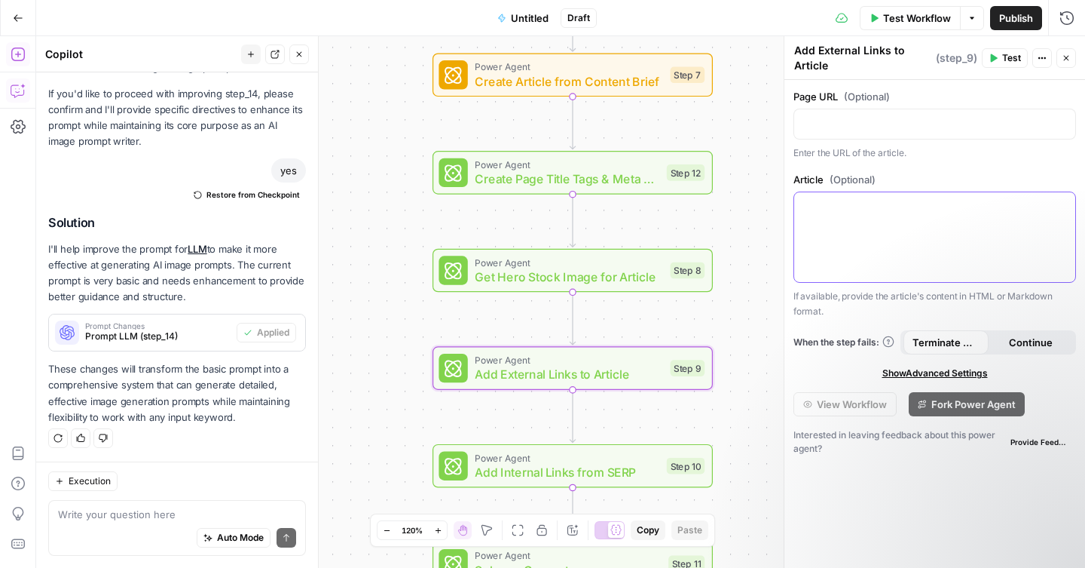
click at [852, 231] on div at bounding box center [934, 237] width 281 height 90
click at [1064, 208] on icon "button" at bounding box center [1062, 206] width 8 height 7
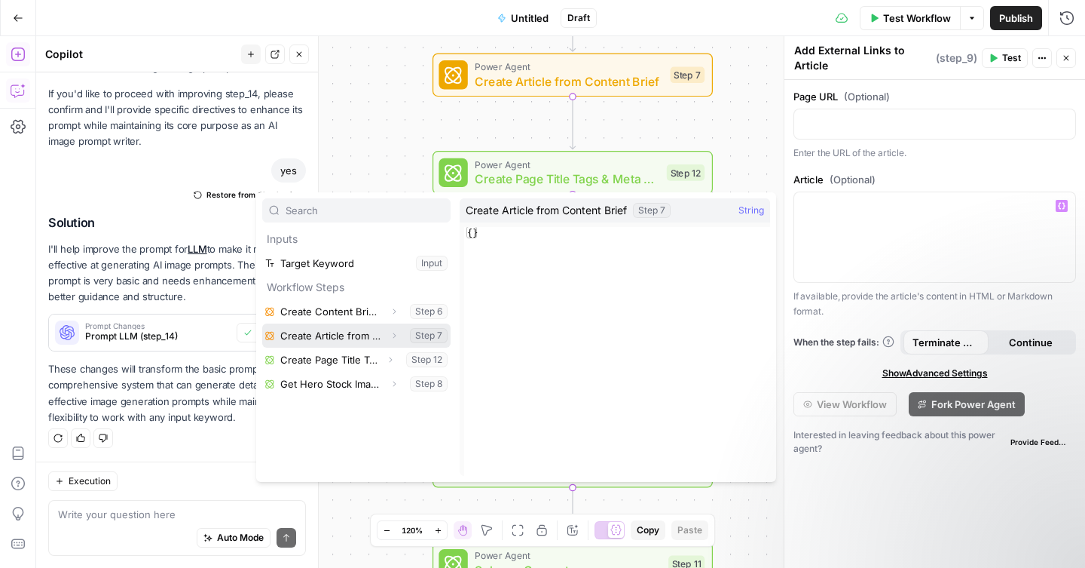
click at [393, 337] on icon "button" at bounding box center [394, 335] width 9 height 9
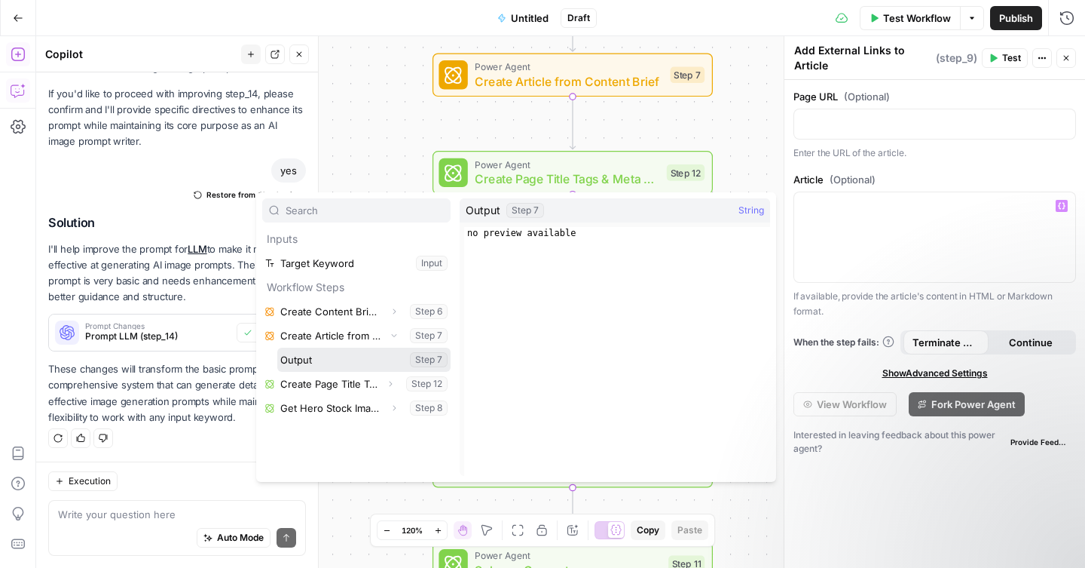
click at [321, 360] on button "Select variable Output" at bounding box center [363, 359] width 173 height 24
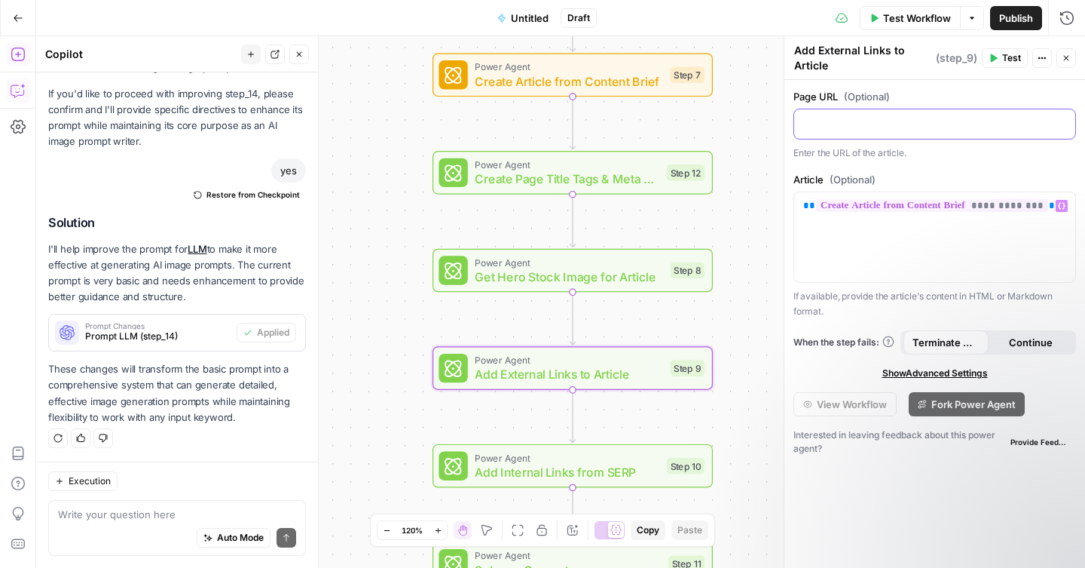
click at [895, 125] on p at bounding box center [934, 122] width 263 height 15
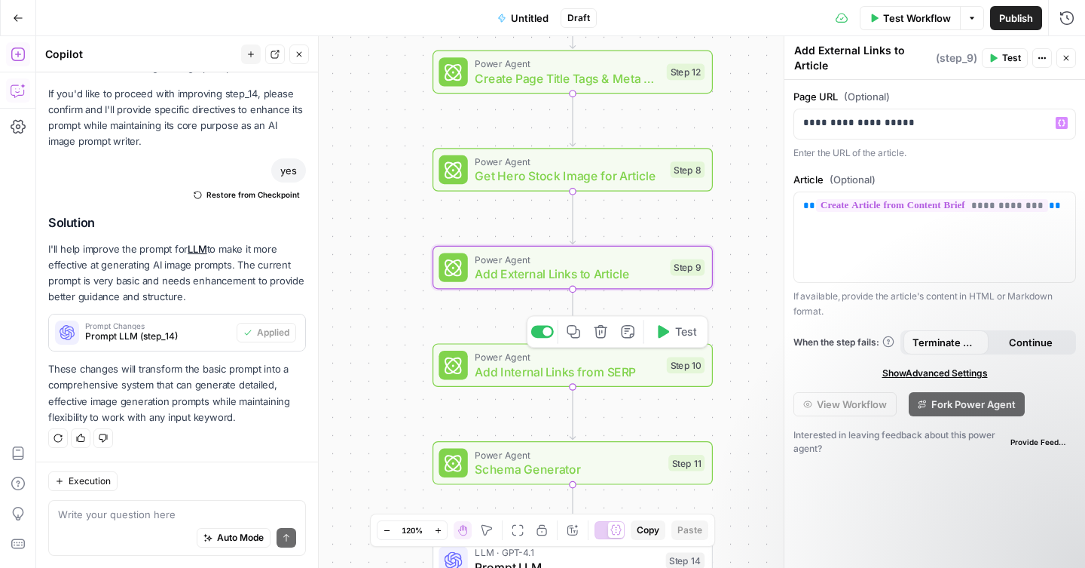
click at [620, 369] on span "Add Internal Links from SERP" at bounding box center [567, 372] width 185 height 18
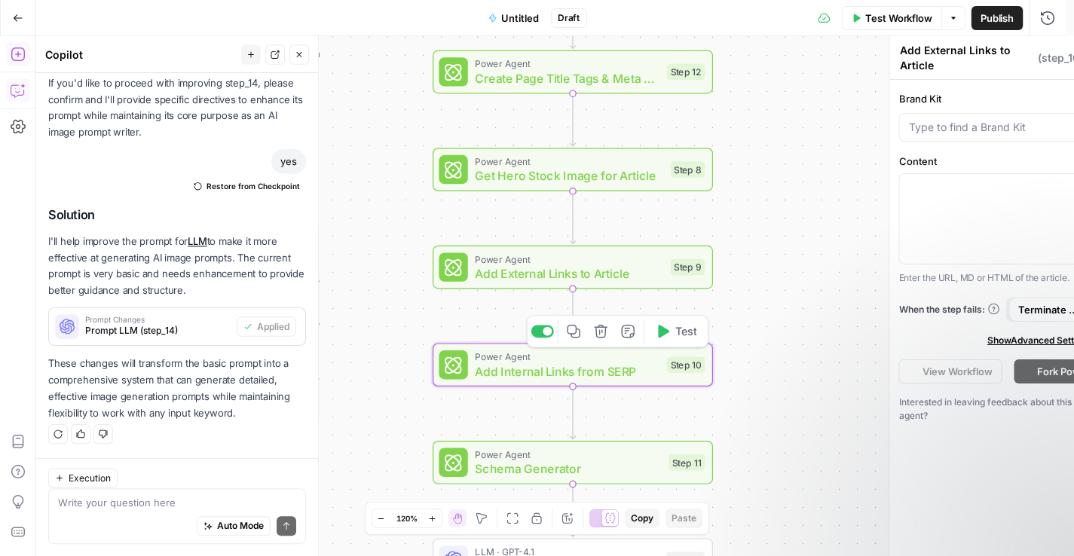
type textarea "Add Internal Links from SERP"
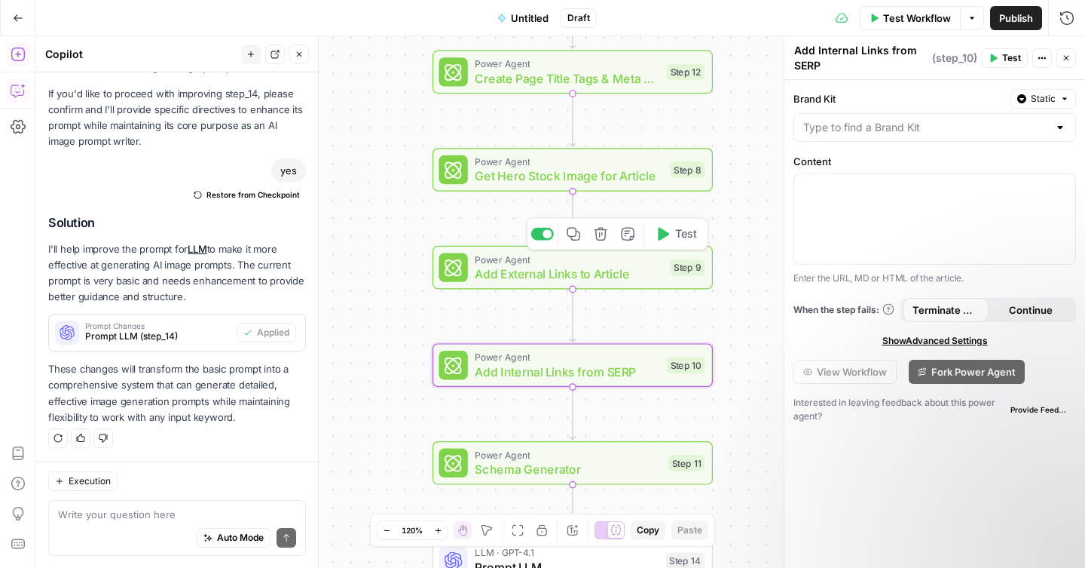
click at [617, 272] on span "Add External Links to Article" at bounding box center [569, 274] width 188 height 18
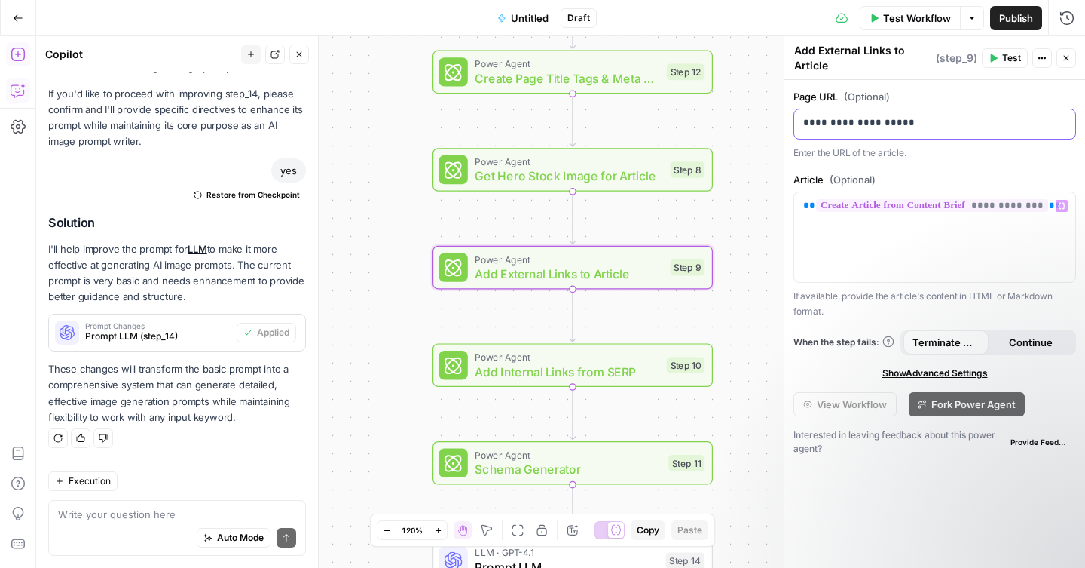
click at [920, 119] on p "**********" at bounding box center [934, 122] width 263 height 15
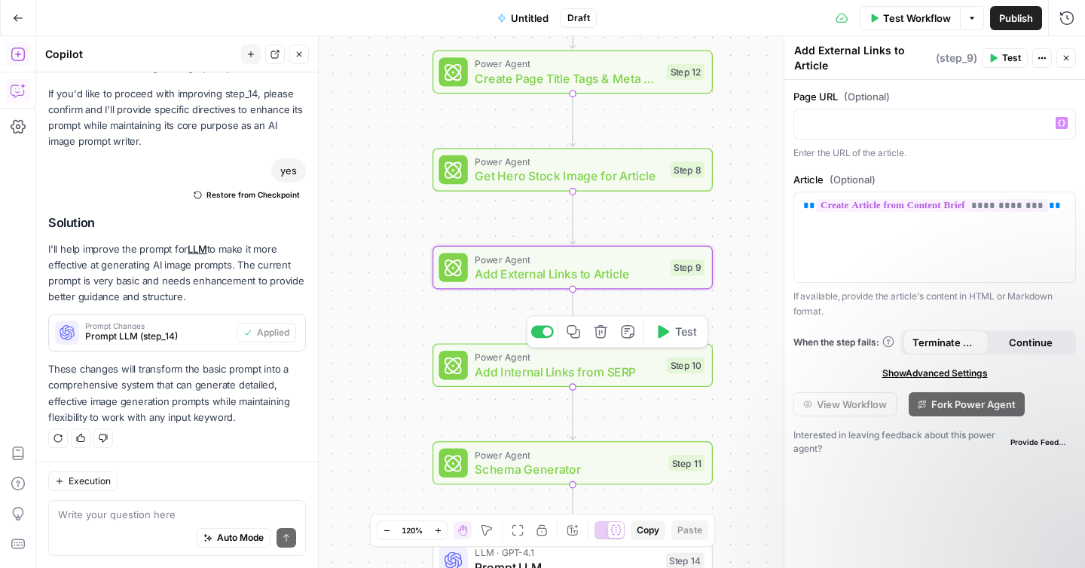
click at [627, 367] on span "Add Internal Links from SERP" at bounding box center [567, 372] width 185 height 18
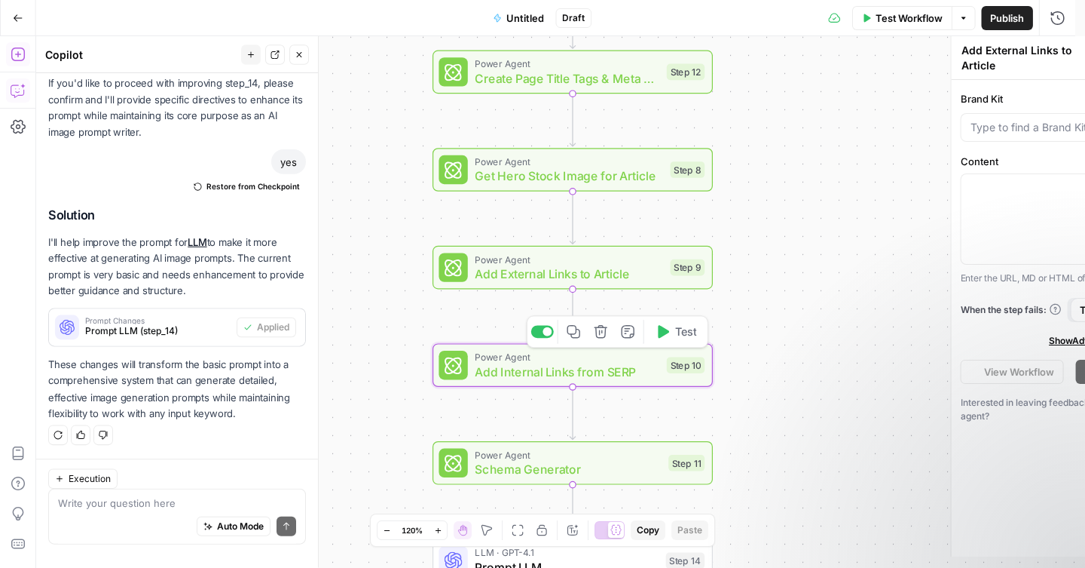
type textarea "Add Internal Links from SERP"
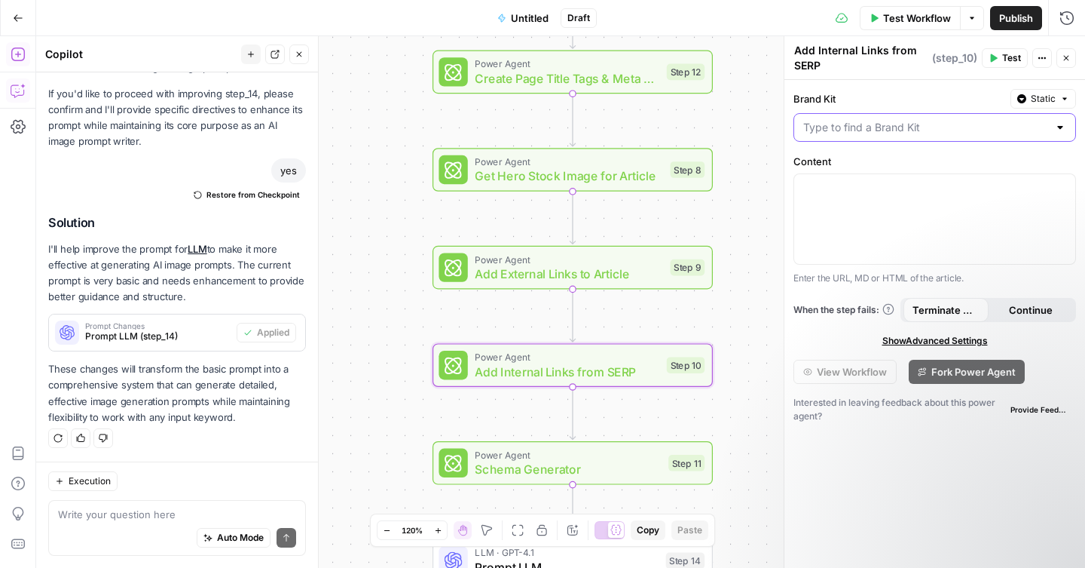
click at [864, 132] on input "Brand Kit" at bounding box center [925, 127] width 245 height 15
click at [855, 159] on span "Luxury Listing Videos" at bounding box center [932, 165] width 251 height 15
type input "Luxury Listing Videos"
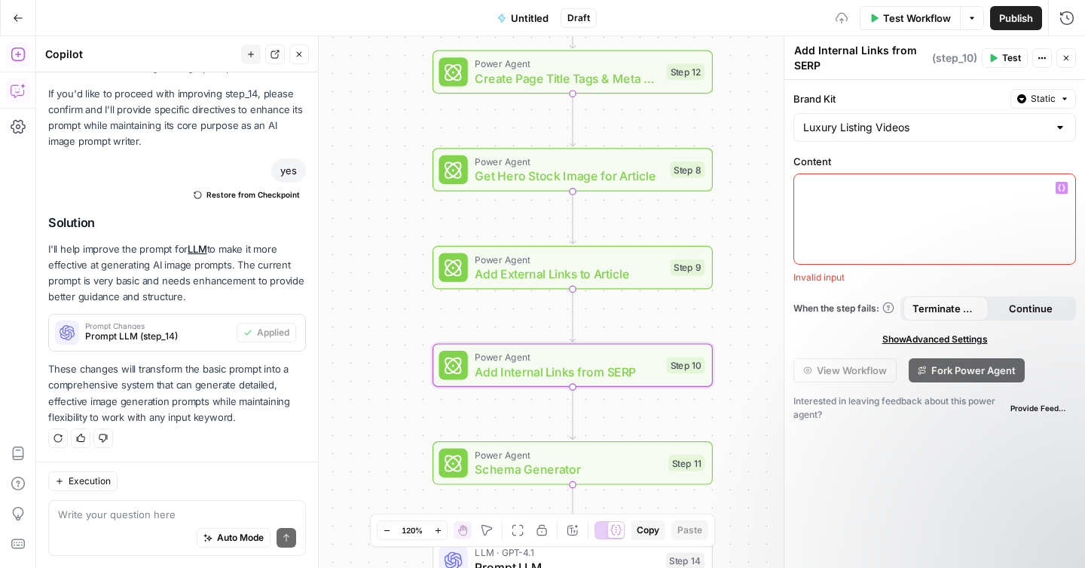
click at [852, 198] on div at bounding box center [934, 219] width 281 height 90
click at [1060, 189] on icon "button" at bounding box center [1062, 188] width 8 height 7
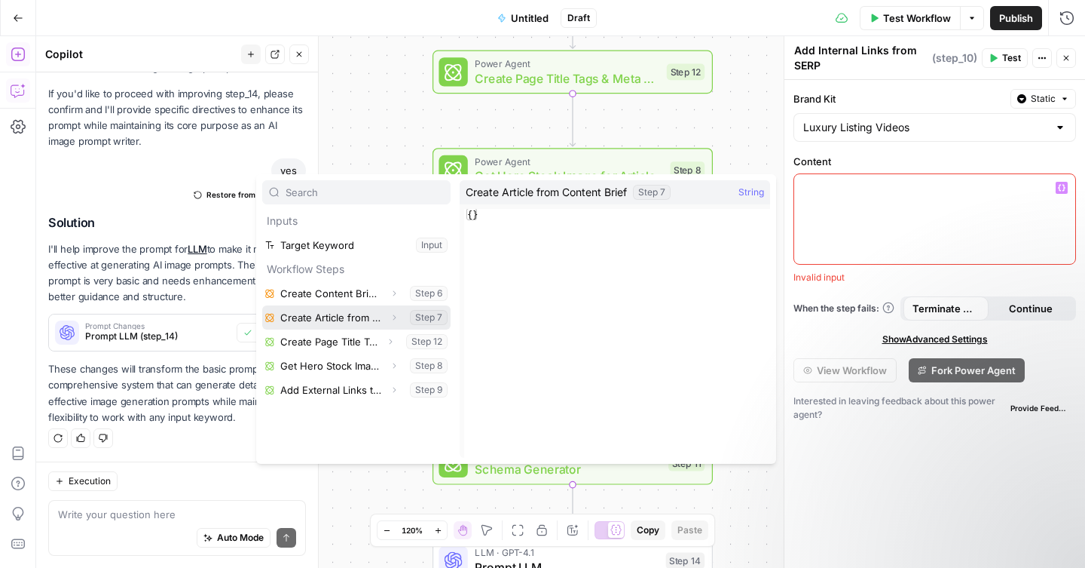
click at [393, 318] on icon "button" at bounding box center [394, 317] width 9 height 9
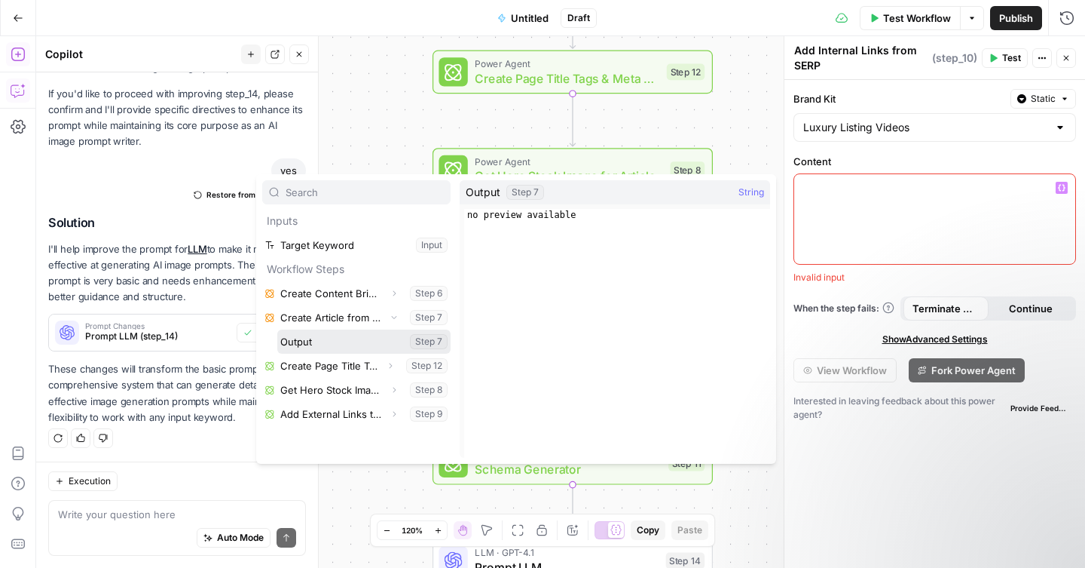
click at [352, 341] on button "Select variable Output" at bounding box center [363, 341] width 173 height 24
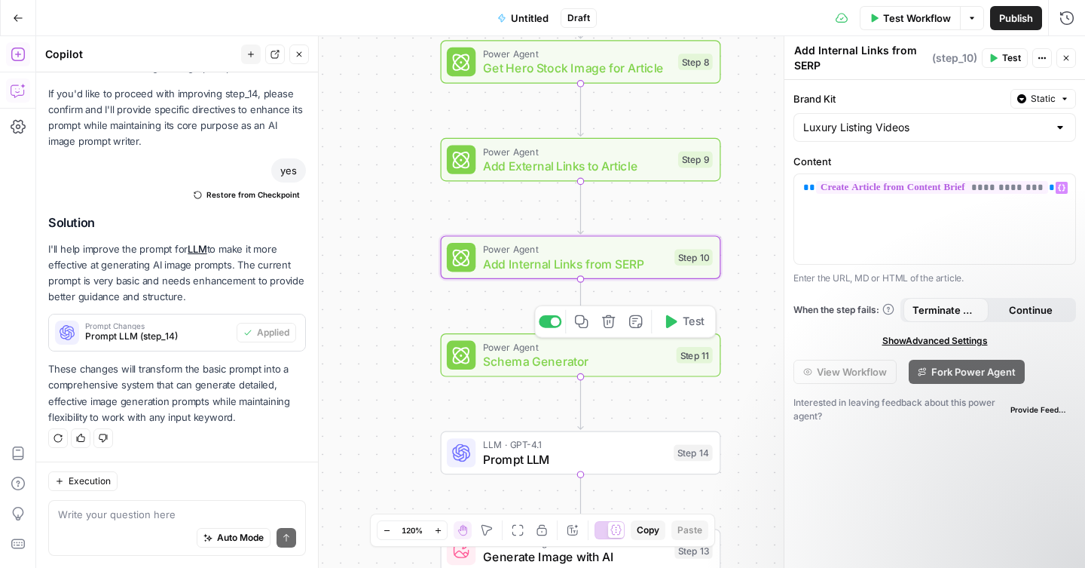
click at [619, 366] on span "Schema Generator" at bounding box center [576, 361] width 186 height 18
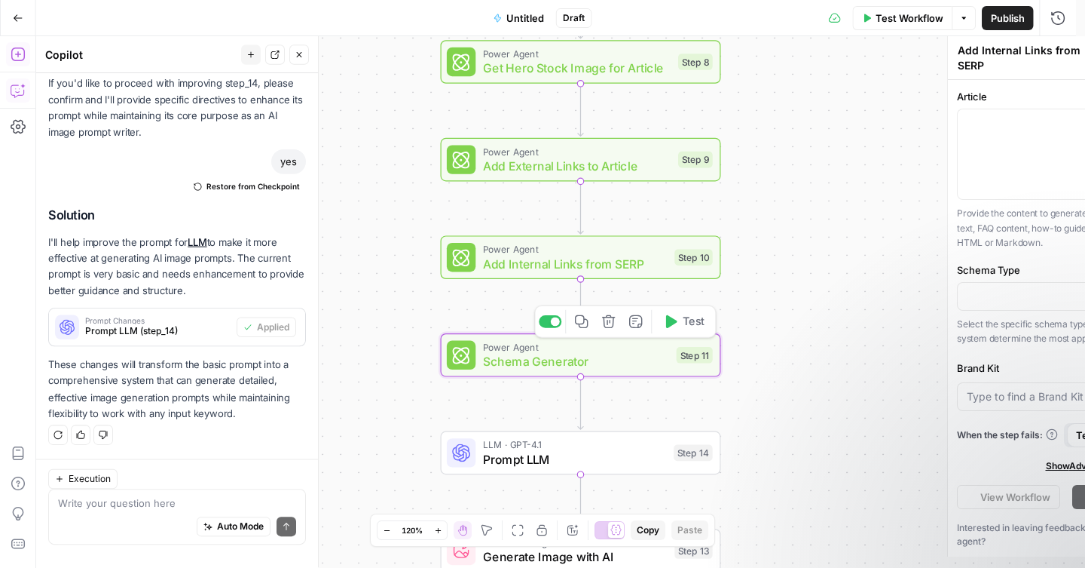
type textarea "Schema Generator"
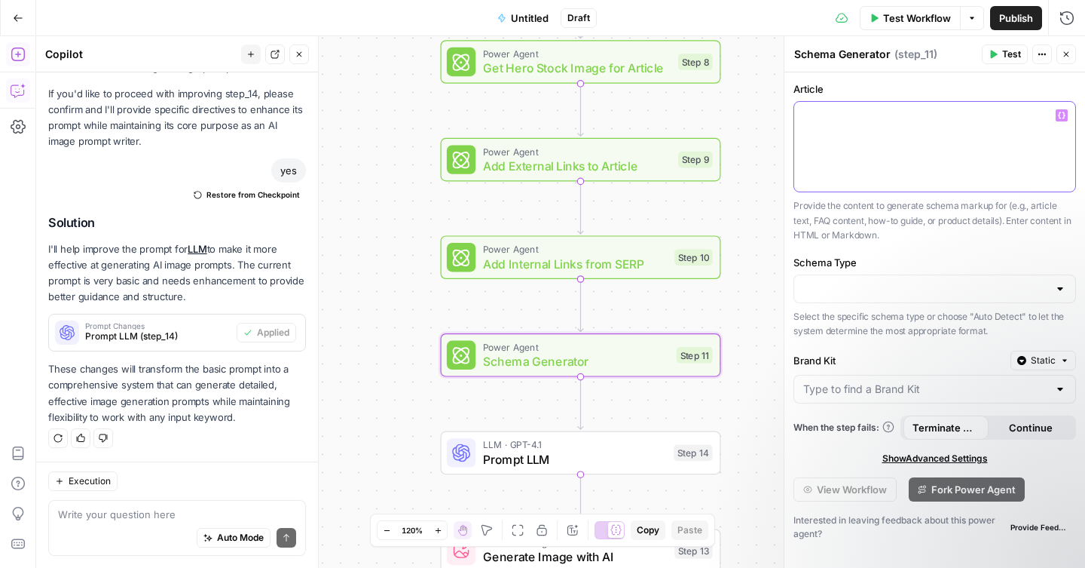
click at [865, 155] on div at bounding box center [934, 147] width 281 height 90
click at [1064, 115] on icon "button" at bounding box center [1062, 115] width 8 height 7
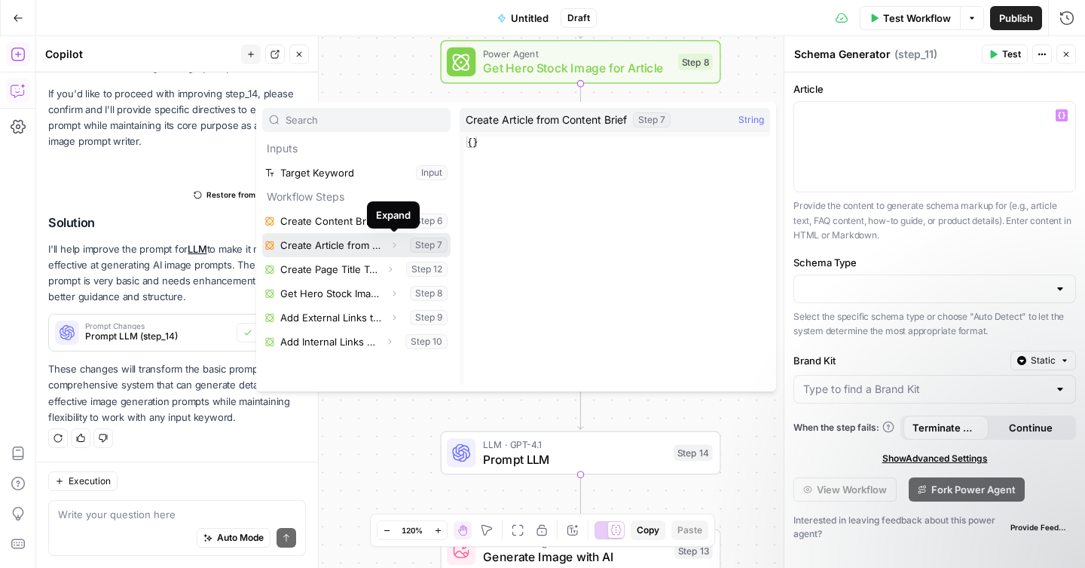
click at [397, 245] on icon "button" at bounding box center [394, 244] width 9 height 9
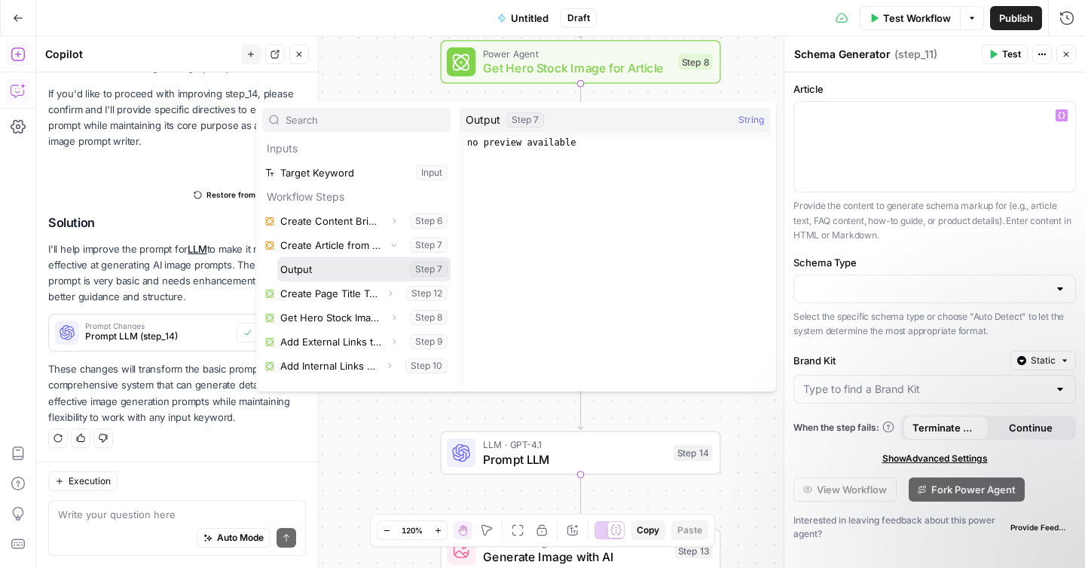
click at [349, 271] on button "Select variable Output" at bounding box center [363, 269] width 173 height 24
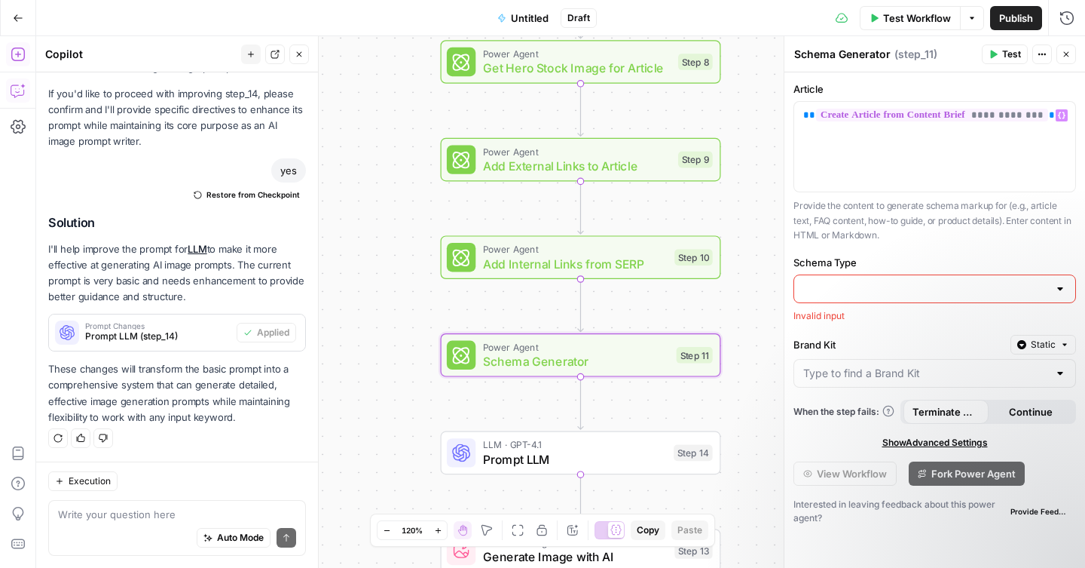
click at [890, 283] on input "Schema Type" at bounding box center [925, 288] width 245 height 15
click at [825, 408] on span "Auto Detect" at bounding box center [932, 410] width 251 height 15
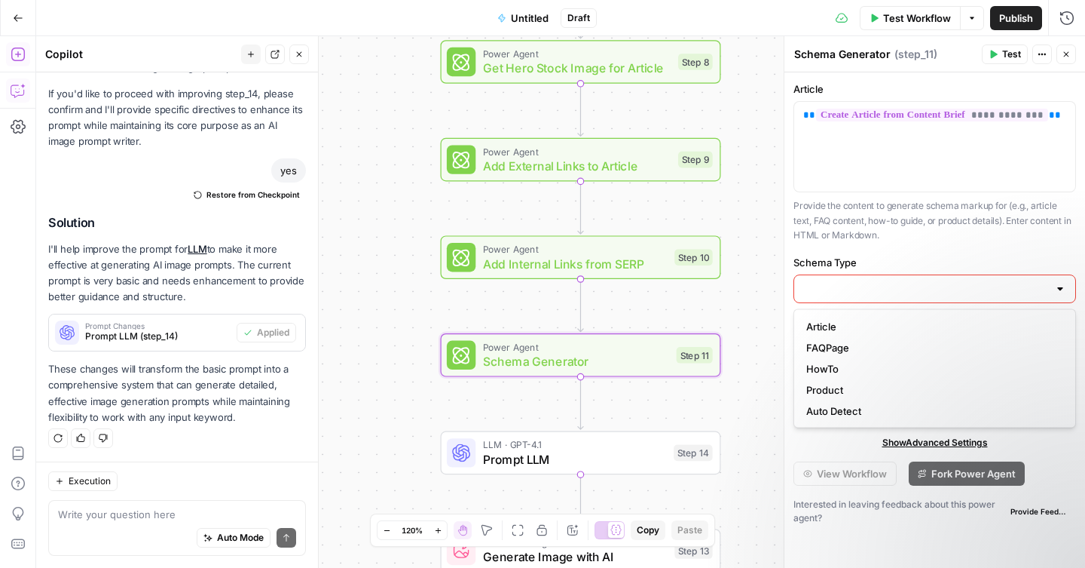
type input "Auto Detect"
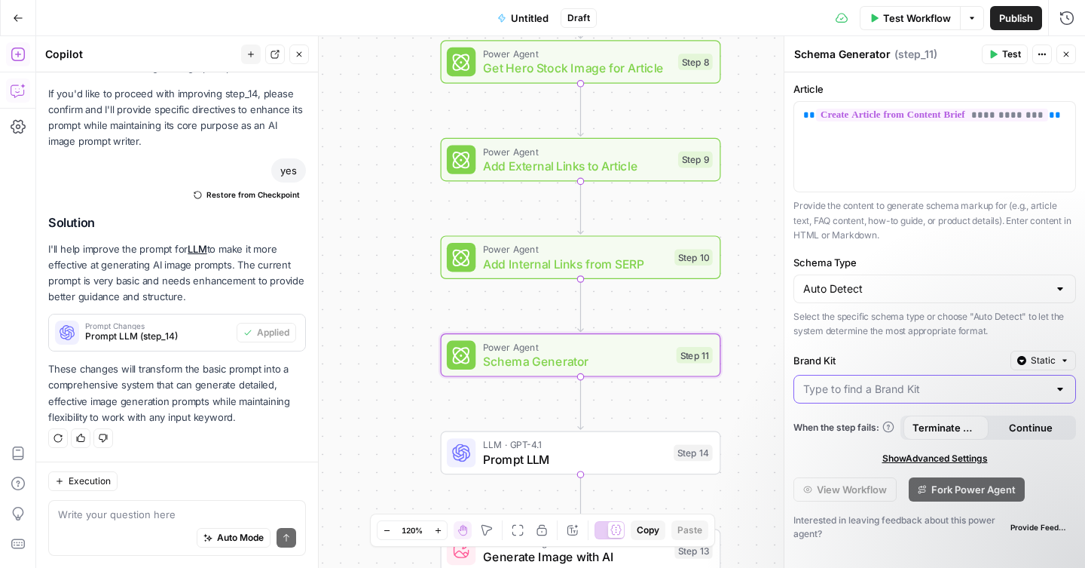
click at [895, 389] on input "Brand Kit" at bounding box center [925, 388] width 245 height 15
click at [842, 423] on span "Luxury Listing Videos" at bounding box center [932, 426] width 251 height 15
type input "Luxury Listing Videos"
click at [608, 463] on span "Prompt LLM" at bounding box center [575, 459] width 184 height 18
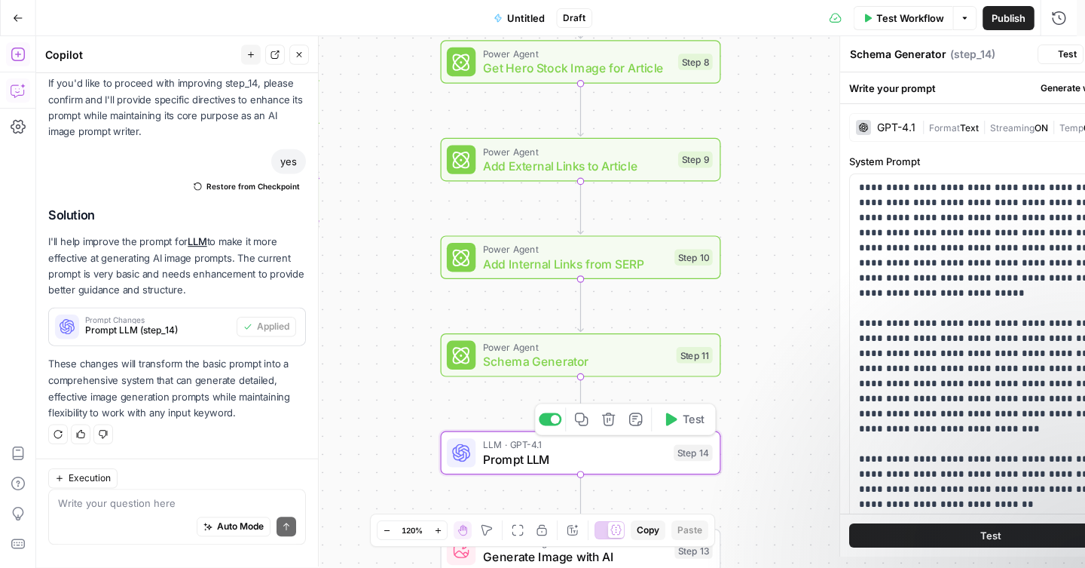
type textarea "Prompt LLM"
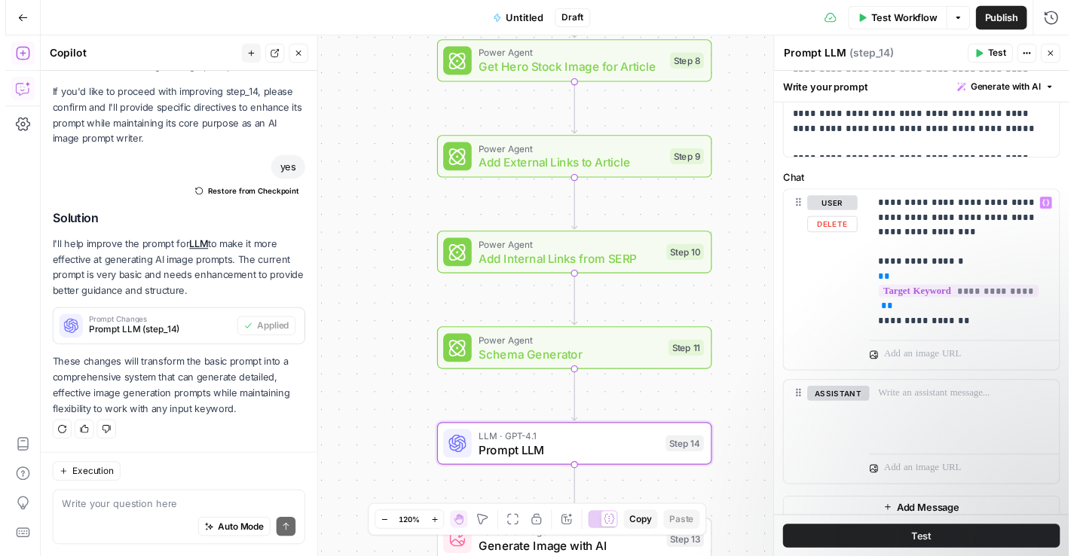
scroll to position [522, 0]
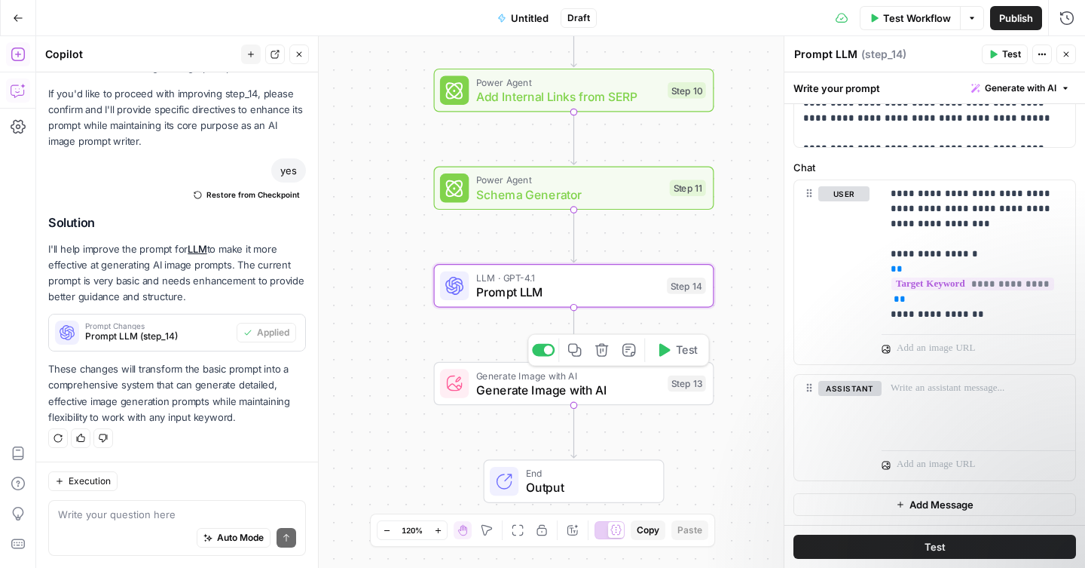
click at [604, 389] on span "Generate Image with AI" at bounding box center [568, 390] width 185 height 18
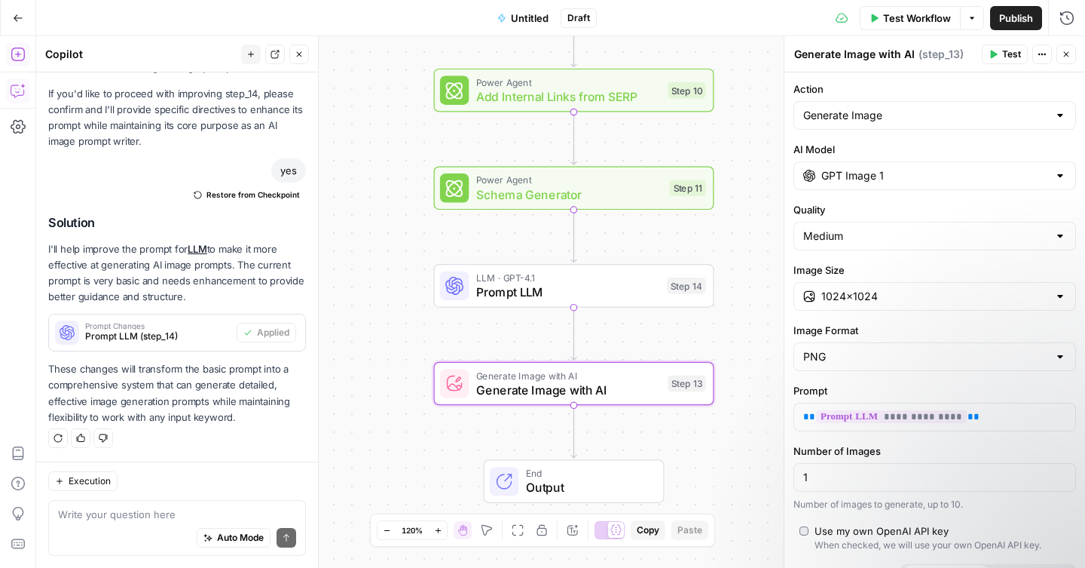
scroll to position [29, 0]
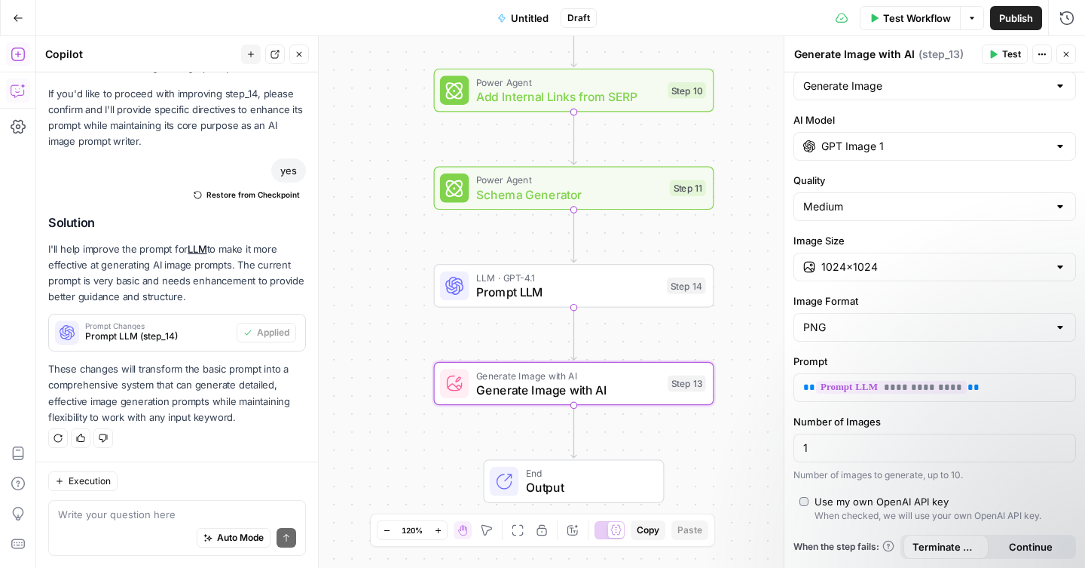
click at [531, 21] on span "Untitled" at bounding box center [530, 18] width 38 height 15
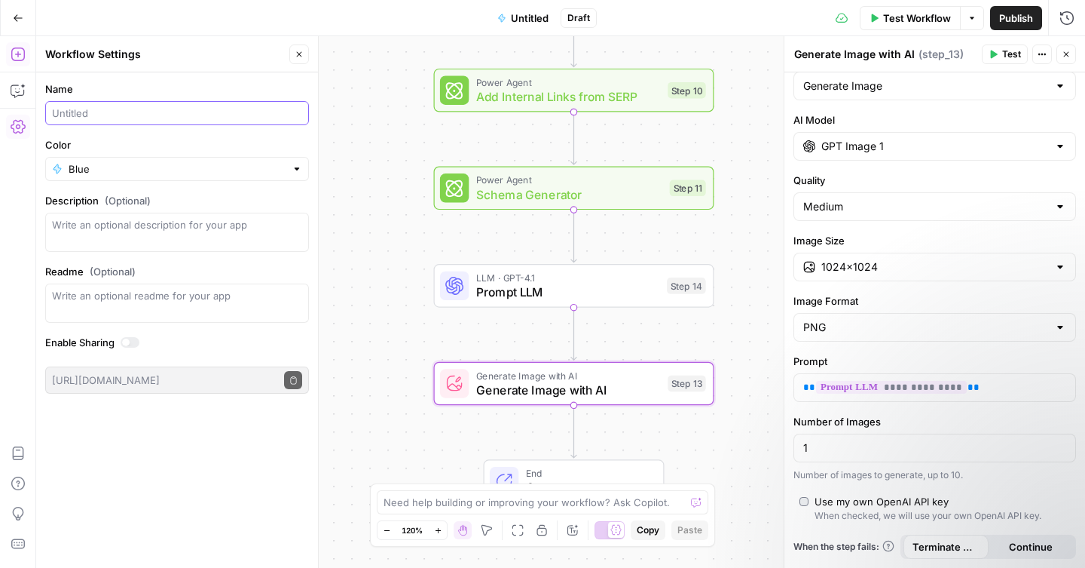
click at [117, 115] on input "Name" at bounding box center [177, 113] width 250 height 15
type input "W"
type input "Article Generator from KW"
click at [108, 165] on input "Color" at bounding box center [177, 168] width 217 height 15
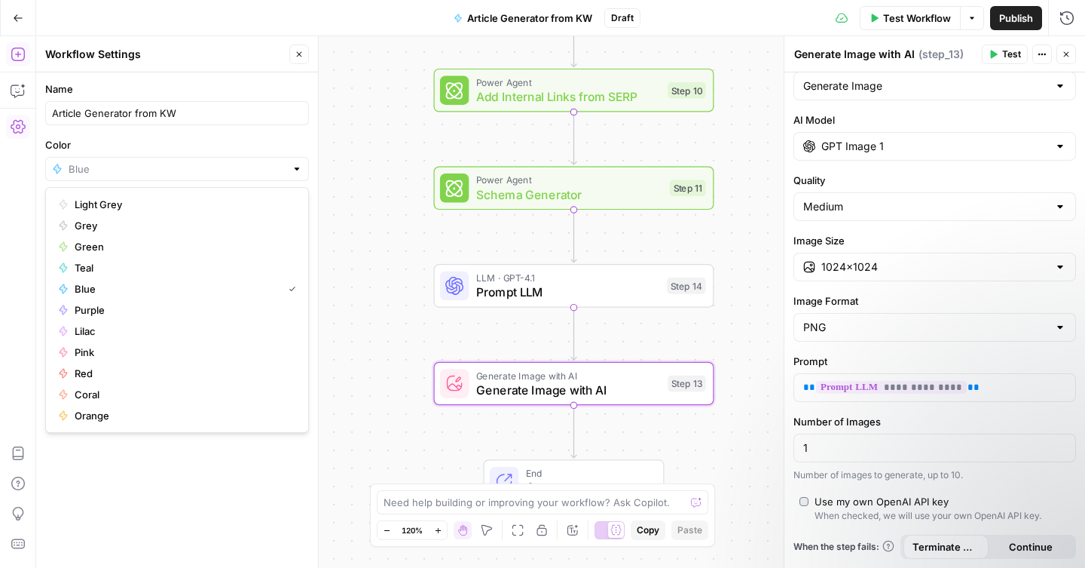
type input "Blue"
click at [167, 147] on label "Color" at bounding box center [177, 144] width 264 height 15
click at [167, 161] on input "Blue" at bounding box center [177, 168] width 217 height 15
type input "Blue"
click at [171, 142] on label "Color" at bounding box center [177, 144] width 264 height 15
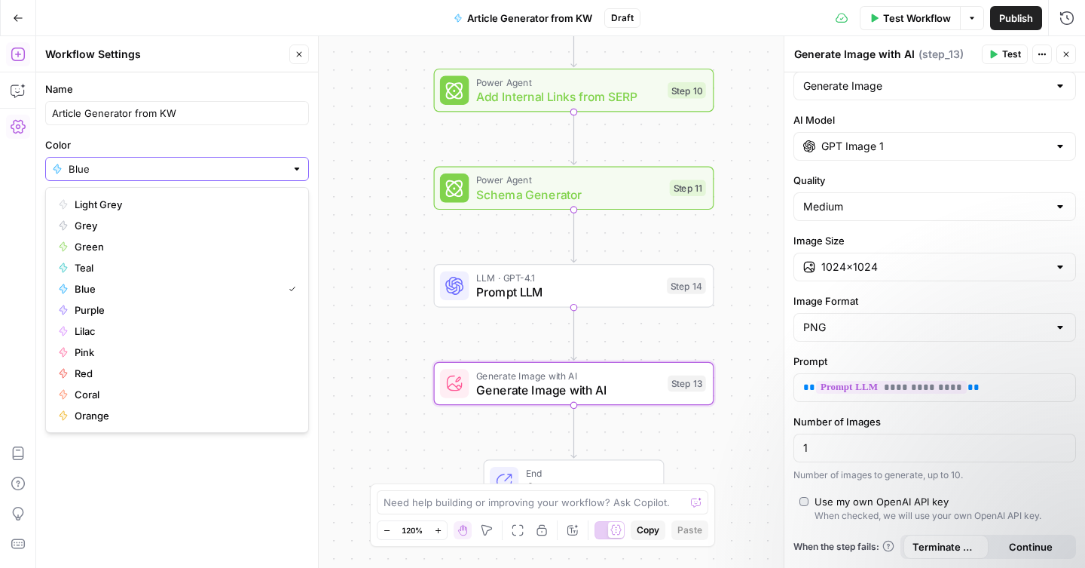
click at [171, 161] on input "Blue" at bounding box center [177, 168] width 217 height 15
type input "Blue"
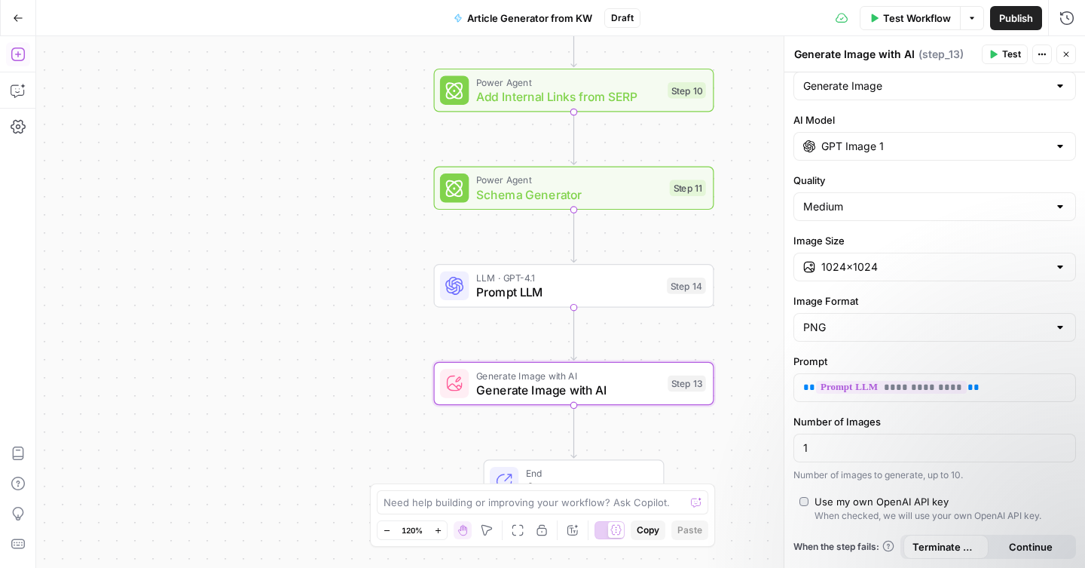
click at [904, 18] on span "Test Workflow" at bounding box center [917, 18] width 68 height 15
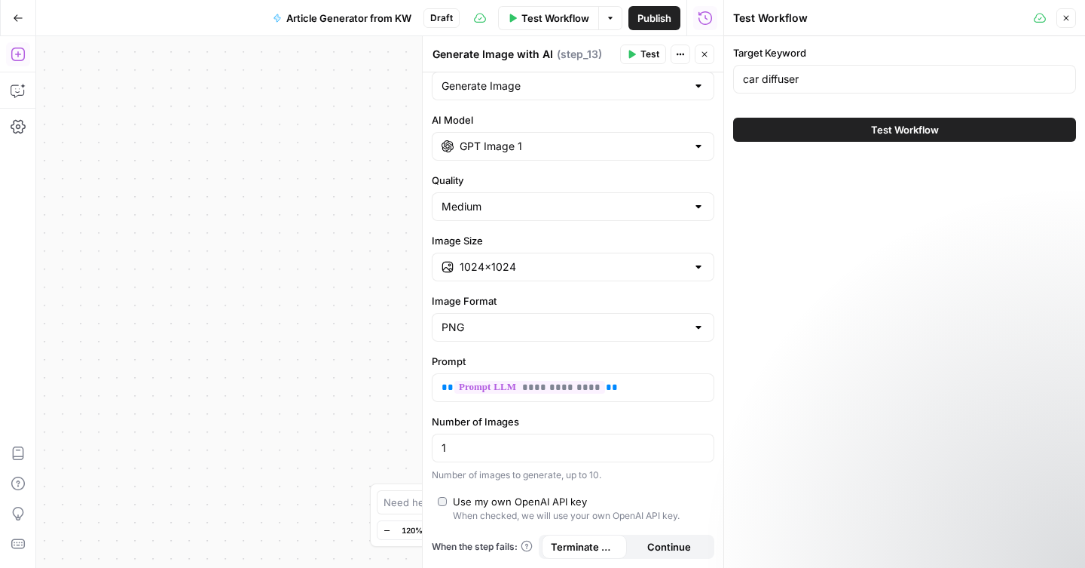
click at [864, 137] on button "Test Workflow" at bounding box center [904, 130] width 343 height 24
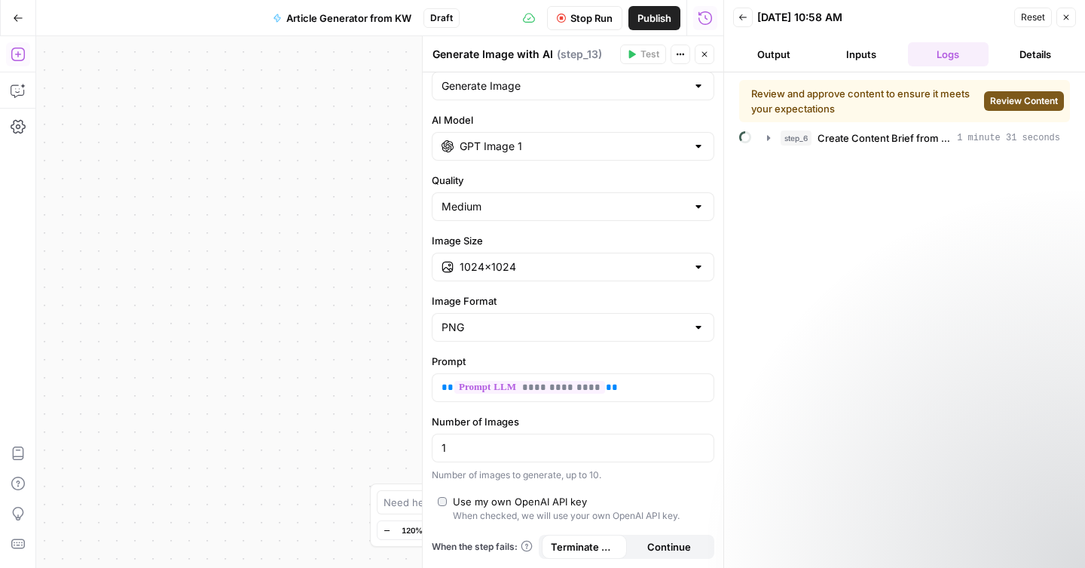
click at [711, 59] on button "Close" at bounding box center [705, 54] width 20 height 20
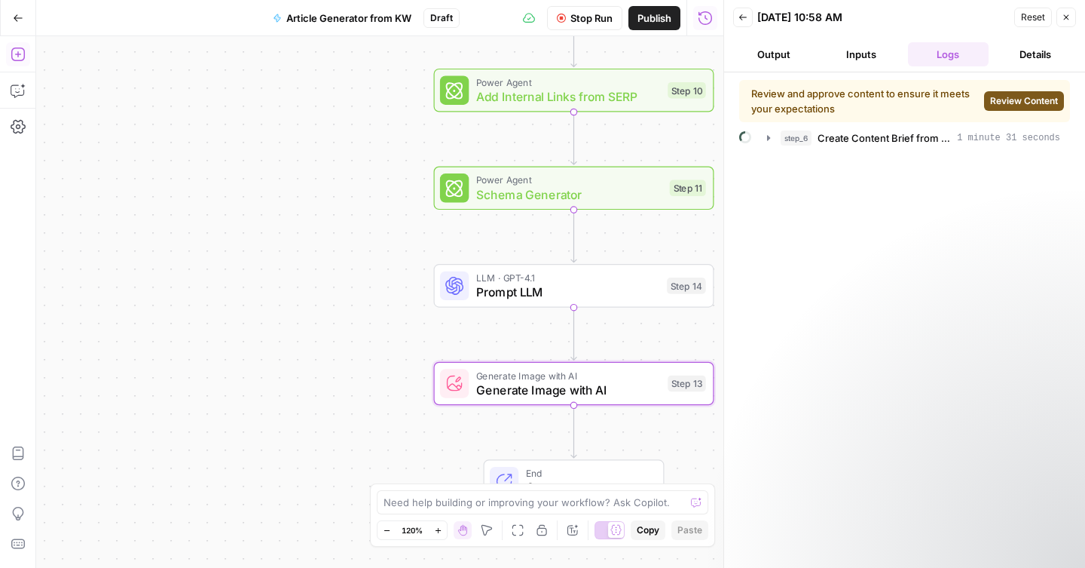
click at [1021, 99] on span "Review Content" at bounding box center [1024, 101] width 68 height 14
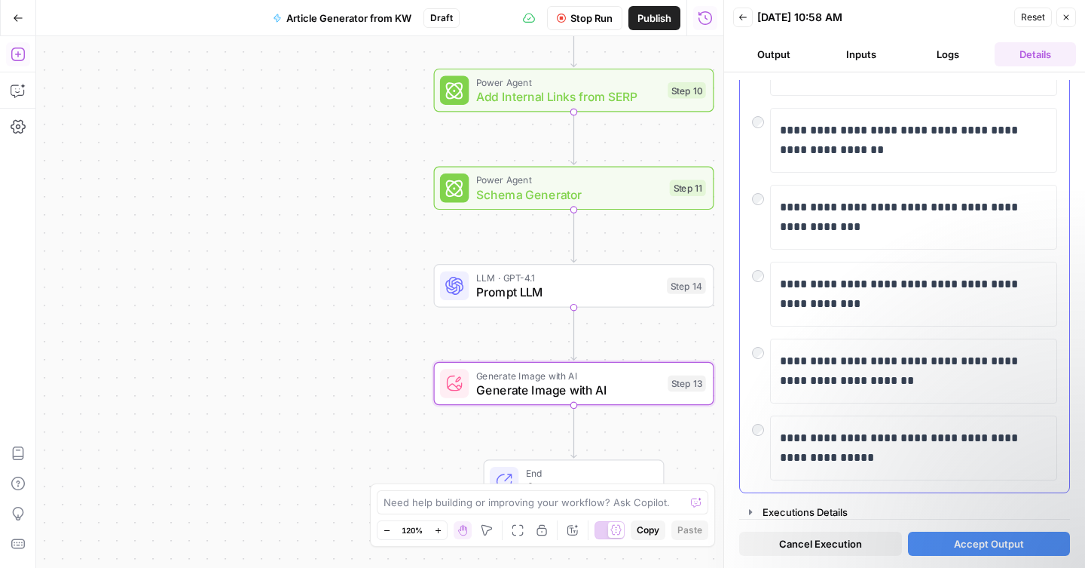
scroll to position [485, 0]
click at [954, 549] on span "Accept Output" at bounding box center [989, 543] width 70 height 15
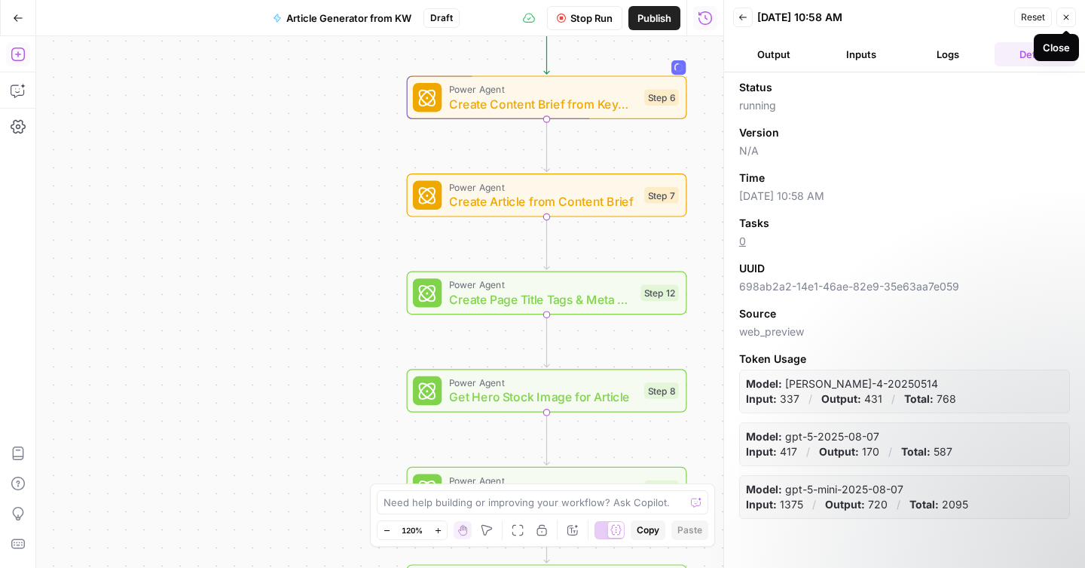
click at [1066, 22] on button "Close" at bounding box center [1067, 18] width 20 height 20
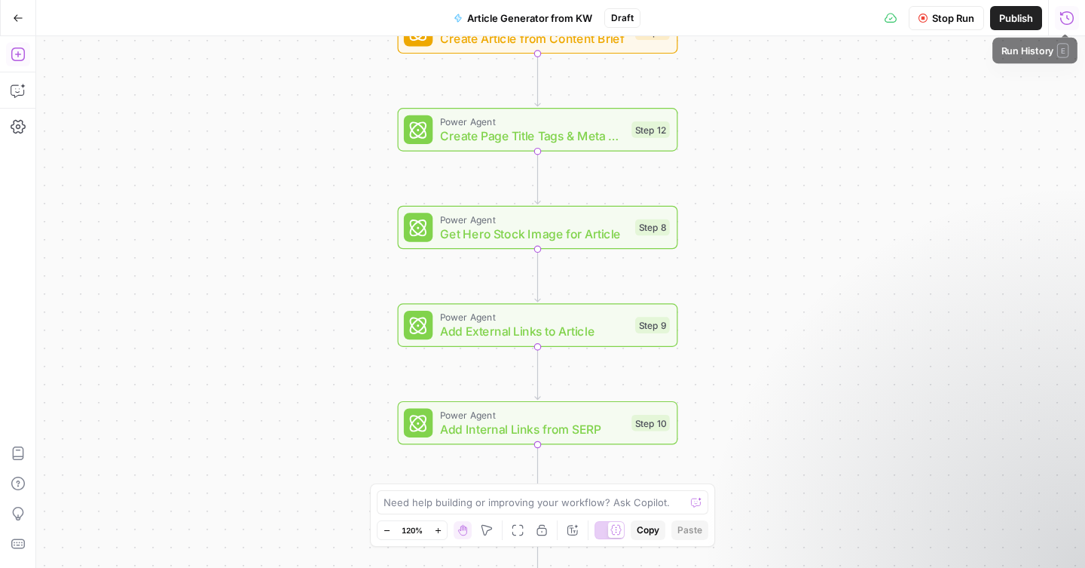
click at [1066, 20] on icon "button" at bounding box center [1067, 18] width 15 height 15
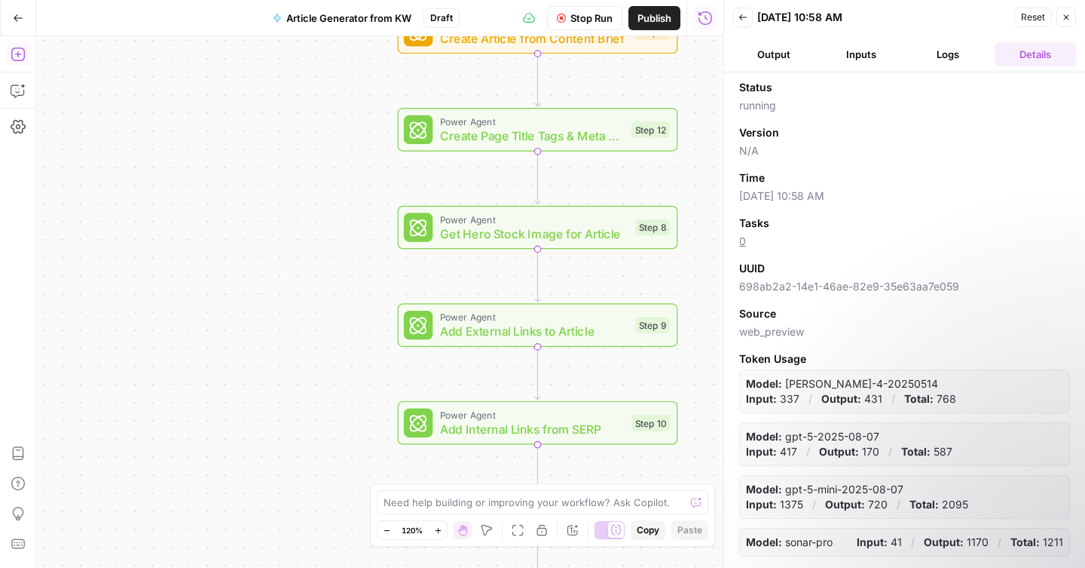
click at [778, 50] on button "Output" at bounding box center [773, 54] width 81 height 24
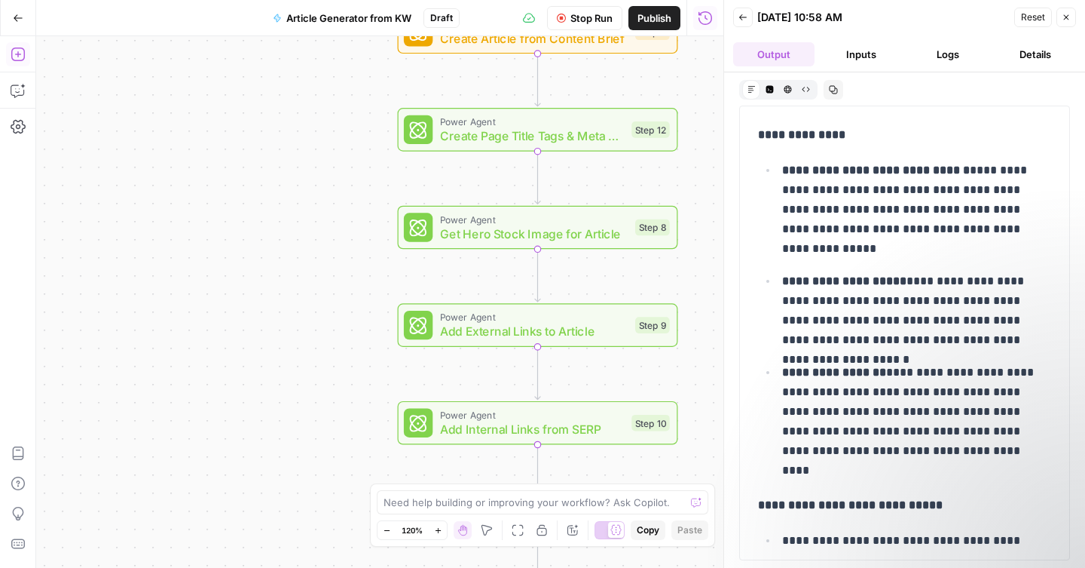
scroll to position [3074, 0]
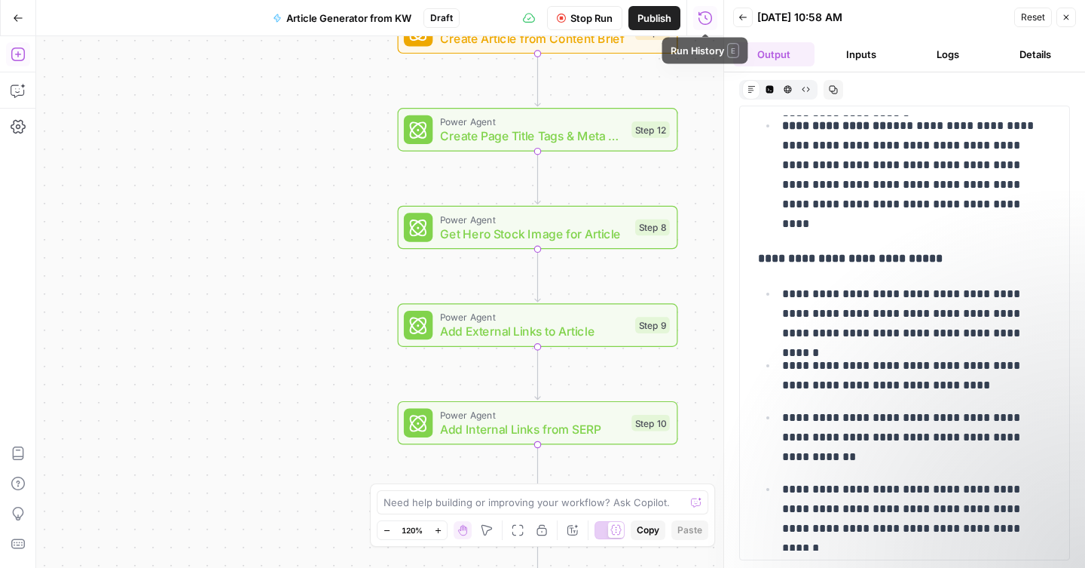
click at [707, 21] on icon "button" at bounding box center [705, 18] width 15 height 15
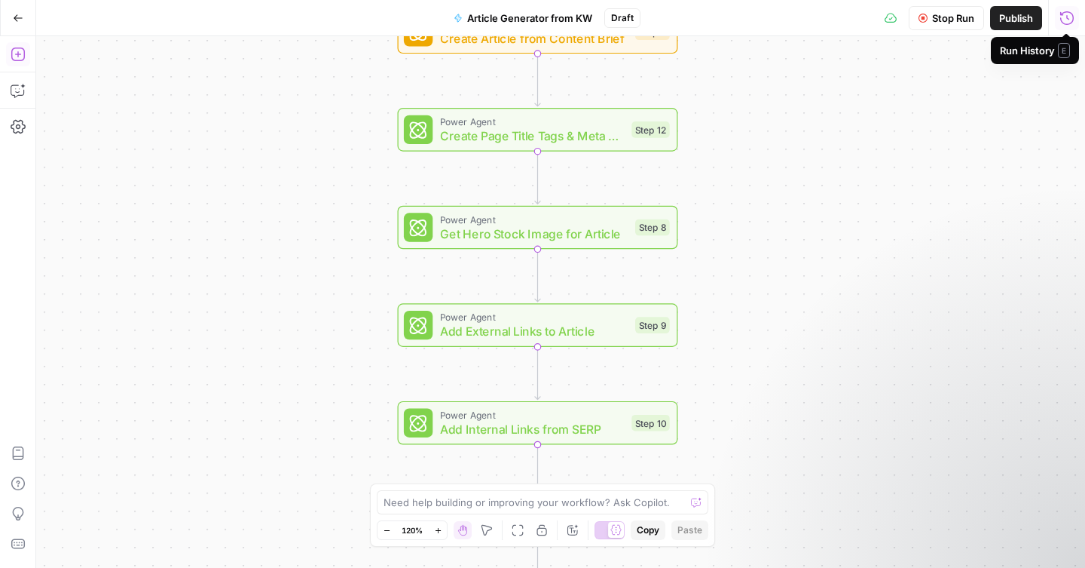
click at [1062, 20] on icon "button" at bounding box center [1067, 18] width 15 height 15
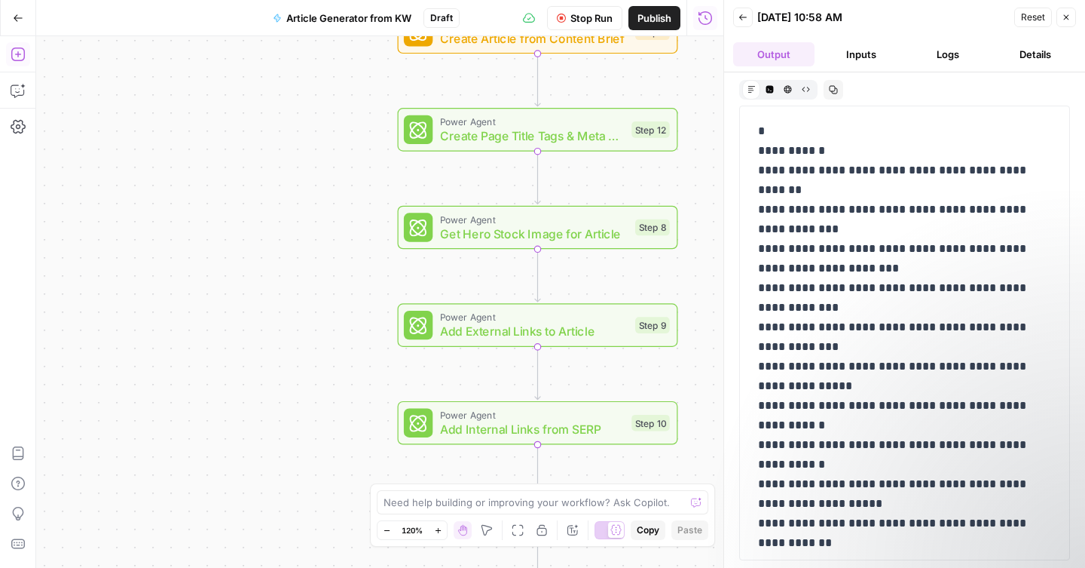
click at [954, 55] on button "Logs" at bounding box center [948, 54] width 81 height 24
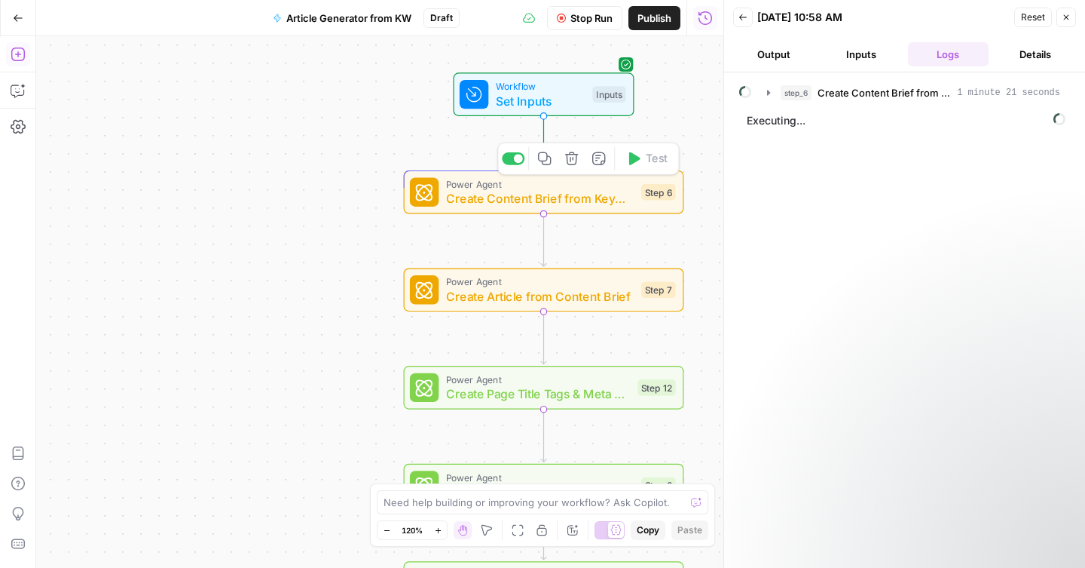
click at [633, 204] on div "Power Agent Create Content Brief from Keyword Step 6 Copy step Delete step Add …" at bounding box center [543, 191] width 266 height 31
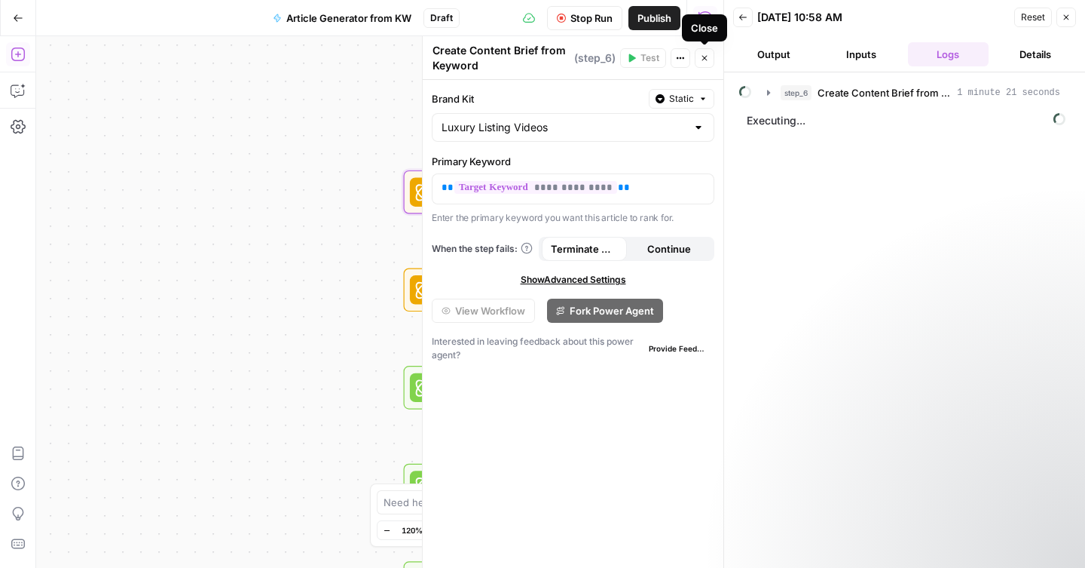
click at [706, 64] on button "Close" at bounding box center [705, 58] width 20 height 20
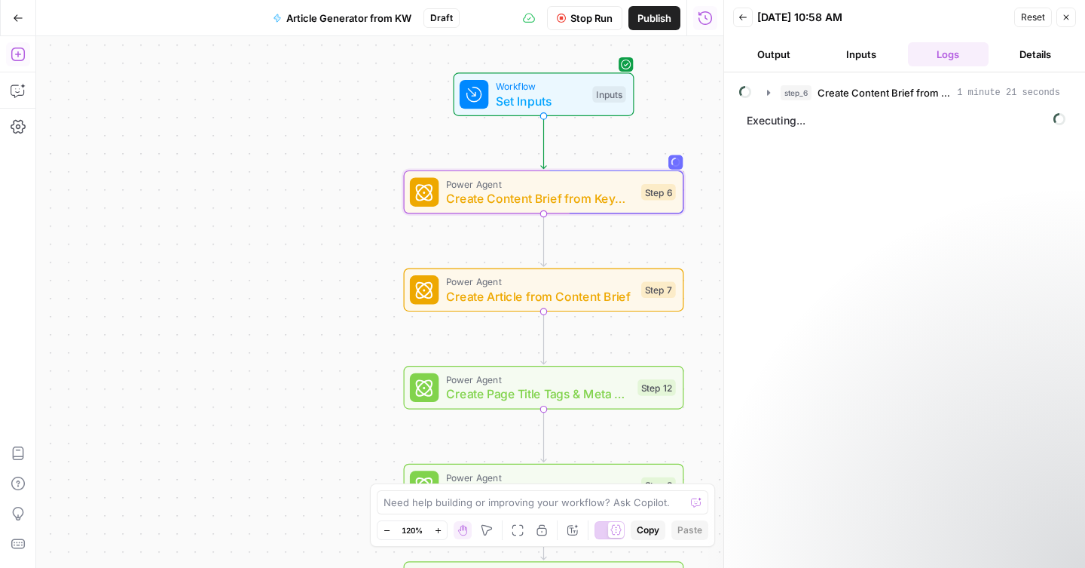
click at [1018, 54] on button "Details" at bounding box center [1035, 54] width 81 height 24
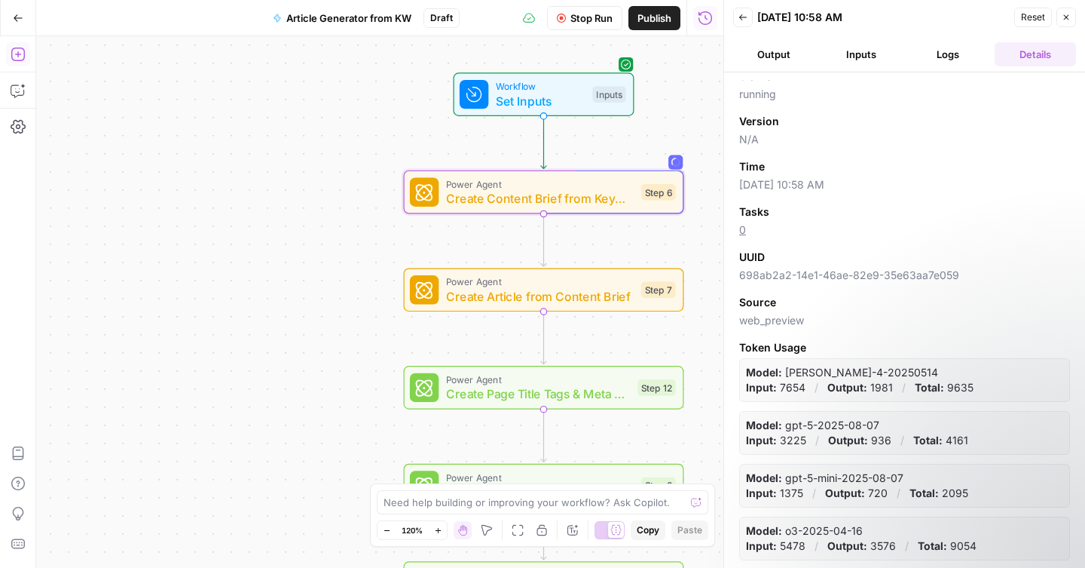
scroll to position [49, 0]
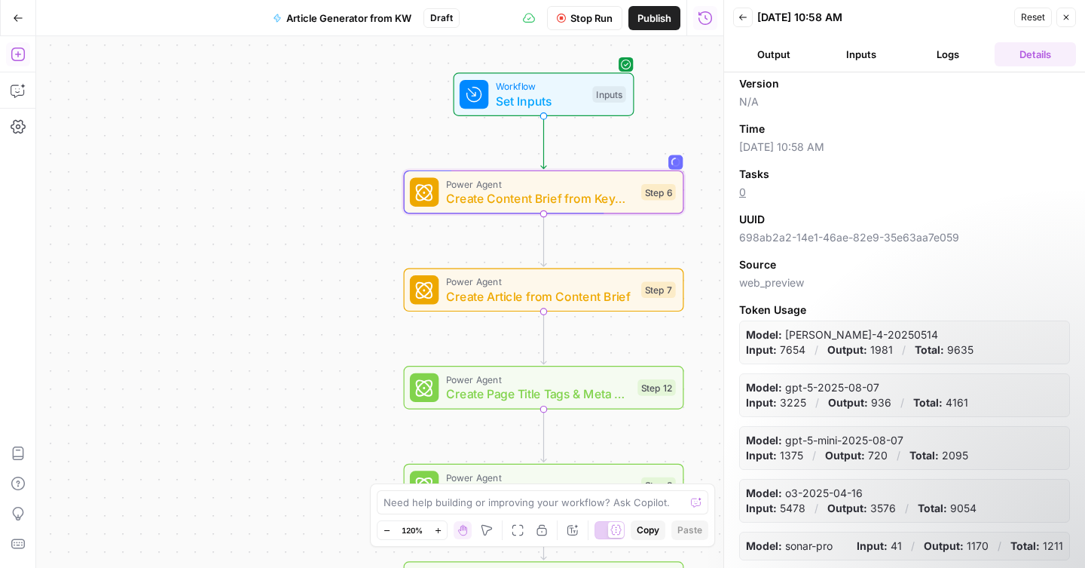
click at [955, 54] on button "Logs" at bounding box center [948, 54] width 81 height 24
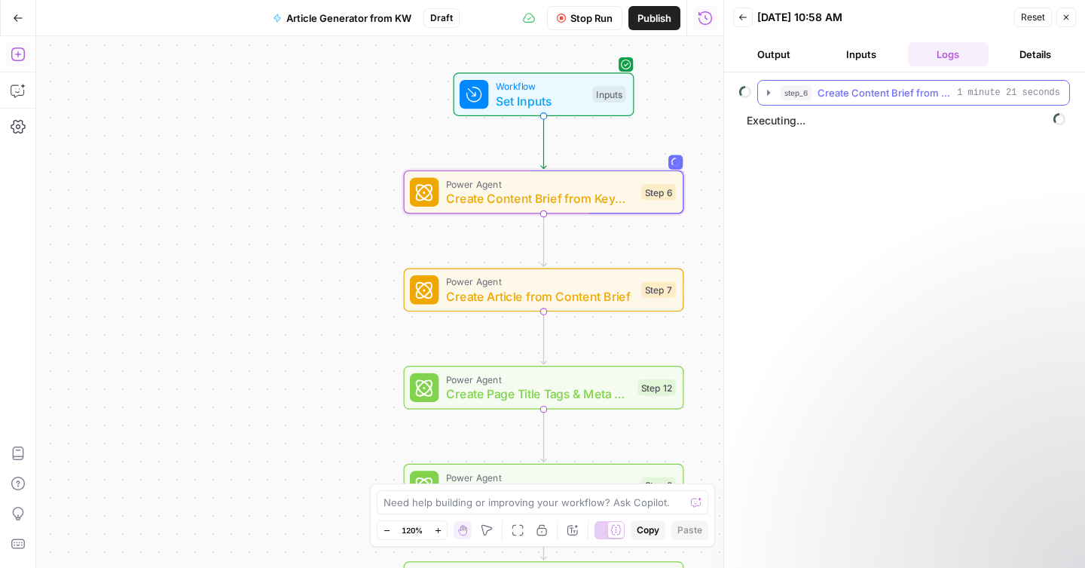
click at [768, 93] on icon "button" at bounding box center [768, 92] width 3 height 5
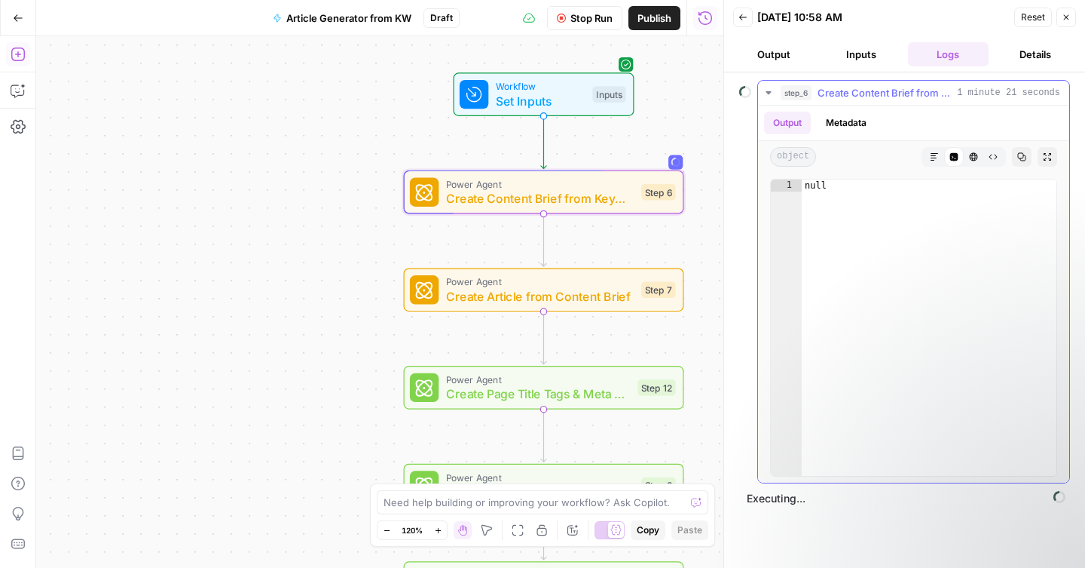
click at [842, 124] on button "Metadata" at bounding box center [846, 123] width 59 height 23
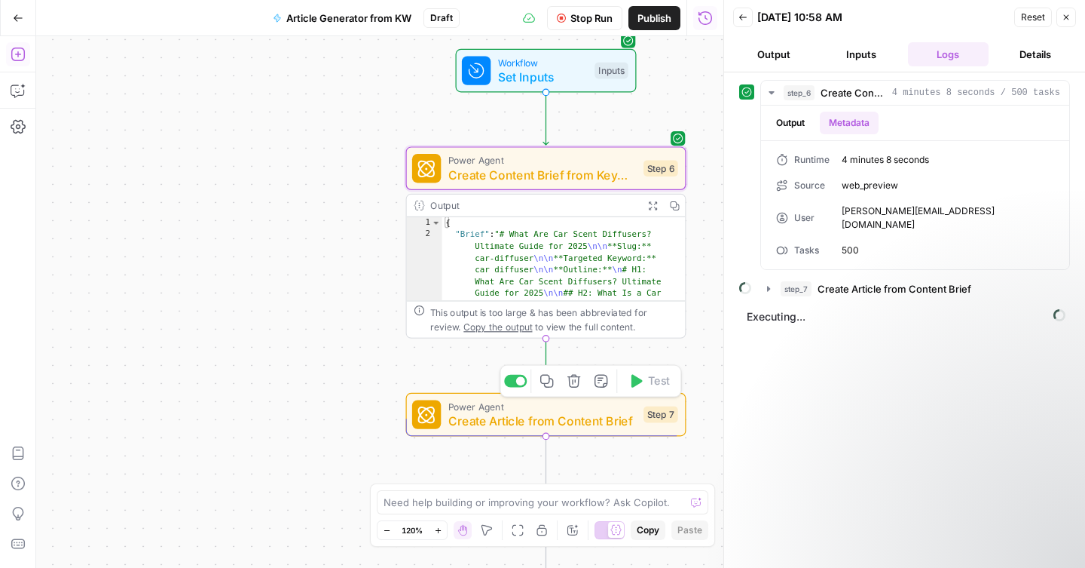
click at [643, 425] on div "Power Agent Create Article from Content Brief Step 7 Copy step Delete step Add …" at bounding box center [545, 414] width 266 height 31
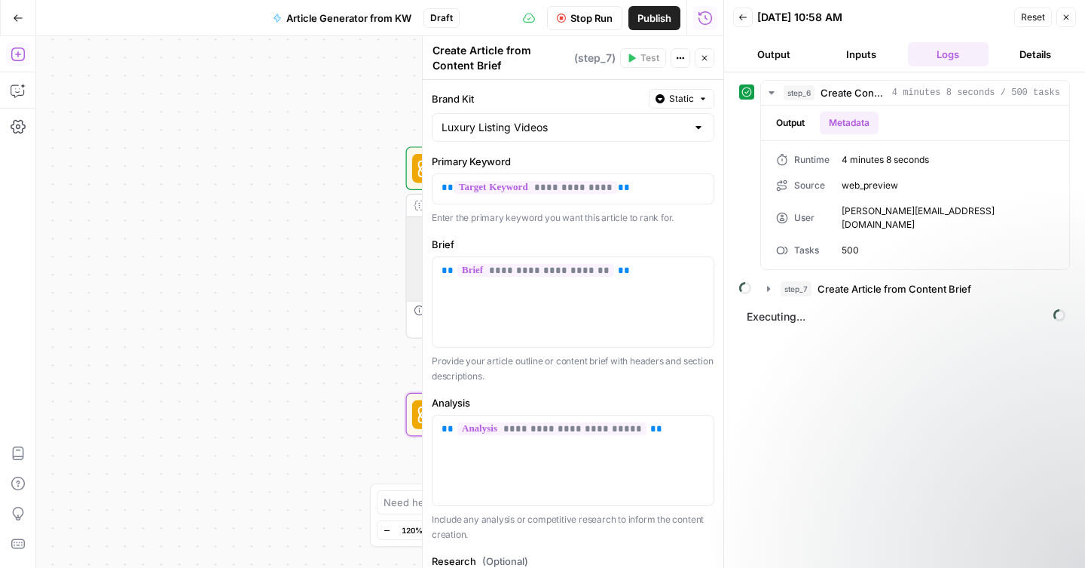
click at [699, 55] on button "Close" at bounding box center [705, 58] width 20 height 20
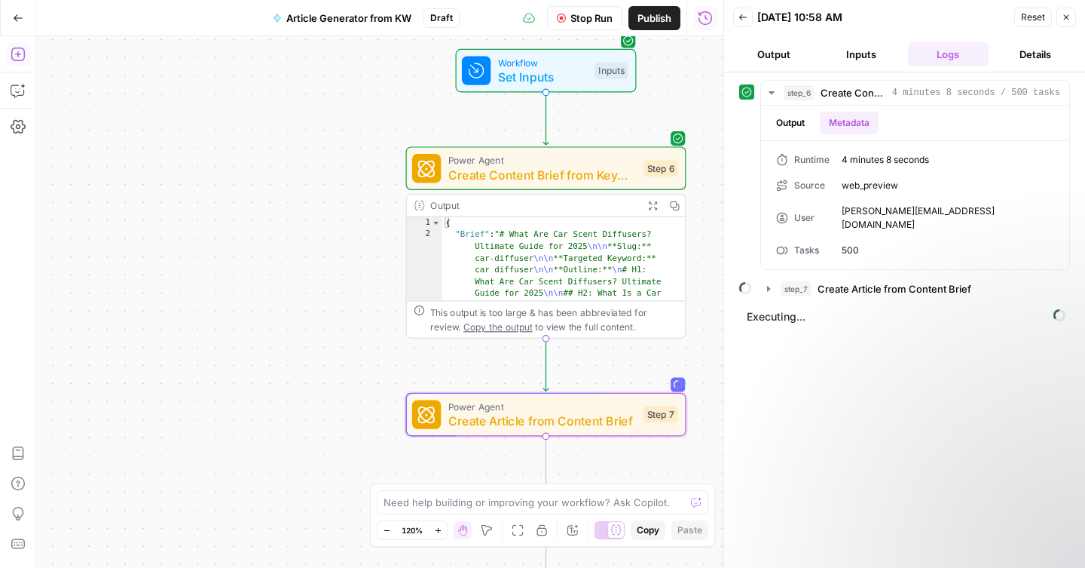
click at [747, 23] on button "Back" at bounding box center [743, 18] width 20 height 20
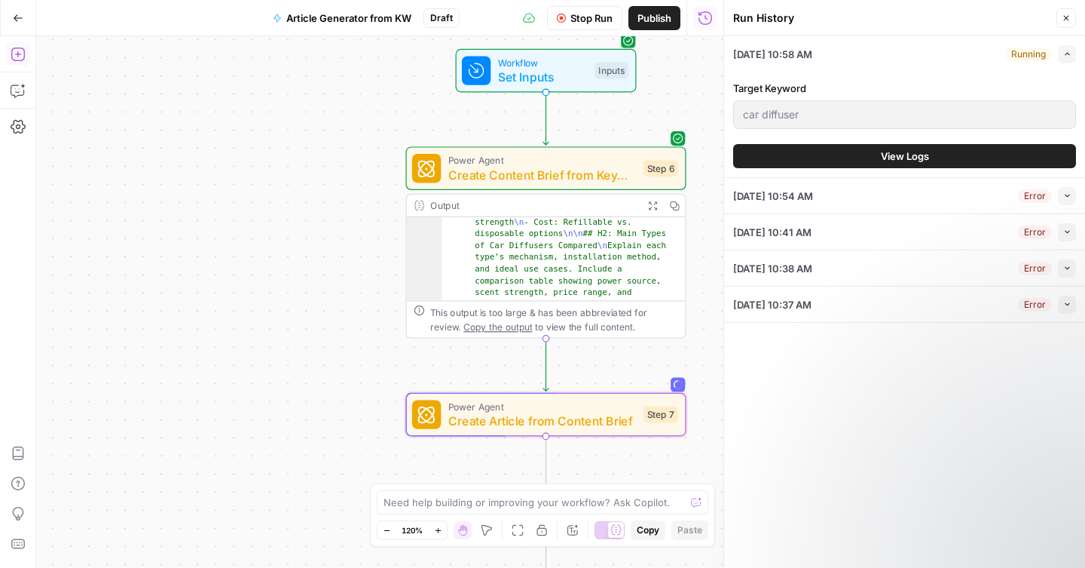
scroll to position [307, 0]
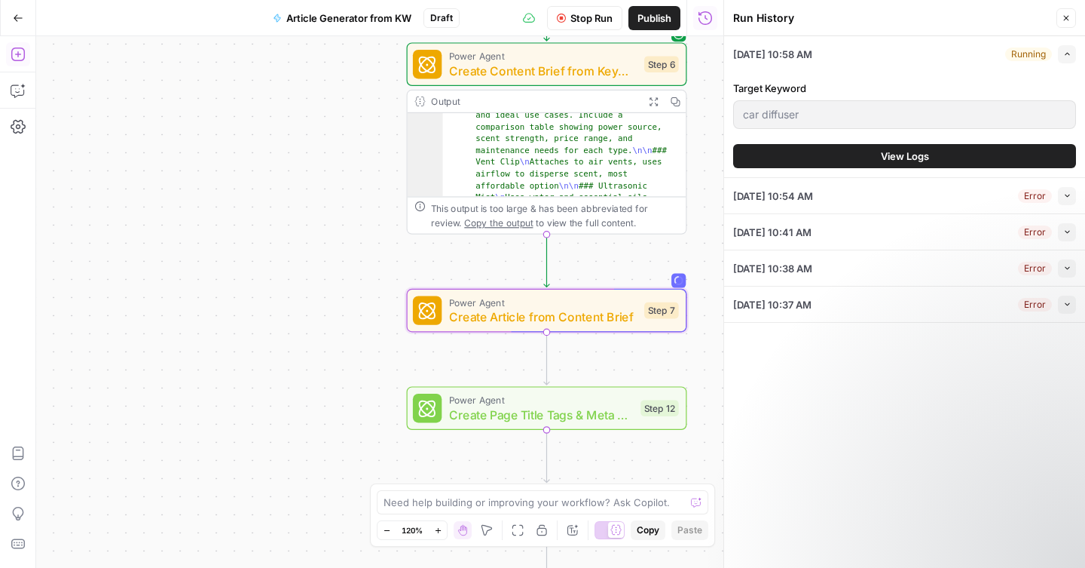
click at [560, 100] on div "Output" at bounding box center [534, 101] width 207 height 14
click at [595, 220] on div "This output is too large & has been abbreviated for review. Copy the output to …" at bounding box center [555, 214] width 248 height 29
click at [862, 152] on button "View Logs" at bounding box center [904, 156] width 343 height 24
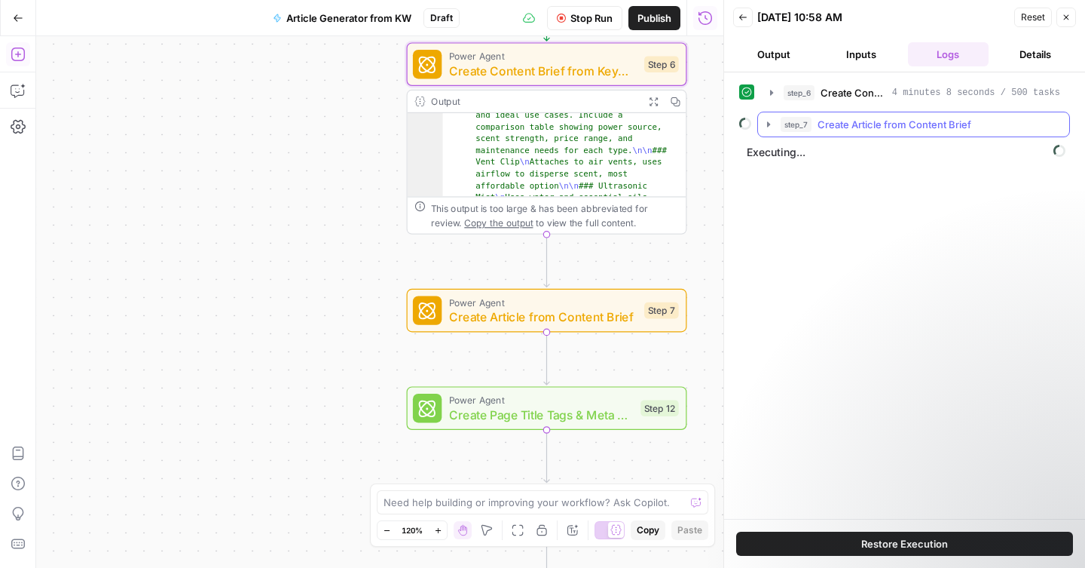
click at [770, 130] on icon "button" at bounding box center [769, 124] width 12 height 12
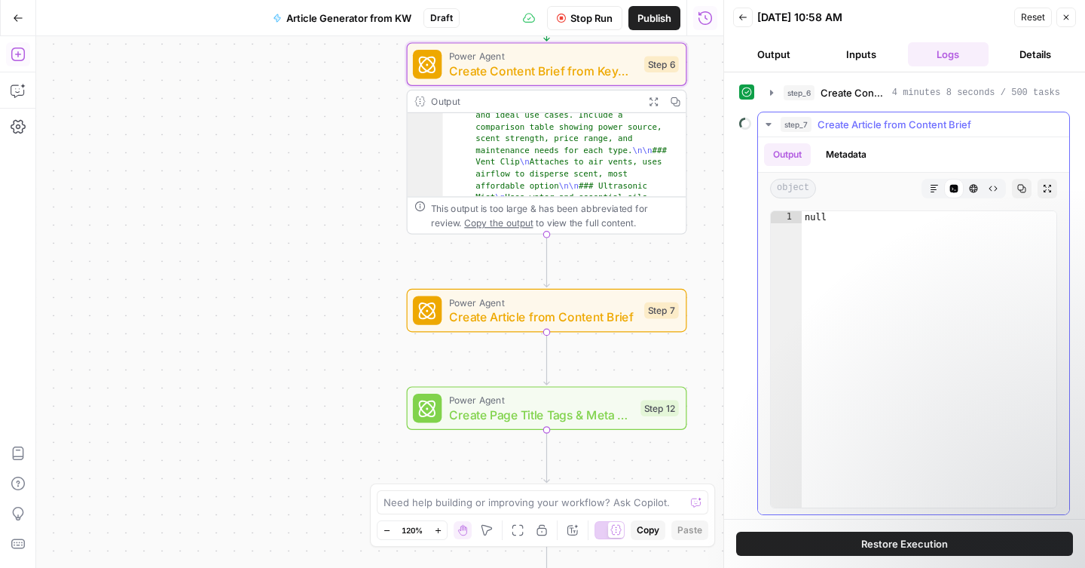
click at [842, 153] on button "Metadata" at bounding box center [846, 154] width 59 height 23
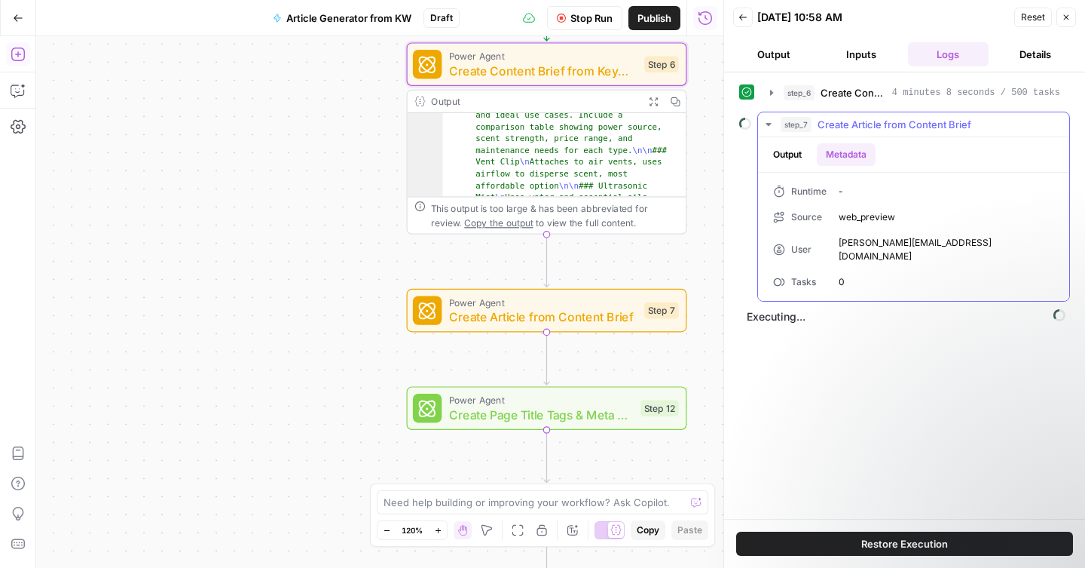
click at [803, 158] on button "Output" at bounding box center [787, 154] width 47 height 23
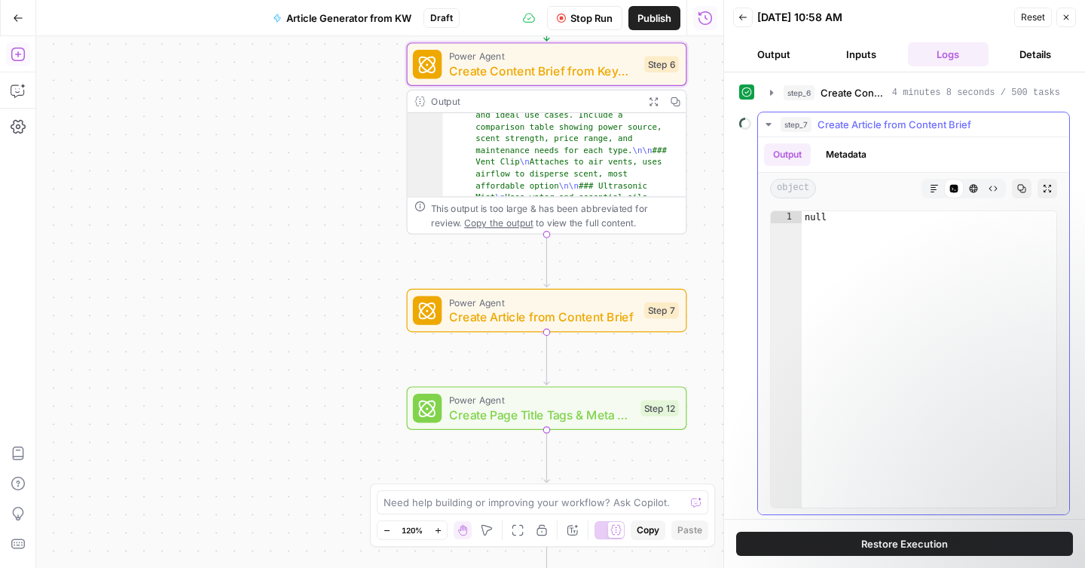
click at [834, 154] on button "Metadata" at bounding box center [846, 154] width 59 height 23
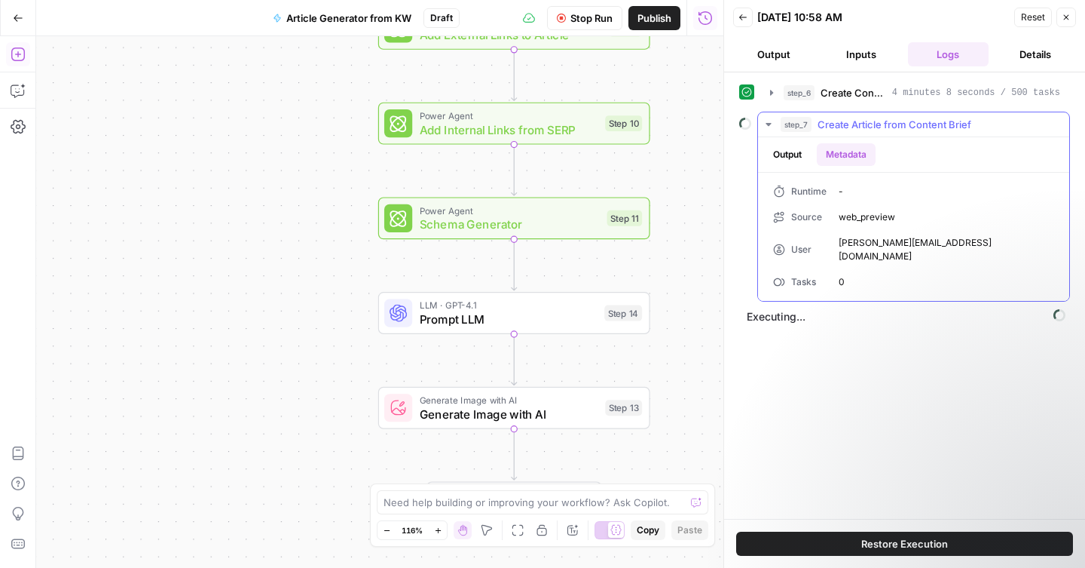
click at [769, 122] on icon "button" at bounding box center [769, 124] width 12 height 12
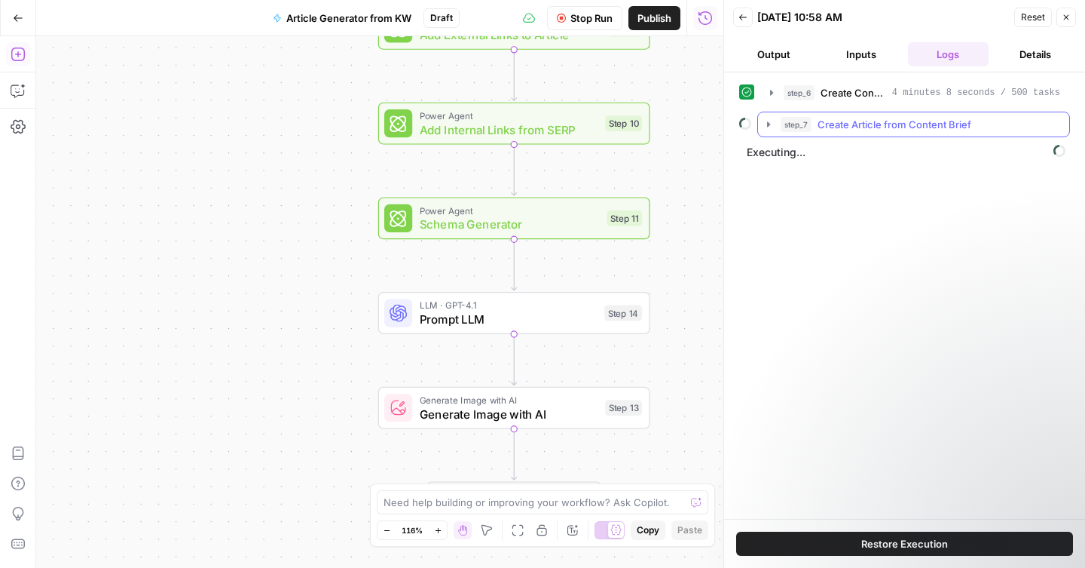
click at [769, 122] on icon "button" at bounding box center [769, 124] width 12 height 12
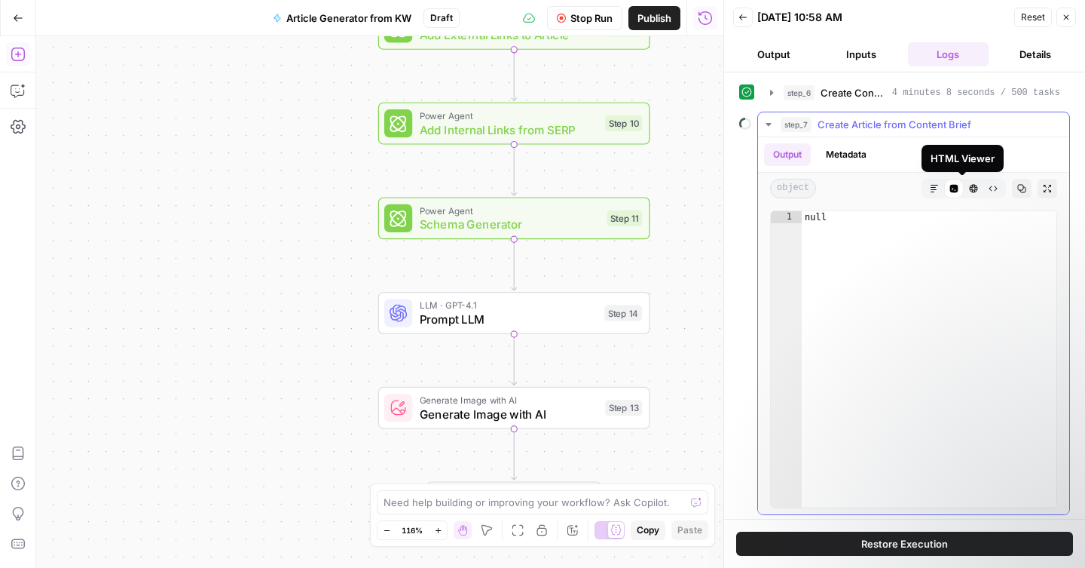
click at [970, 189] on icon "button" at bounding box center [974, 189] width 8 height 8
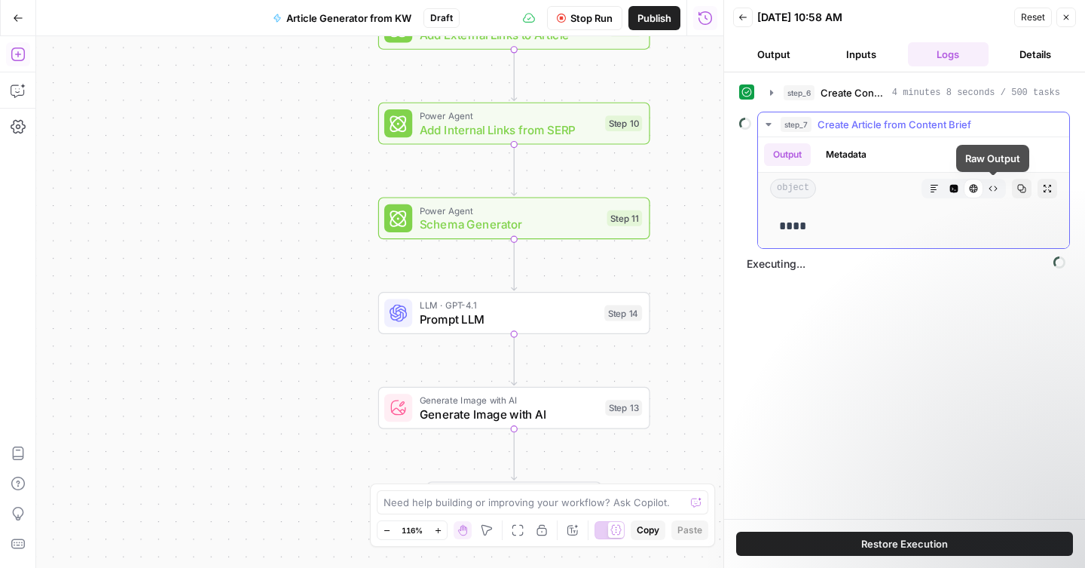
click at [986, 188] on button "Raw Output" at bounding box center [994, 189] width 20 height 20
click at [938, 191] on icon "button" at bounding box center [934, 188] width 9 height 9
click at [771, 267] on span "Executing..." at bounding box center [906, 264] width 328 height 24
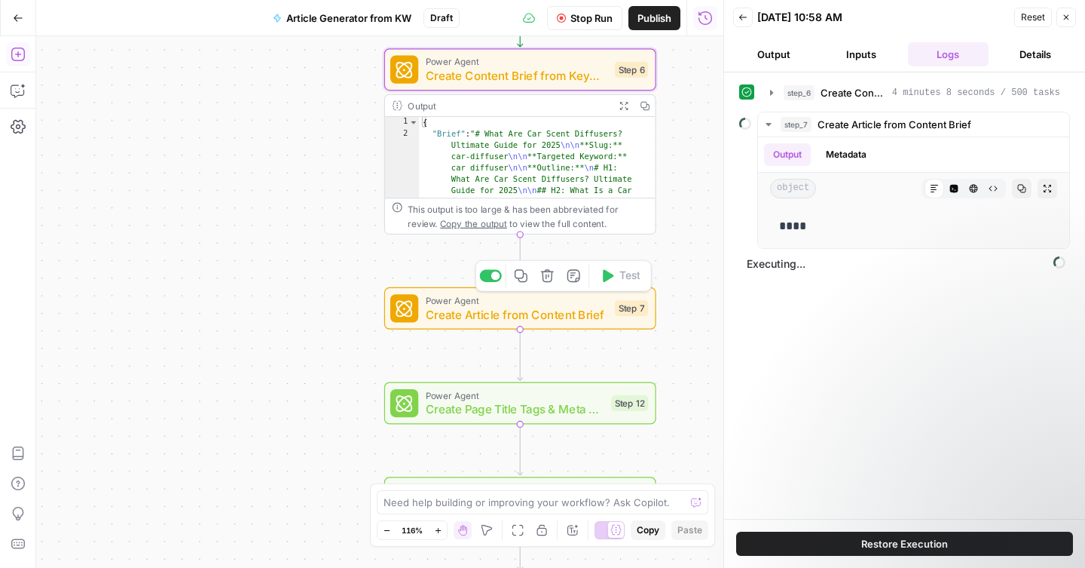
click at [562, 314] on span "Create Article from Content Brief" at bounding box center [517, 313] width 182 height 17
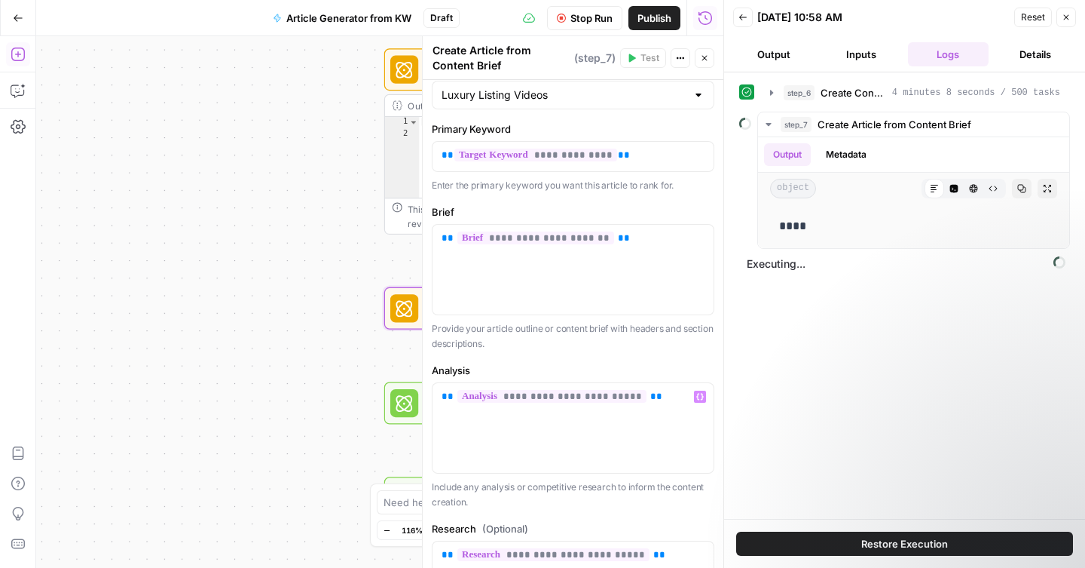
scroll to position [0, 0]
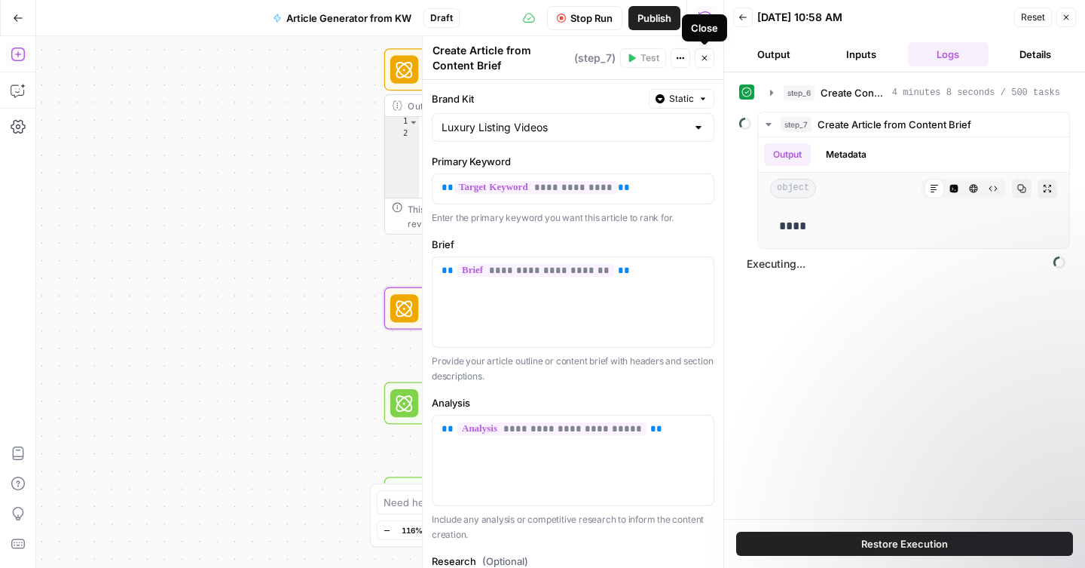
click at [706, 65] on button "Close" at bounding box center [705, 58] width 20 height 20
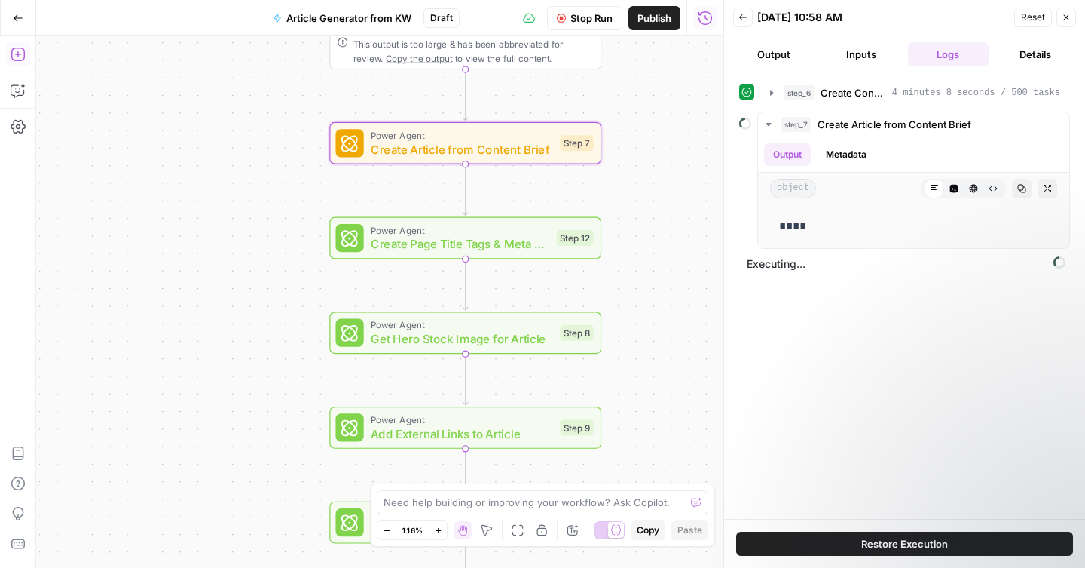
click at [807, 300] on div "step_6 Create Content Brief from Keyword 4 minutes 8 seconds / 500 tasks step_7…" at bounding box center [904, 295] width 331 height 431
click at [843, 124] on span "Create Article from Content Brief" at bounding box center [895, 124] width 154 height 15
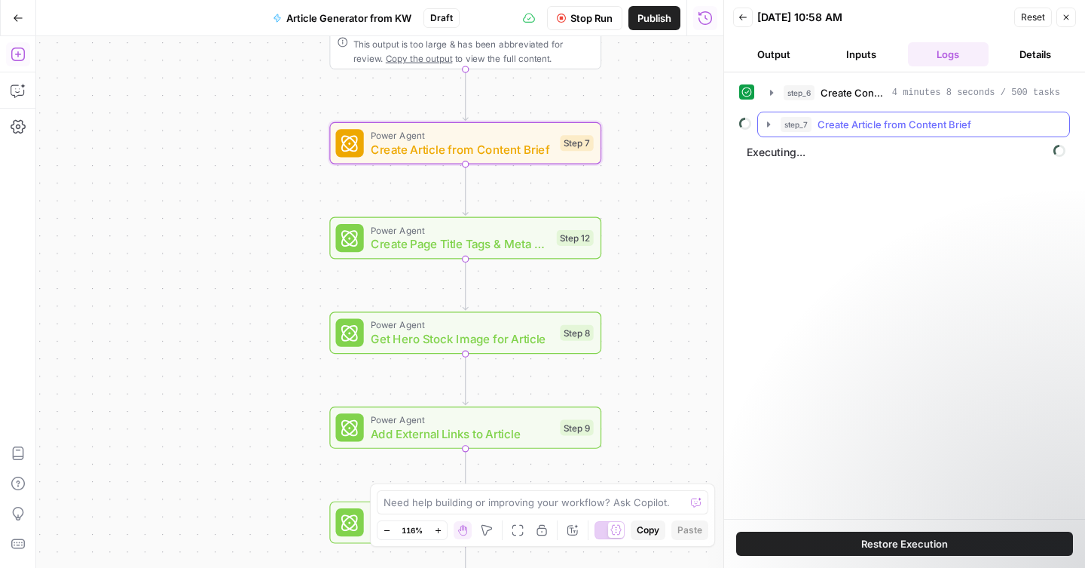
click at [843, 124] on span "Create Article from Content Brief" at bounding box center [895, 124] width 154 height 15
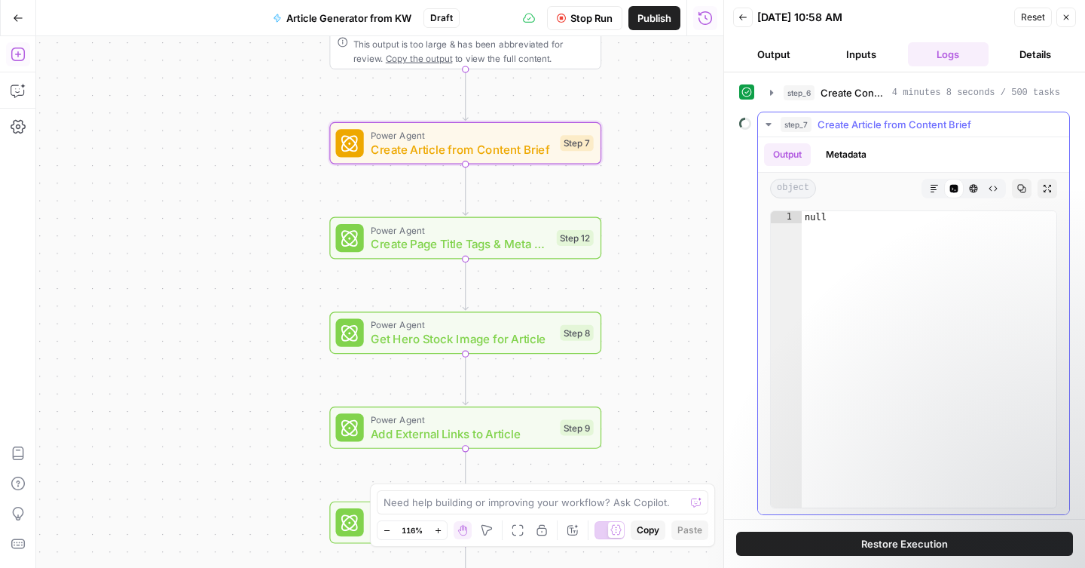
click at [843, 124] on span "Create Article from Content Brief" at bounding box center [895, 124] width 154 height 15
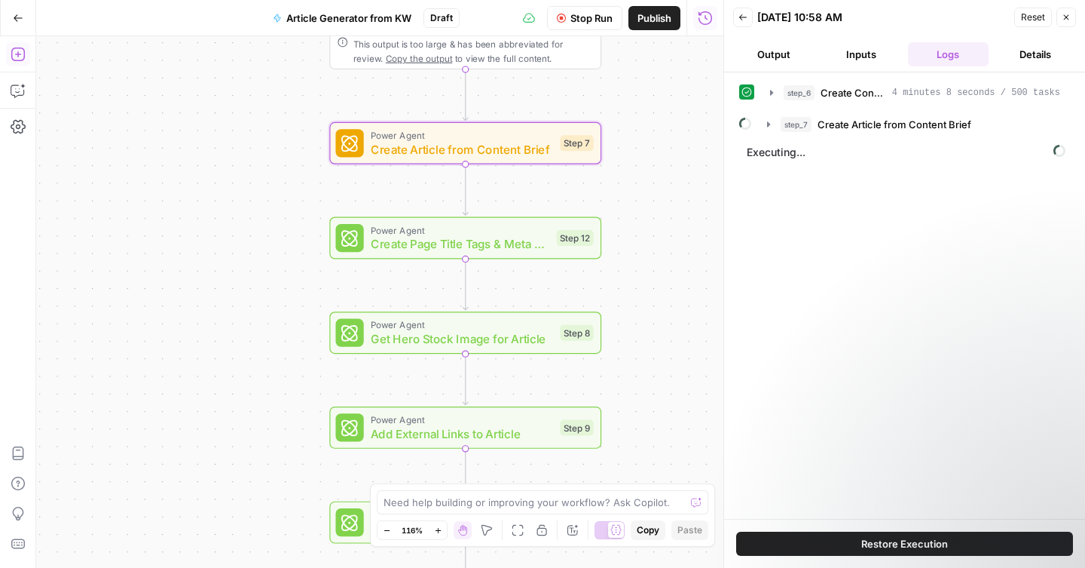
click at [1012, 58] on button "Details" at bounding box center [1035, 54] width 81 height 24
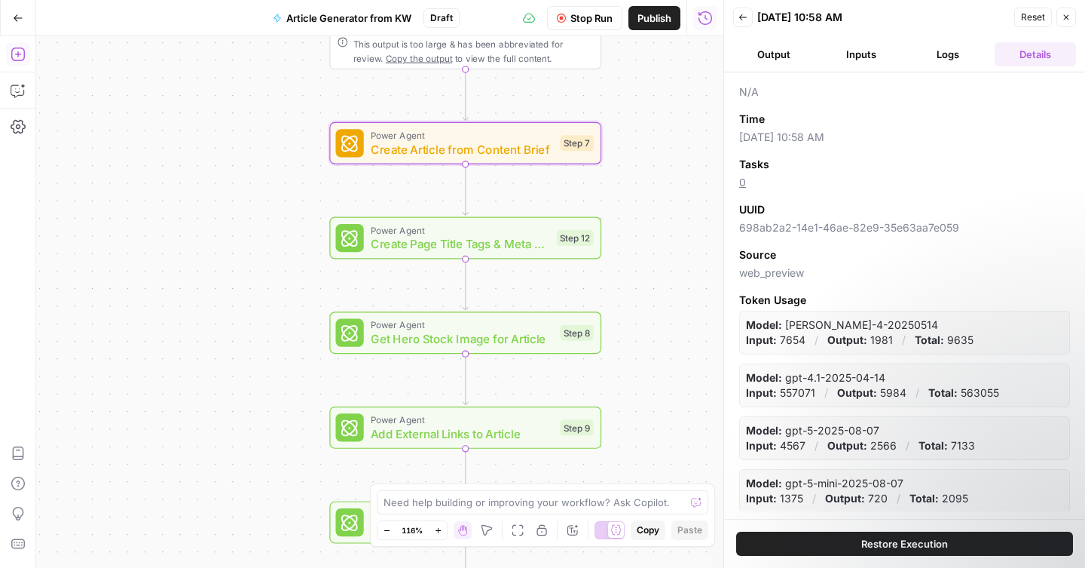
scroll to position [151, 0]
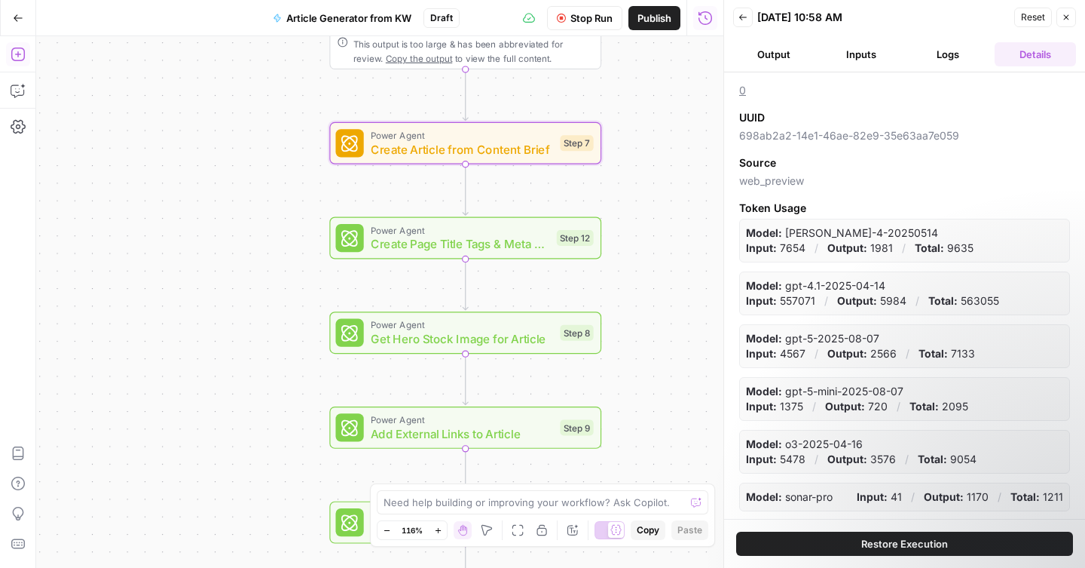
click at [781, 56] on button "Output" at bounding box center [773, 54] width 81 height 24
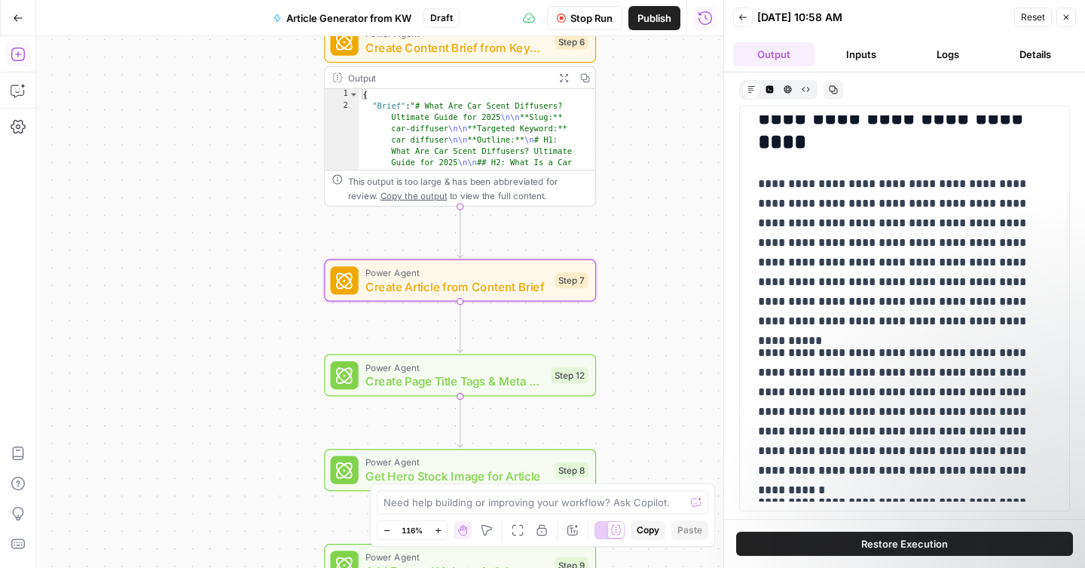
scroll to position [15767, 0]
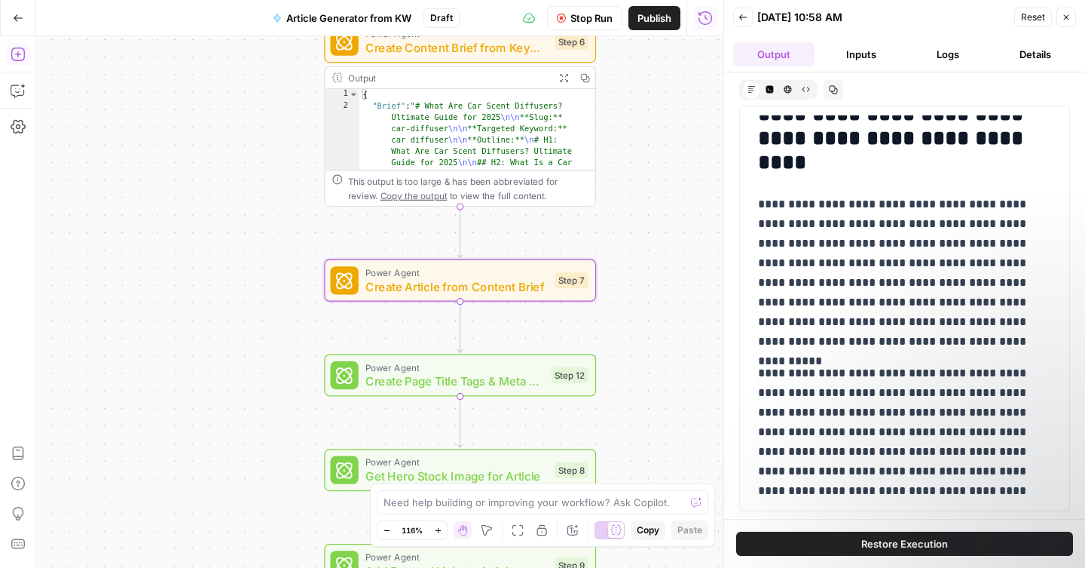
click at [958, 57] on button "Logs" at bounding box center [948, 54] width 81 height 24
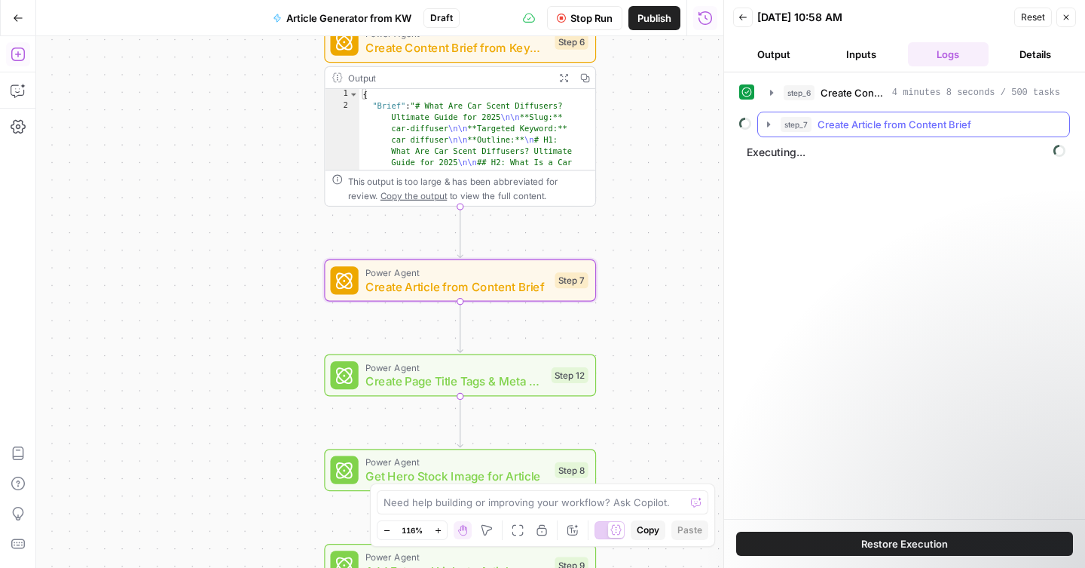
click at [773, 124] on icon "button" at bounding box center [769, 124] width 12 height 12
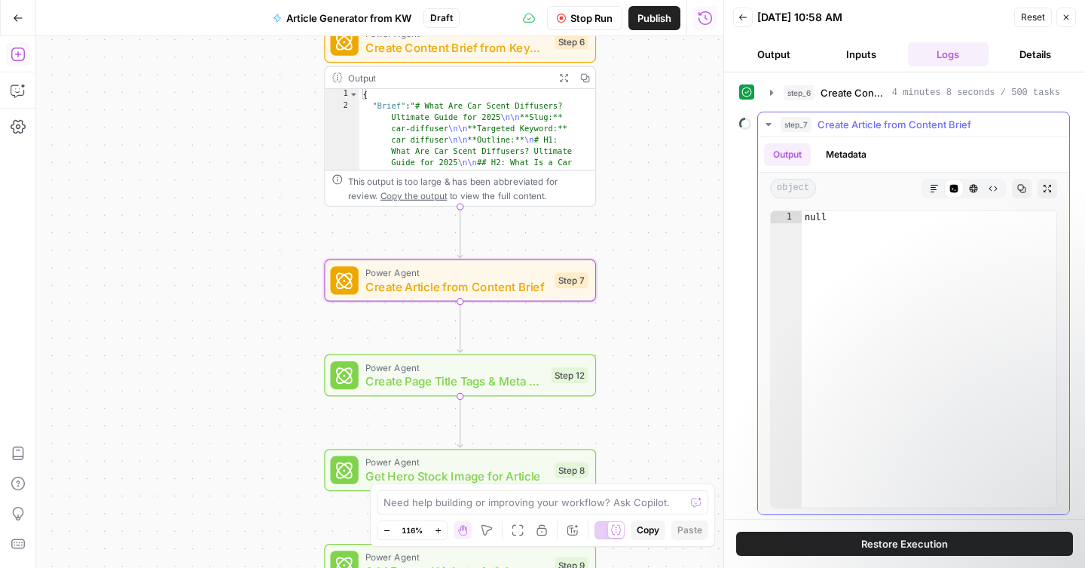
click at [846, 153] on button "Metadata" at bounding box center [846, 154] width 59 height 23
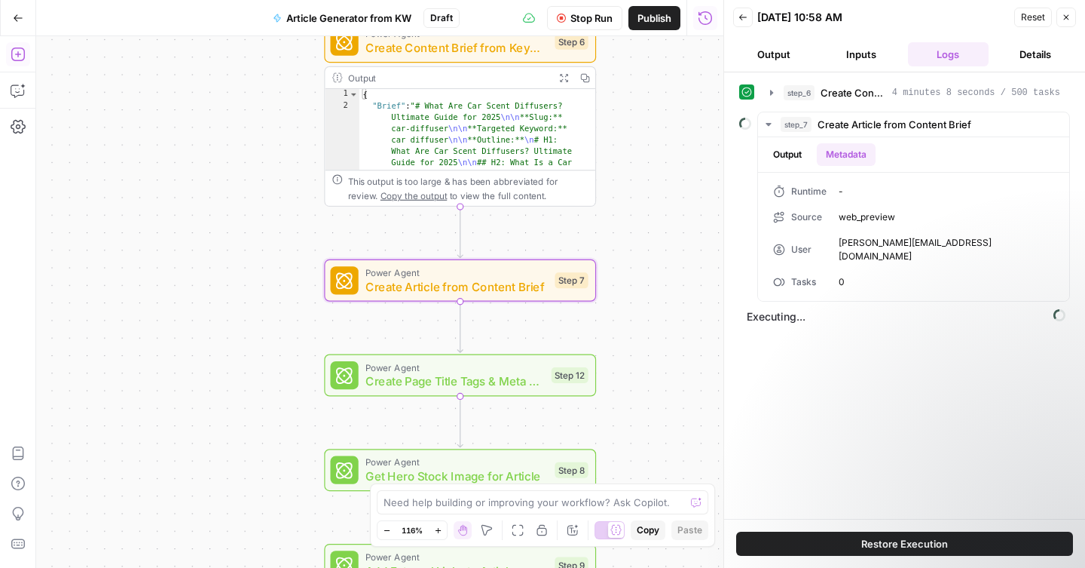
click at [1024, 47] on button "Details" at bounding box center [1035, 54] width 81 height 24
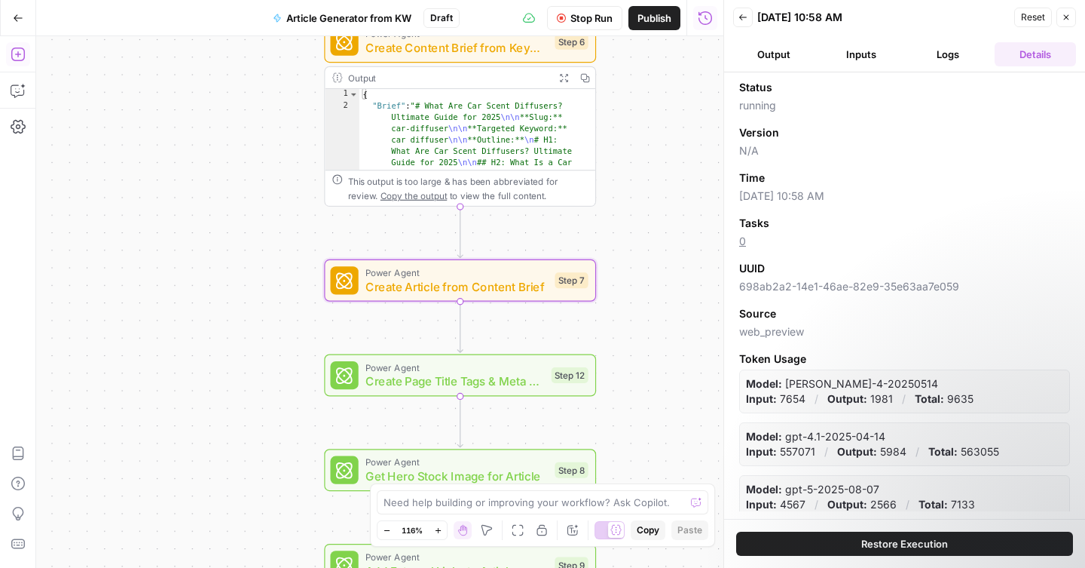
click at [785, 60] on button "Output" at bounding box center [773, 54] width 81 height 24
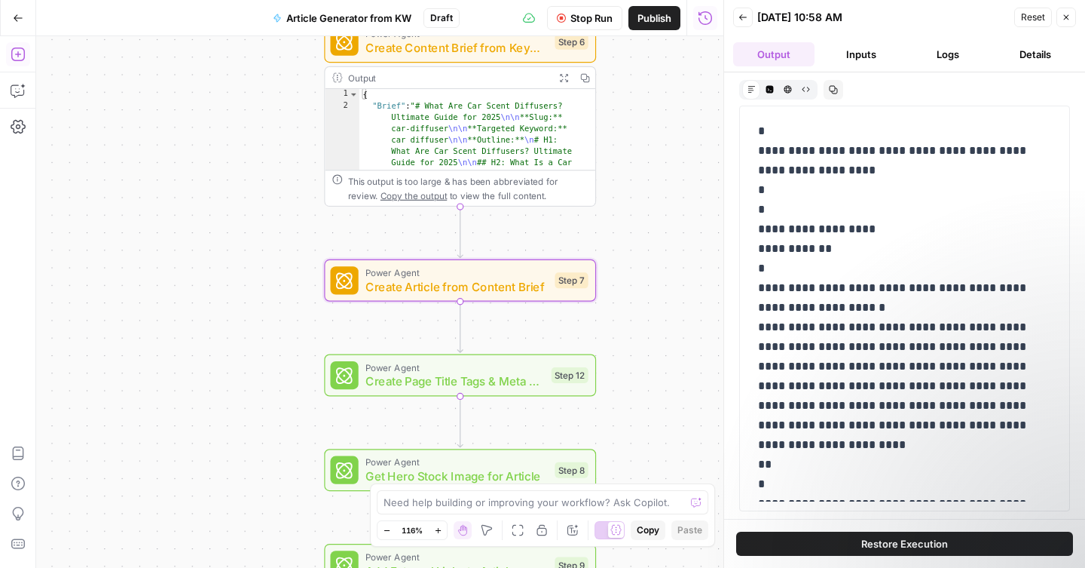
click at [745, 21] on icon "button" at bounding box center [743, 17] width 9 height 9
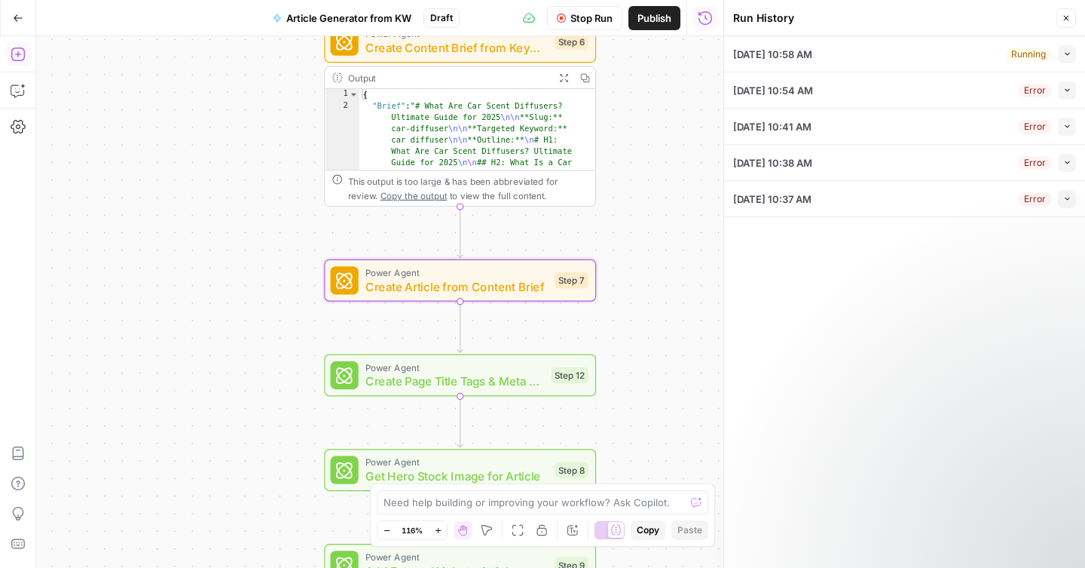
click at [1073, 54] on button "Collapse" at bounding box center [1067, 54] width 18 height 18
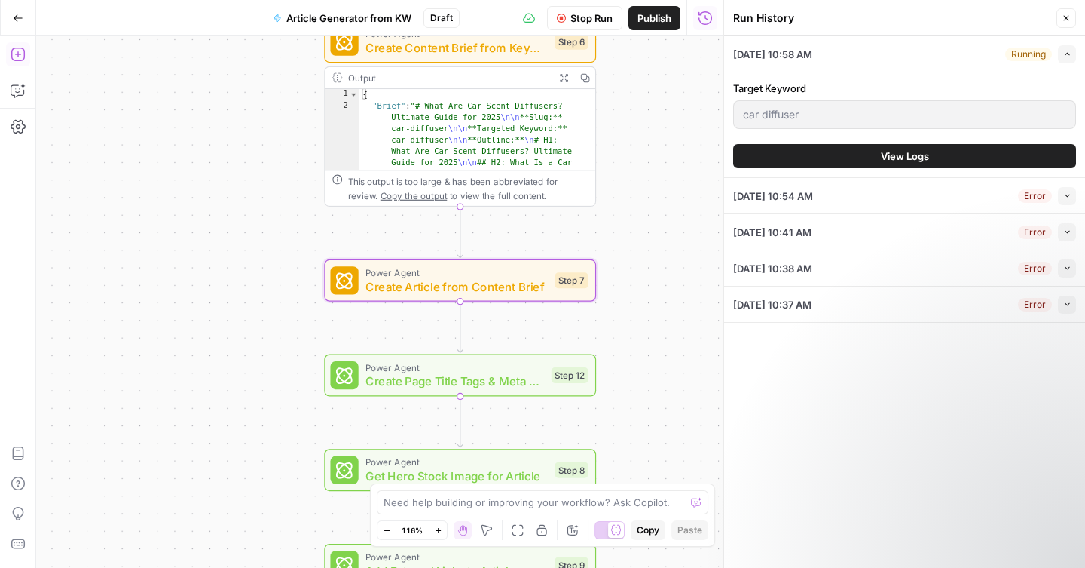
click at [862, 148] on button "View Logs" at bounding box center [904, 156] width 343 height 24
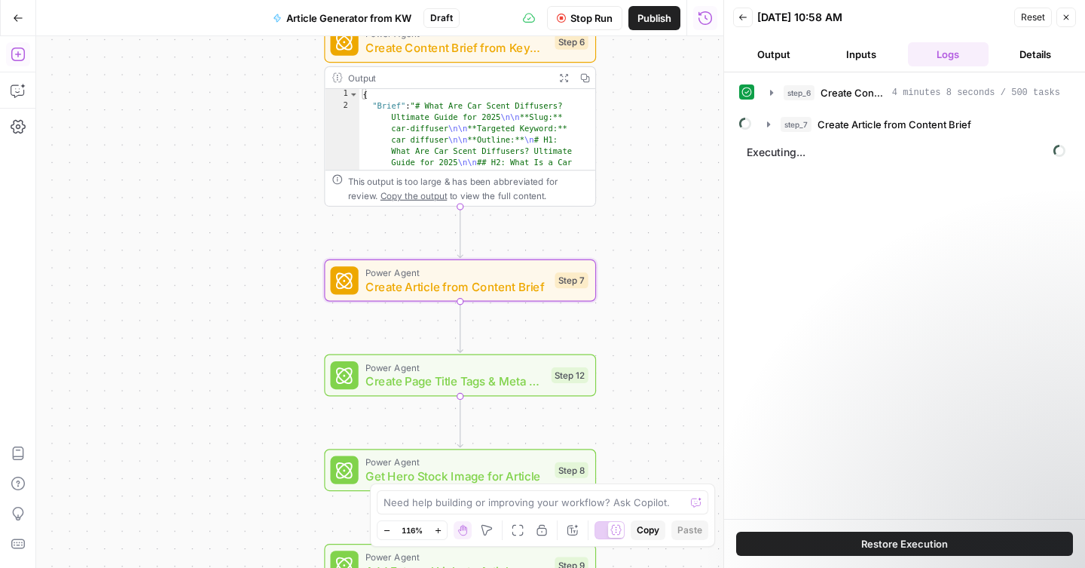
click at [792, 155] on span "Executing..." at bounding box center [906, 152] width 328 height 24
click at [800, 133] on button "step_7 Create Article from Content Brief" at bounding box center [913, 124] width 311 height 24
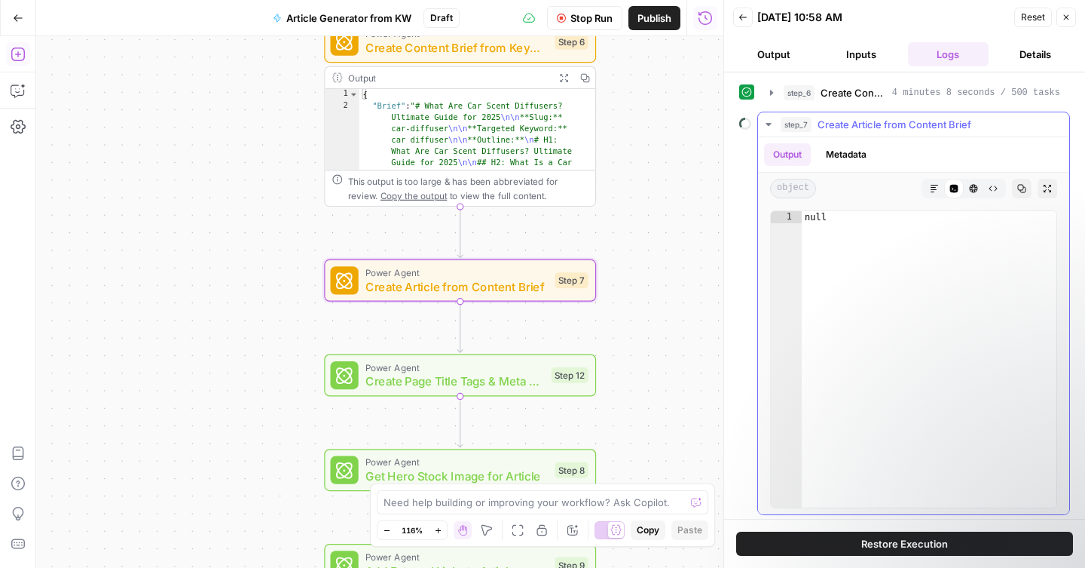
click at [831, 153] on button "Metadata" at bounding box center [846, 154] width 59 height 23
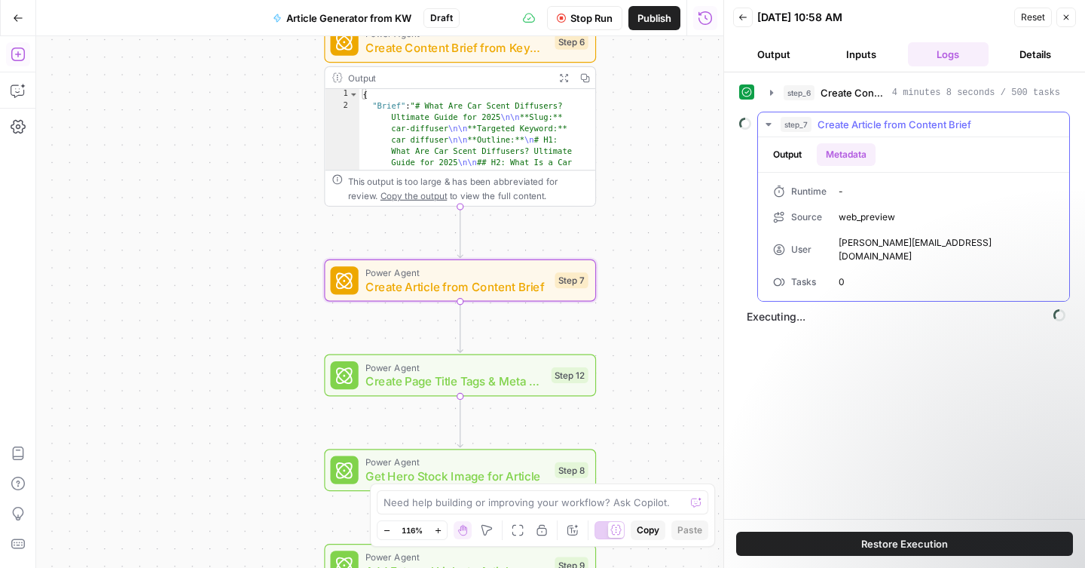
click at [790, 156] on button "Output" at bounding box center [787, 154] width 47 height 23
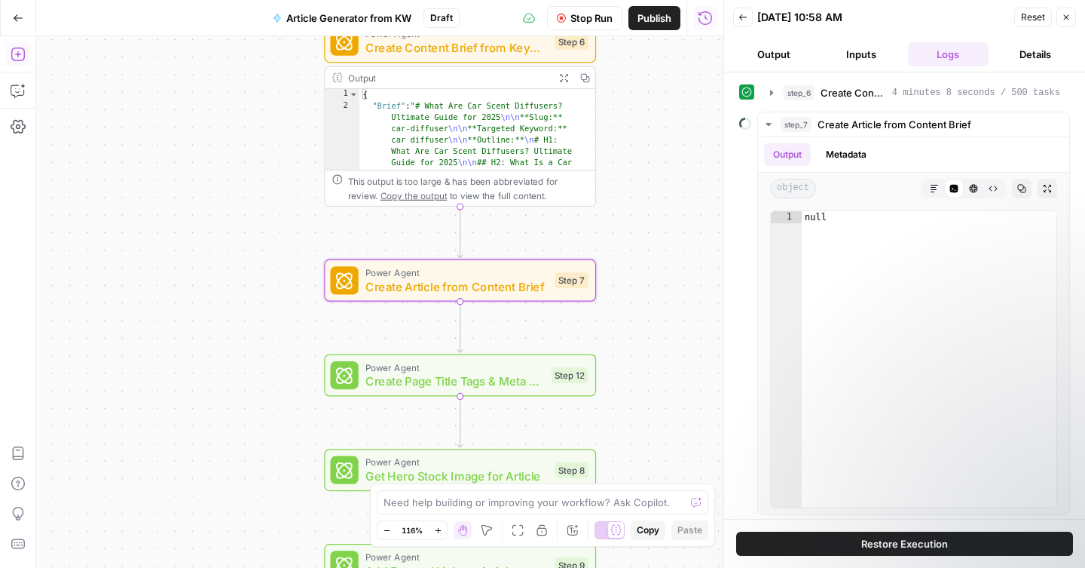
click at [797, 60] on button "Output" at bounding box center [773, 54] width 81 height 24
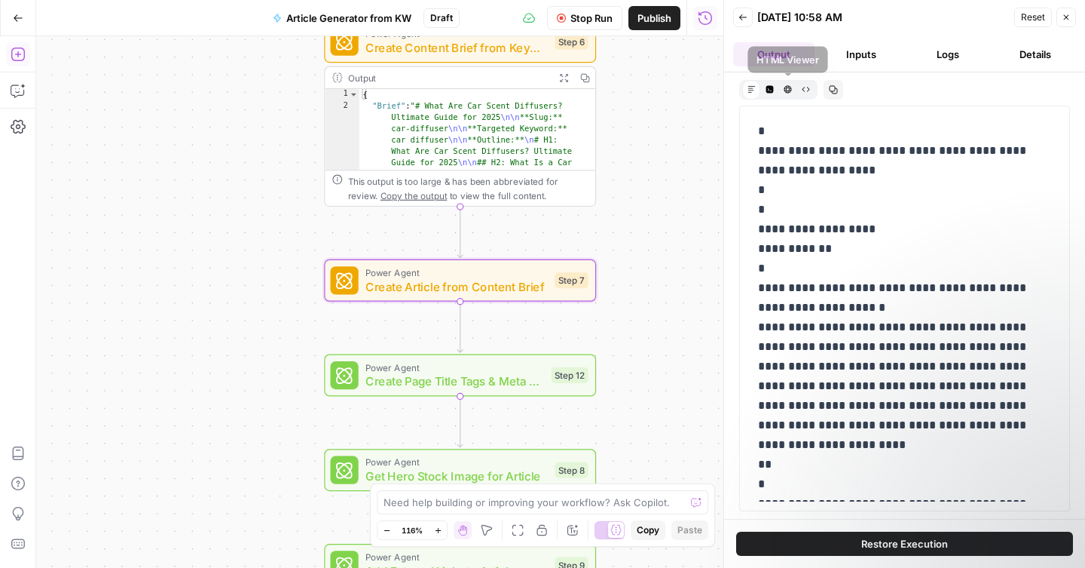
click at [786, 91] on icon "button" at bounding box center [788, 89] width 8 height 8
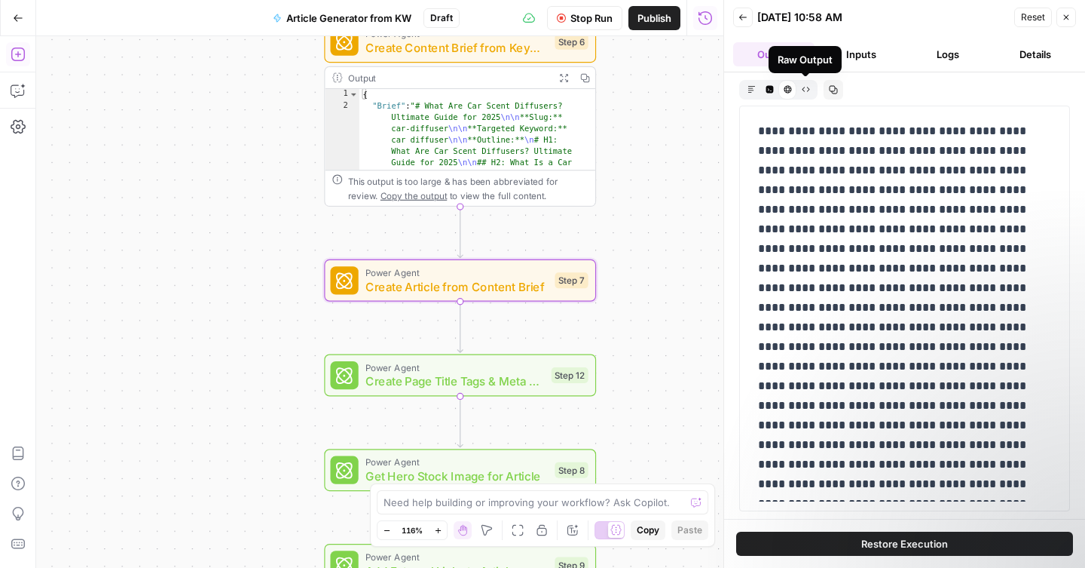
click at [766, 92] on icon "button" at bounding box center [770, 89] width 8 height 8
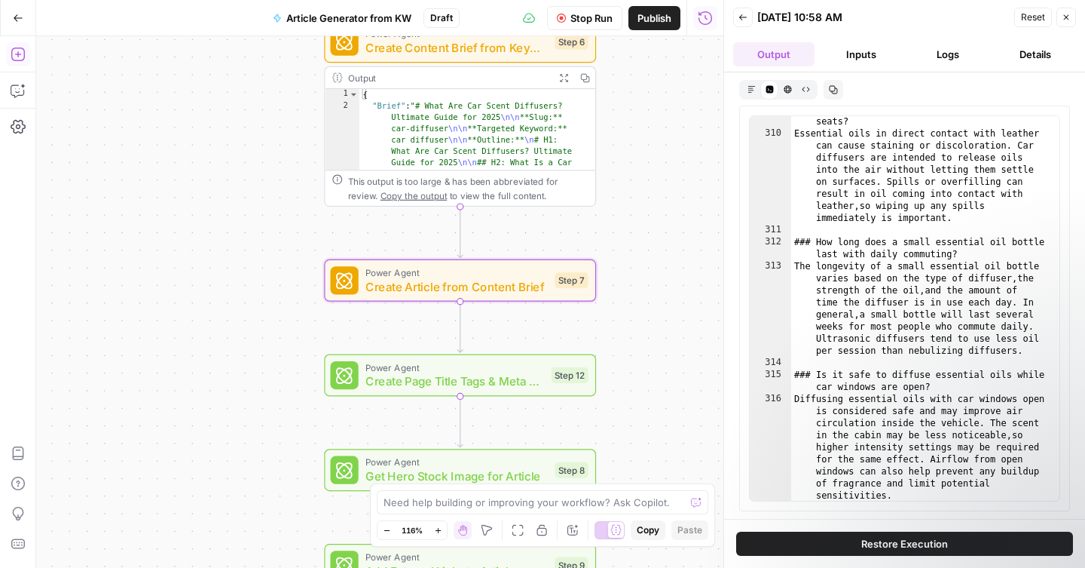
scroll to position [11893, 0]
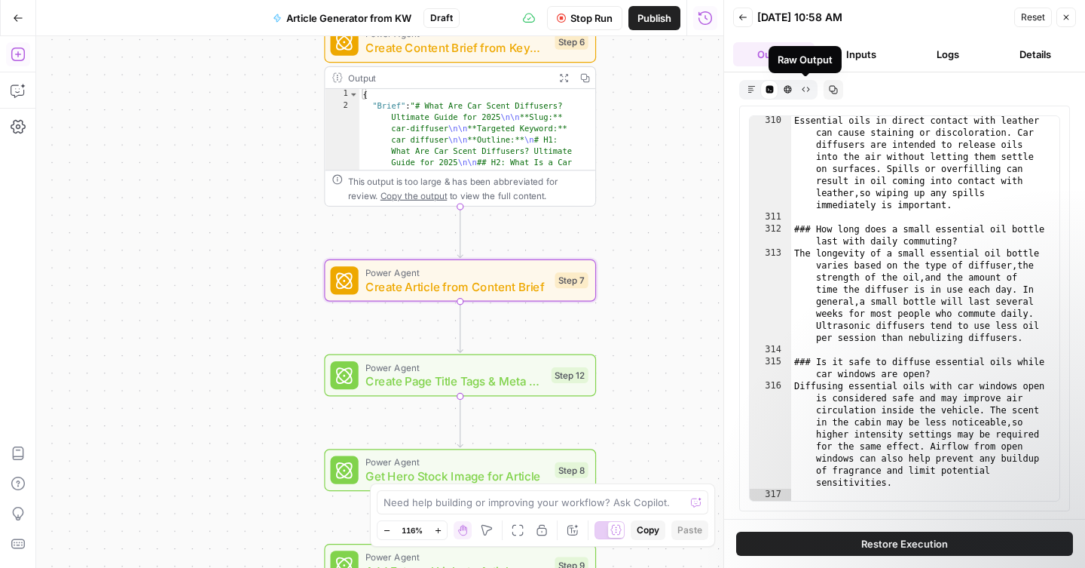
click at [803, 85] on icon "button" at bounding box center [806, 89] width 8 height 8
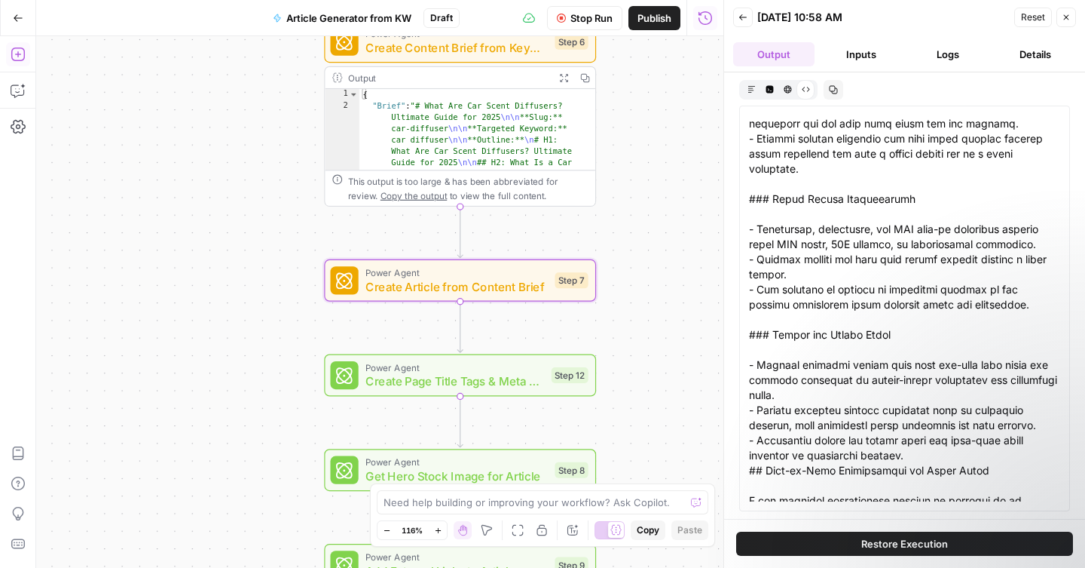
scroll to position [4902, 0]
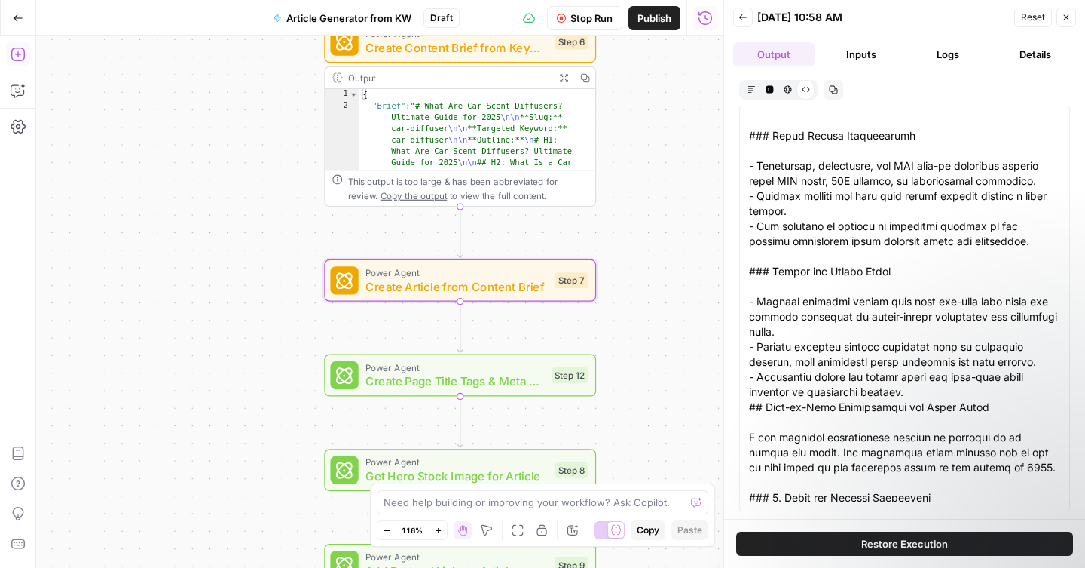
click at [749, 90] on icon "button" at bounding box center [751, 88] width 7 height 7
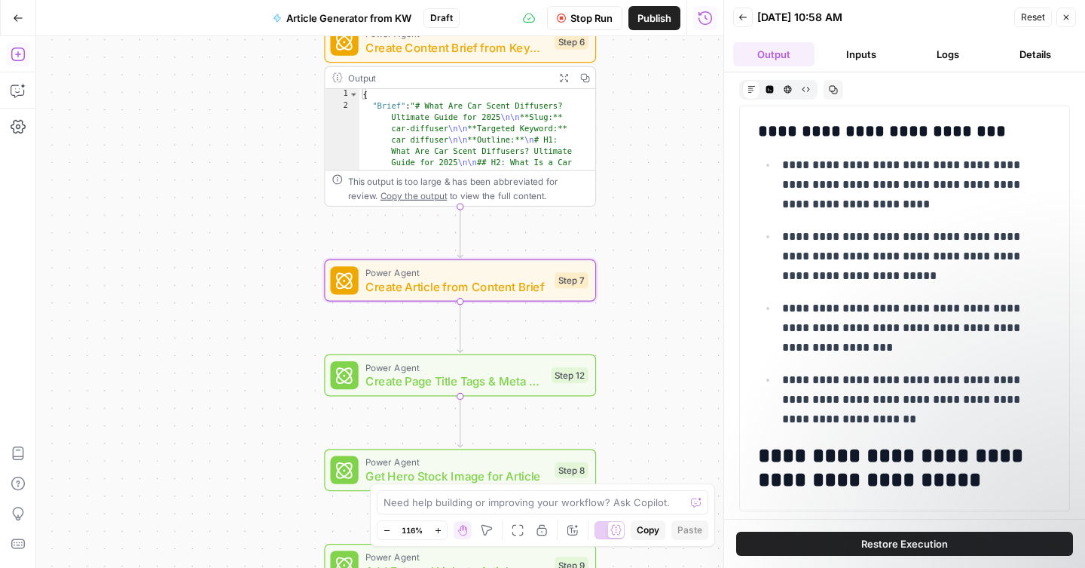
scroll to position [9975, 0]
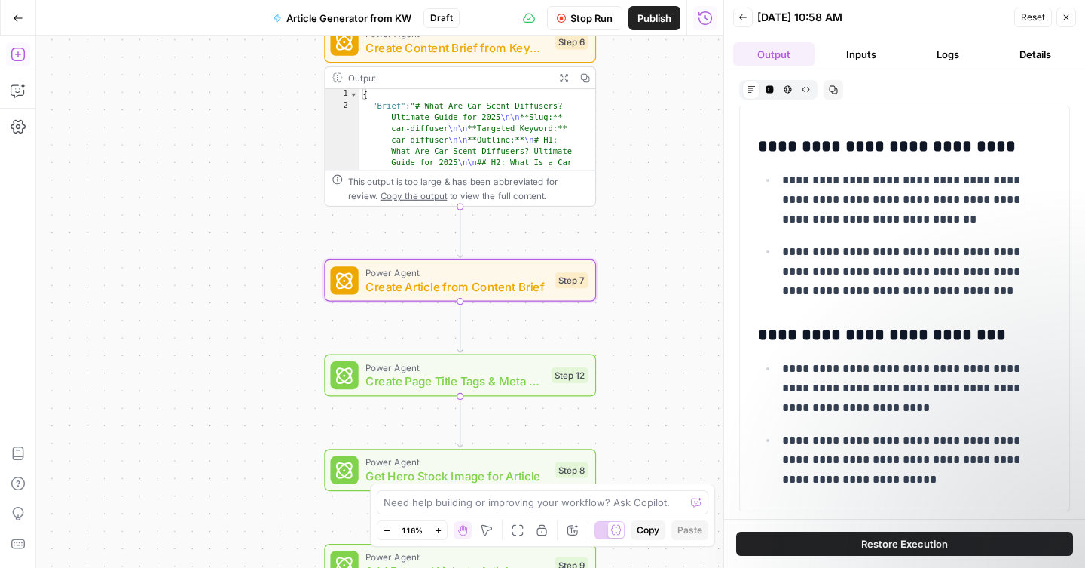
click at [909, 537] on span "Restore Execution" at bounding box center [905, 543] width 87 height 15
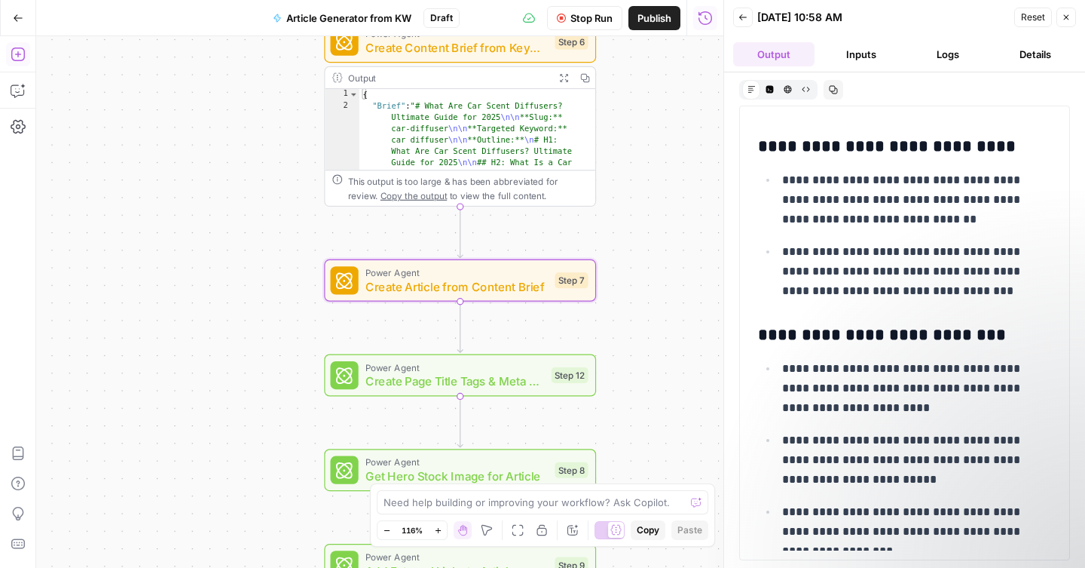
click at [950, 59] on button "Logs" at bounding box center [948, 54] width 81 height 24
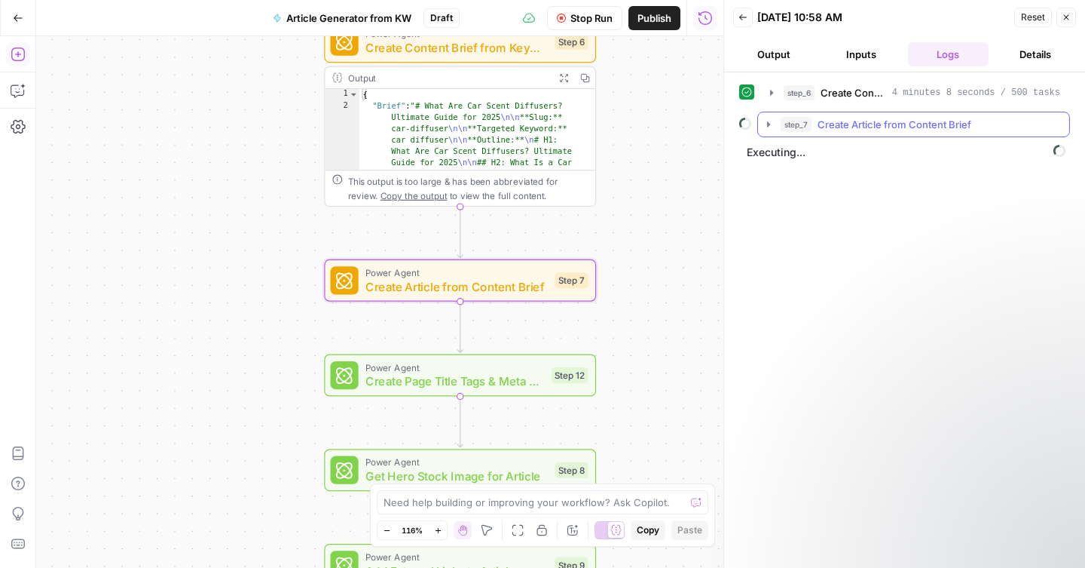
click at [772, 124] on icon "button" at bounding box center [769, 124] width 12 height 12
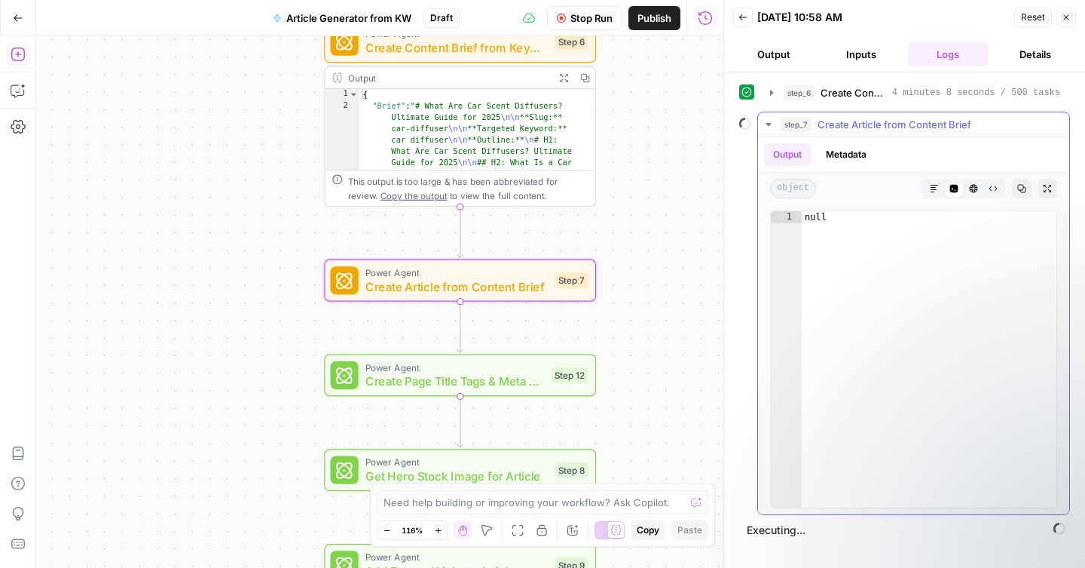
click at [831, 149] on button "Metadata" at bounding box center [846, 154] width 59 height 23
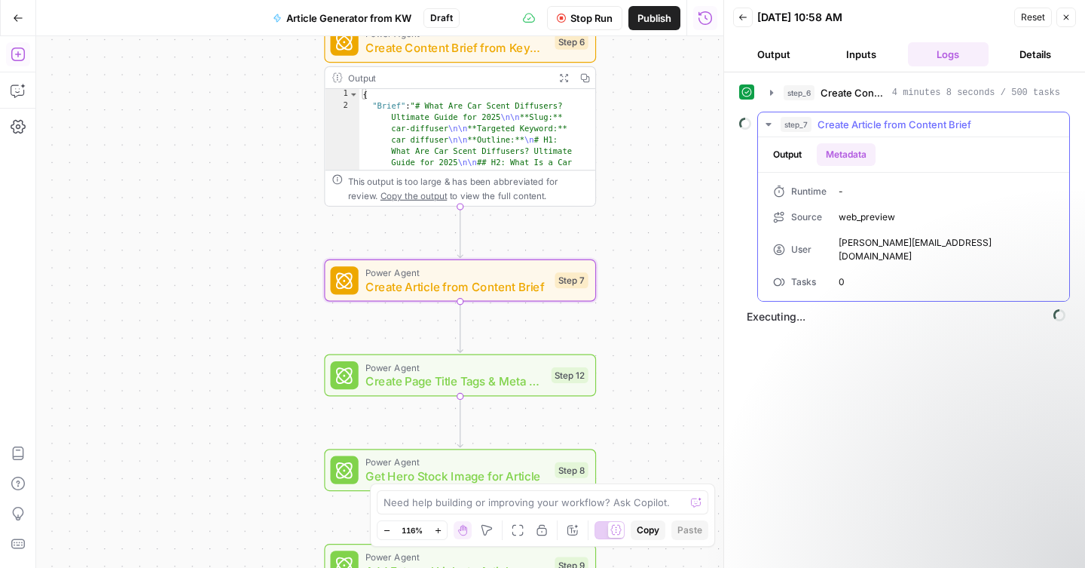
click at [796, 160] on button "Output" at bounding box center [787, 154] width 47 height 23
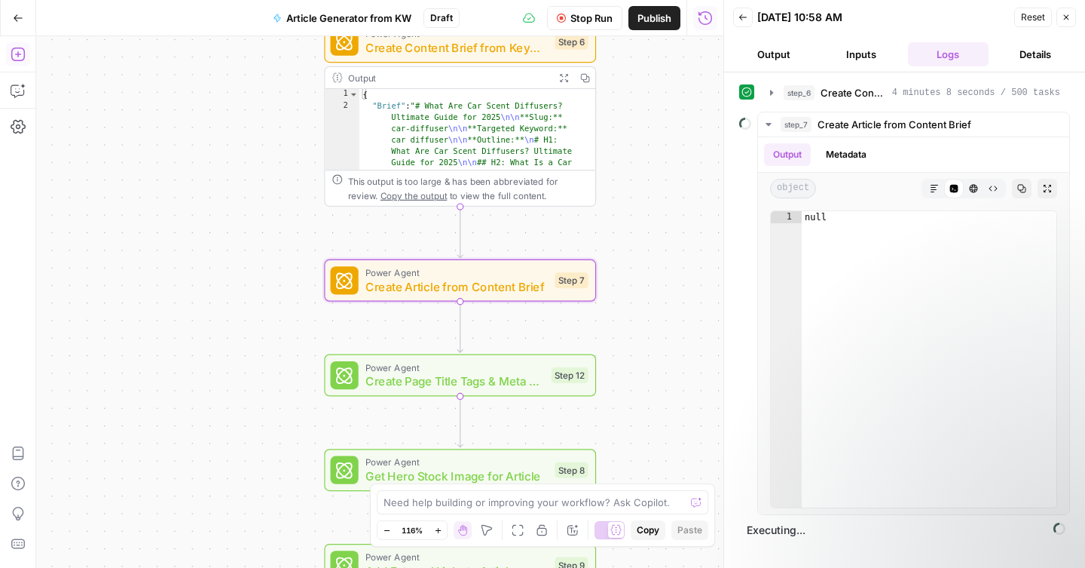
click at [1023, 57] on button "Details" at bounding box center [1035, 54] width 81 height 24
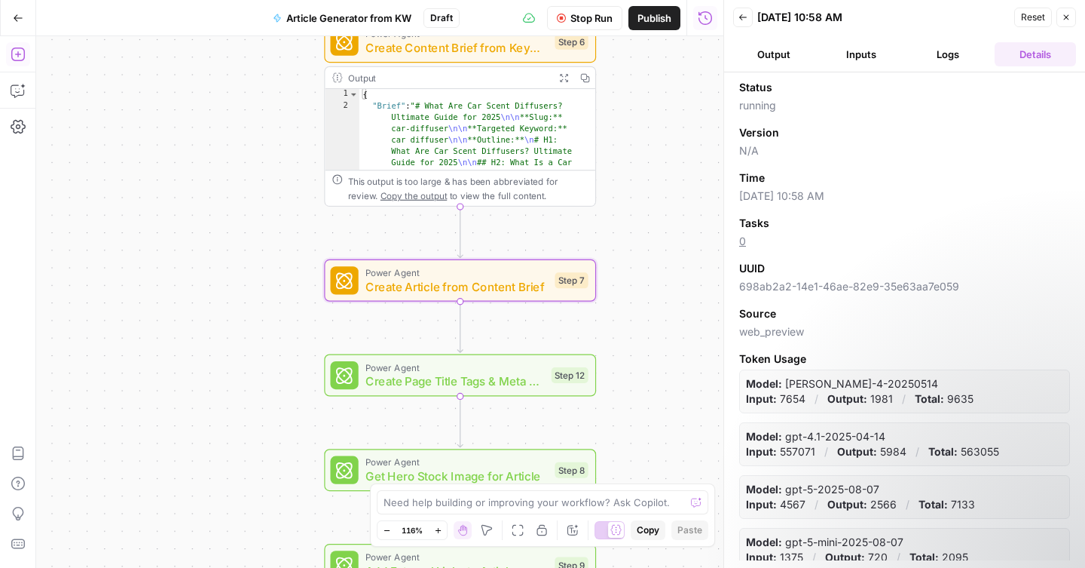
click at [953, 61] on button "Logs" at bounding box center [948, 54] width 81 height 24
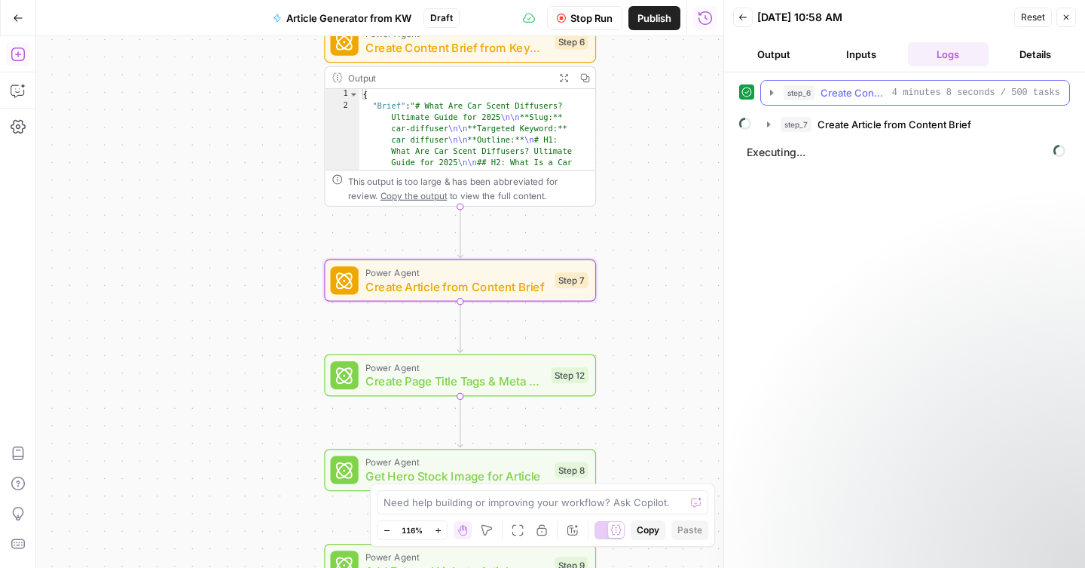
click at [953, 99] on span "4 minutes 8 seconds / 500 tasks" at bounding box center [976, 93] width 168 height 14
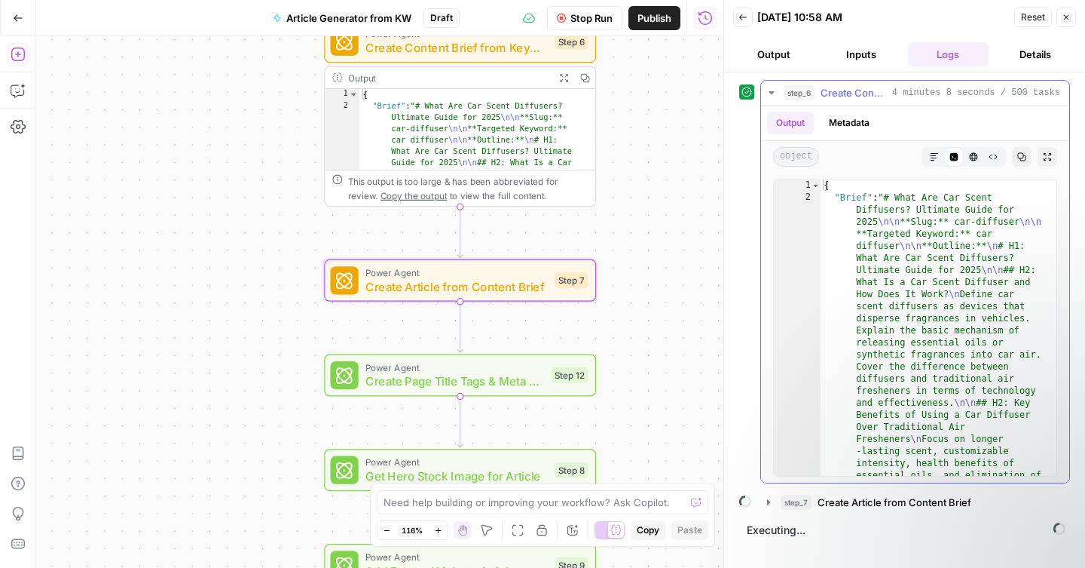
click at [948, 96] on span "4 minutes 8 seconds / 500 tasks" at bounding box center [976, 93] width 168 height 14
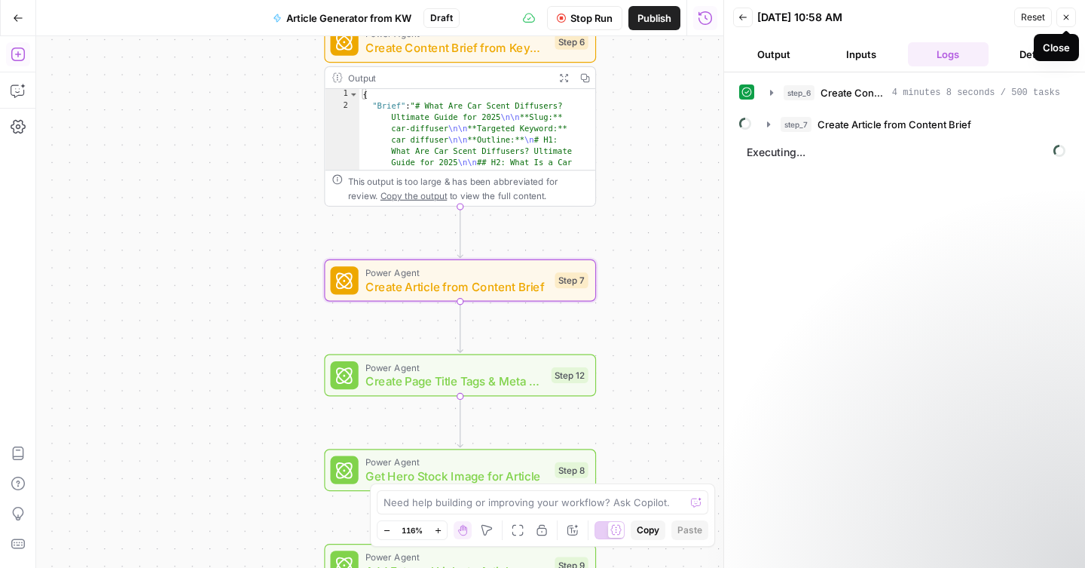
click at [1065, 15] on icon "button" at bounding box center [1066, 17] width 9 height 9
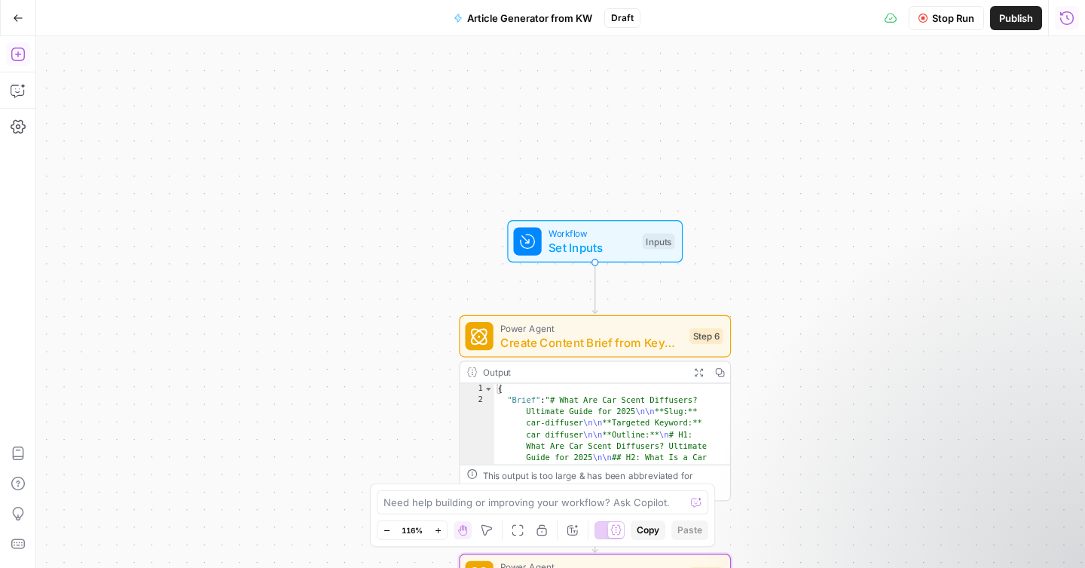
click at [623, 22] on span "Draft" at bounding box center [622, 18] width 23 height 14
click at [684, 20] on div "Stop Run Publish Run History" at bounding box center [863, 17] width 445 height 35
click at [879, 20] on div "Stop Run Publish Run History" at bounding box center [863, 17] width 445 height 35
click at [1065, 14] on icon "button" at bounding box center [1067, 18] width 15 height 15
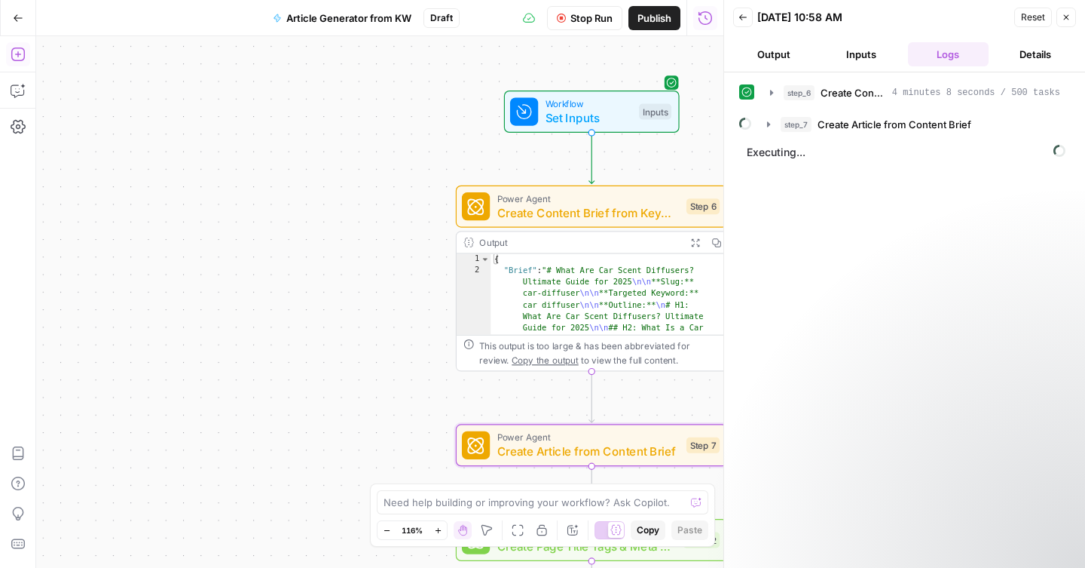
click at [644, 434] on span "Power Agent" at bounding box center [588, 437] width 182 height 14
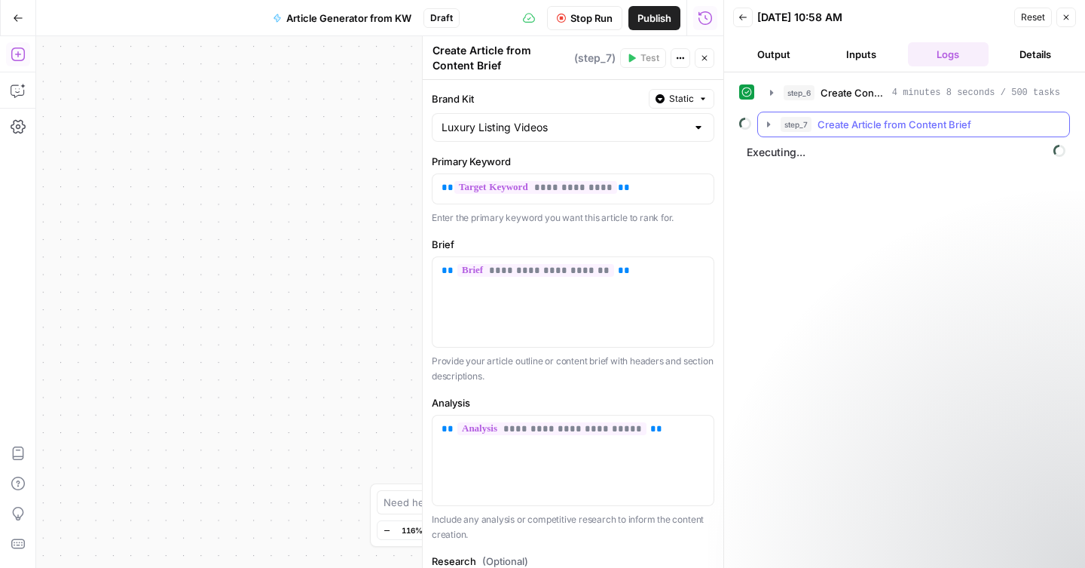
click at [774, 123] on icon "button" at bounding box center [769, 124] width 12 height 12
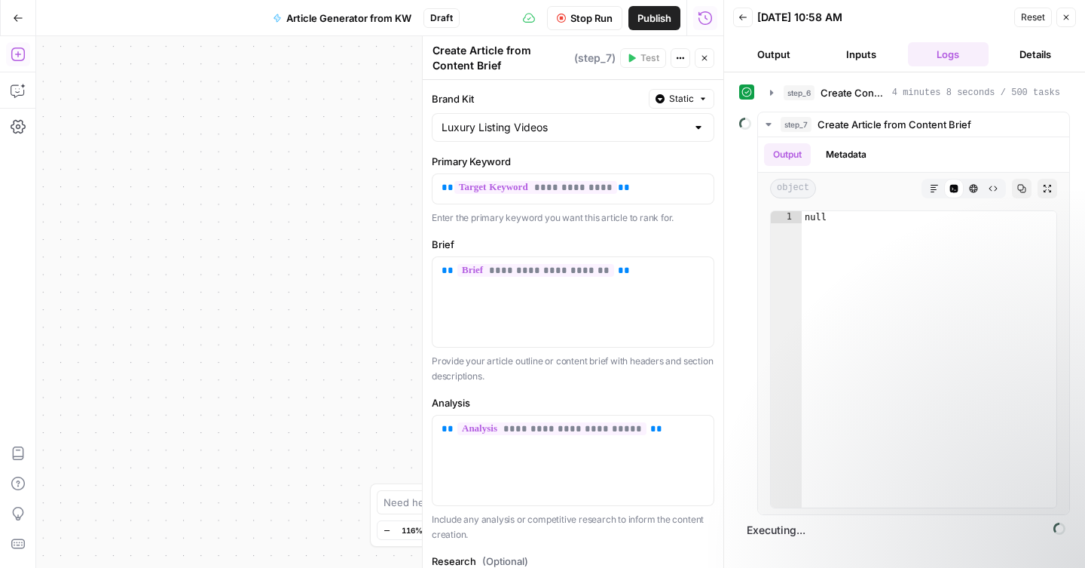
click at [788, 58] on button "Output" at bounding box center [773, 54] width 81 height 24
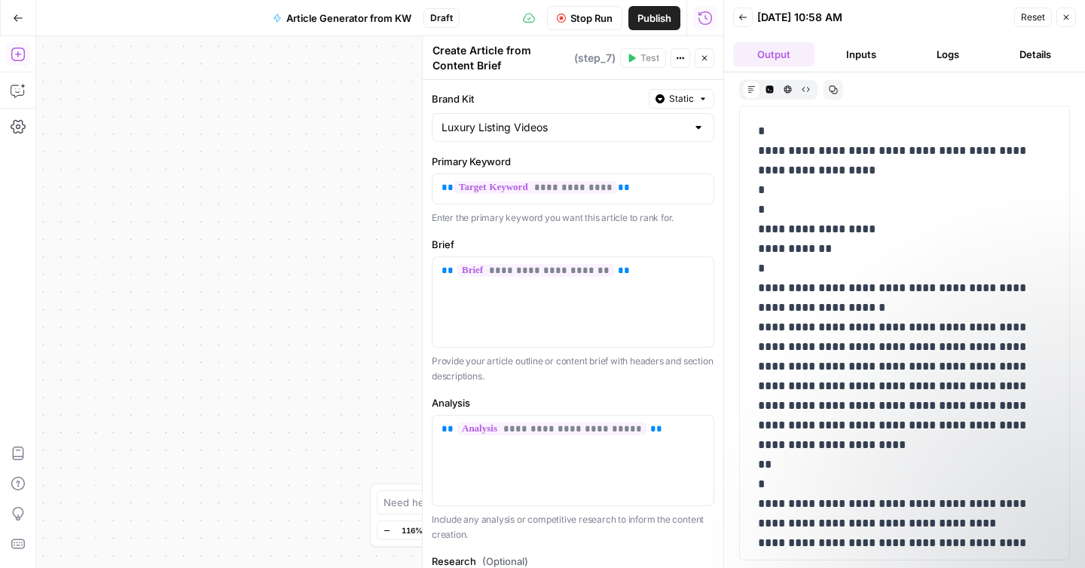
scroll to position [16934, 0]
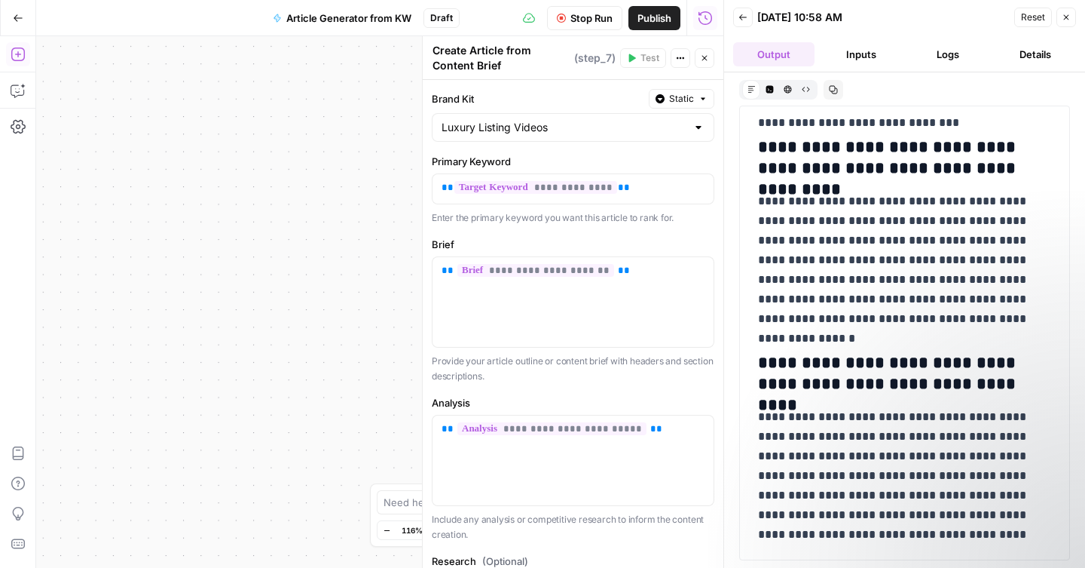
click at [951, 60] on button "Logs" at bounding box center [948, 54] width 81 height 24
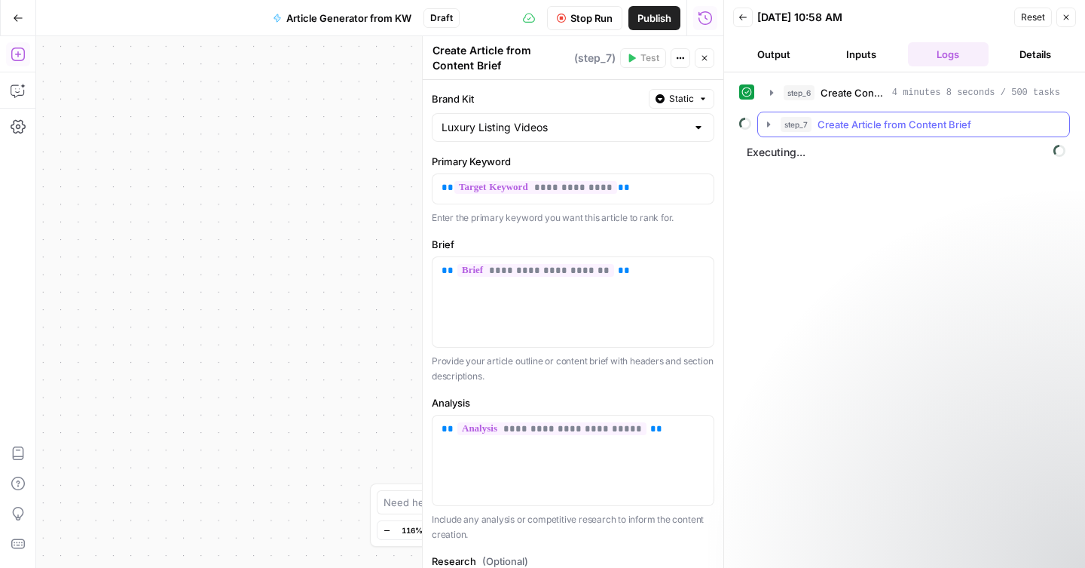
click at [869, 131] on button "step_7 Create Article from Content Brief" at bounding box center [913, 124] width 311 height 24
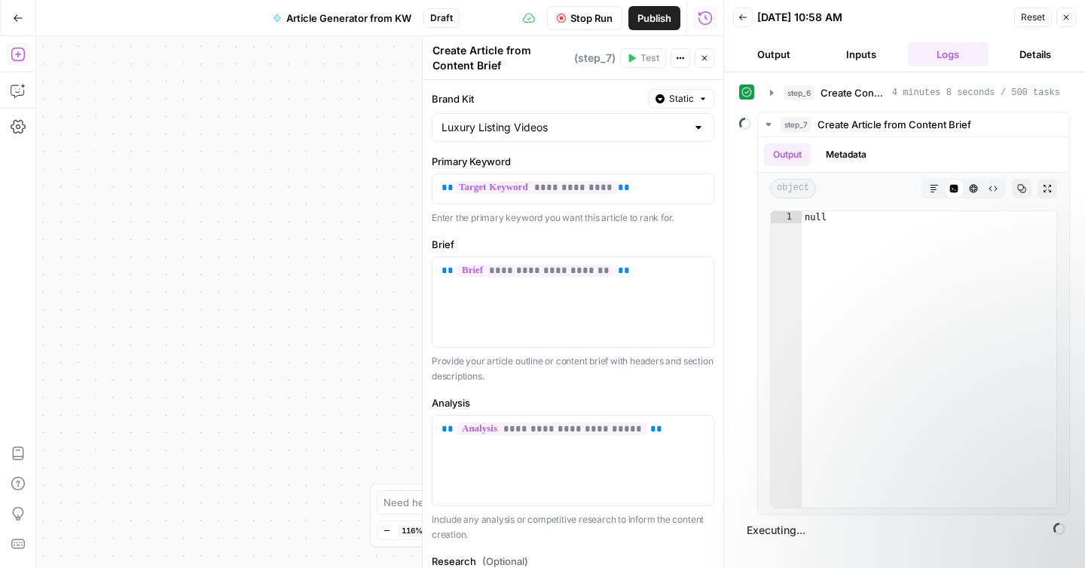
click at [590, 26] on button "Stop Run" at bounding box center [584, 18] width 75 height 24
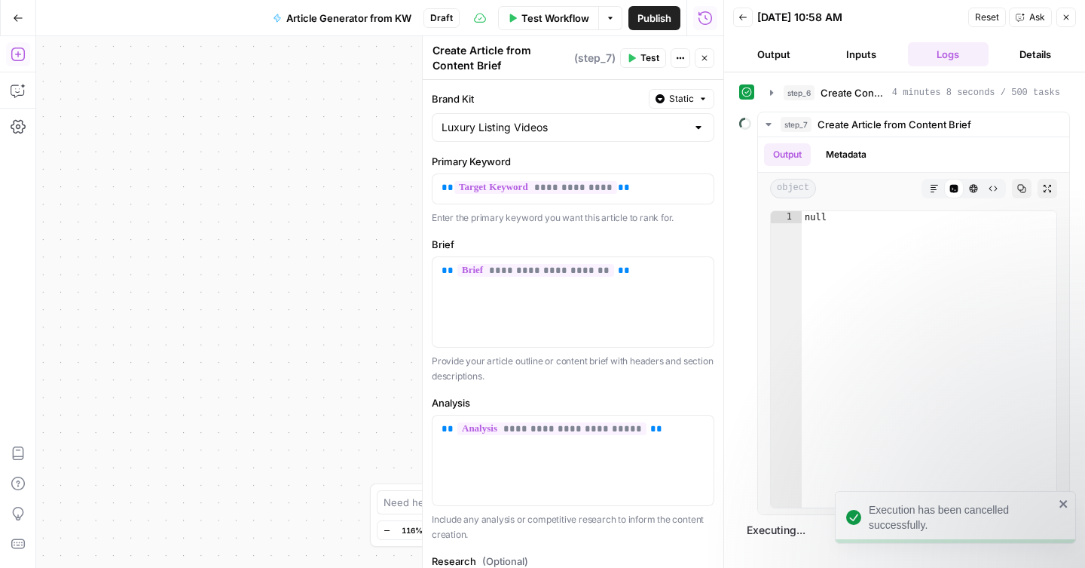
click at [574, 23] on span "Test Workflow" at bounding box center [556, 18] width 68 height 15
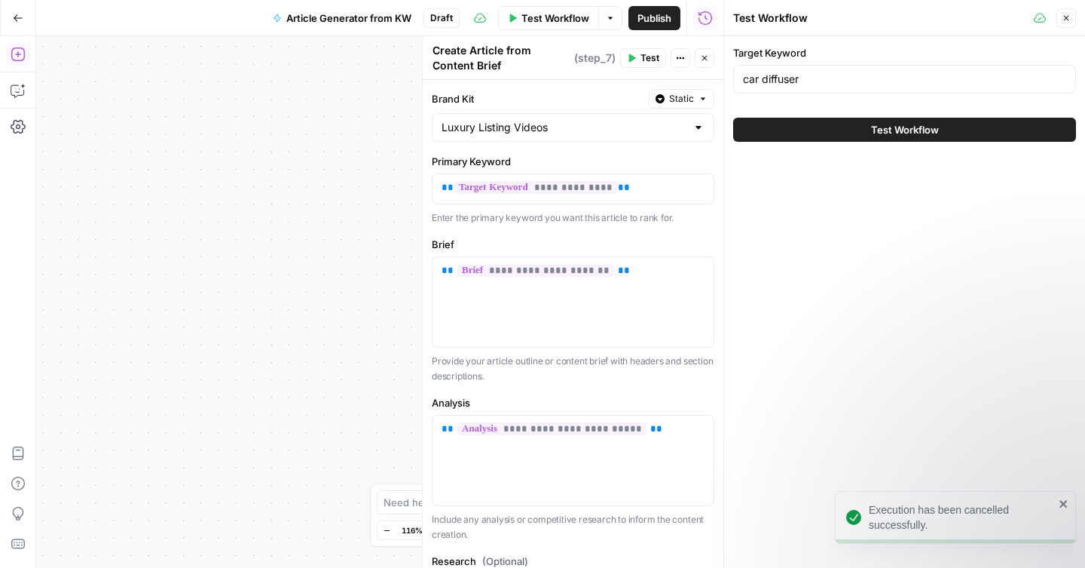
click at [805, 139] on button "Test Workflow" at bounding box center [904, 130] width 343 height 24
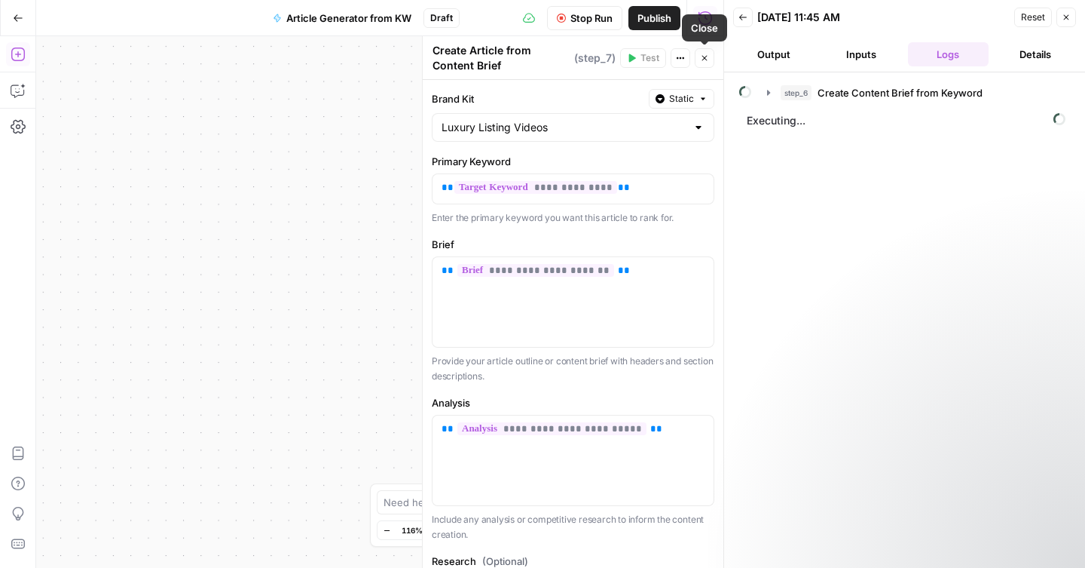
click at [711, 57] on button "Close" at bounding box center [705, 58] width 20 height 20
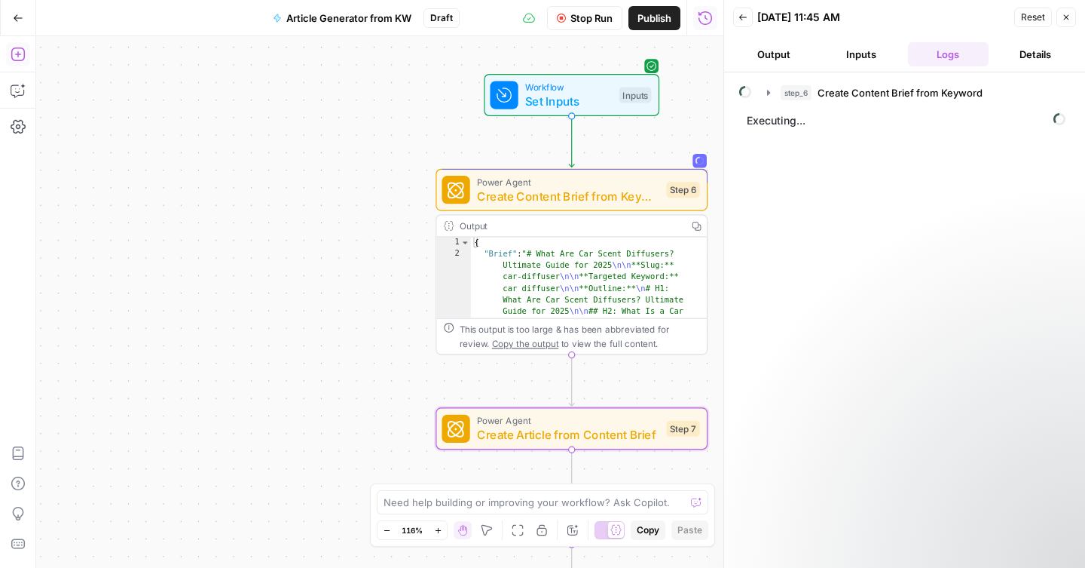
click at [779, 59] on button "Output" at bounding box center [773, 54] width 81 height 24
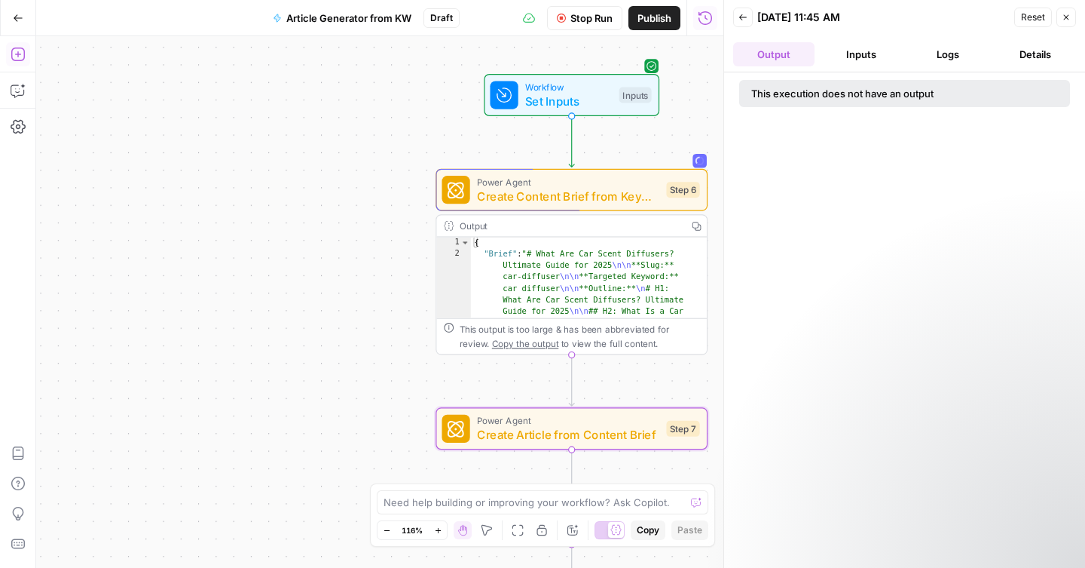
click at [791, 56] on button "Output" at bounding box center [773, 54] width 81 height 24
click at [876, 57] on button "Inputs" at bounding box center [861, 54] width 81 height 24
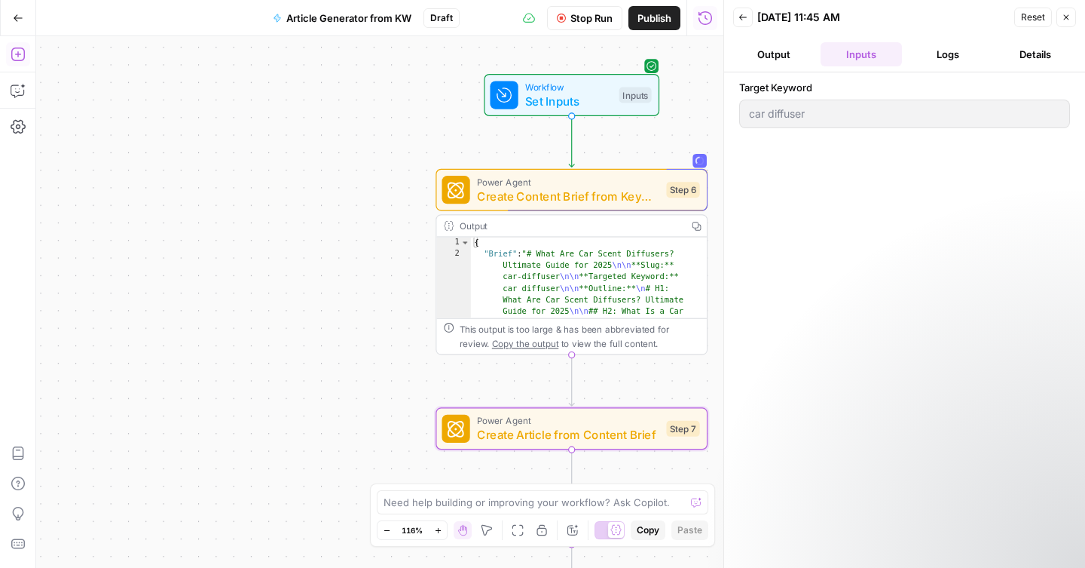
click at [937, 54] on button "Logs" at bounding box center [948, 54] width 81 height 24
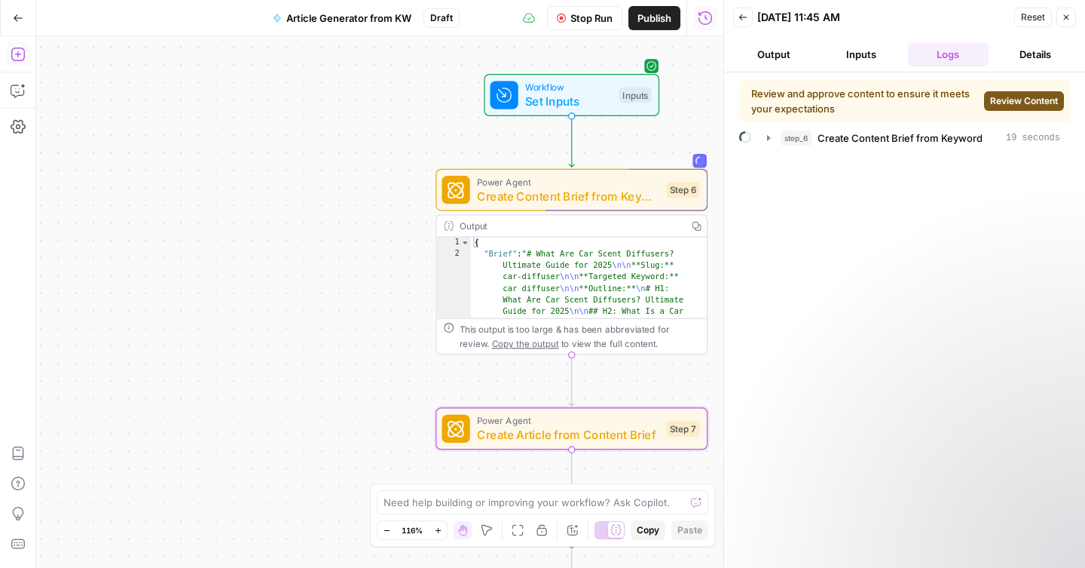
click at [1015, 97] on span "Review Content" at bounding box center [1024, 101] width 68 height 14
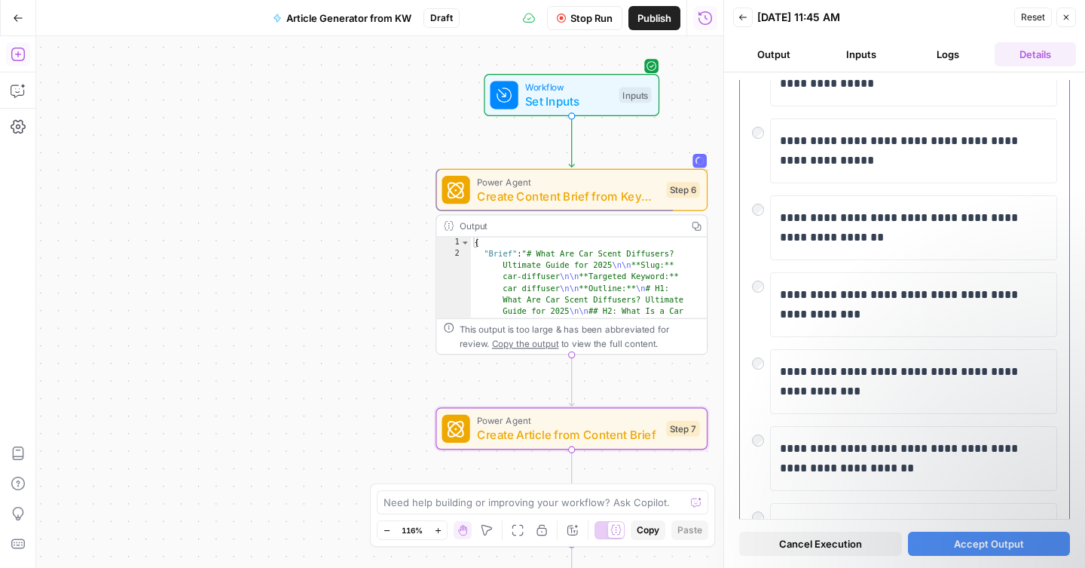
scroll to position [415, 0]
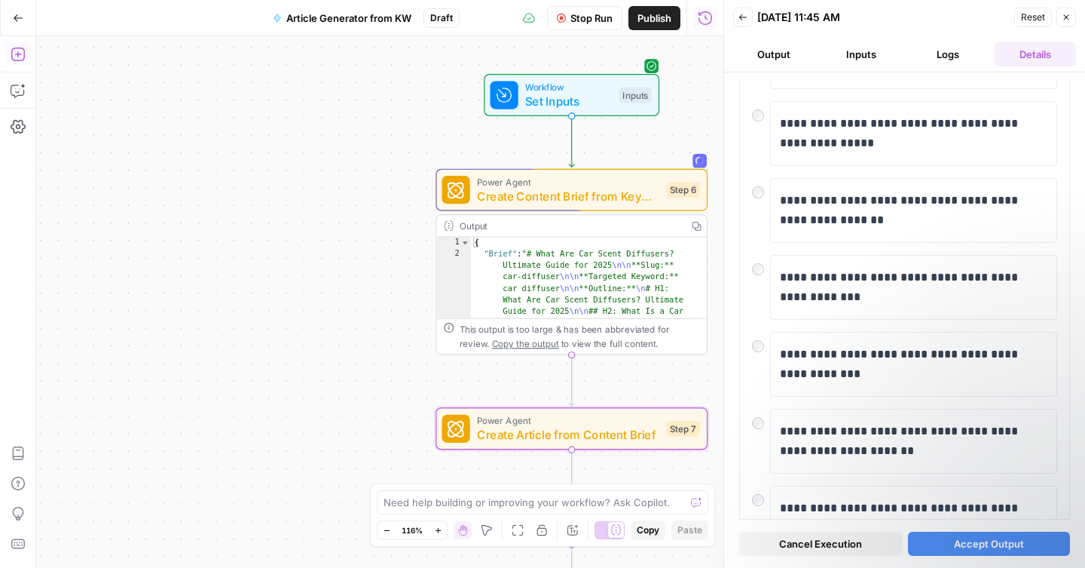
click at [981, 541] on span "Accept Output" at bounding box center [989, 543] width 70 height 15
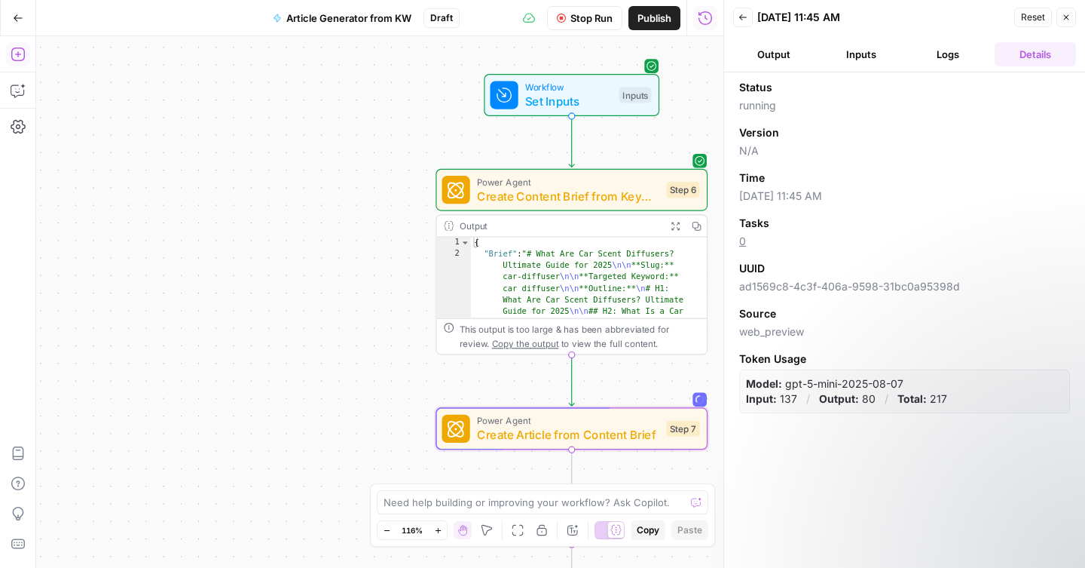
click at [772, 61] on button "Output" at bounding box center [773, 54] width 81 height 24
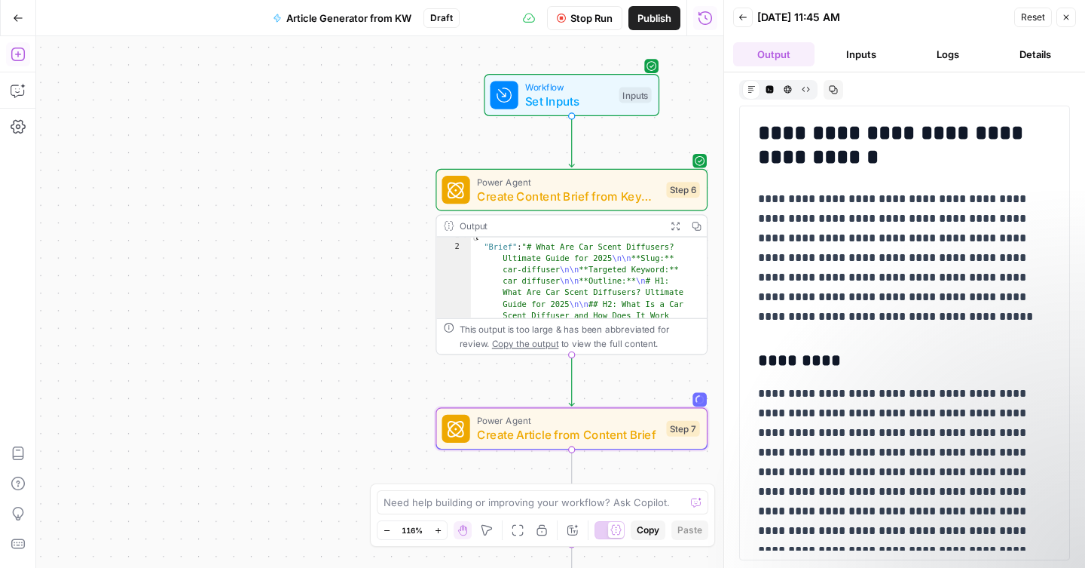
scroll to position [151, 0]
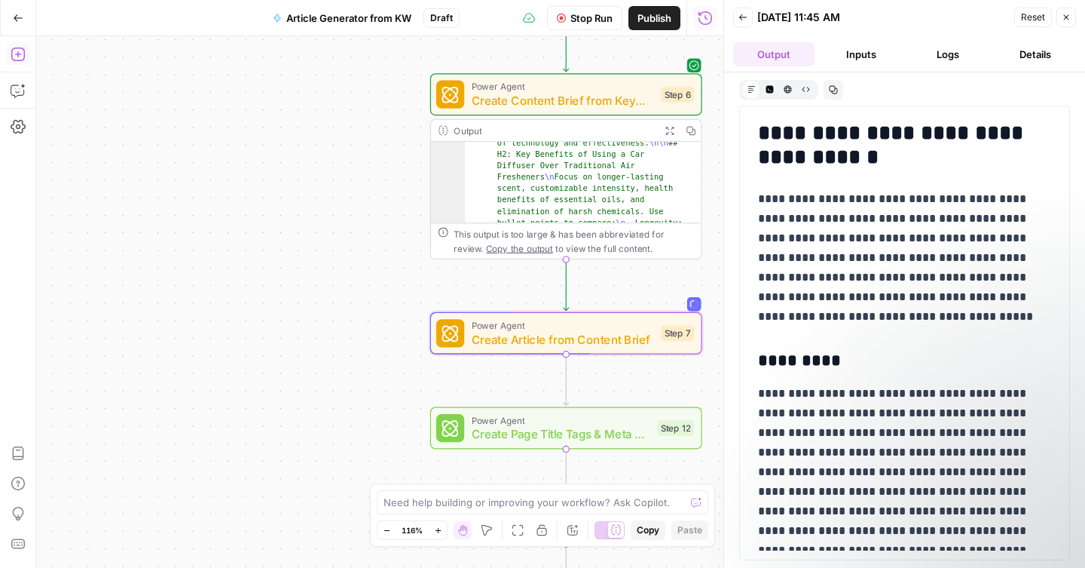
click at [944, 55] on button "Logs" at bounding box center [948, 54] width 81 height 24
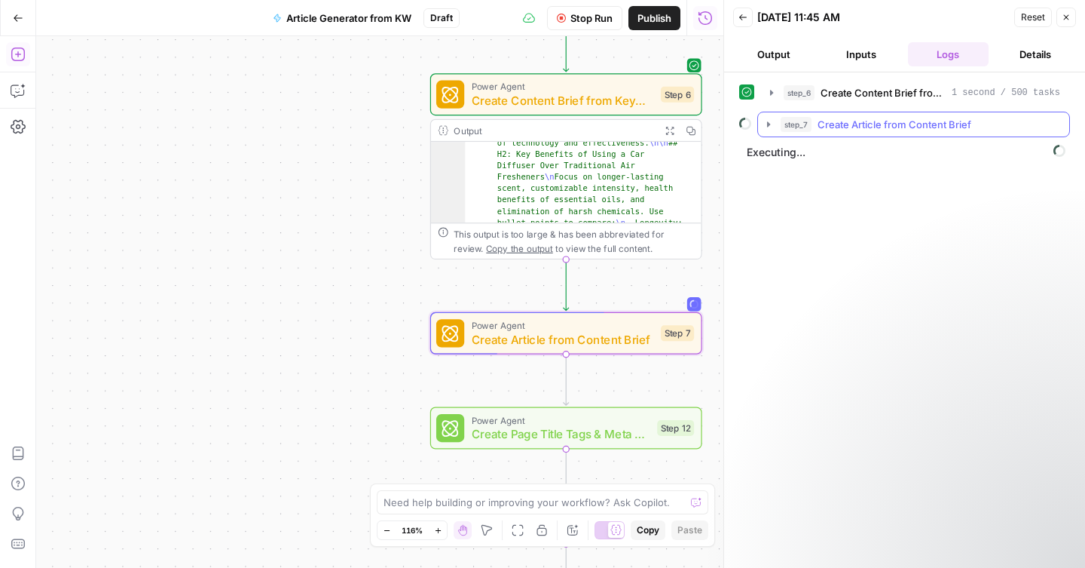
click at [768, 124] on icon "button" at bounding box center [768, 123] width 3 height 5
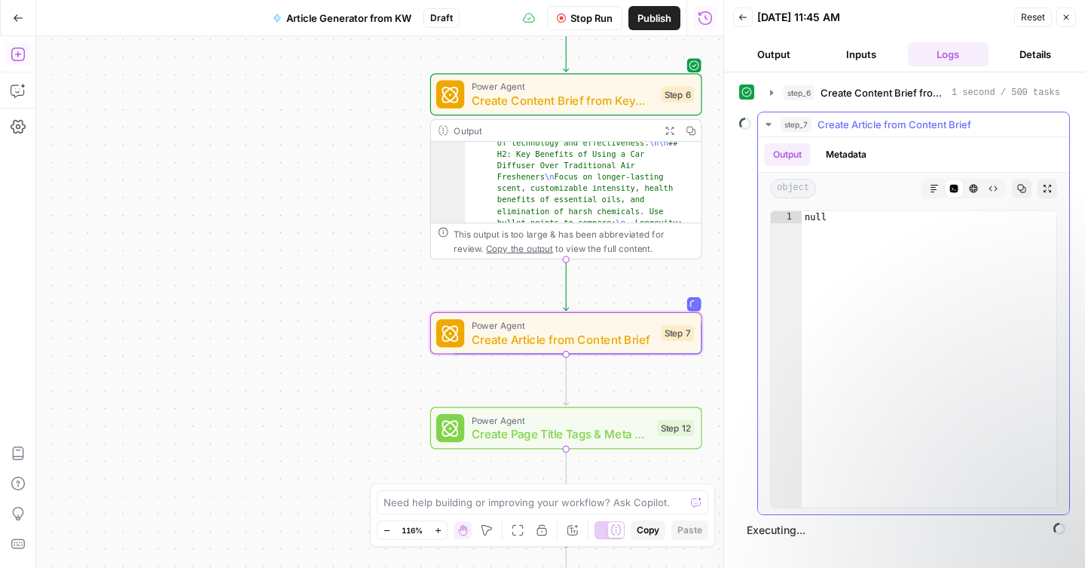
click at [838, 145] on button "Metadata" at bounding box center [846, 154] width 59 height 23
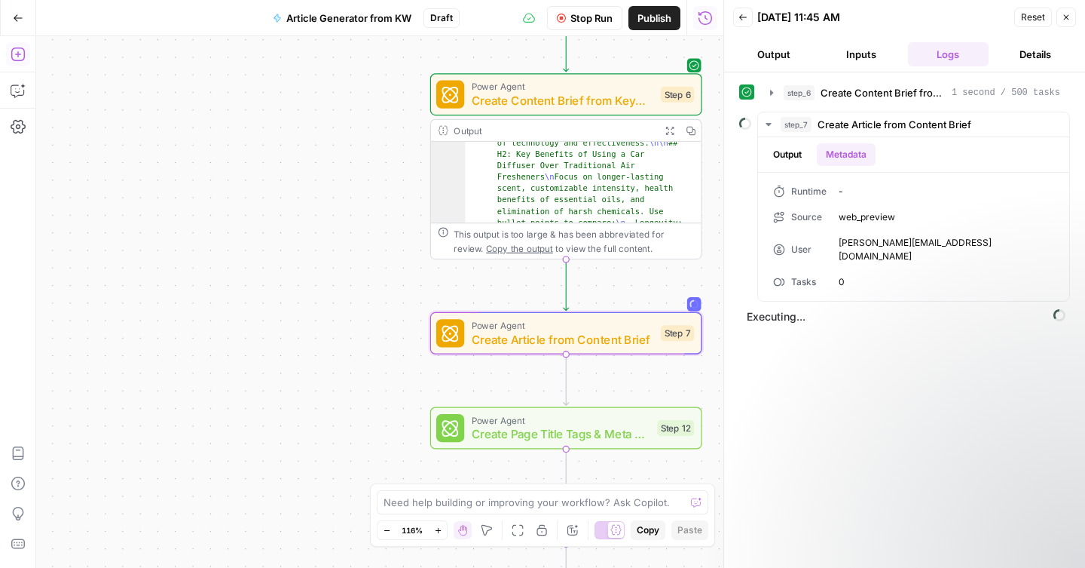
click at [1033, 51] on button "Details" at bounding box center [1035, 54] width 81 height 24
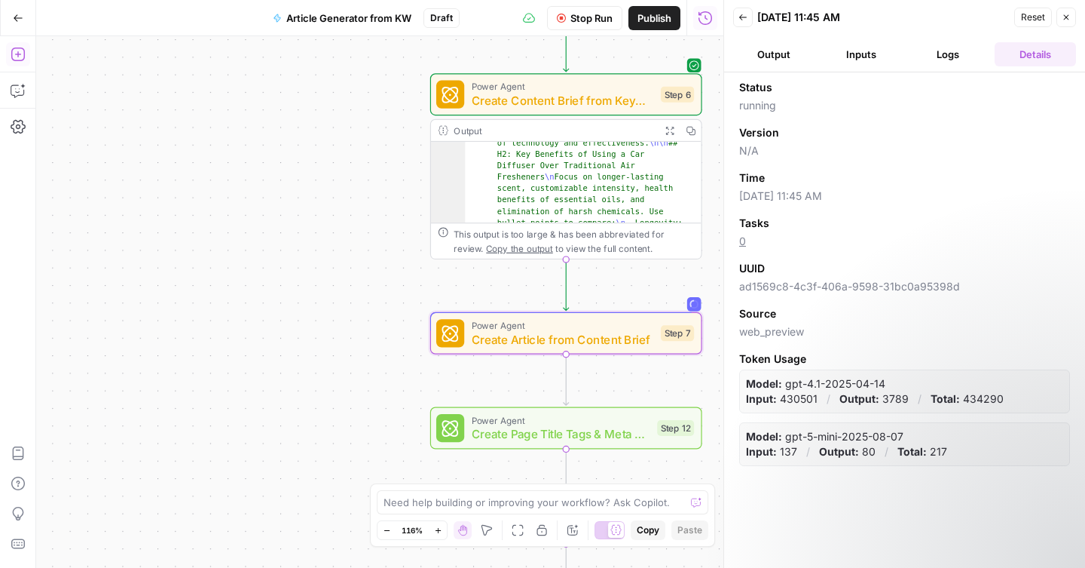
click at [776, 58] on button "Output" at bounding box center [773, 54] width 81 height 24
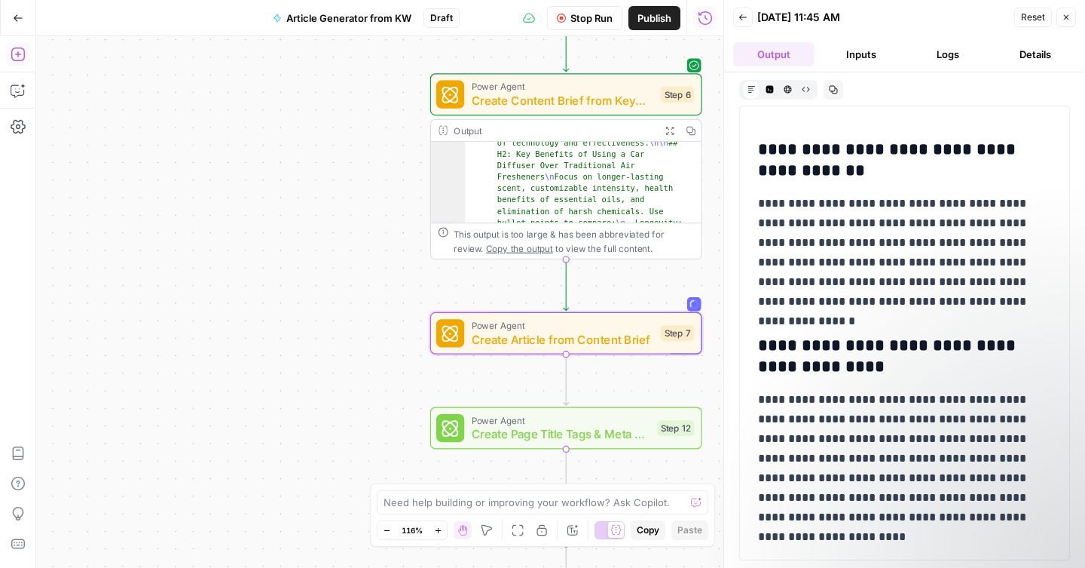
scroll to position [11699, 0]
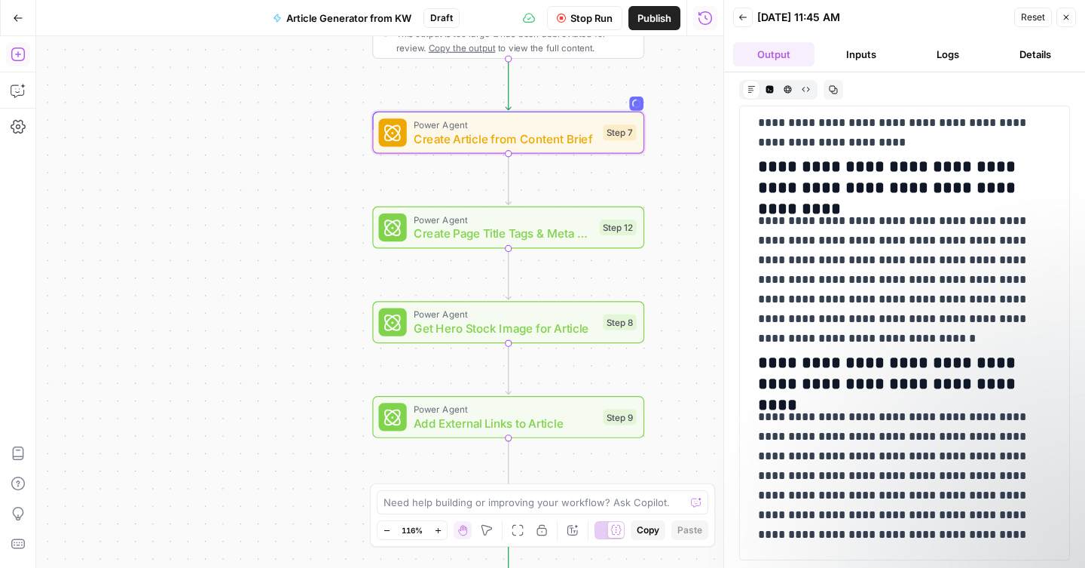
click at [434, 21] on span "Draft" at bounding box center [441, 18] width 23 height 14
click at [646, 23] on span "Publish" at bounding box center [655, 18] width 34 height 15
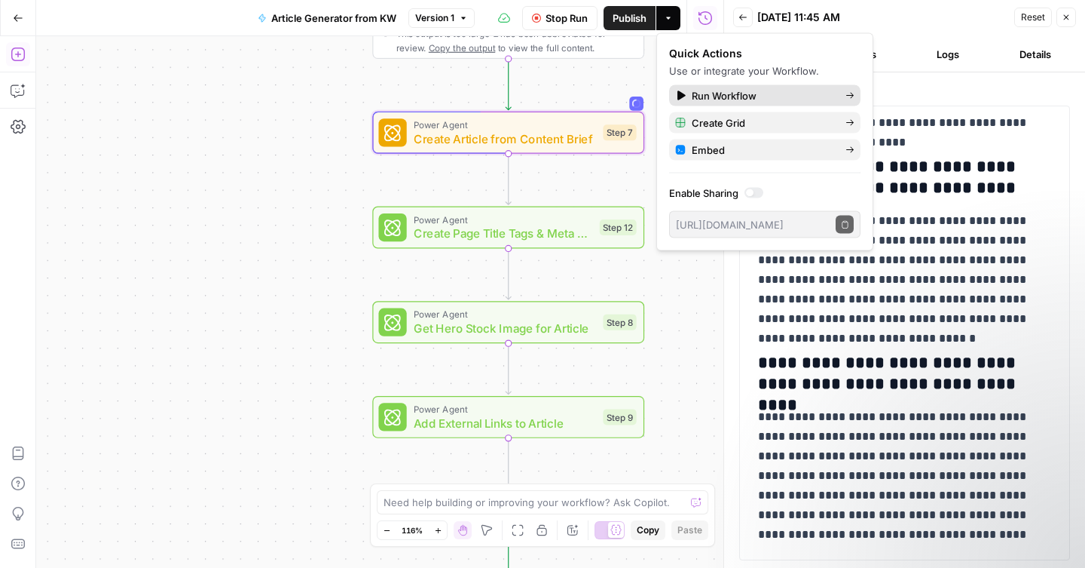
click at [717, 99] on span "Run Workflow" at bounding box center [763, 95] width 142 height 15
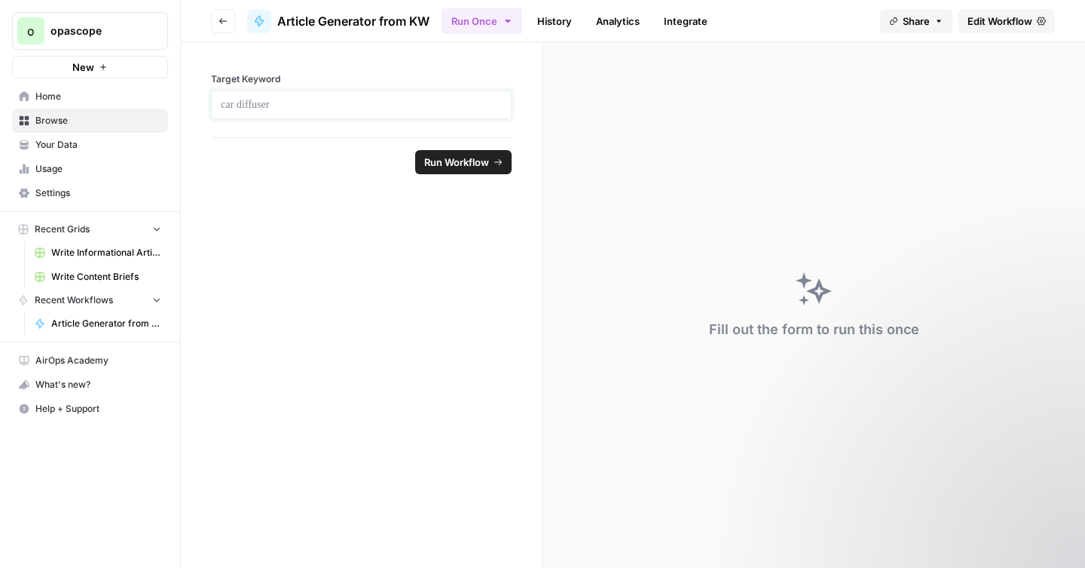
click at [399, 108] on p at bounding box center [361, 104] width 281 height 15
click at [464, 164] on span "Run Workflow" at bounding box center [456, 162] width 65 height 15
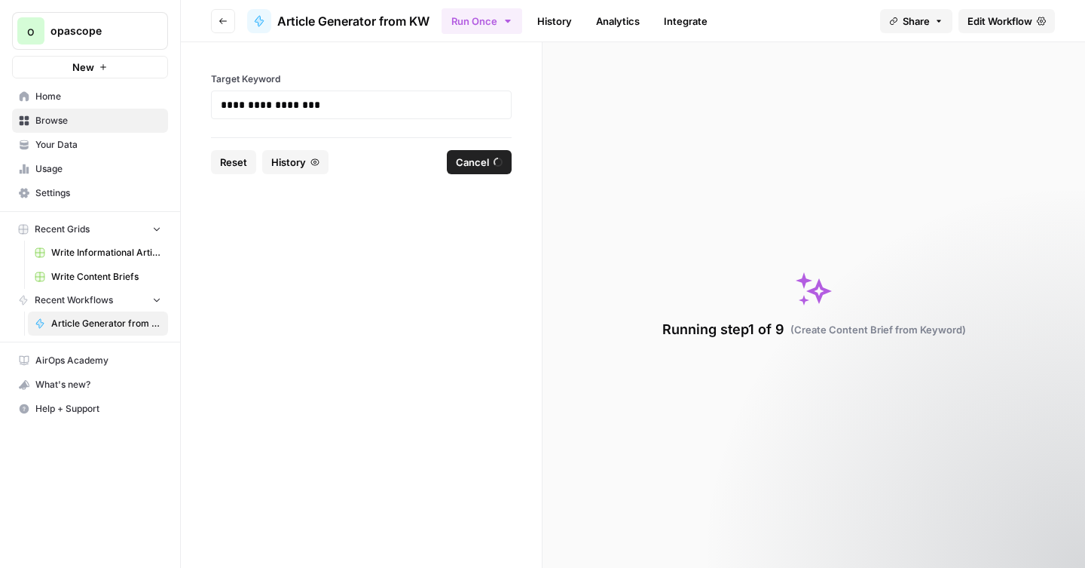
click at [652, 253] on div "Running step 1 of 9 ( Create Content Brief from Keyword )" at bounding box center [814, 304] width 543 height 525
click at [286, 164] on span "History" at bounding box center [288, 162] width 35 height 15
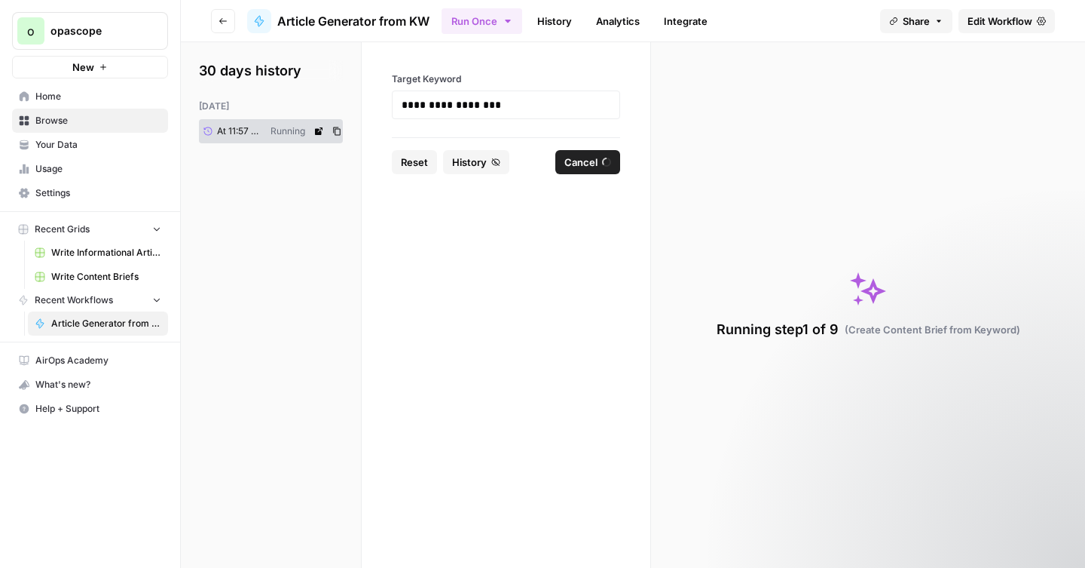
click at [259, 130] on span "At 11:57 AM" at bounding box center [238, 131] width 43 height 14
click at [320, 132] on icon at bounding box center [319, 131] width 8 height 8
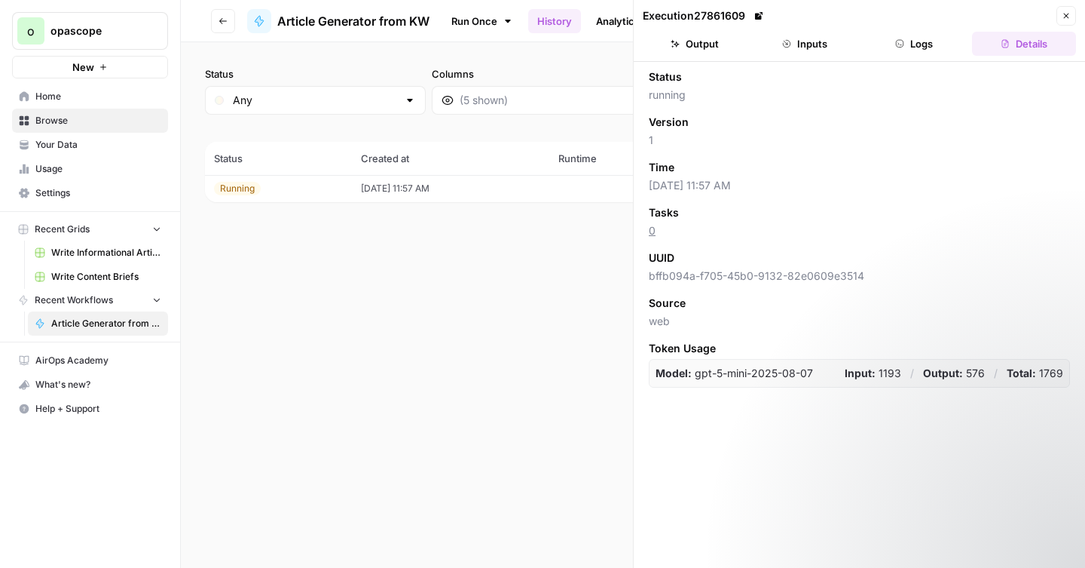
click at [690, 48] on button "Output" at bounding box center [695, 44] width 104 height 24
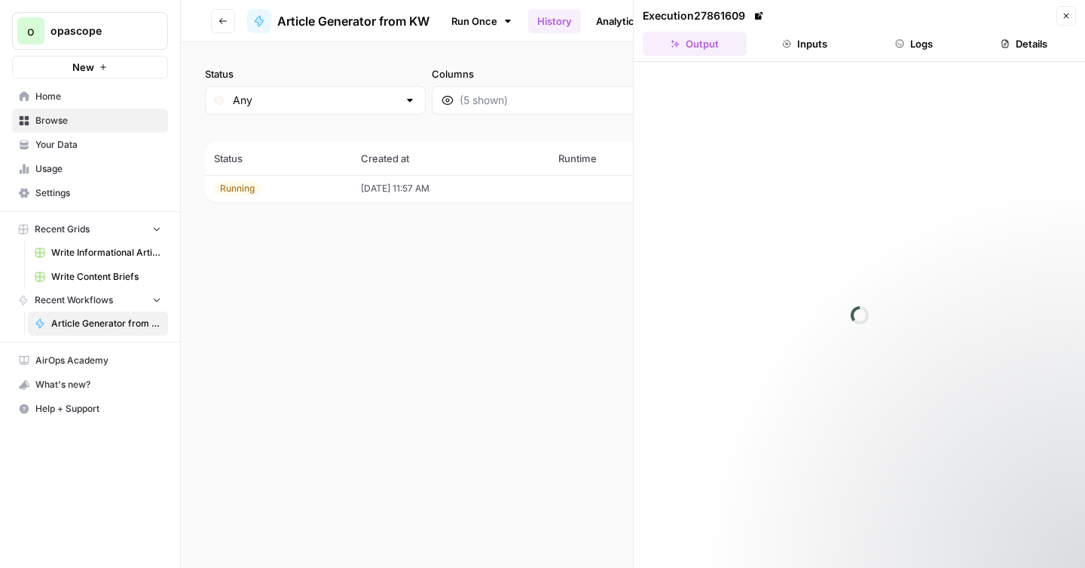
click at [278, 191] on div "Running" at bounding box center [278, 189] width 129 height 14
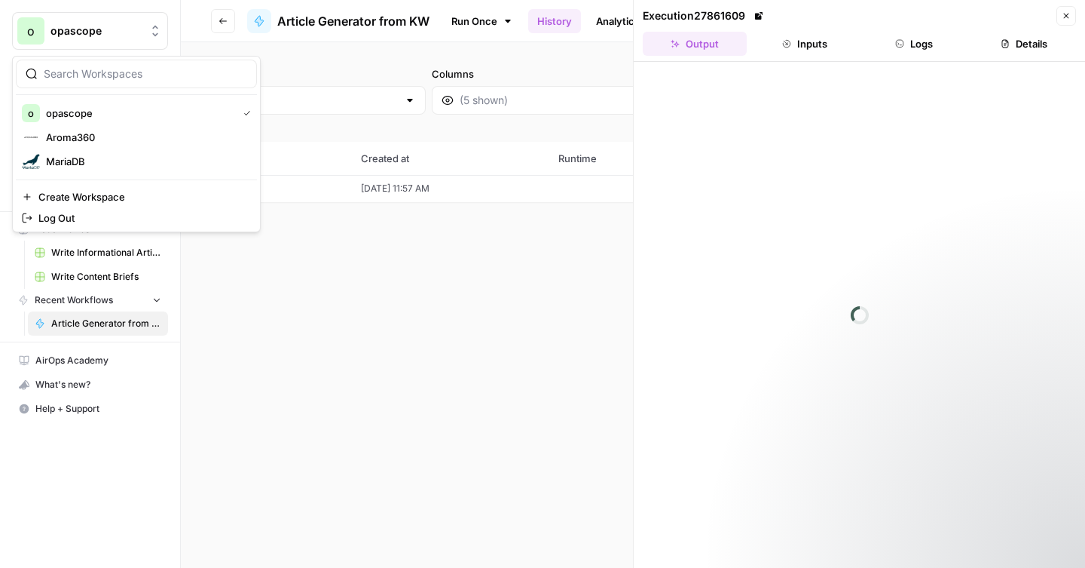
click at [159, 29] on icon "Workspace: opascope" at bounding box center [155, 30] width 15 height 15
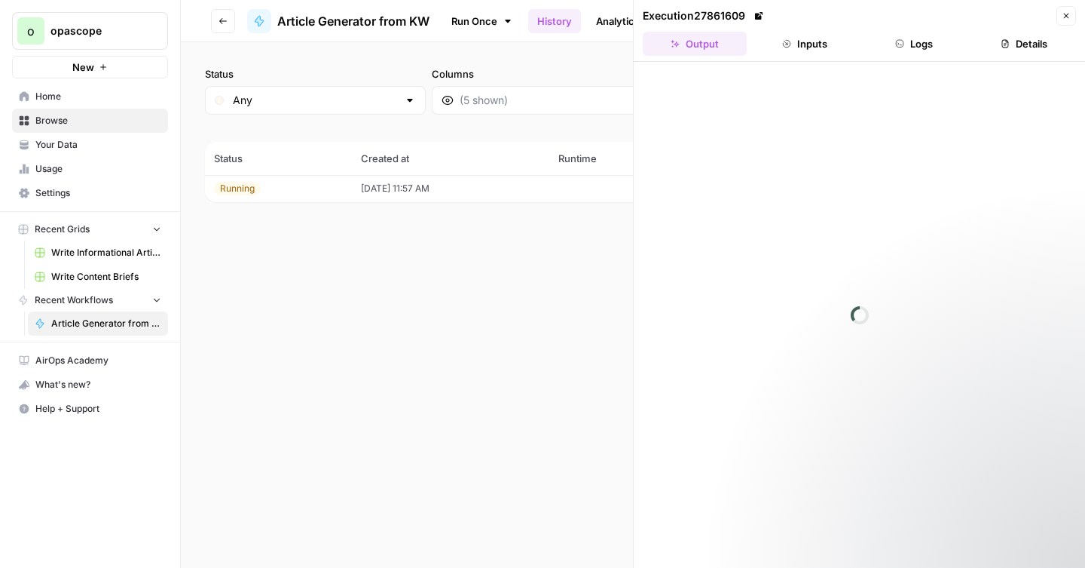
click at [159, 29] on icon "Workspace: opascope" at bounding box center [155, 30] width 15 height 15
click at [223, 21] on icon "button" at bounding box center [223, 21] width 9 height 9
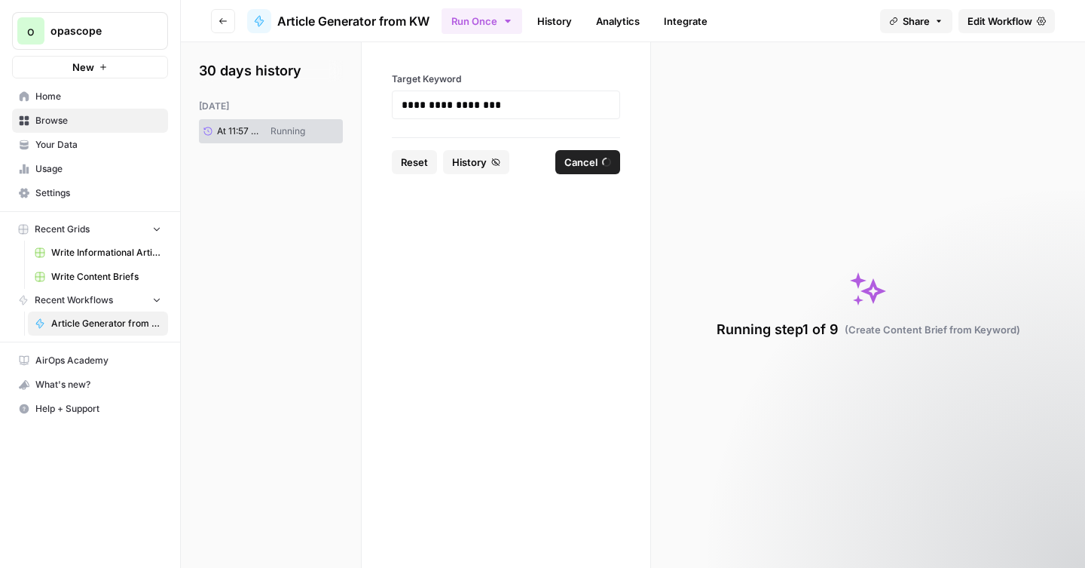
click at [63, 147] on span "Your Data" at bounding box center [98, 145] width 126 height 14
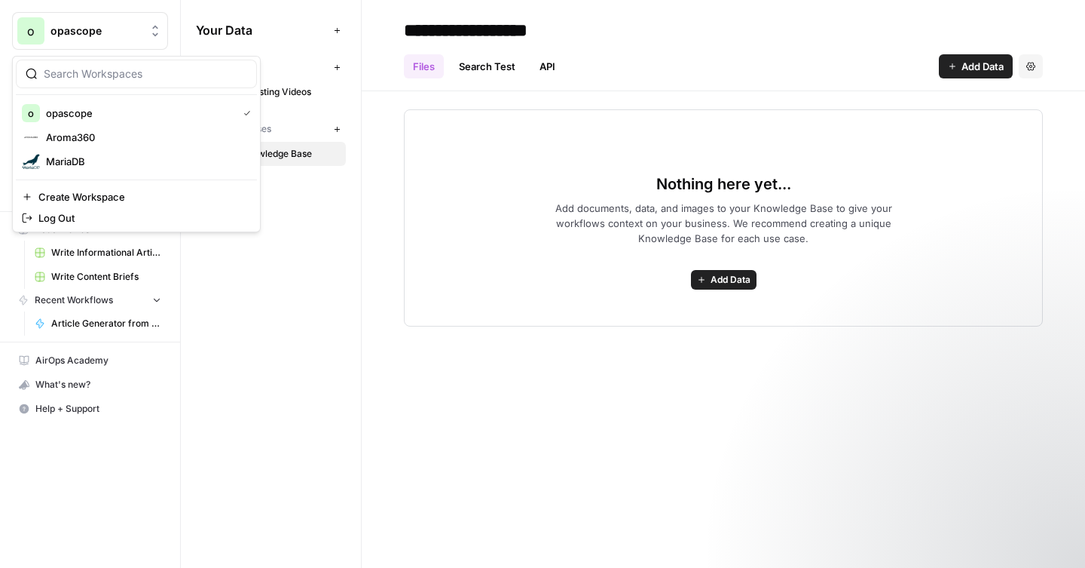
click at [159, 28] on icon "Workspace: opascope" at bounding box center [155, 30] width 15 height 15
click at [72, 158] on span "MariaDB" at bounding box center [145, 161] width 199 height 15
